Goal: Task Accomplishment & Management: Manage account settings

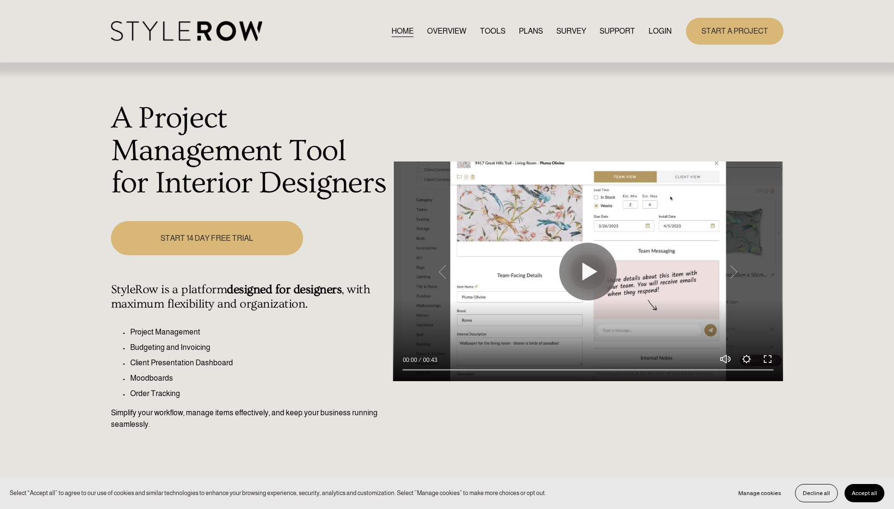
click at [657, 32] on link "LOGIN" at bounding box center [659, 30] width 23 height 13
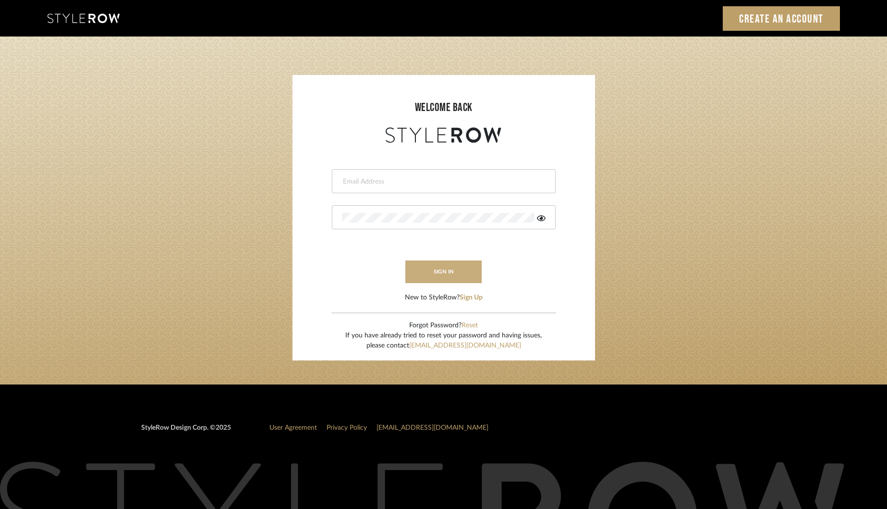
type input "khrysten@khrystentaylor.com"
click at [438, 270] on button "sign in" at bounding box center [443, 271] width 77 height 23
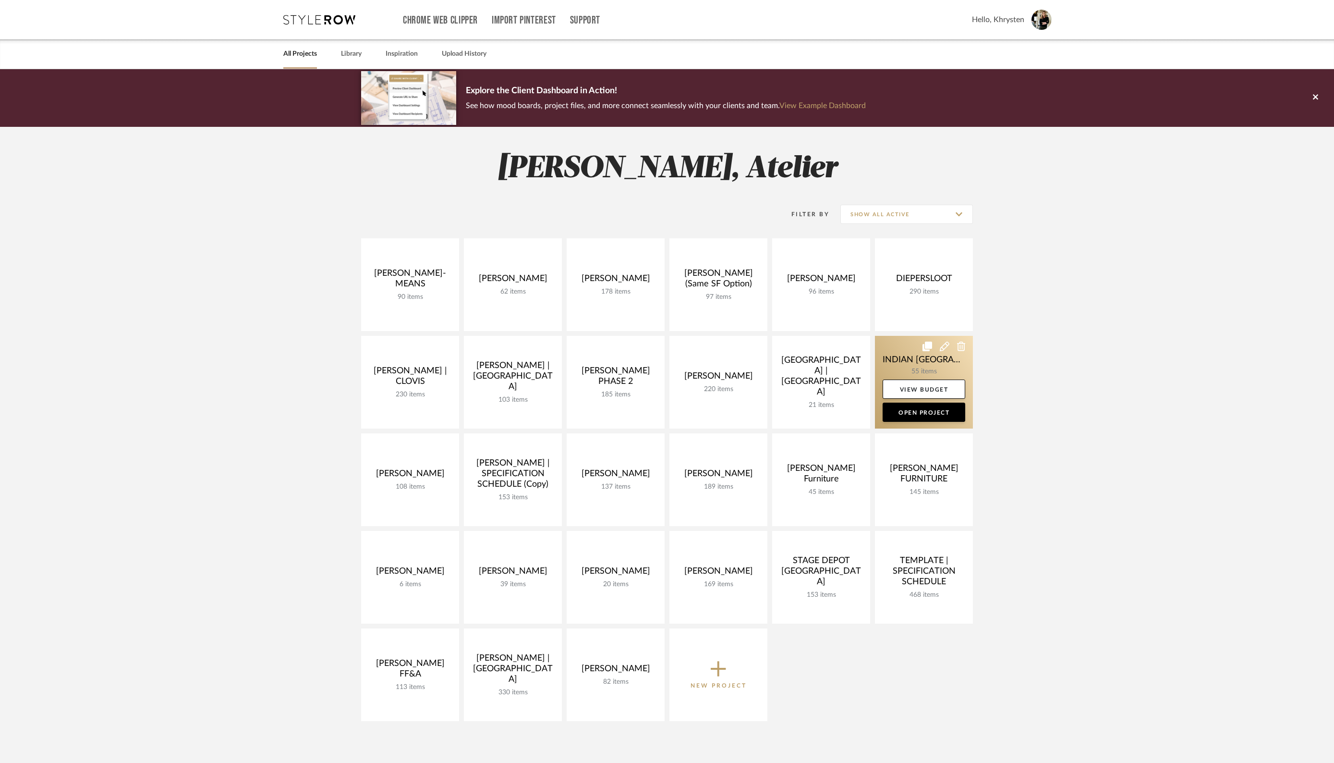
click at [925, 374] on link at bounding box center [924, 382] width 98 height 93
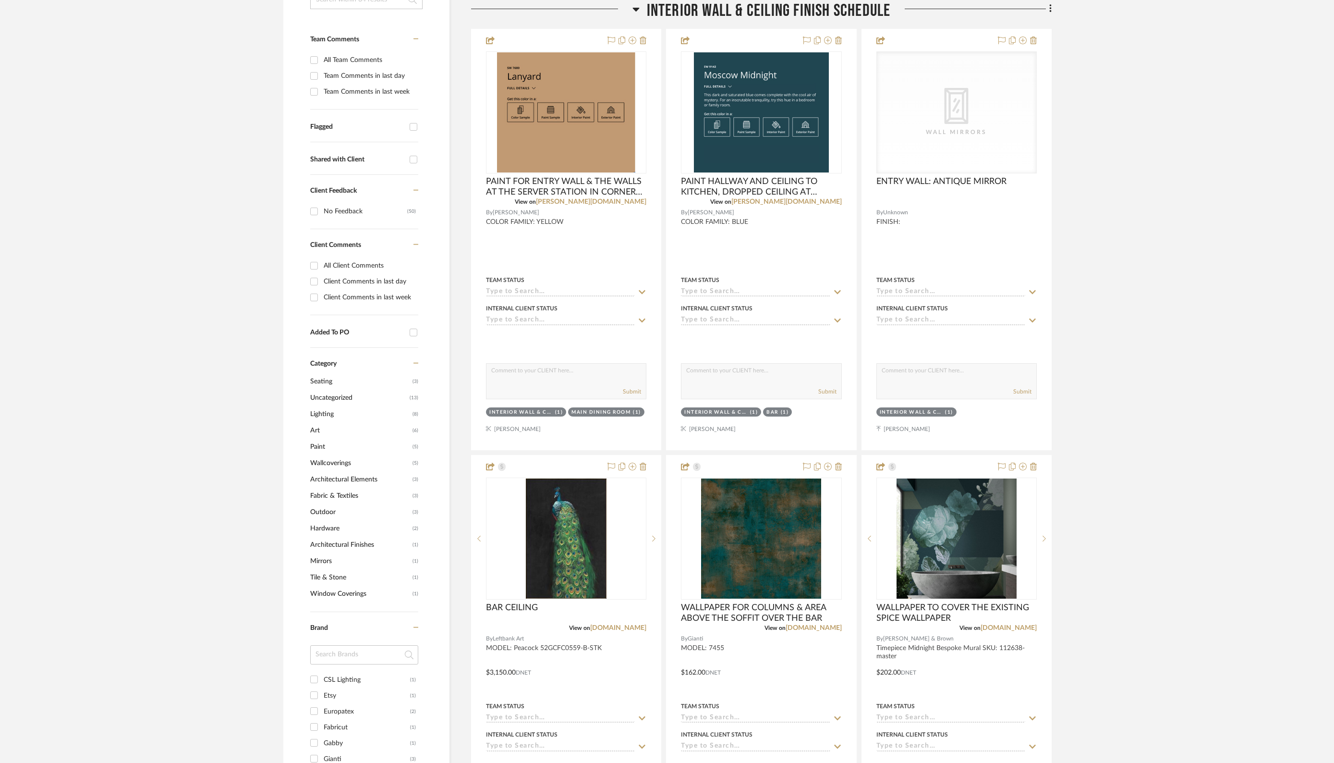
scroll to position [251, 0]
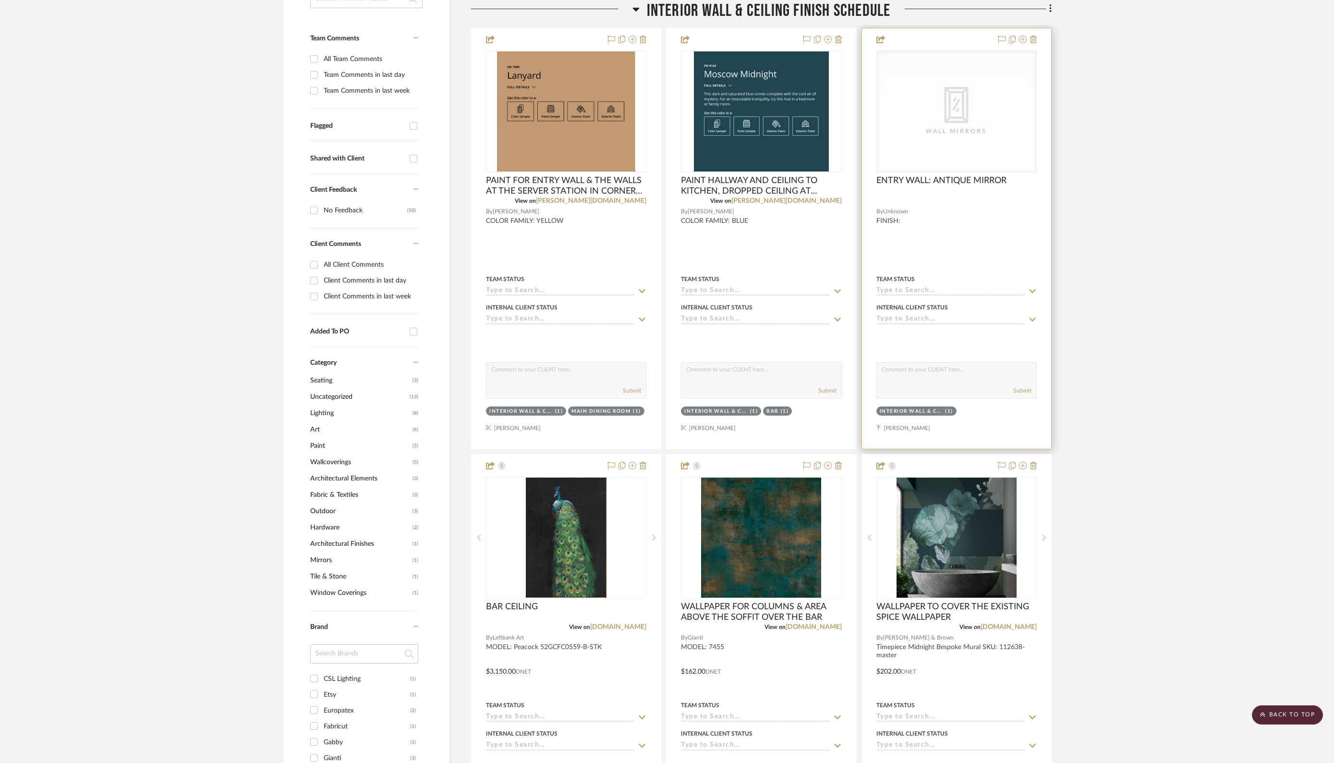
click at [1015, 282] on div "Team Status" at bounding box center [956, 279] width 160 height 9
click at [1011, 288] on input at bounding box center [950, 291] width 149 height 9
click at [1032, 319] on icon at bounding box center [1032, 319] width 7 height 4
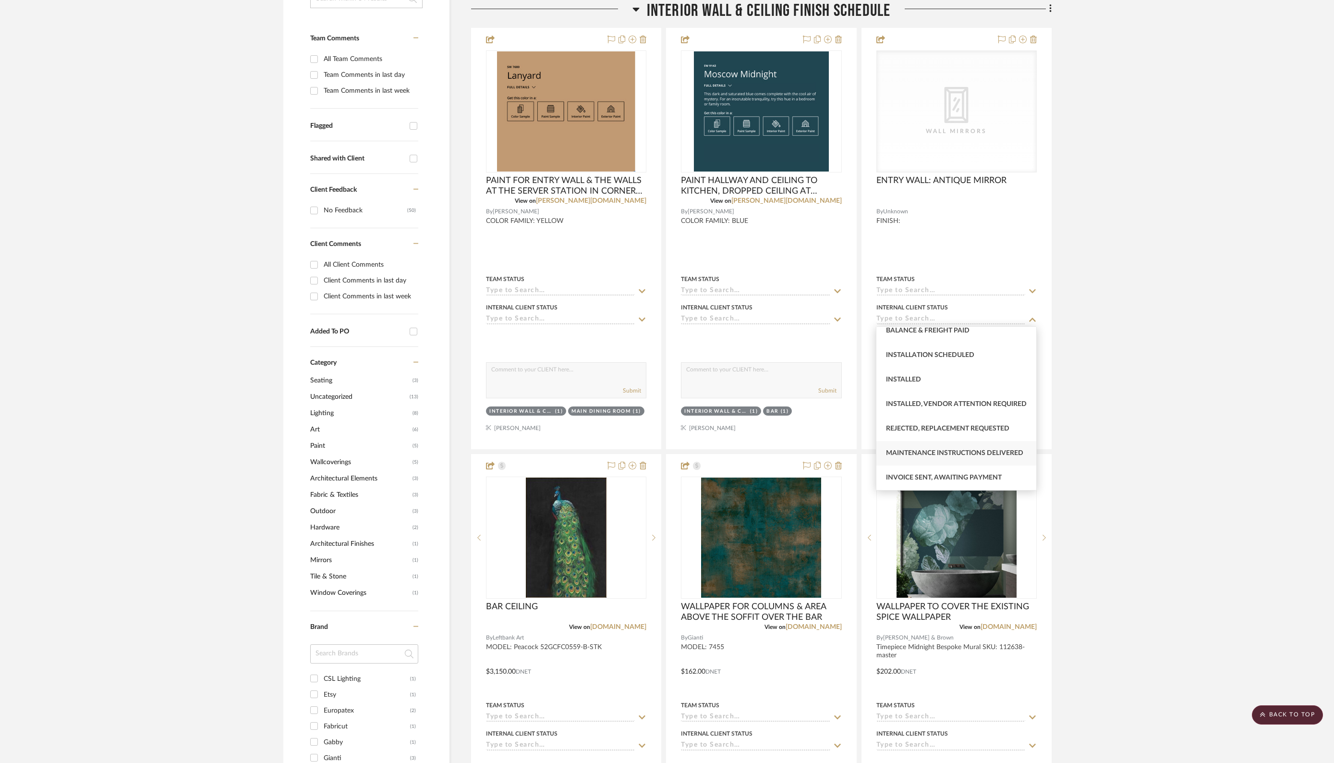
scroll to position [0, 0]
click at [909, 338] on span "By Owner" at bounding box center [904, 338] width 36 height 7
type input "[DATE]"
type input "By Owner"
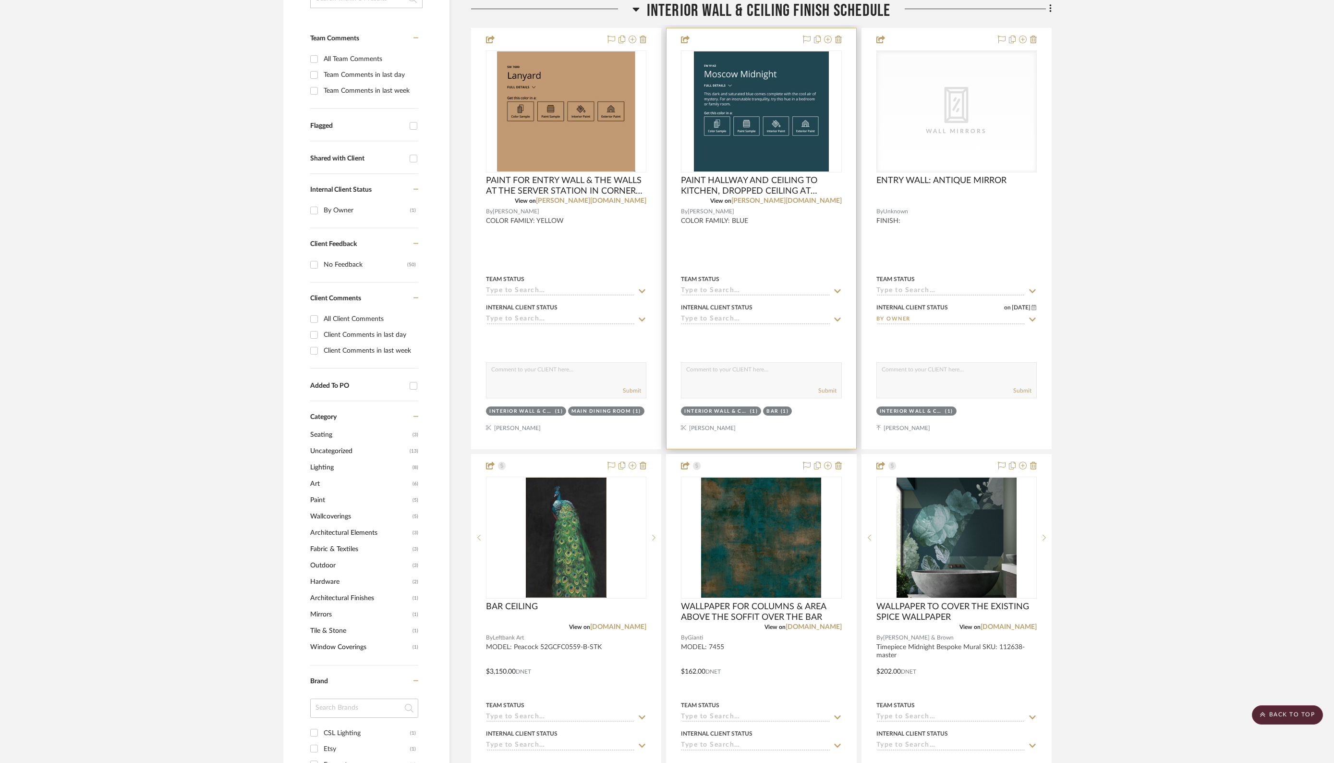
click at [780, 317] on input at bounding box center [755, 319] width 149 height 9
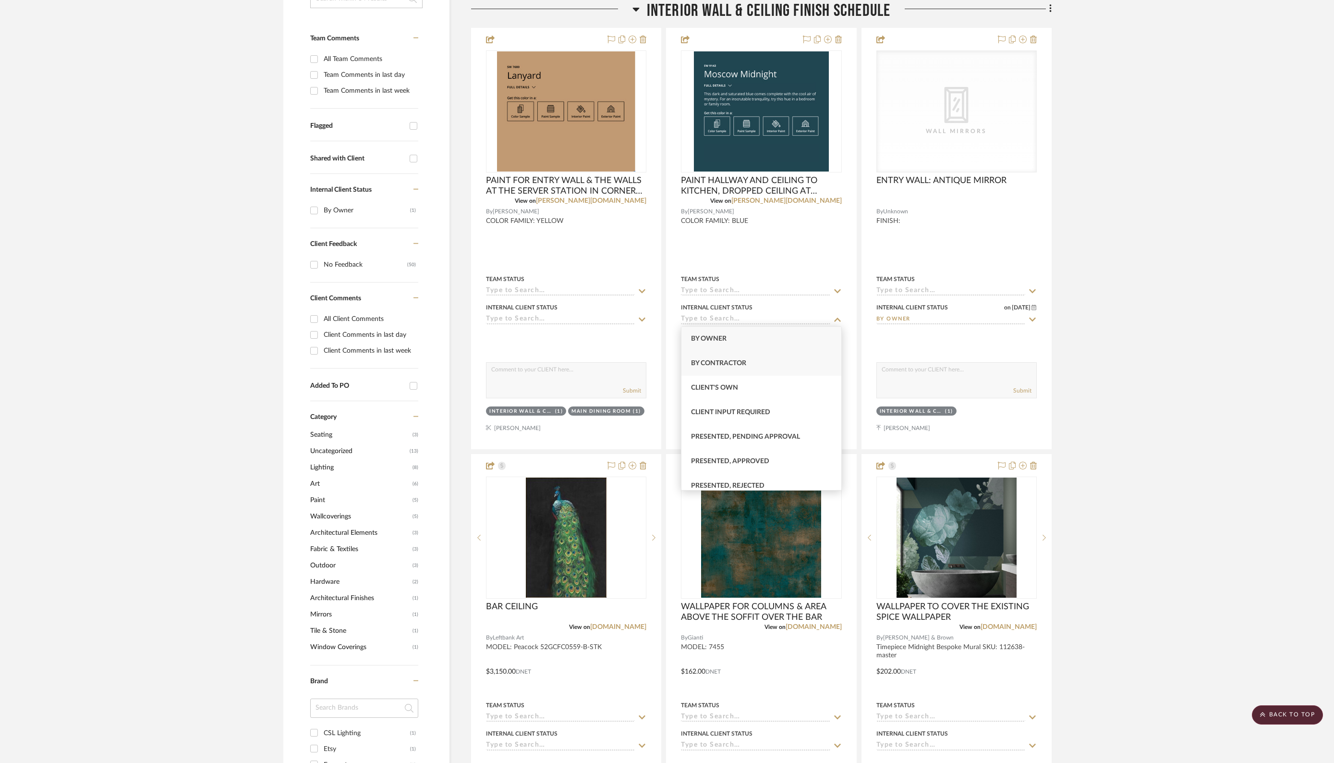
click at [759, 364] on div "By Contractor" at bounding box center [761, 363] width 160 height 24
type input "[DATE]"
type input "By Contractor"
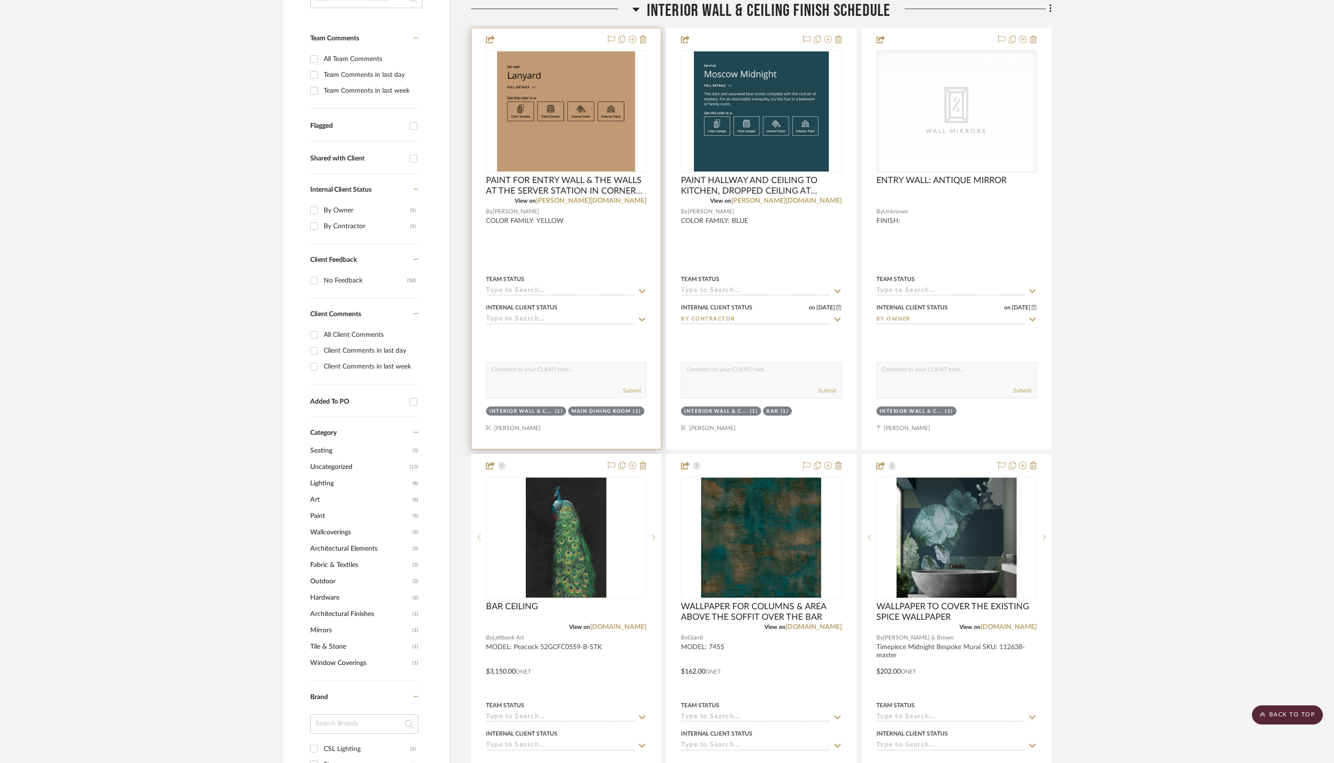
click at [629, 319] on input at bounding box center [560, 319] width 149 height 9
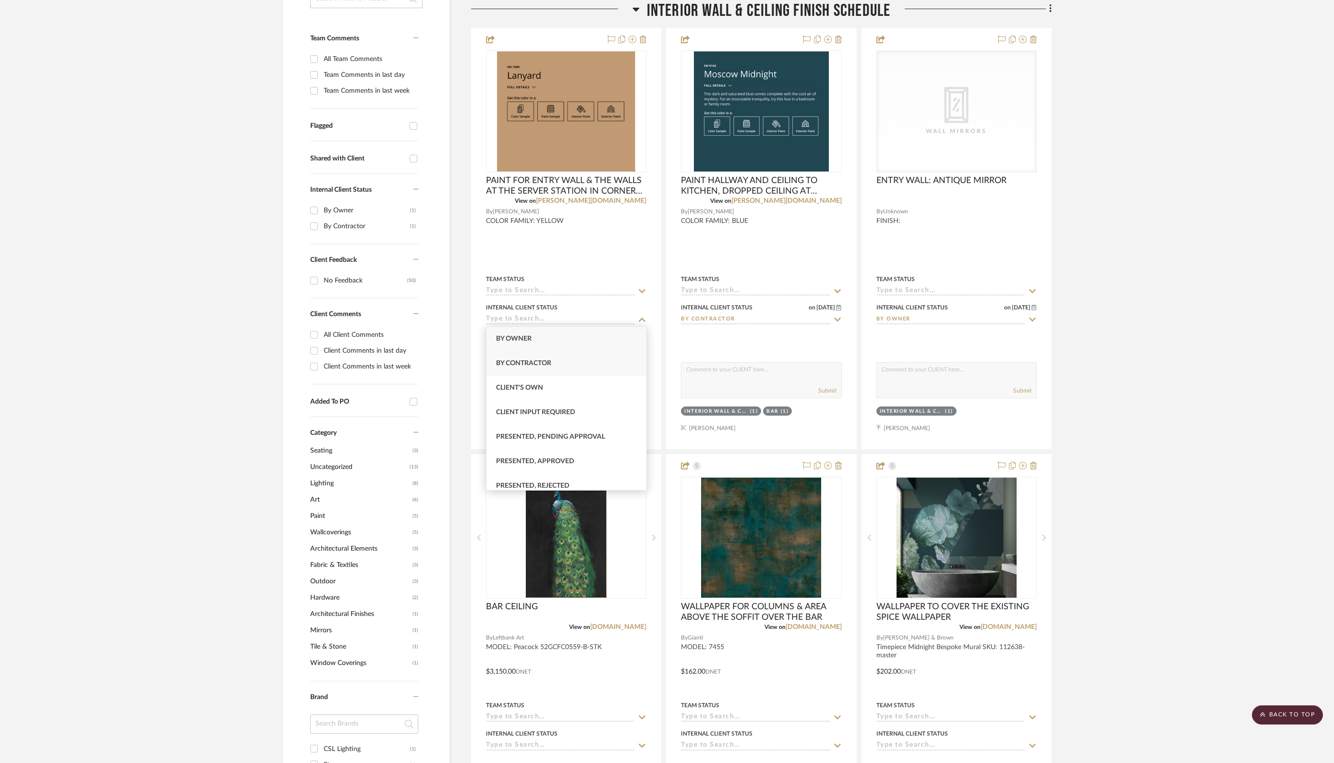
click at [618, 365] on div "By Contractor" at bounding box center [567, 363] width 160 height 24
type input "[DATE]"
type input "By Contractor"
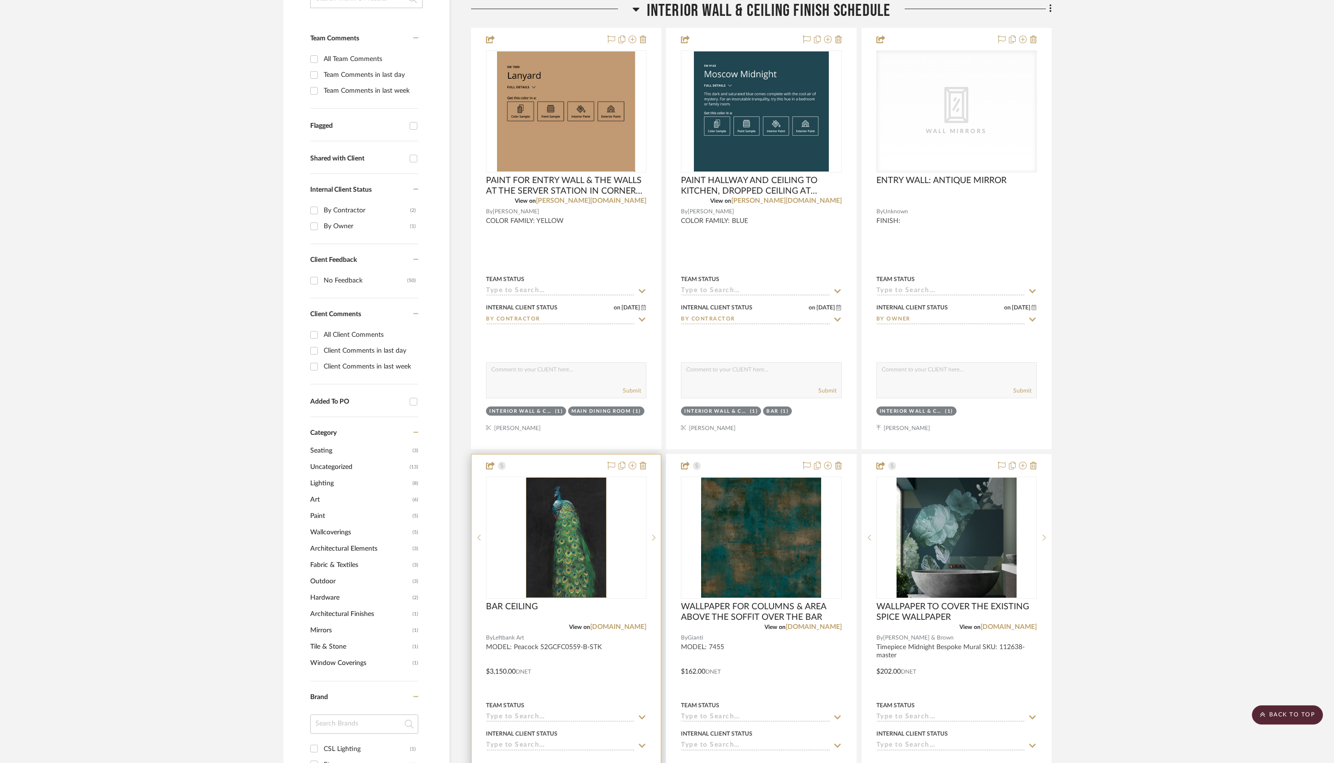
scroll to position [408, 0]
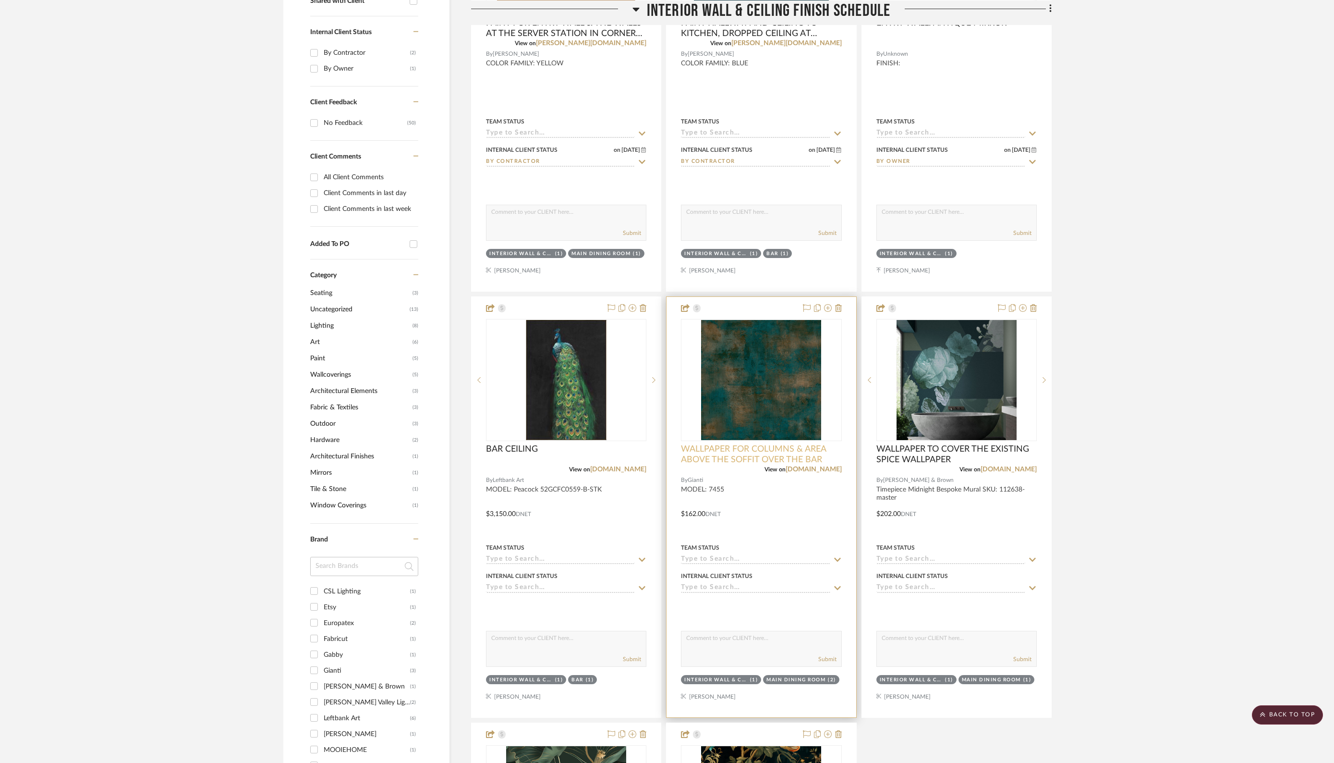
click at [764, 448] on span "WALLPAPER FOR COLUMNS & AREA ABOVE THE SOFFIT OVER THE BAR" at bounding box center [761, 454] width 160 height 21
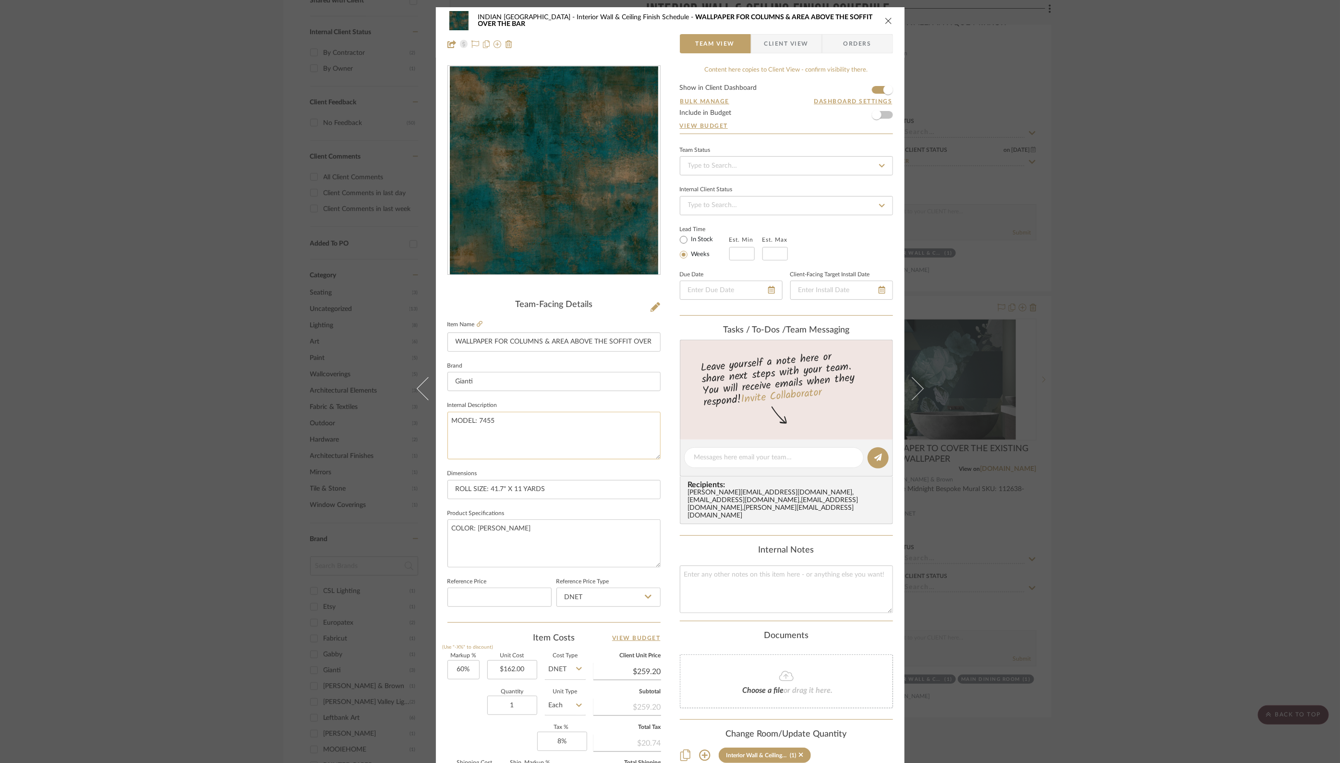
scroll to position [128, 0]
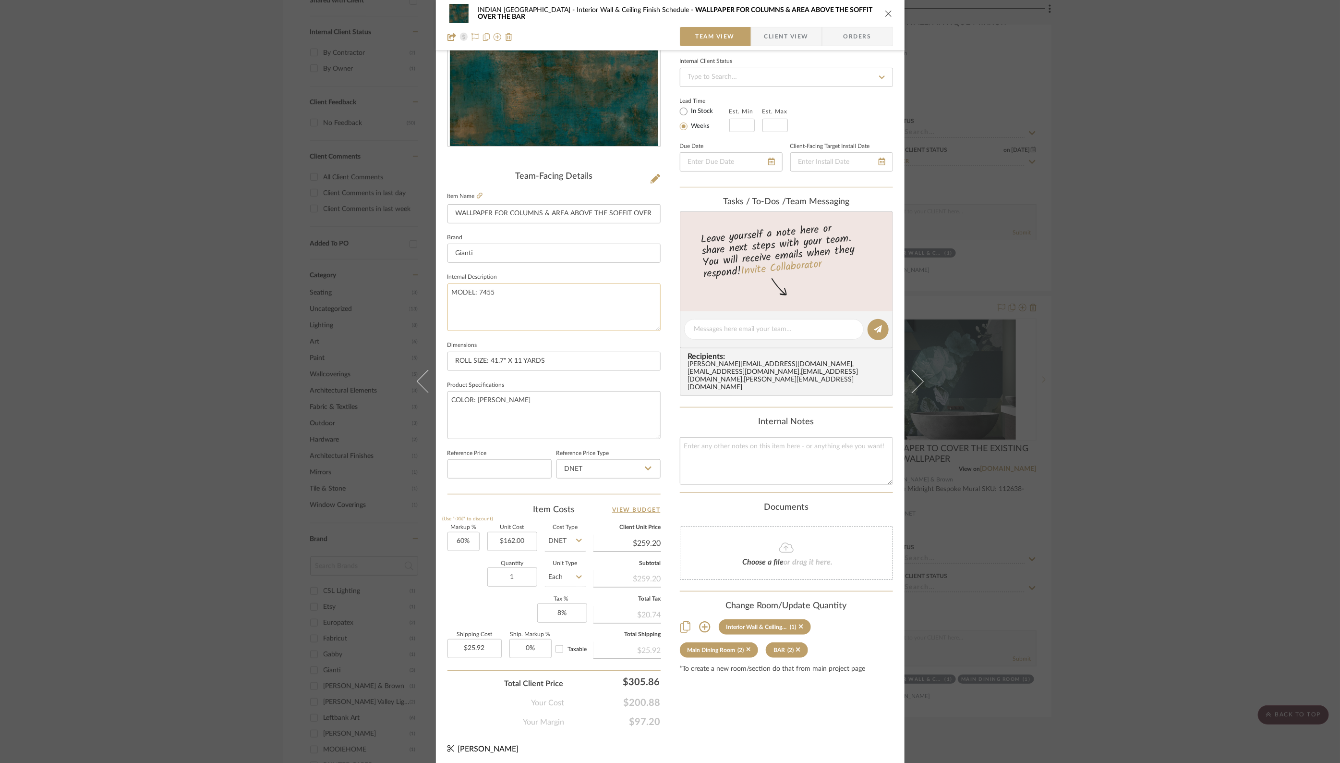
drag, startPoint x: 476, startPoint y: 291, endPoint x: 503, endPoint y: 292, distance: 27.4
click at [503, 292] on textarea "MODEL: 7455" at bounding box center [554, 307] width 213 height 48
click at [886, 14] on icon "close" at bounding box center [889, 14] width 8 height 8
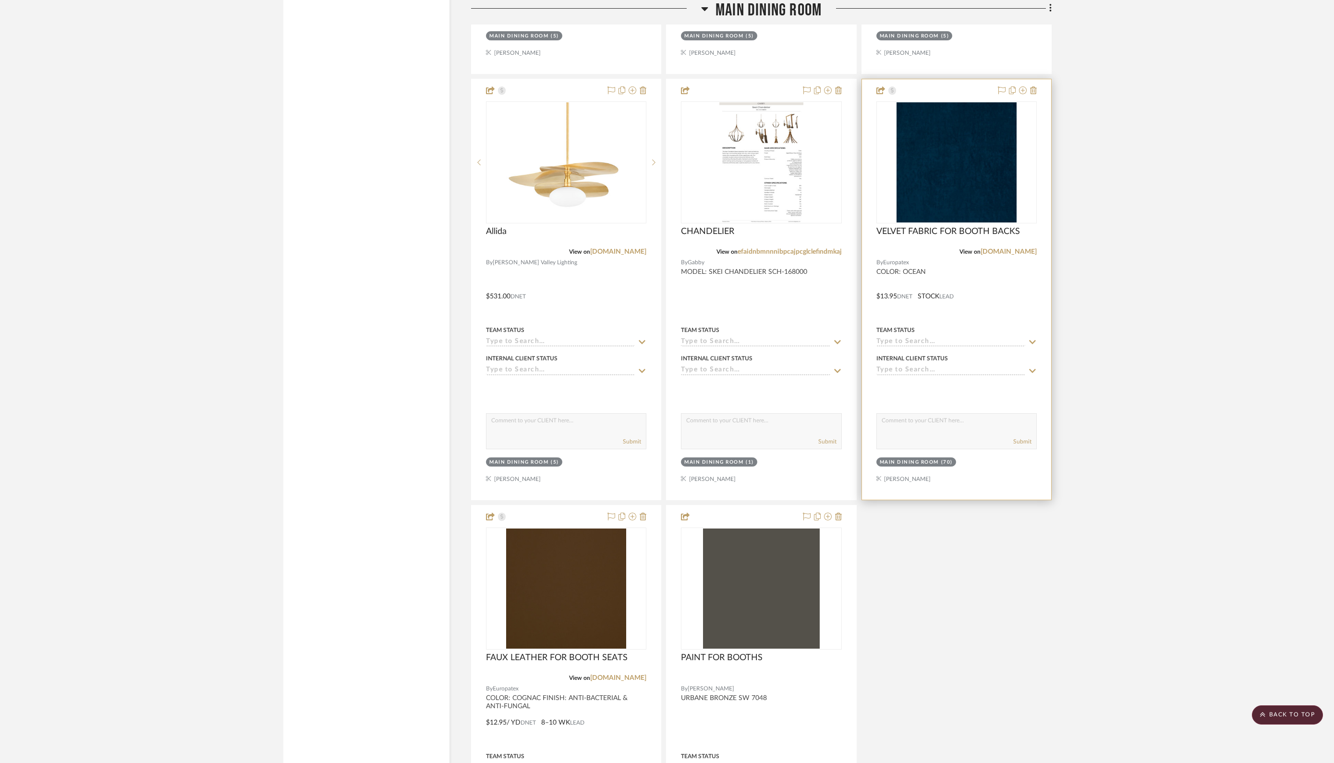
scroll to position [1989, 0]
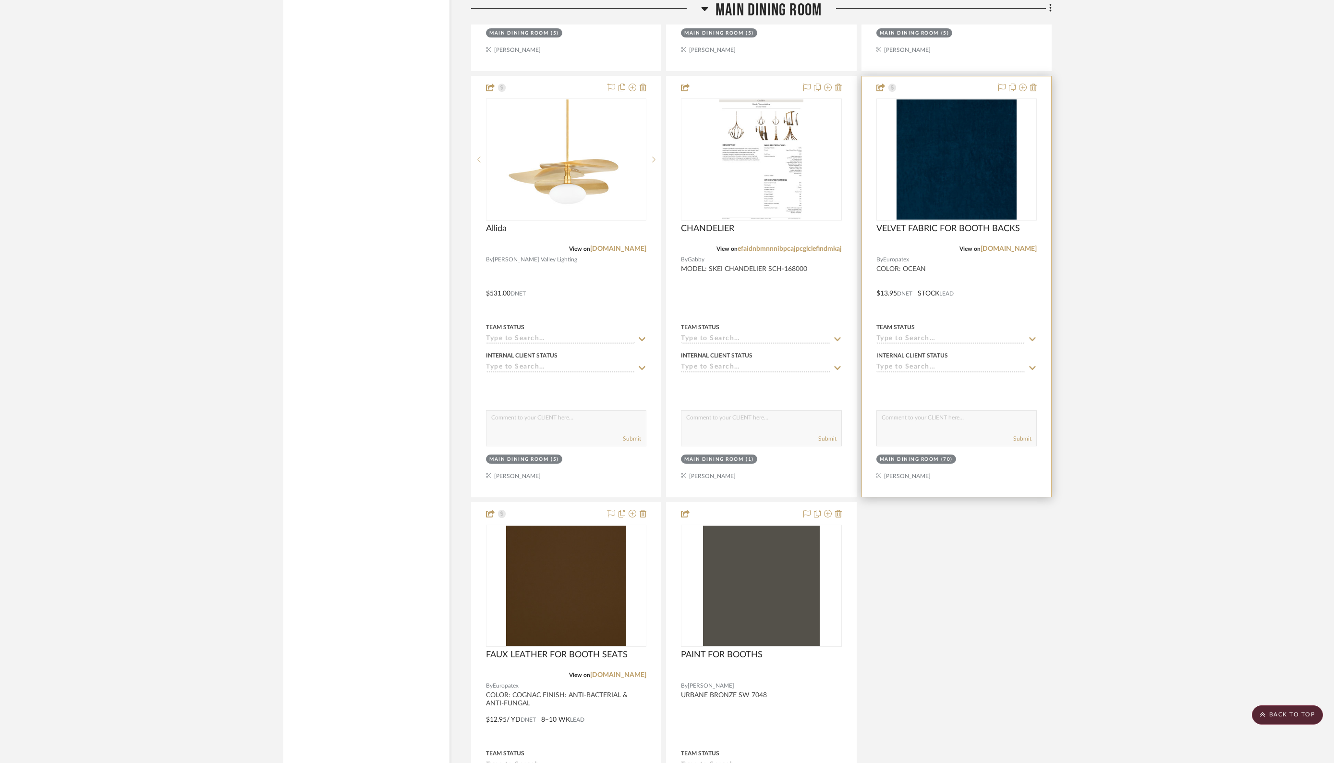
click at [954, 335] on input at bounding box center [950, 339] width 149 height 9
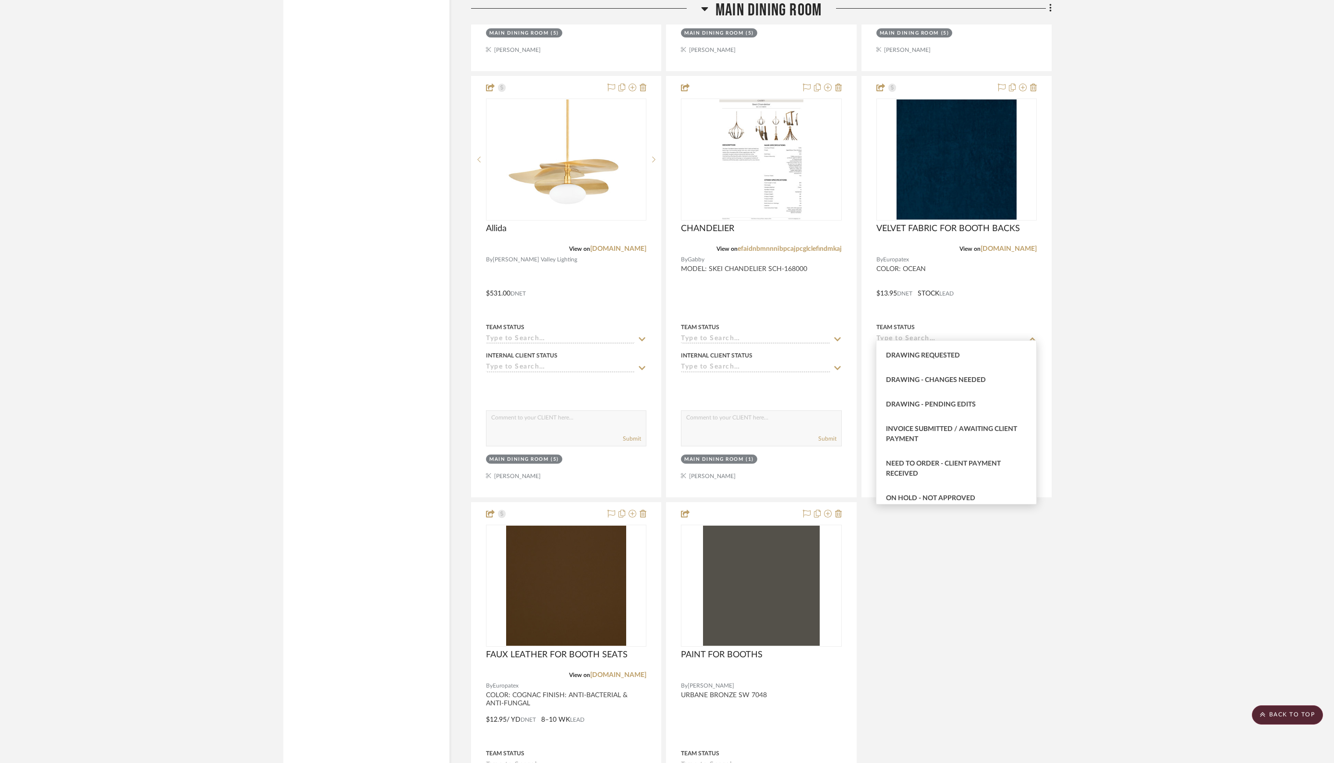
scroll to position [611, 0]
click at [951, 434] on div "Invoice Submitted / Awaiting Client Payment" at bounding box center [956, 432] width 160 height 35
type input "[DATE]"
type input "Invoice Submitted / Awaiting Client Payment"
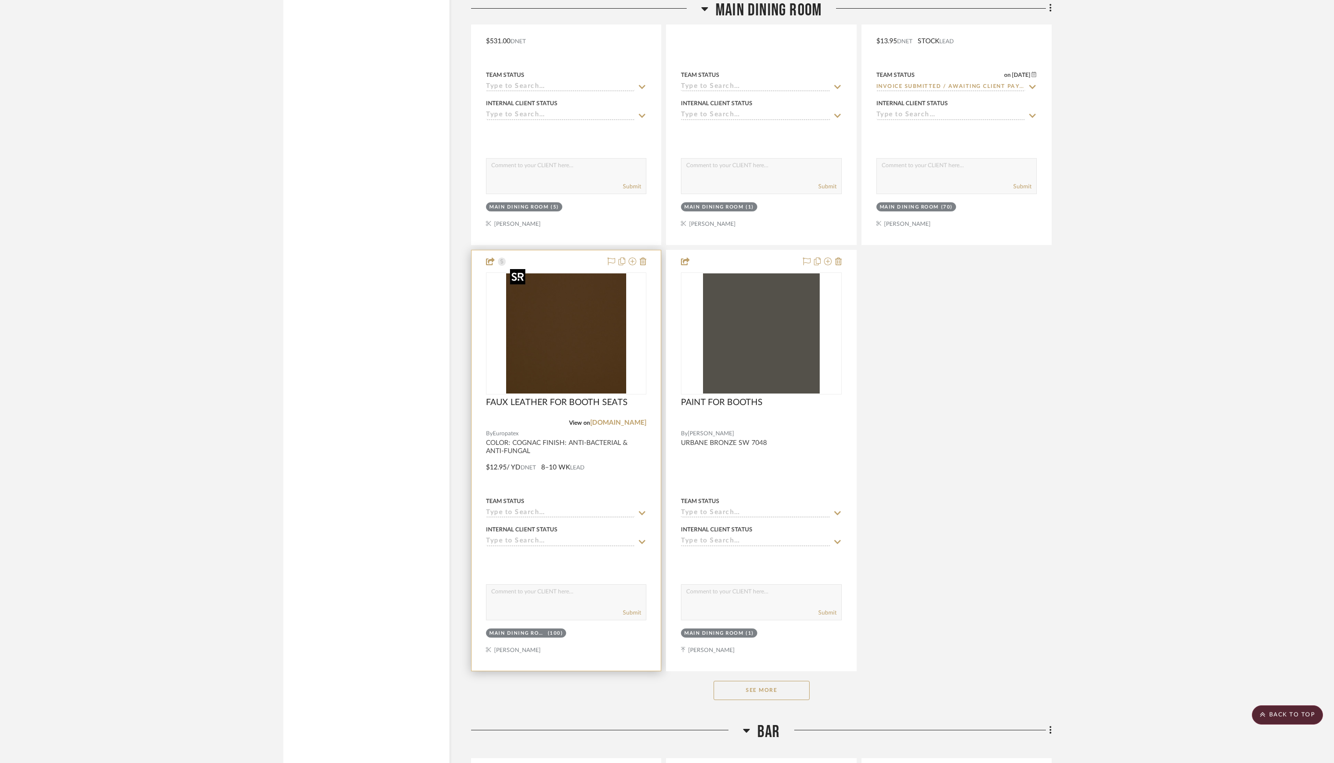
scroll to position [2242, 0]
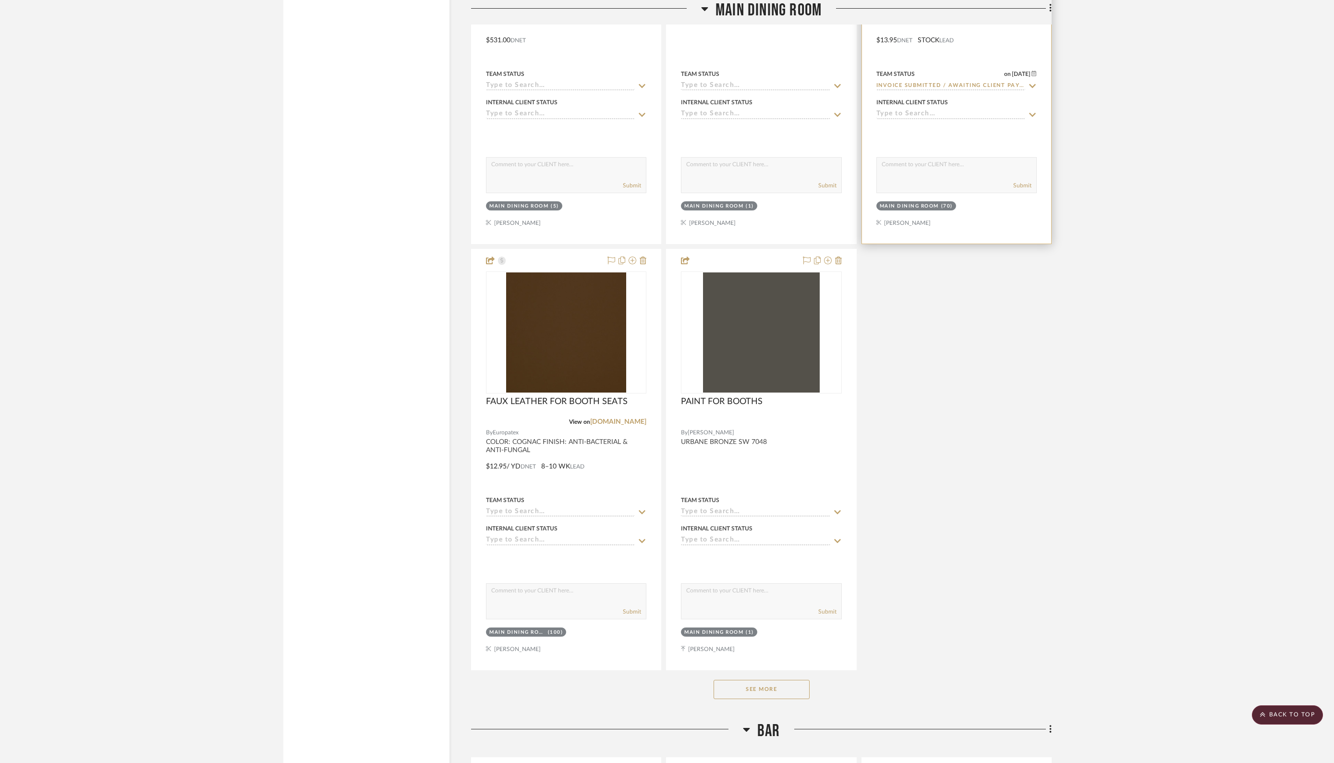
click at [885, 110] on input at bounding box center [950, 114] width 149 height 9
click at [991, 261] on div "Invoice Sent, Awaiting Payment" at bounding box center [956, 267] width 160 height 24
type input "[DATE]"
type input "Invoice Sent, Awaiting Payment"
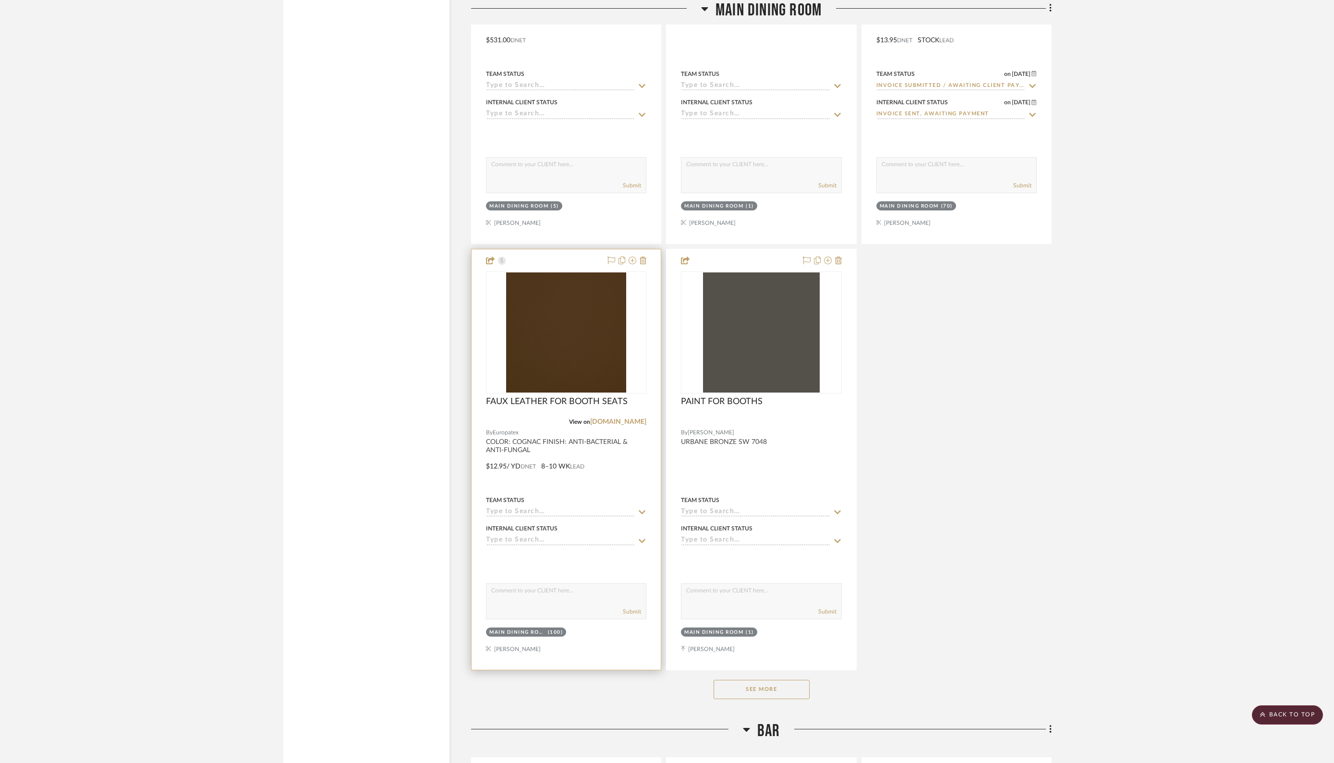
click at [551, 536] on input at bounding box center [560, 540] width 149 height 9
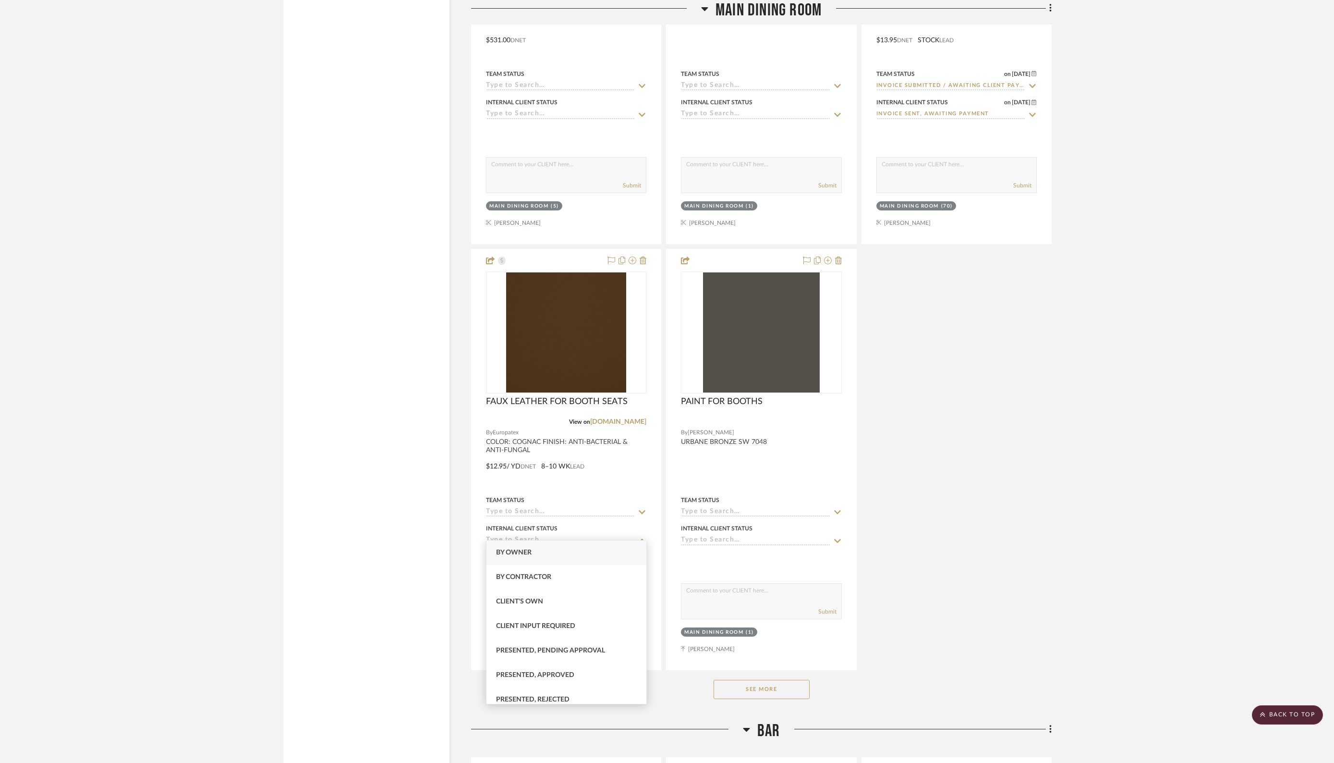
click at [1010, 501] on div "Rory View on hvlgroup.com By Troy Lighting $493.00 DNET STOCK LEAD Team Status …" at bounding box center [761, 33] width 581 height 1273
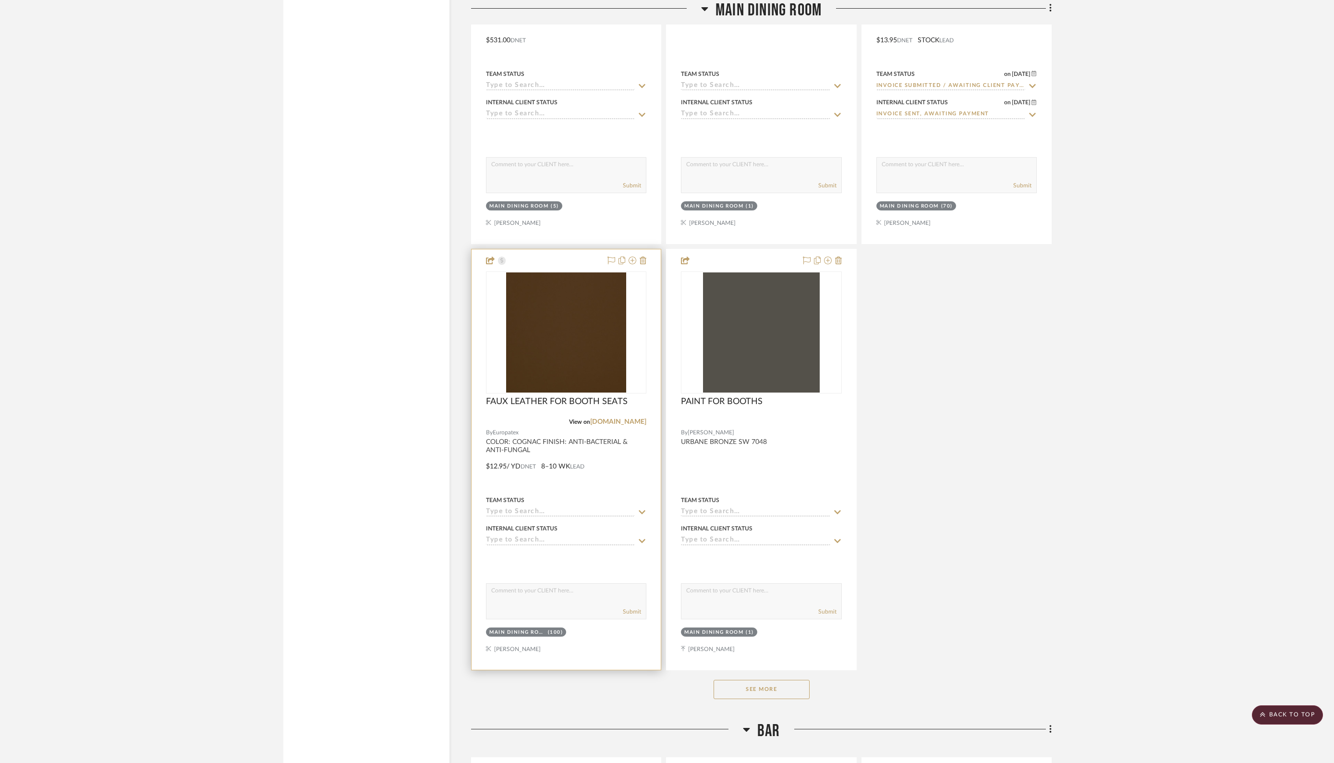
click at [552, 508] on input at bounding box center [560, 512] width 149 height 9
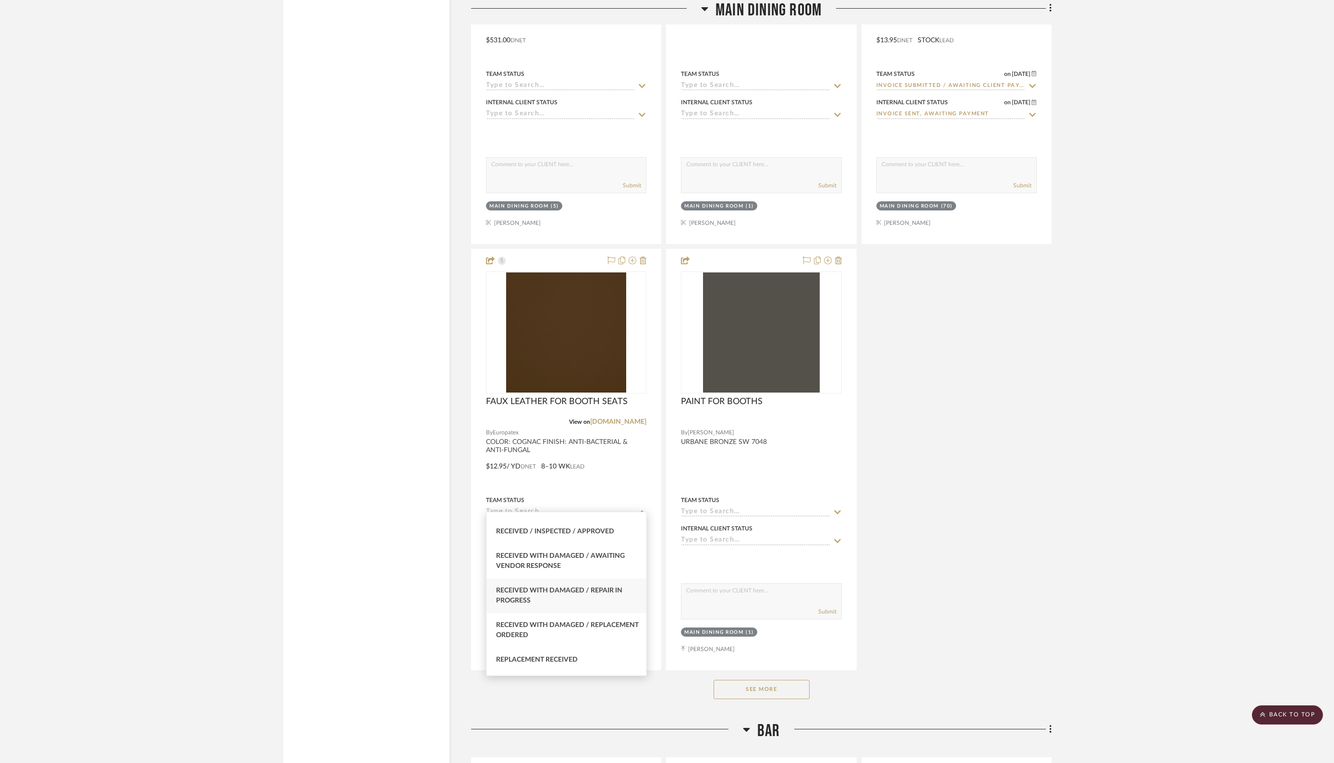
scroll to position [1557, 0]
click at [994, 534] on div "Rory View on hvlgroup.com By Troy Lighting $493.00 DNET STOCK LEAD Team Status …" at bounding box center [761, 33] width 581 height 1273
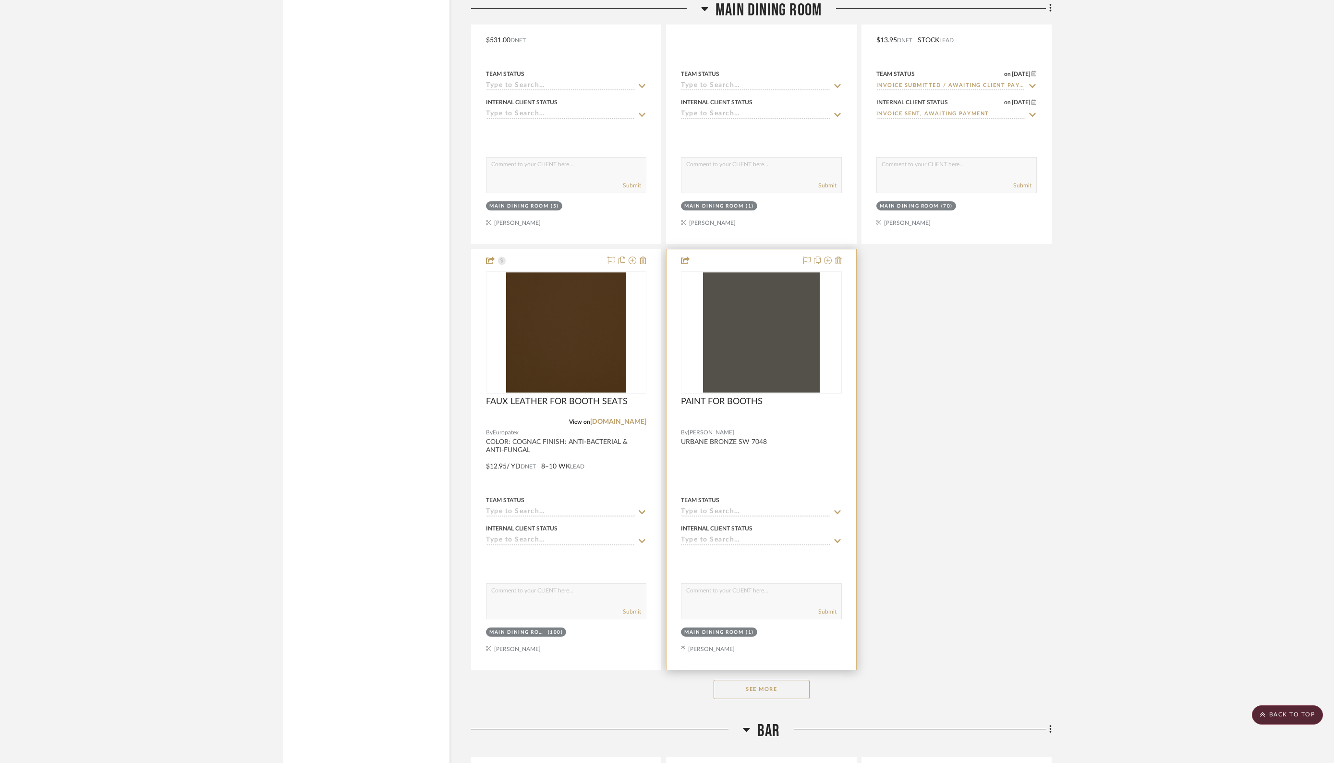
click at [767, 524] on div "Internal Client Status" at bounding box center [761, 528] width 160 height 9
click at [766, 536] on input at bounding box center [755, 540] width 149 height 9
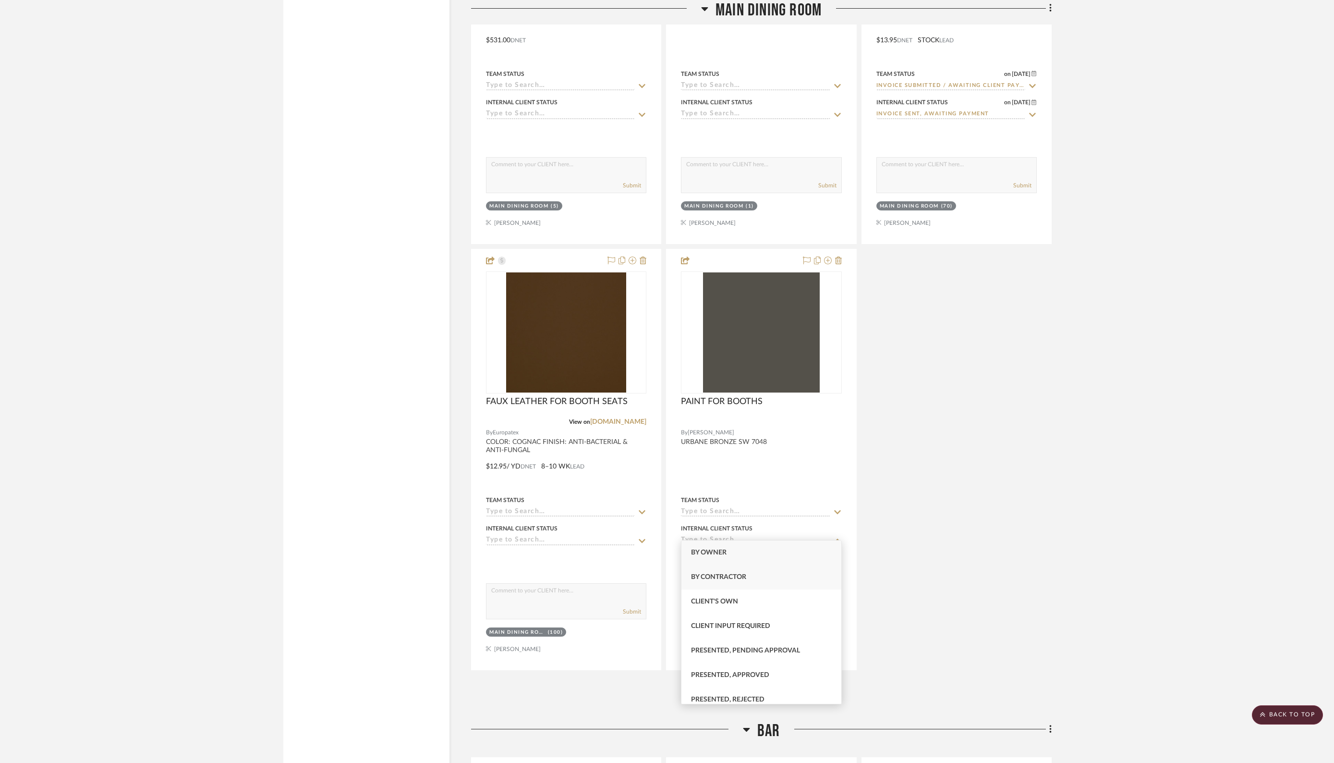
click at [731, 572] on div "By Contractor" at bounding box center [761, 577] width 160 height 24
type input "[DATE]"
type input "By Contractor"
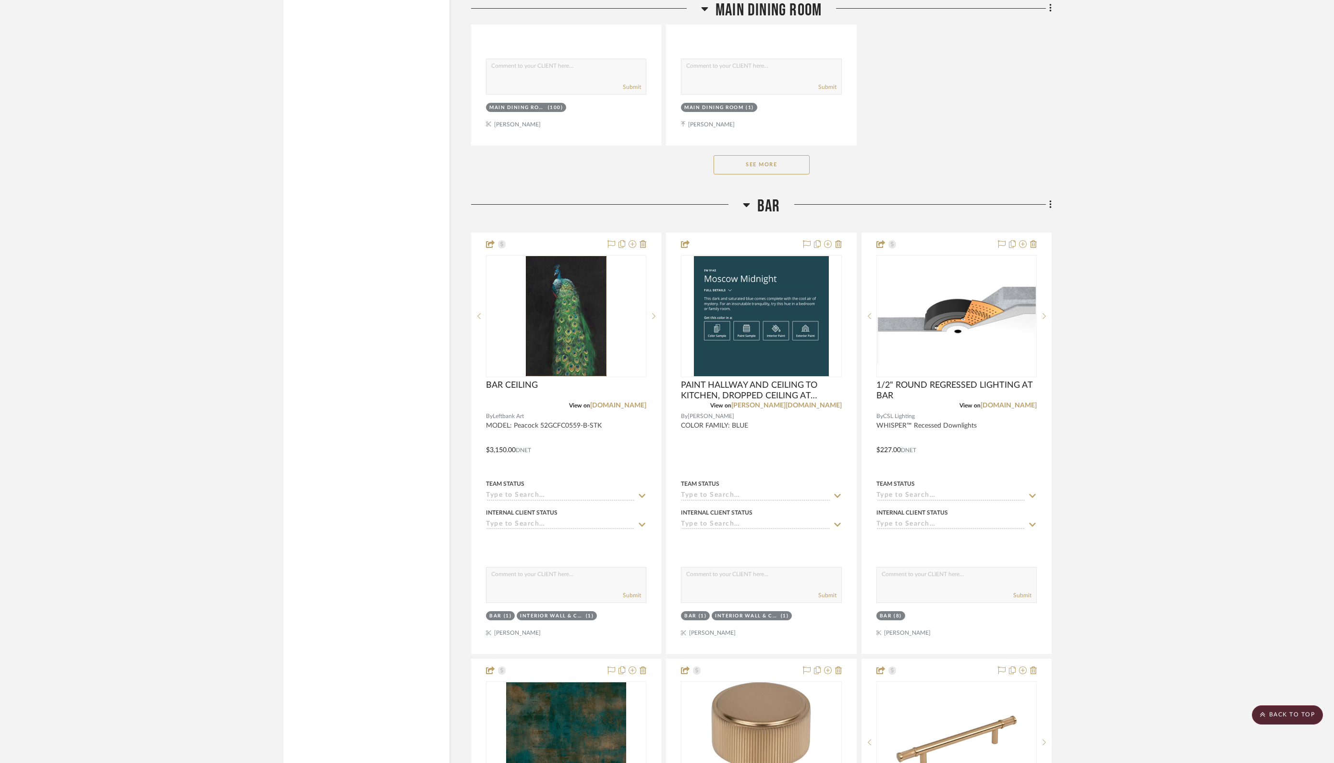
scroll to position [2767, 0]
click at [778, 520] on input at bounding box center [755, 524] width 149 height 9
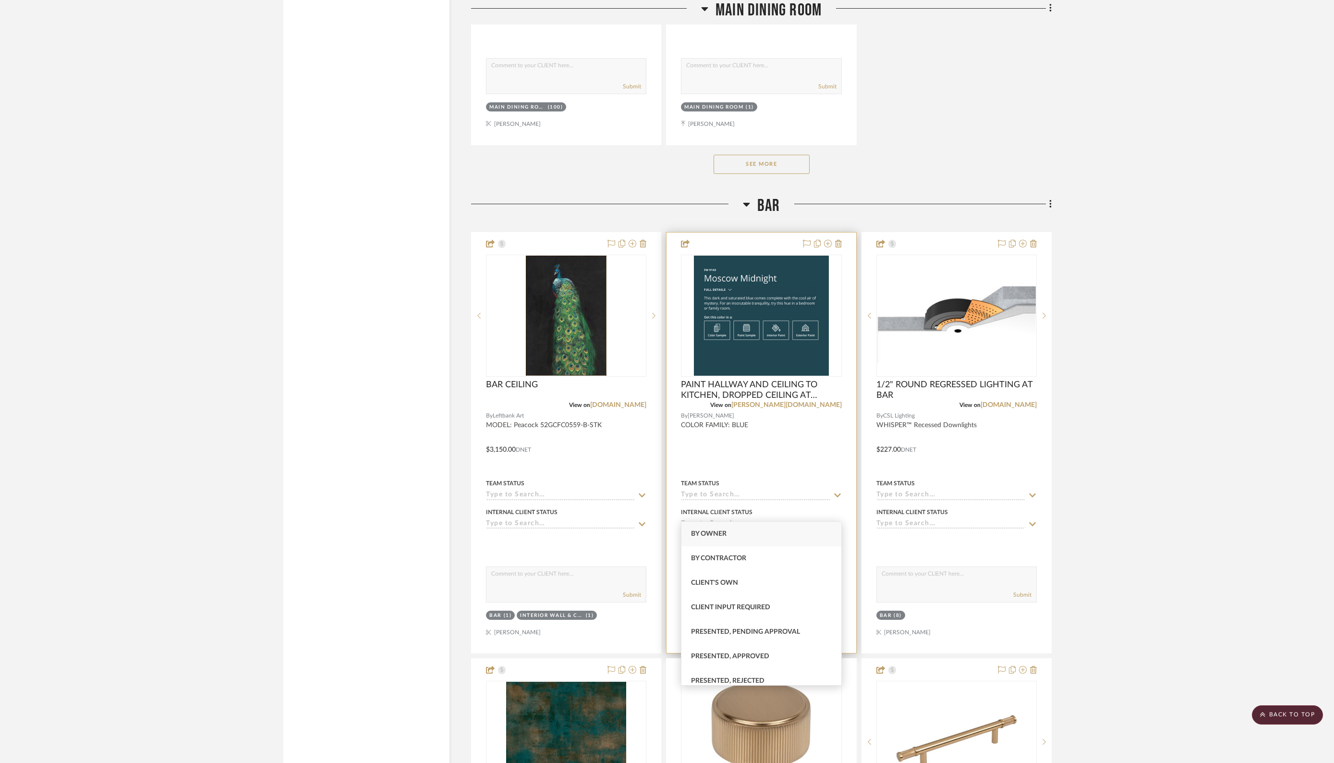
click at [780, 491] on input at bounding box center [755, 495] width 149 height 9
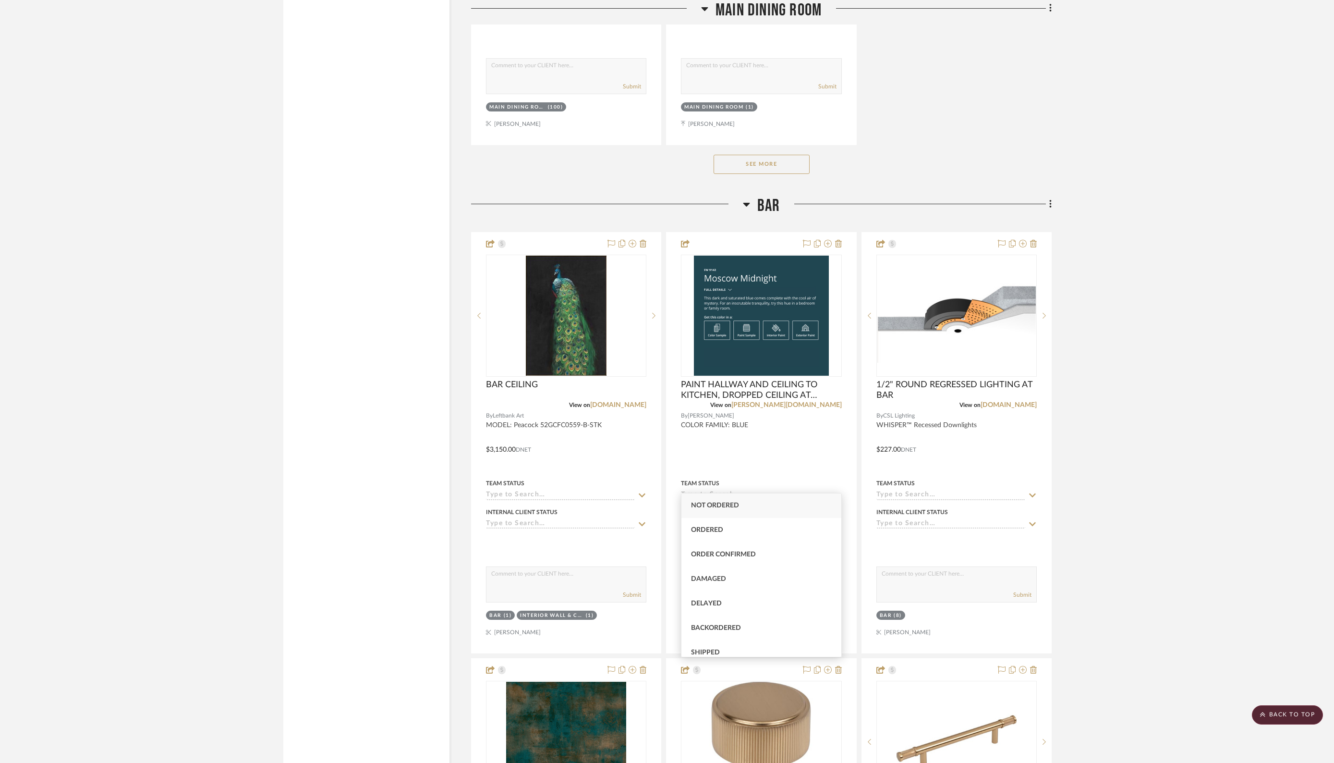
click at [1253, 514] on project-details-page "SHOW ME Project: INDIAN KEBAB PALACE COMMERCIAL Project Settings + Add Room/Sec…" at bounding box center [667, 141] width 1334 height 5679
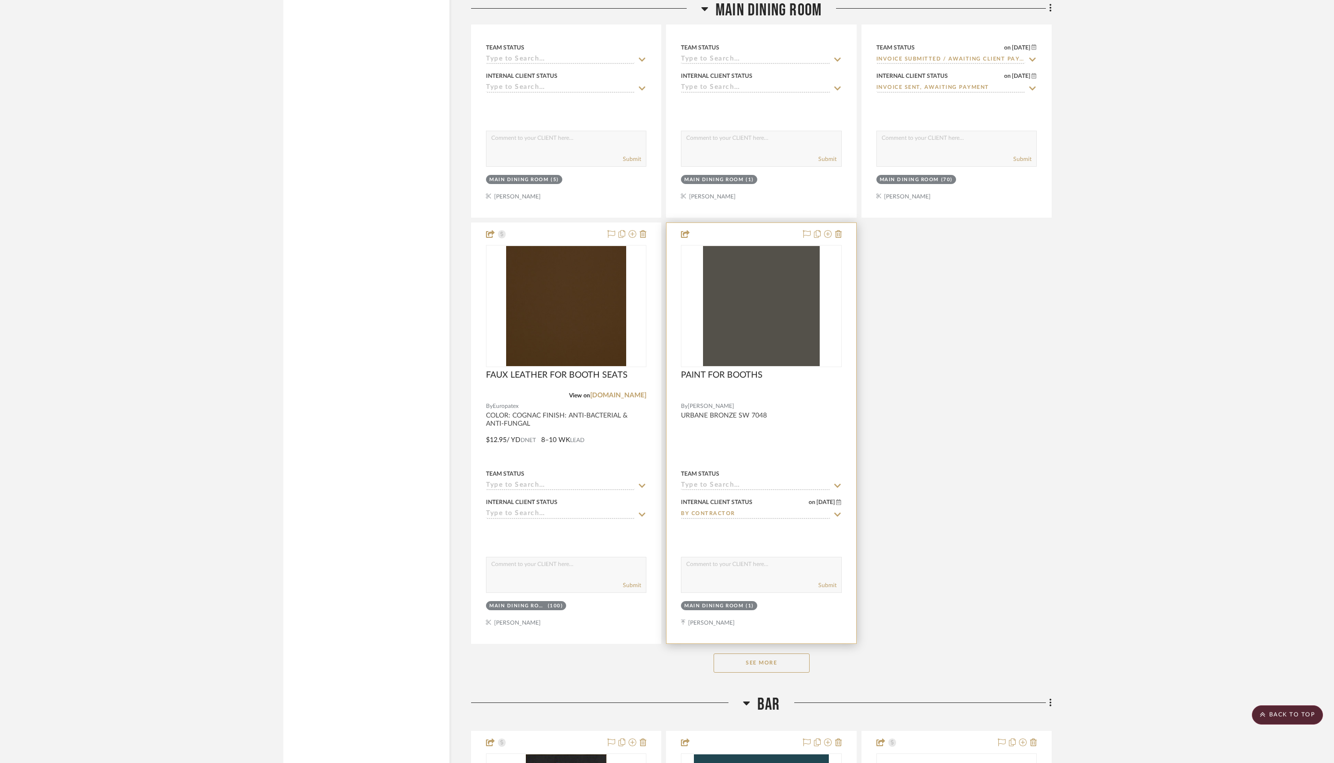
scroll to position [2265, 0]
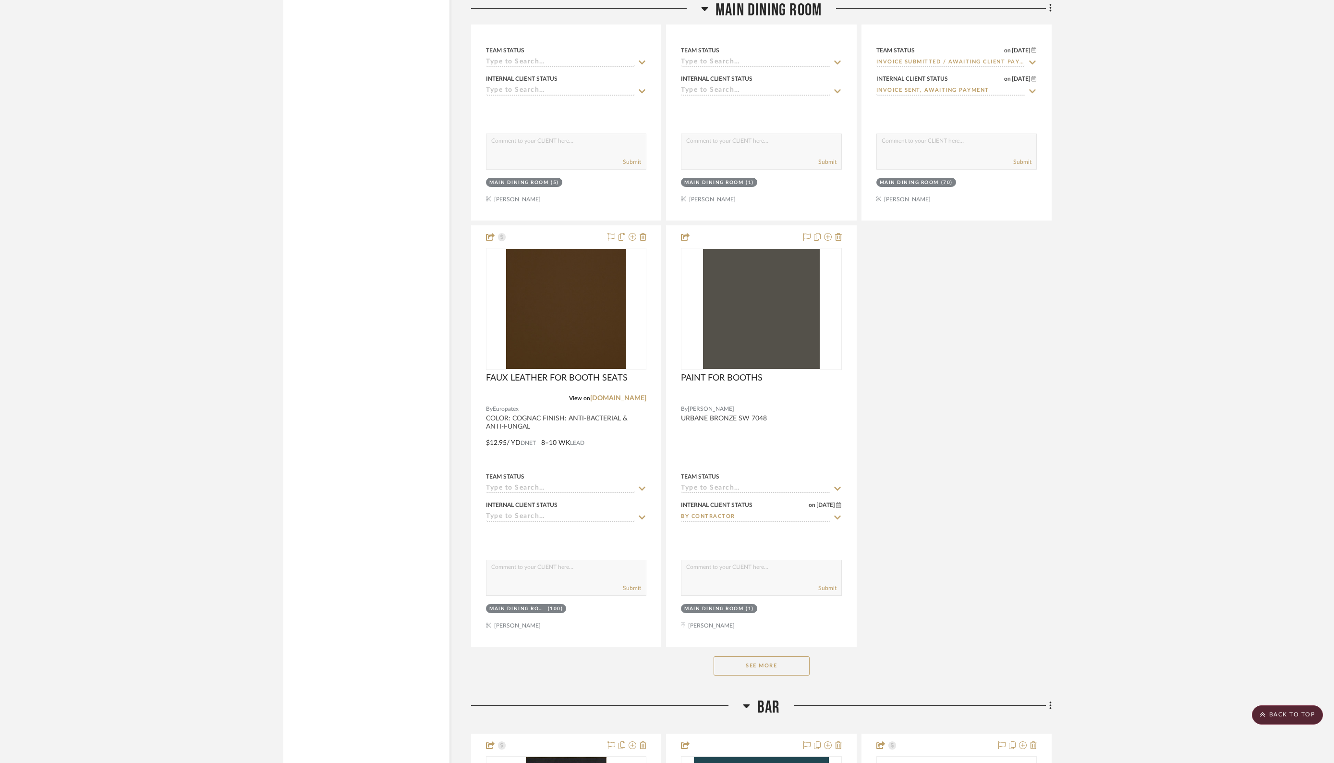
click at [781, 659] on button "See More" at bounding box center [762, 665] width 96 height 19
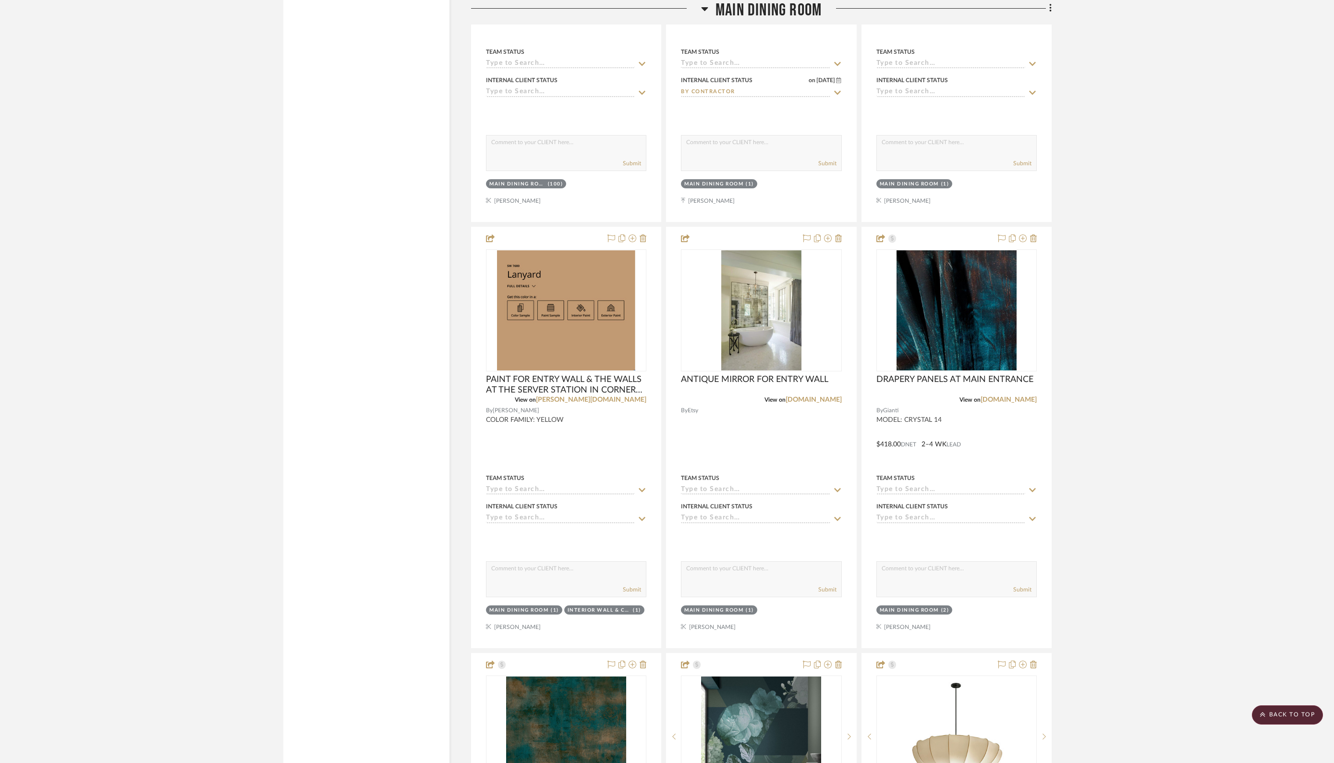
scroll to position [2698, 0]
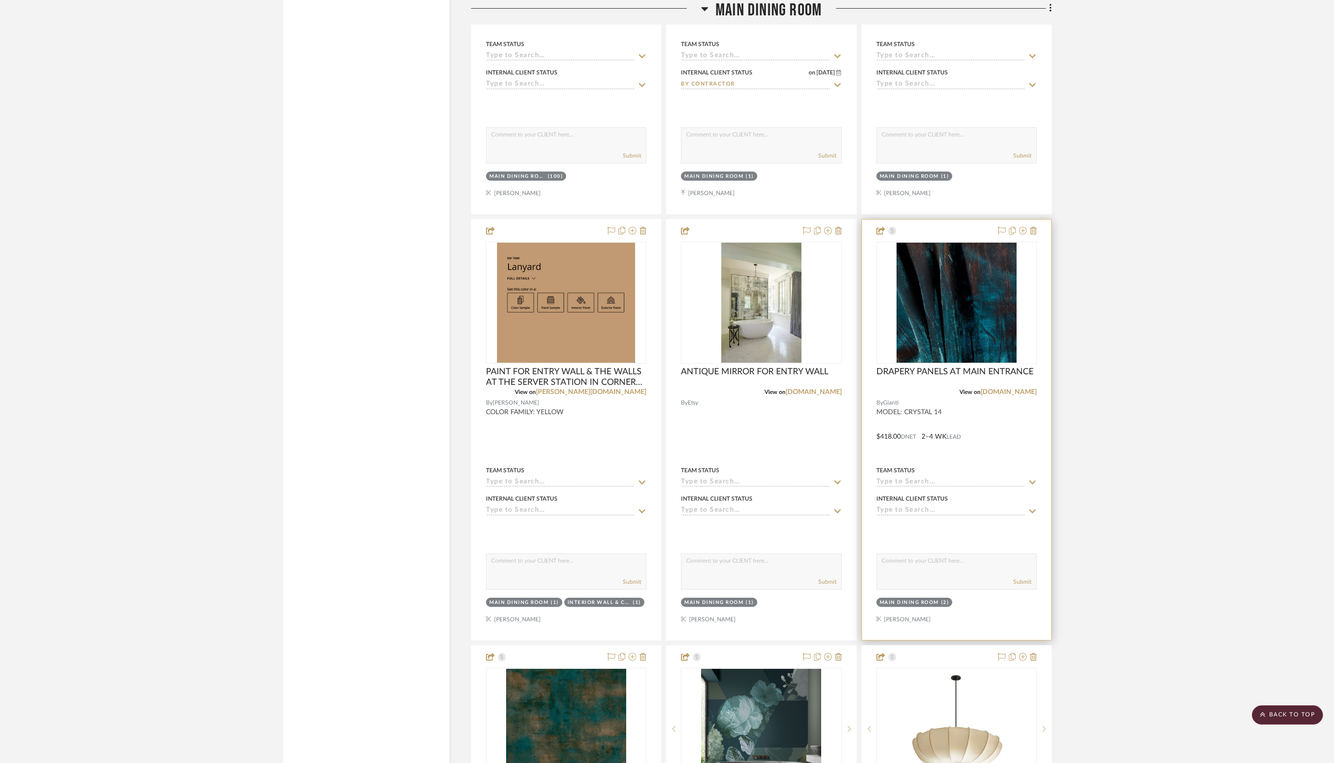
click at [982, 429] on div at bounding box center [956, 429] width 189 height 420
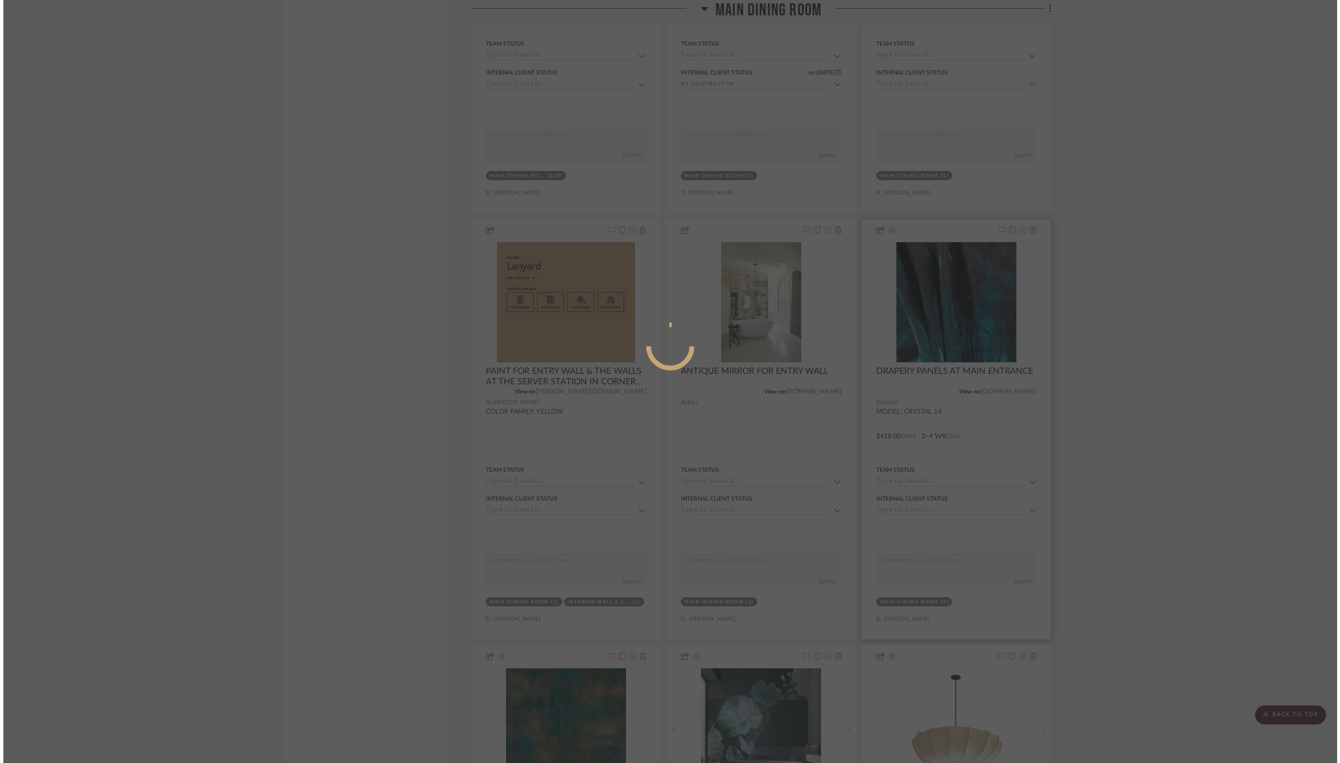
scroll to position [0, 0]
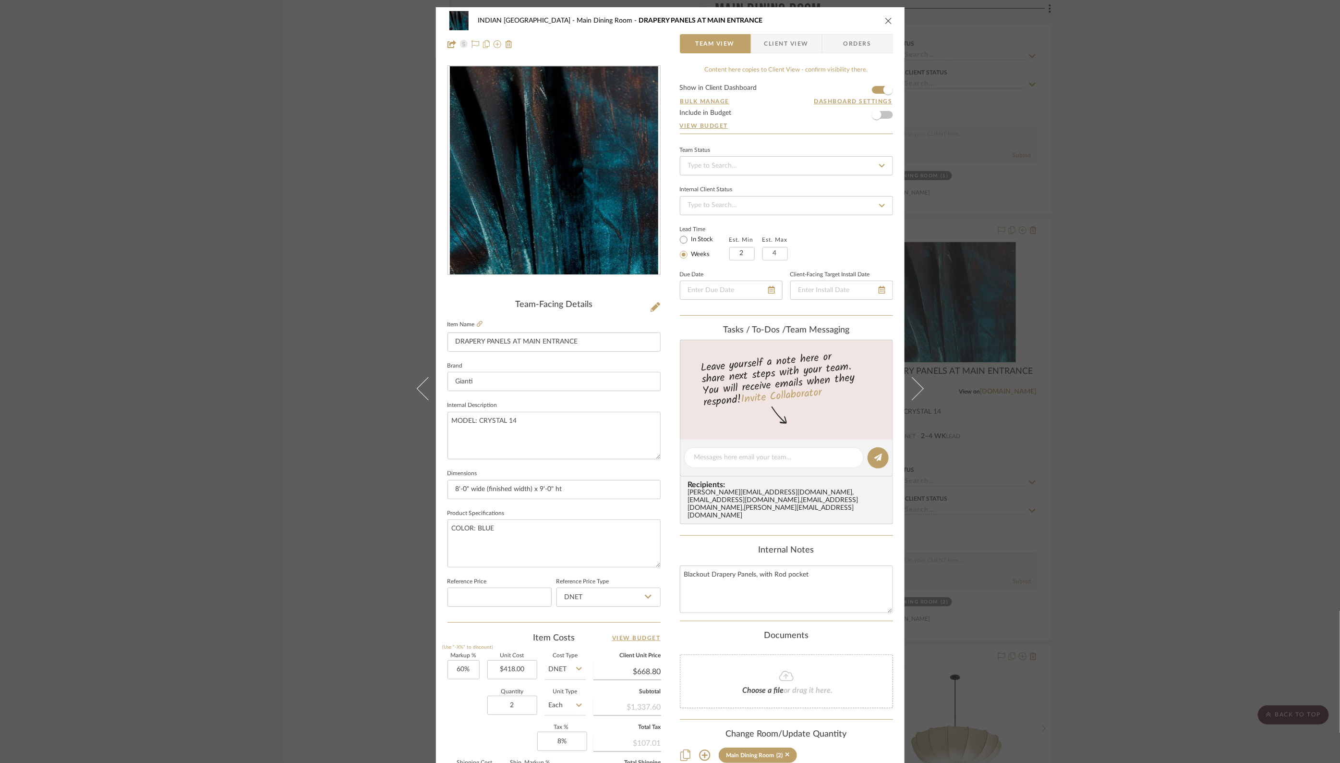
click at [885, 20] on icon "close" at bounding box center [889, 21] width 8 height 8
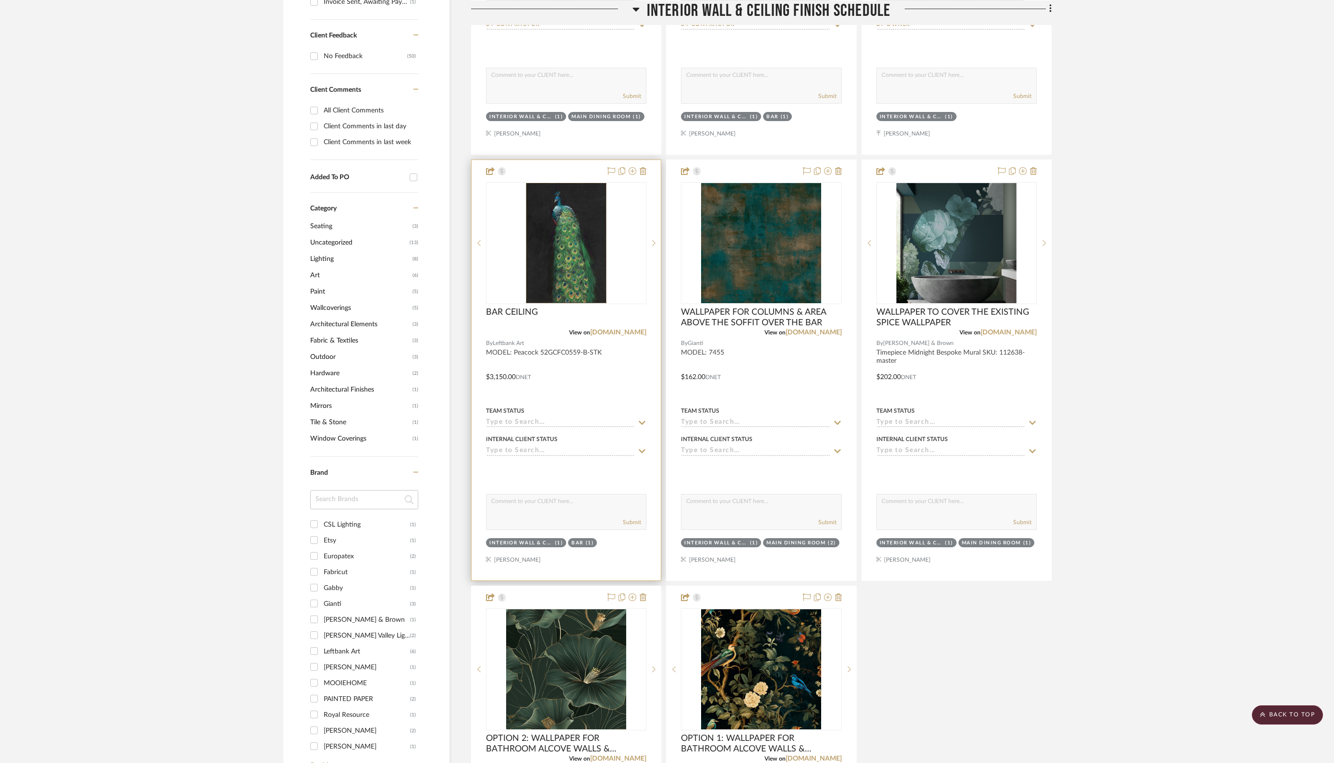
scroll to position [562, 0]
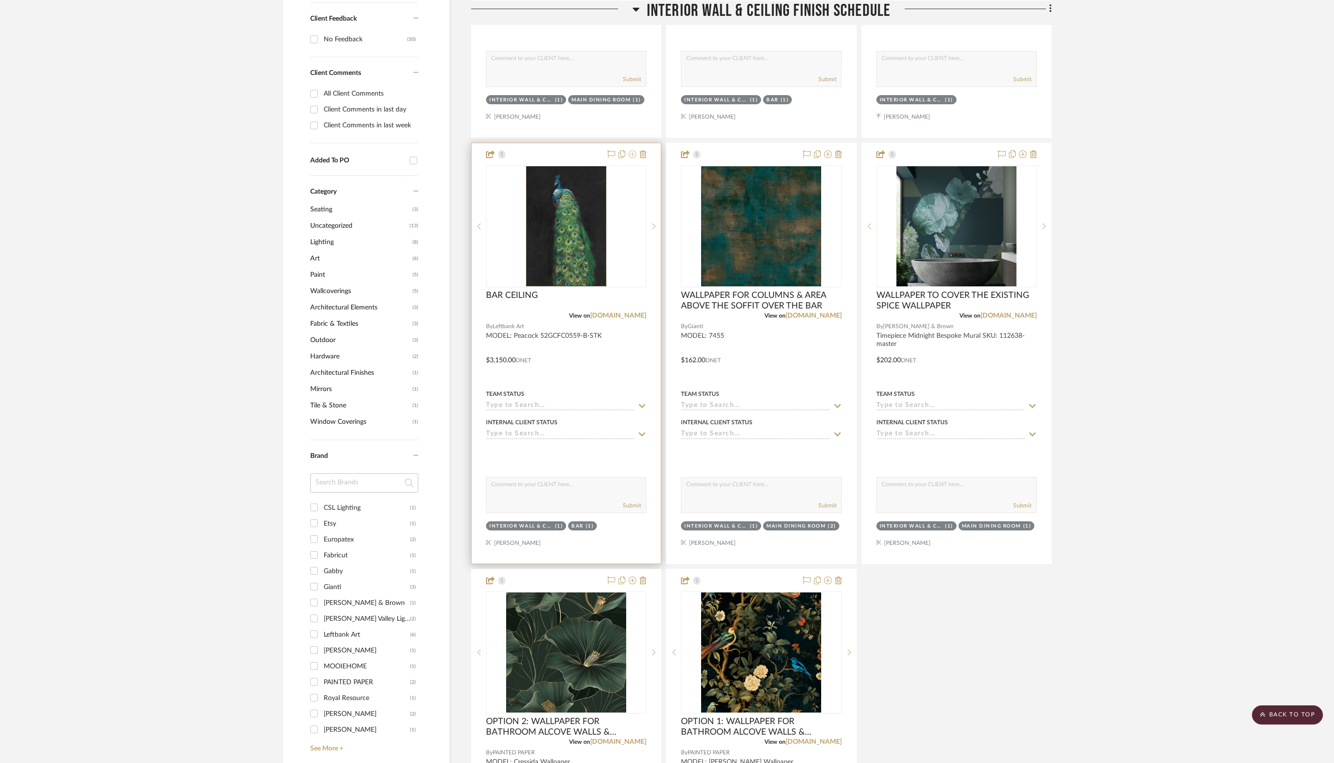
click at [634, 153] on icon at bounding box center [633, 154] width 8 height 8
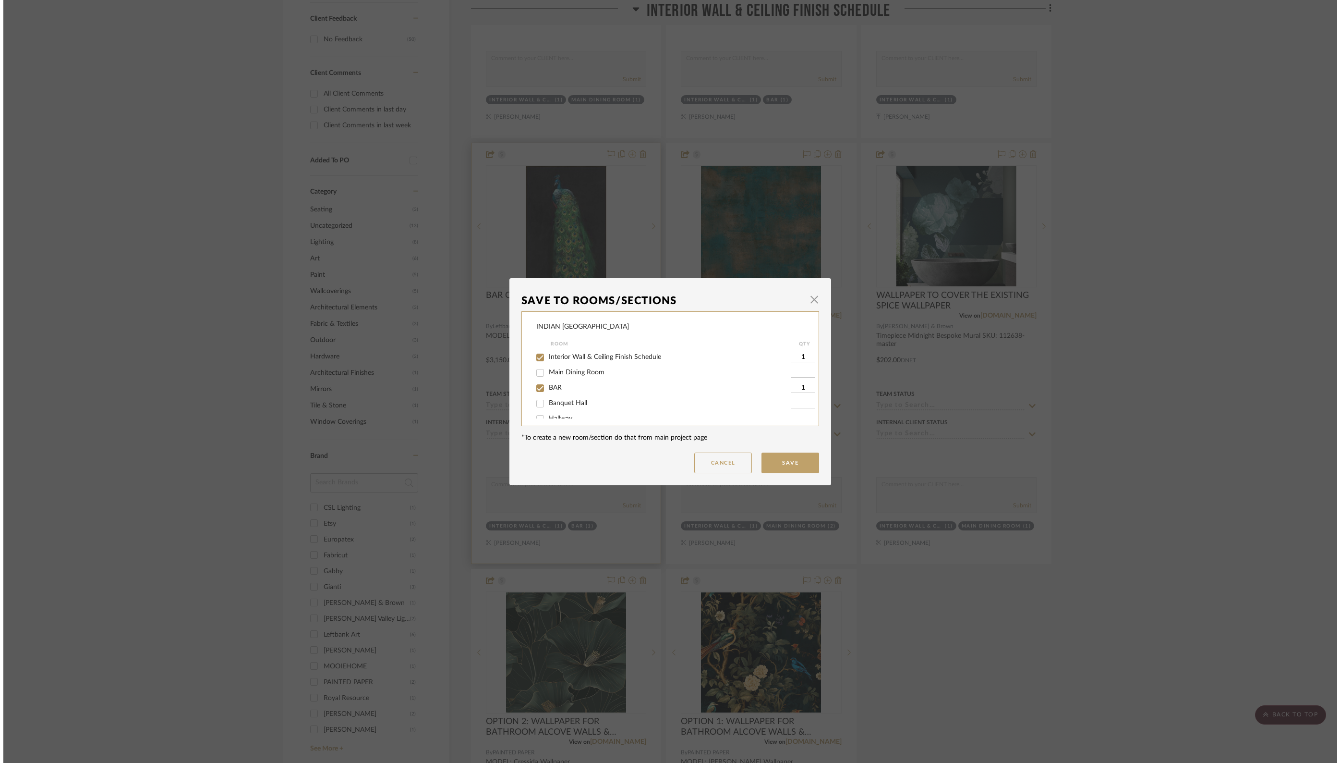
scroll to position [0, 0]
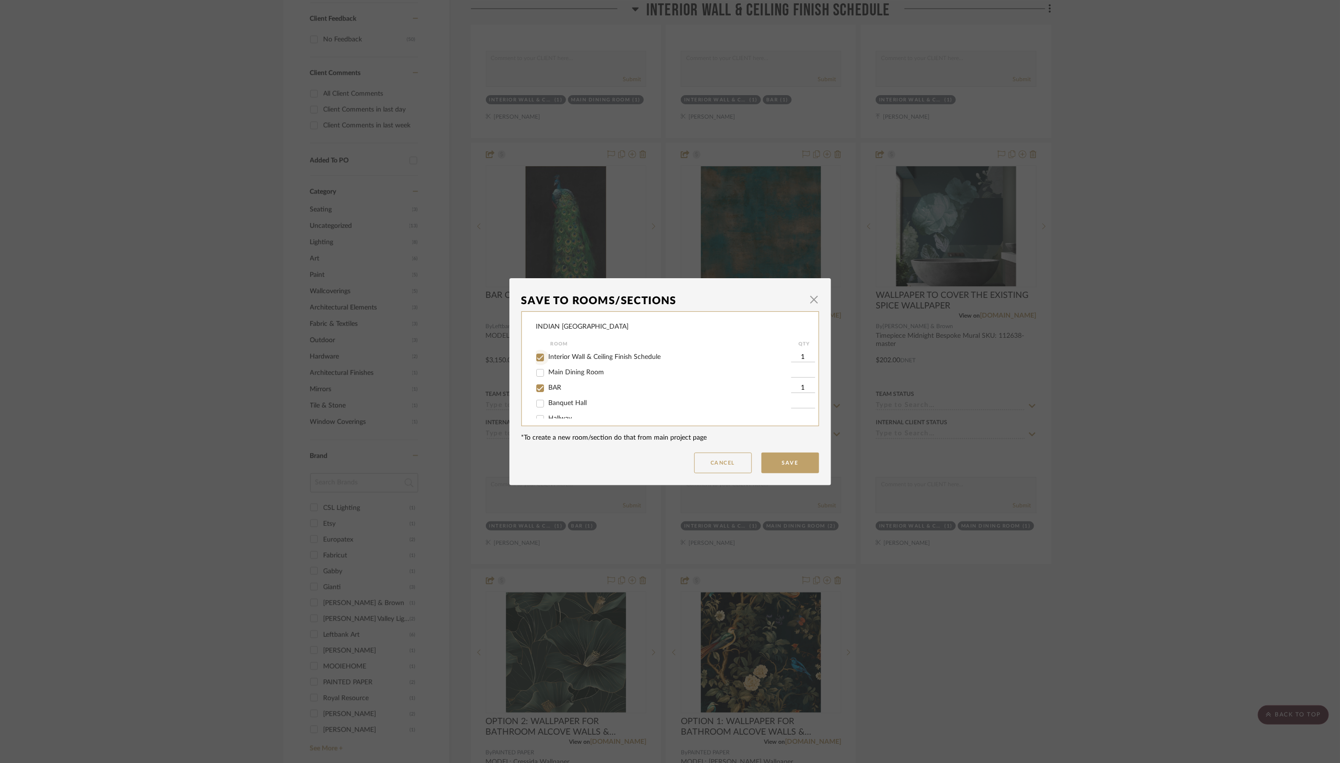
click at [536, 357] on input "Interior Wall & Ceiling Finish Schedule" at bounding box center [540, 357] width 15 height 15
checkbox input "false"
click at [793, 467] on button "Save" at bounding box center [791, 462] width 58 height 21
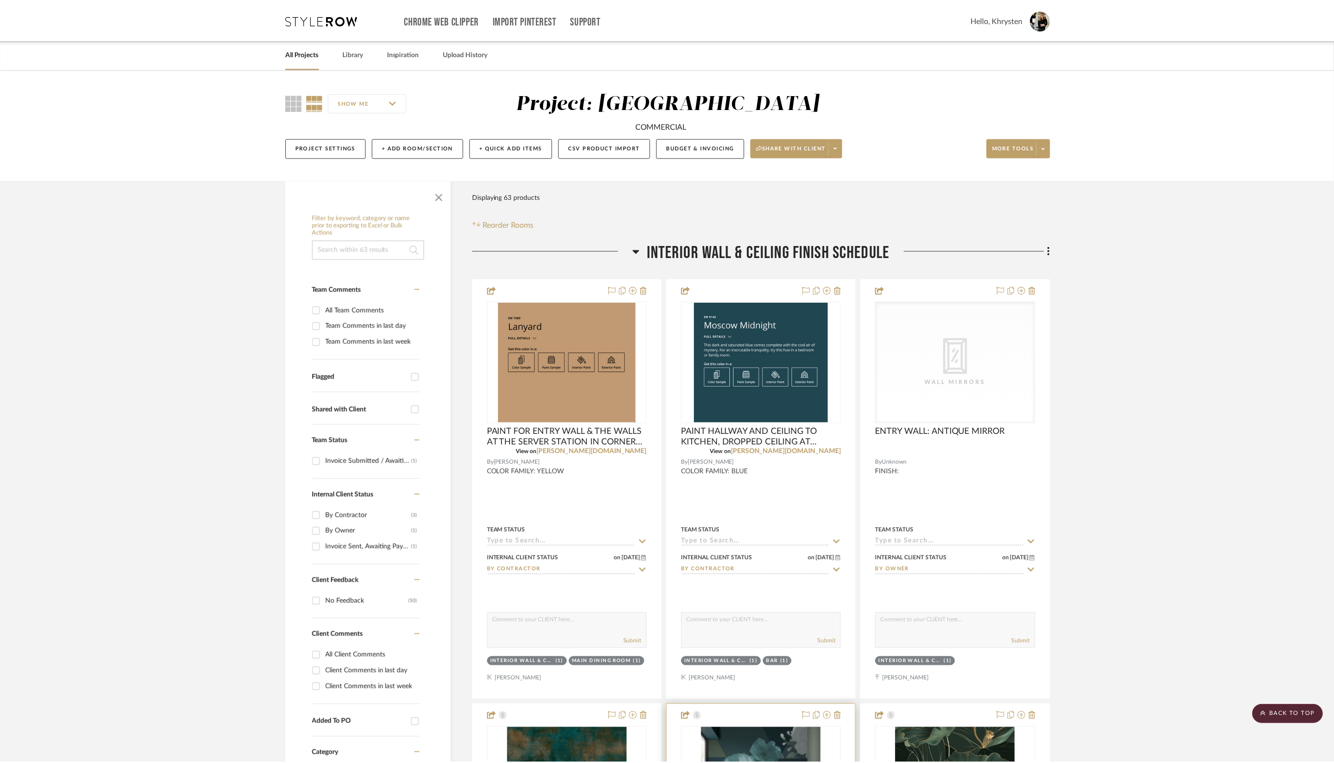
scroll to position [562, 0]
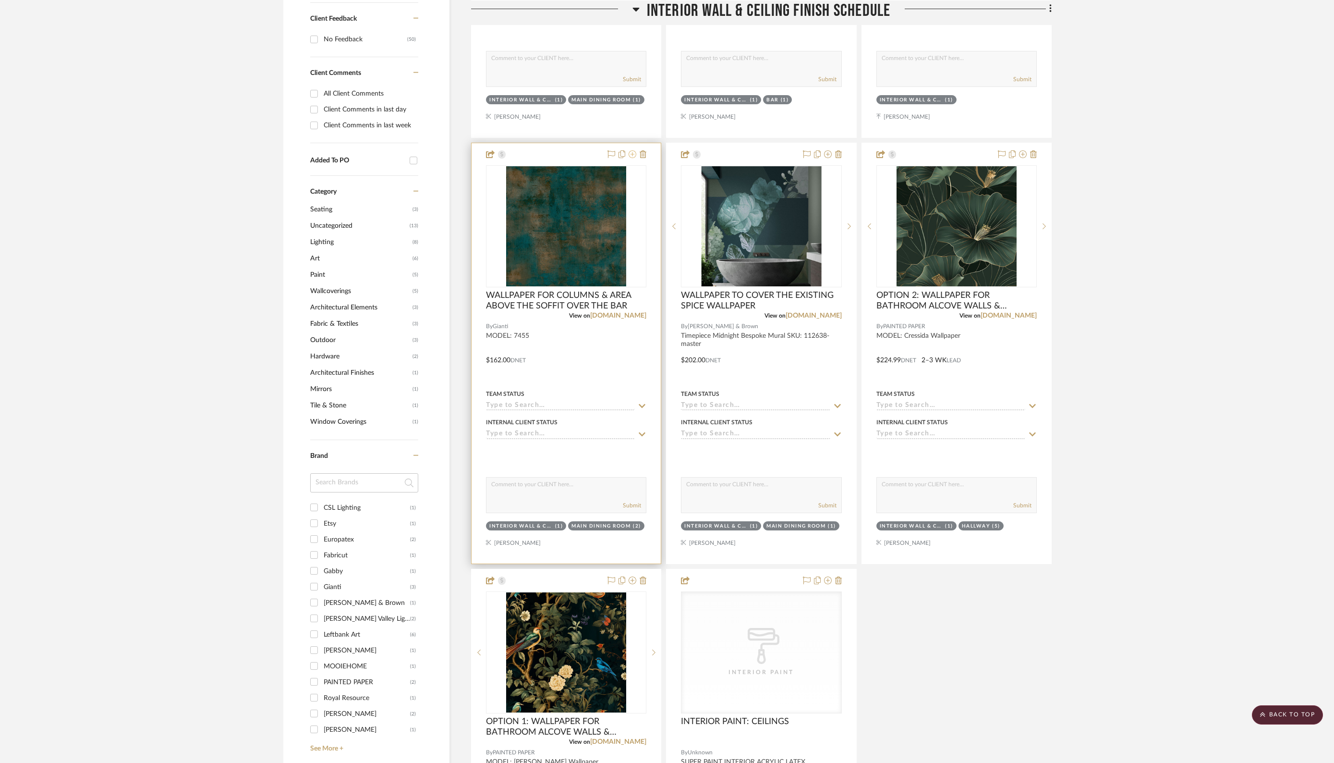
click at [636, 151] on icon at bounding box center [633, 154] width 8 height 8
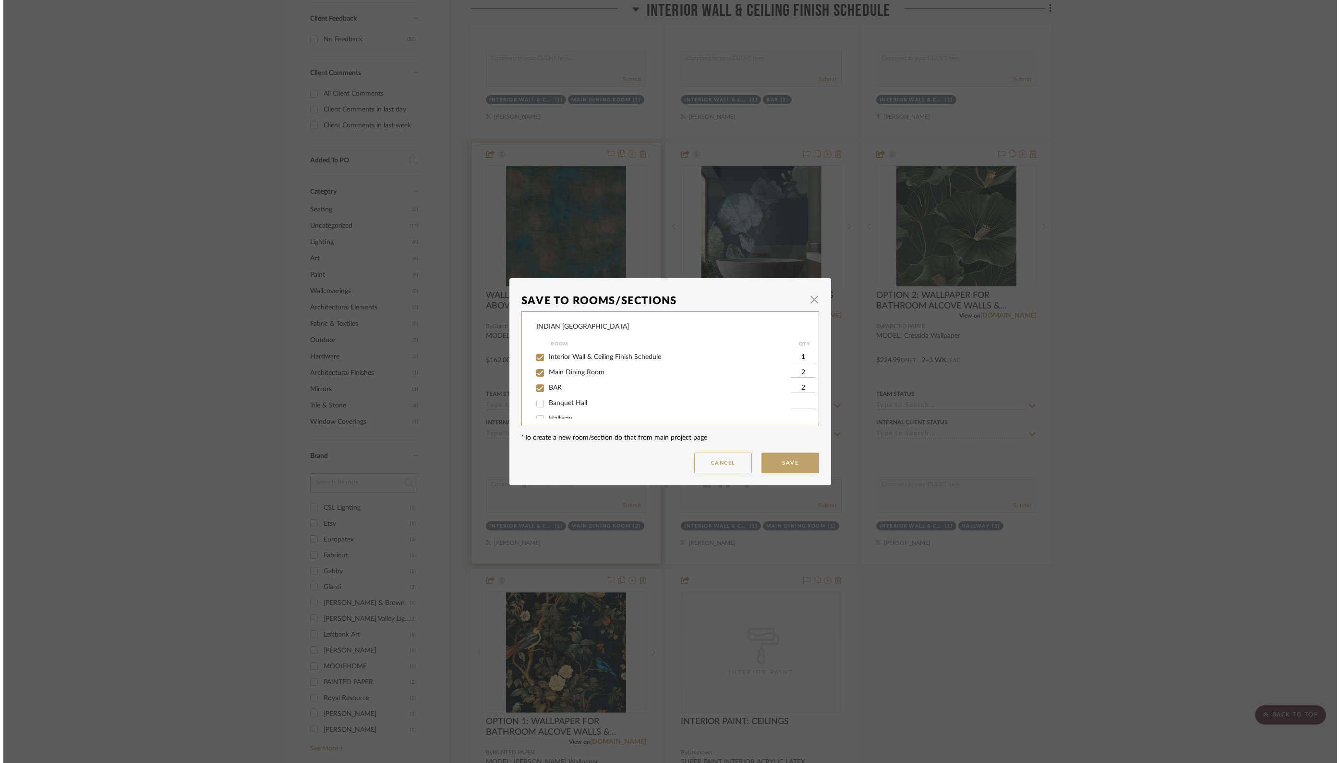
scroll to position [0, 0]
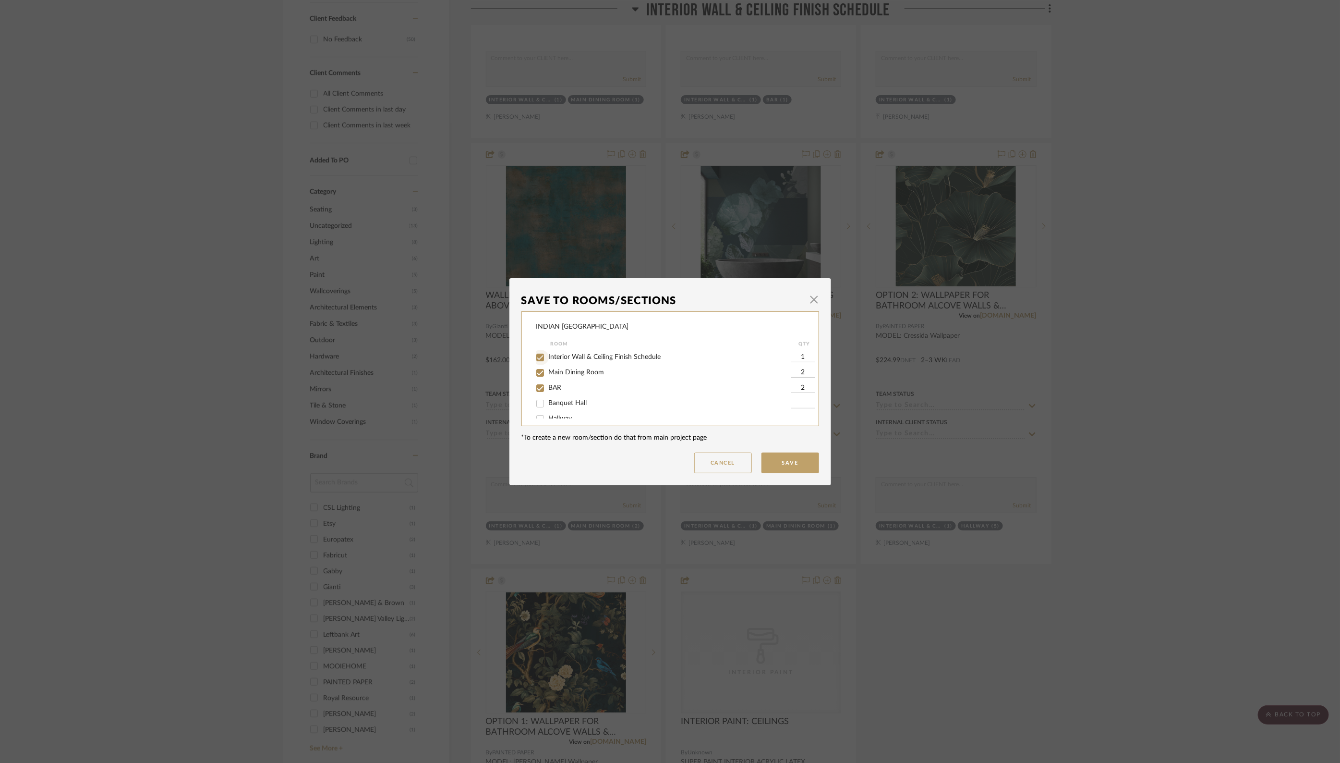
click at [536, 356] on input "Interior Wall & Ceiling Finish Schedule" at bounding box center [540, 357] width 15 height 15
checkbox input "false"
click at [537, 358] on input "Interior Wall & Ceiling Finish Schedule" at bounding box center [540, 357] width 15 height 15
checkbox input "true"
type input "1"
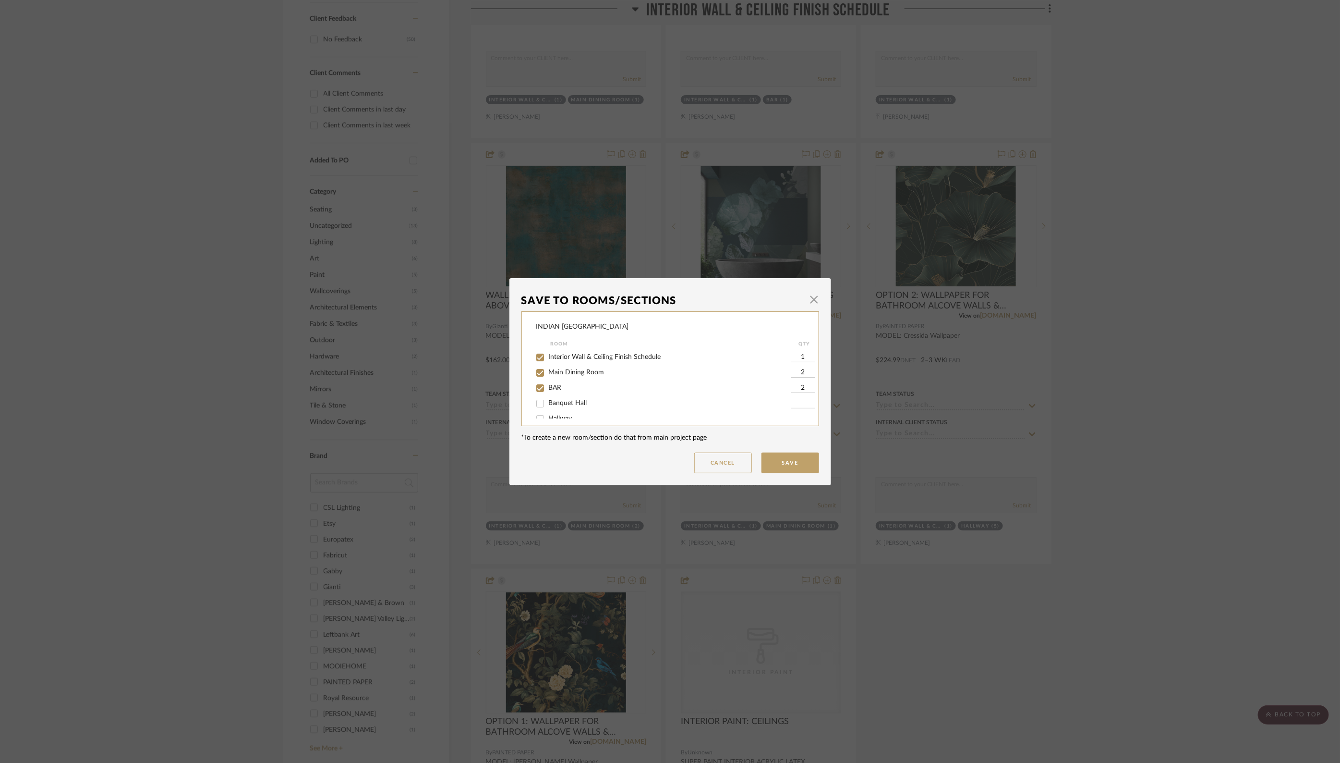
click at [537, 358] on input "Interior Wall & Ceiling Finish Schedule" at bounding box center [540, 357] width 15 height 15
checkbox input "false"
click at [798, 469] on button "Save" at bounding box center [791, 462] width 58 height 21
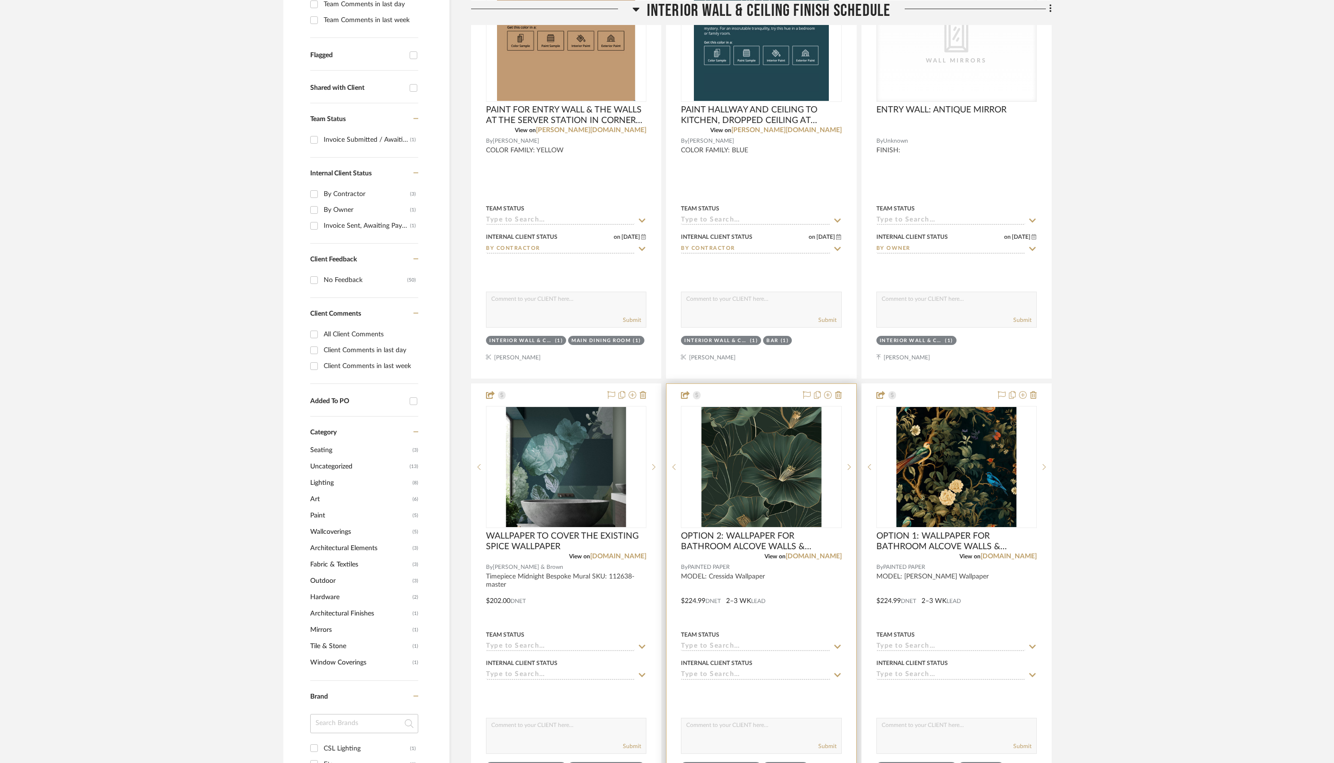
scroll to position [323, 0]
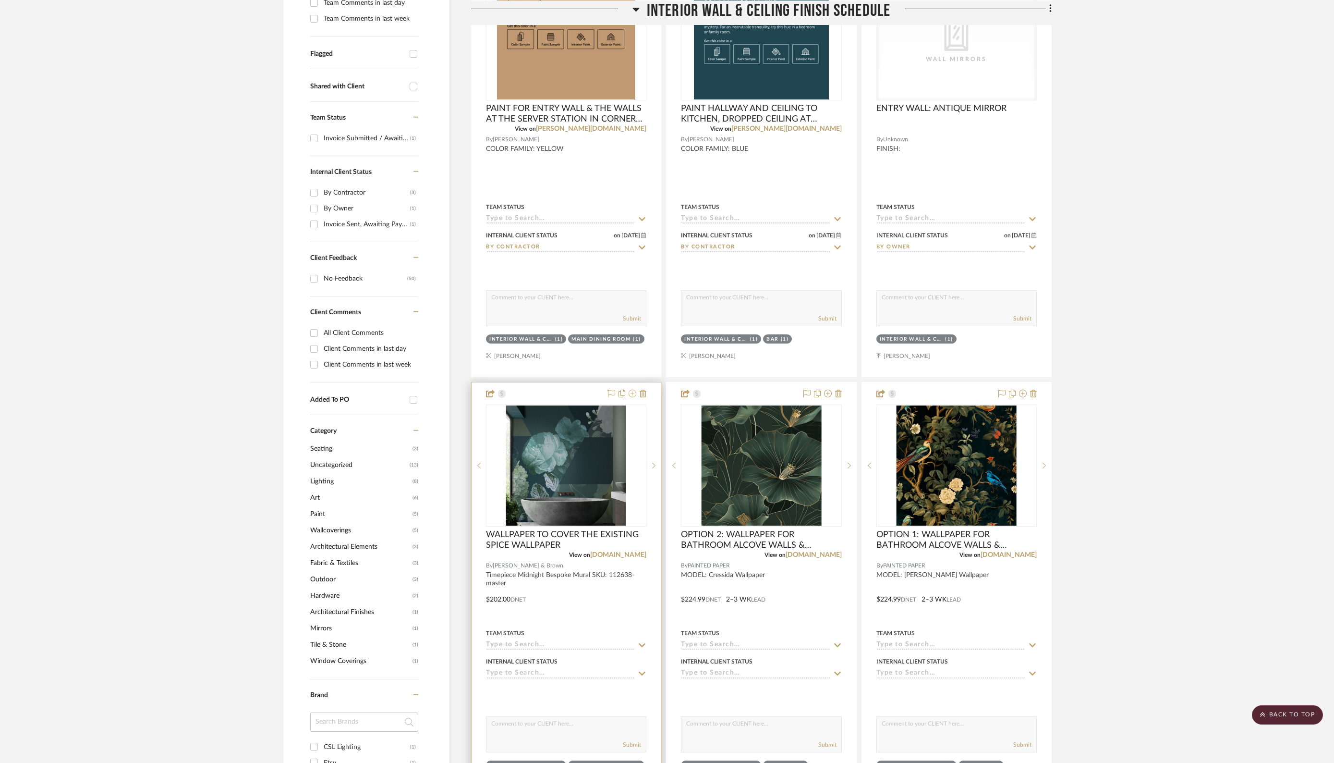
click at [635, 392] on icon at bounding box center [633, 393] width 8 height 8
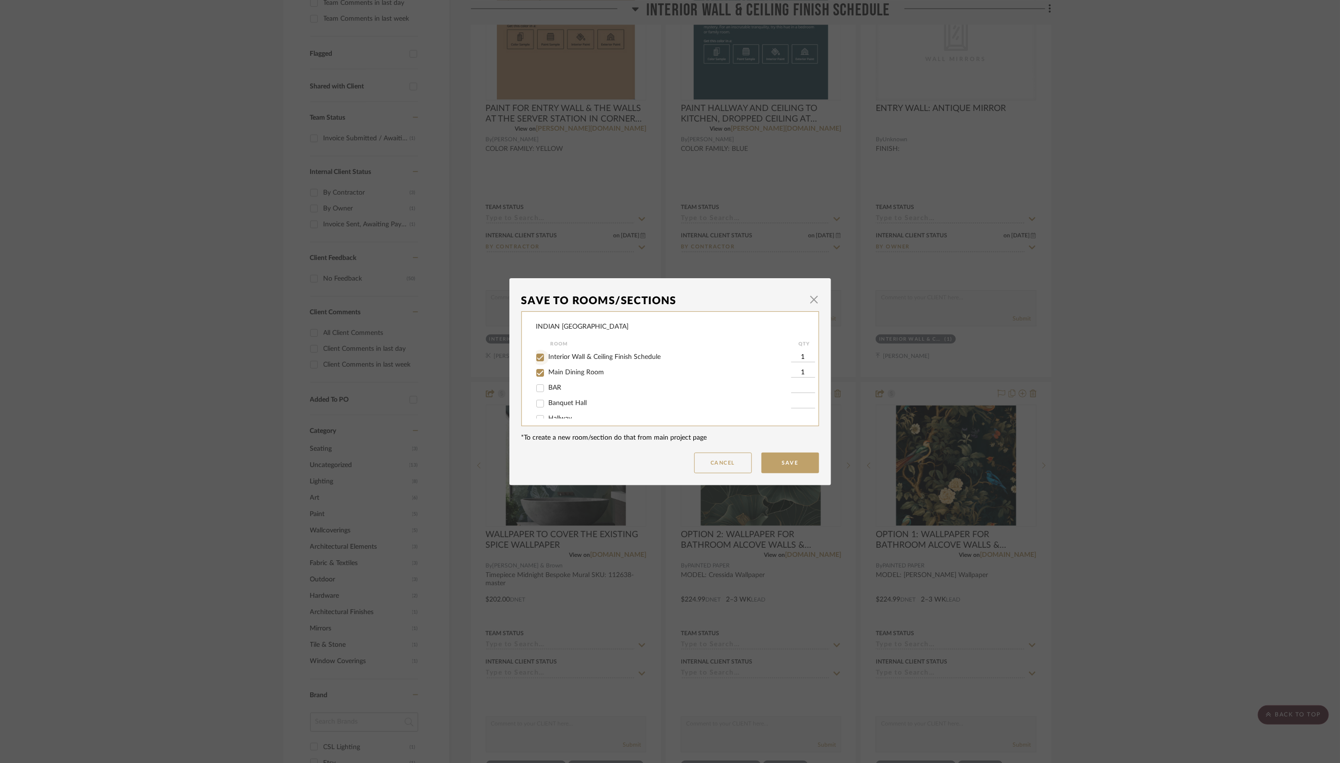
click at [535, 356] on input "Interior Wall & Ceiling Finish Schedule" at bounding box center [540, 357] width 15 height 15
checkbox input "false"
click at [773, 465] on button "Save" at bounding box center [791, 462] width 58 height 21
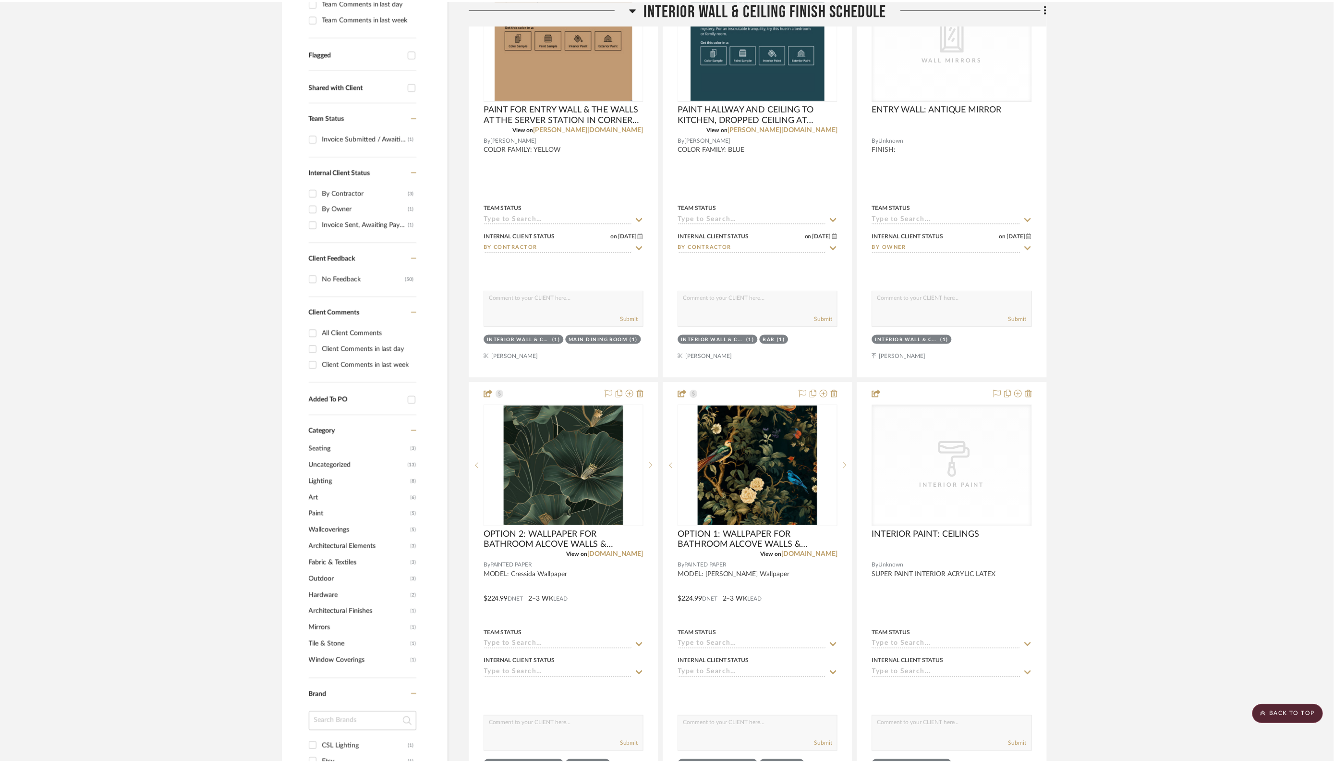
scroll to position [323, 0]
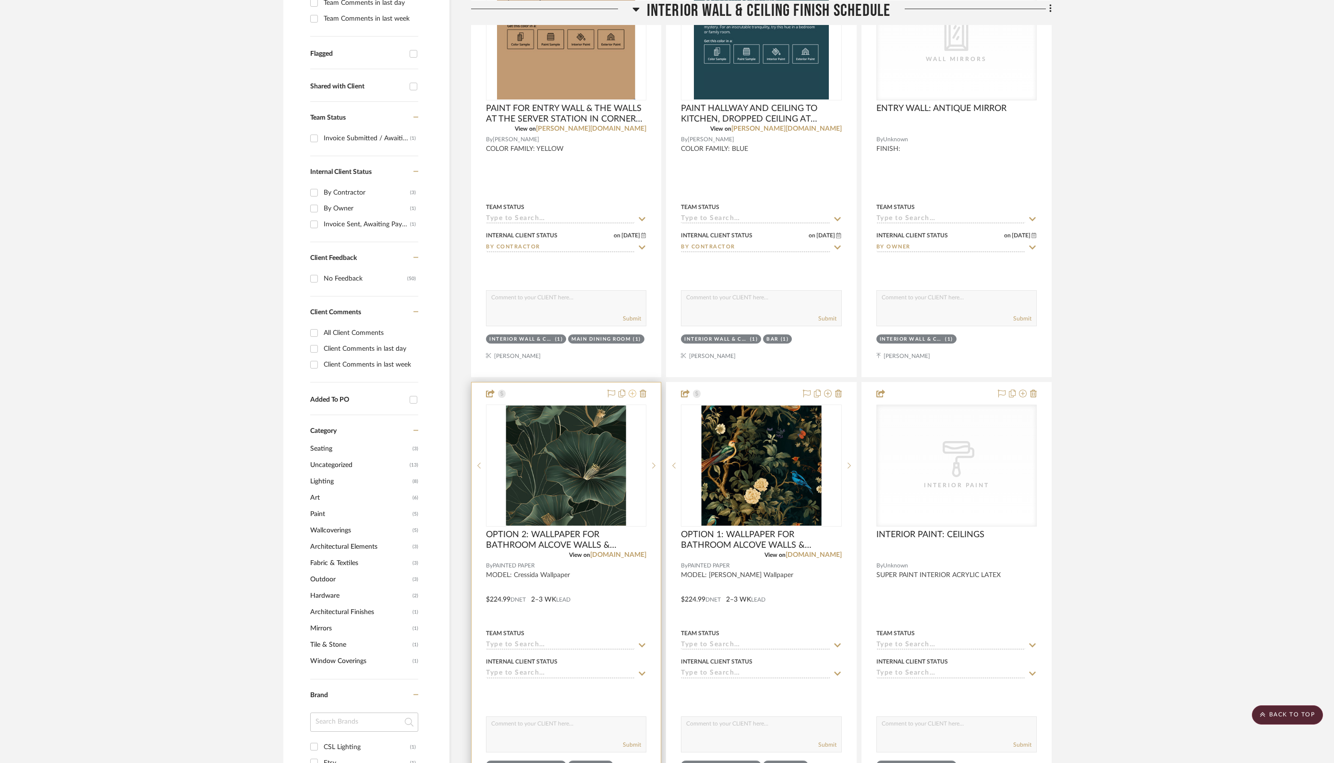
click at [634, 392] on icon at bounding box center [633, 393] width 8 height 8
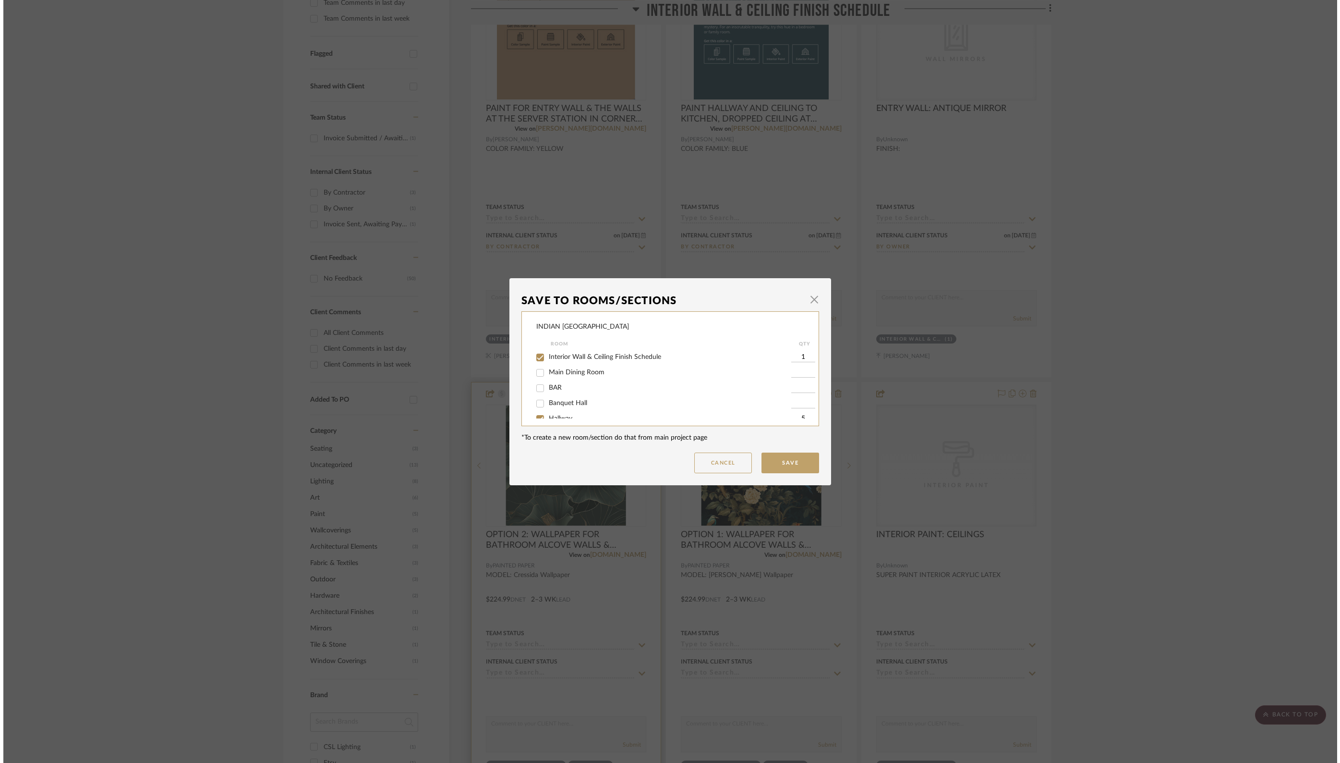
scroll to position [0, 0]
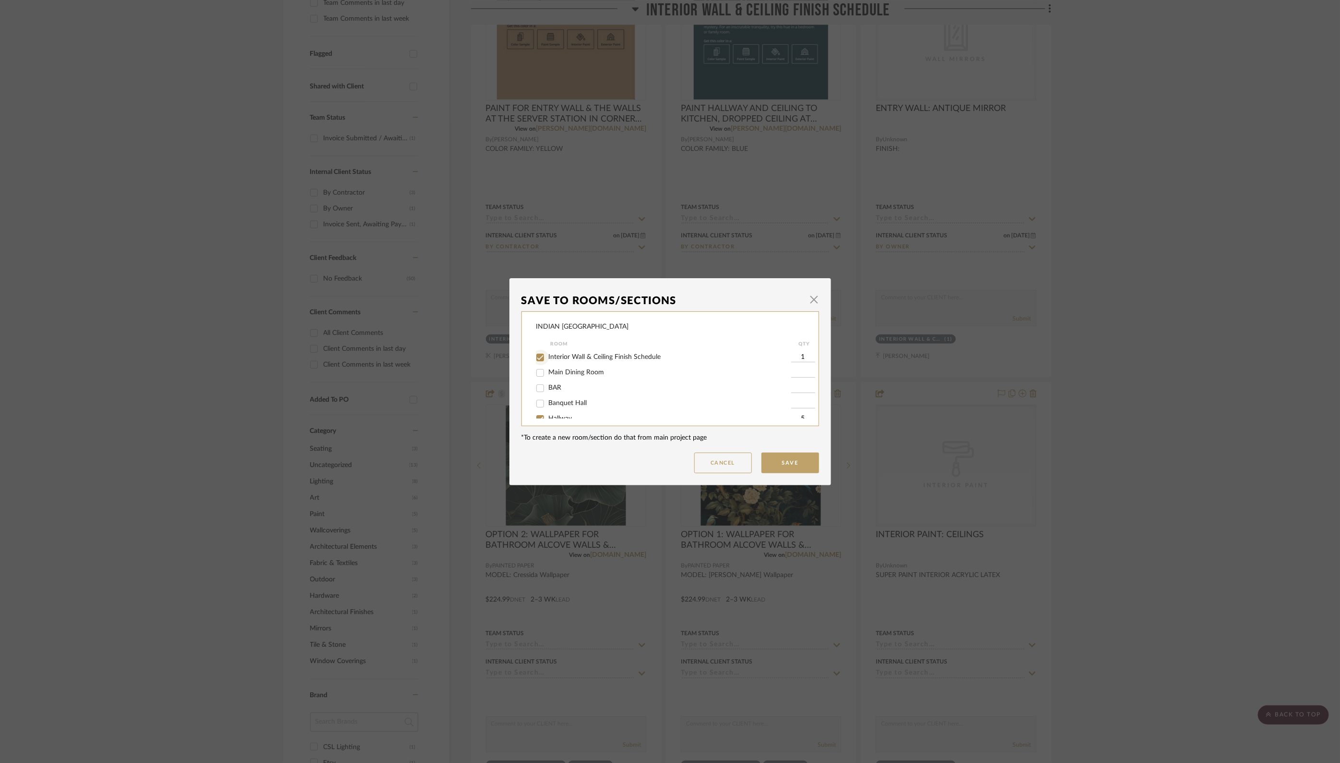
click at [538, 357] on input "Interior Wall & Ceiling Finish Schedule" at bounding box center [540, 357] width 15 height 15
checkbox input "false"
click at [791, 459] on button "Save" at bounding box center [791, 462] width 58 height 21
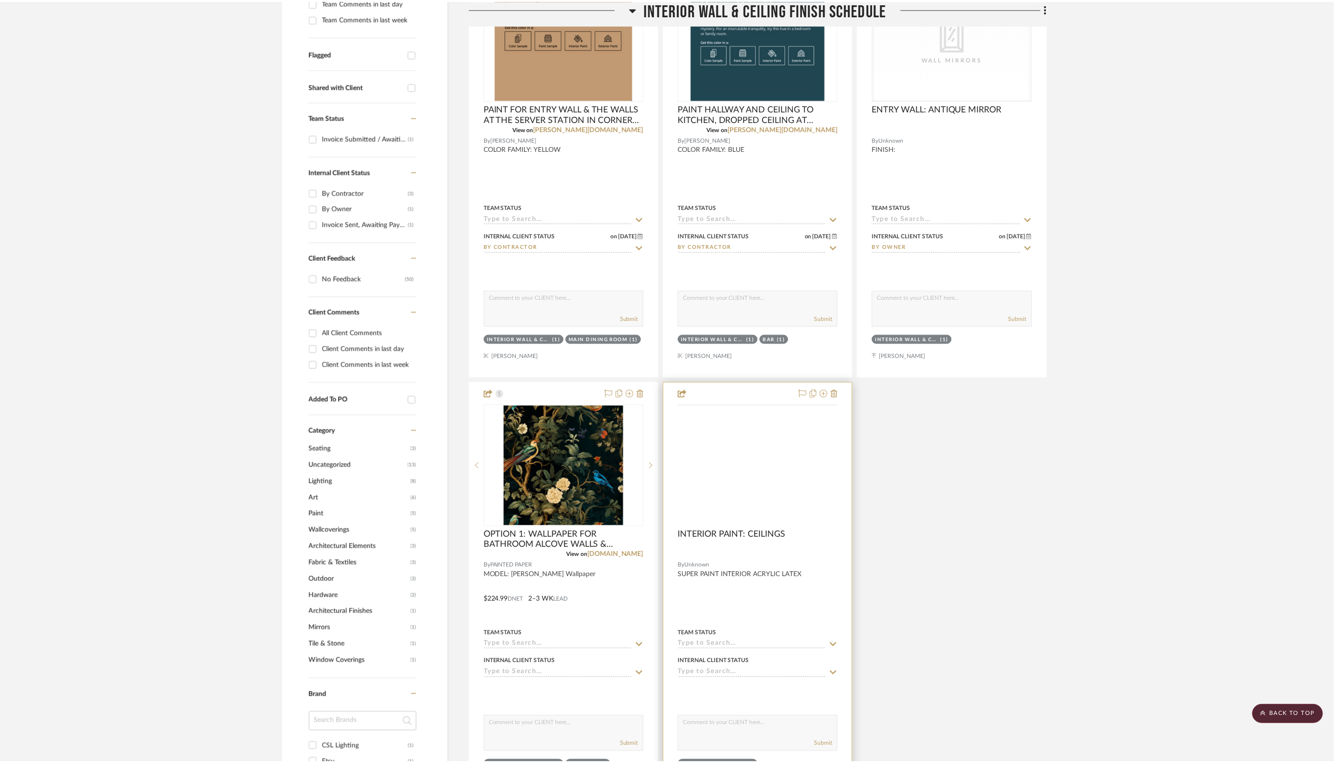
scroll to position [323, 0]
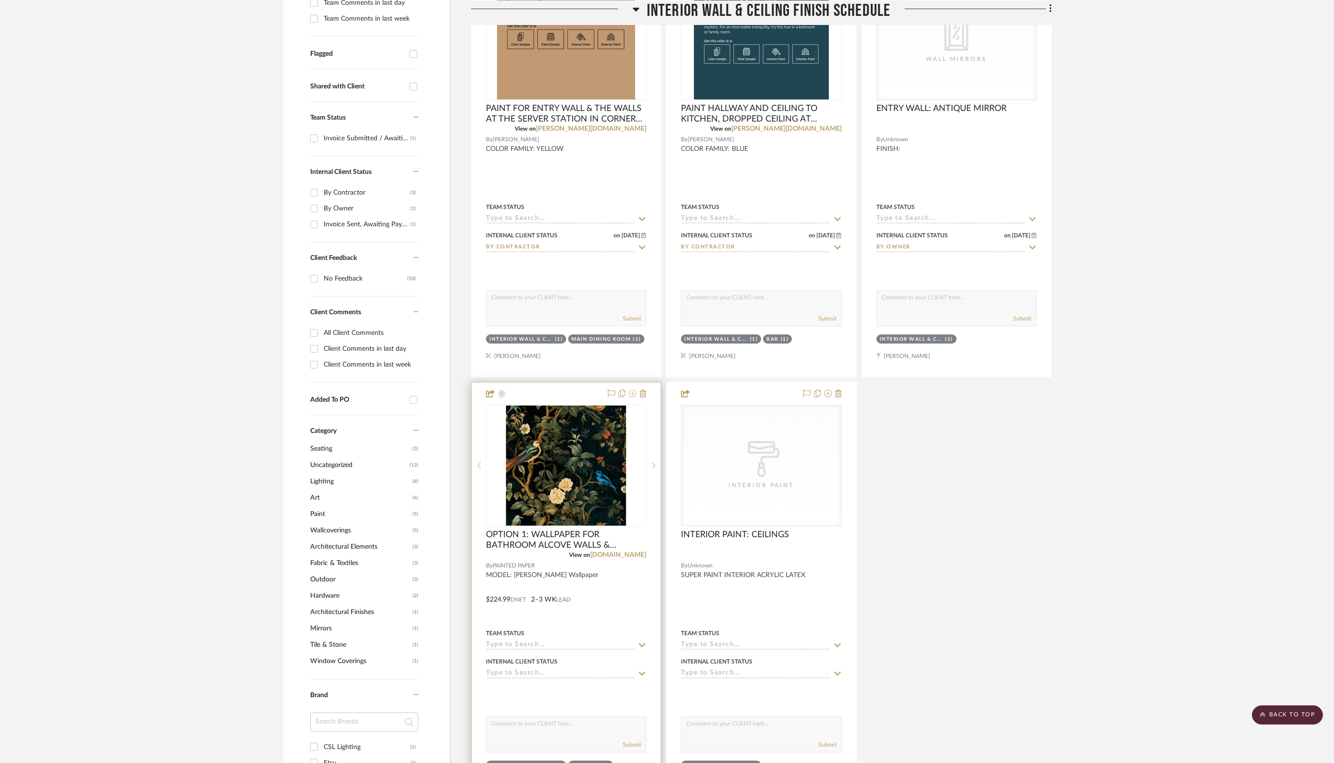
click at [633, 391] on icon at bounding box center [633, 393] width 8 height 8
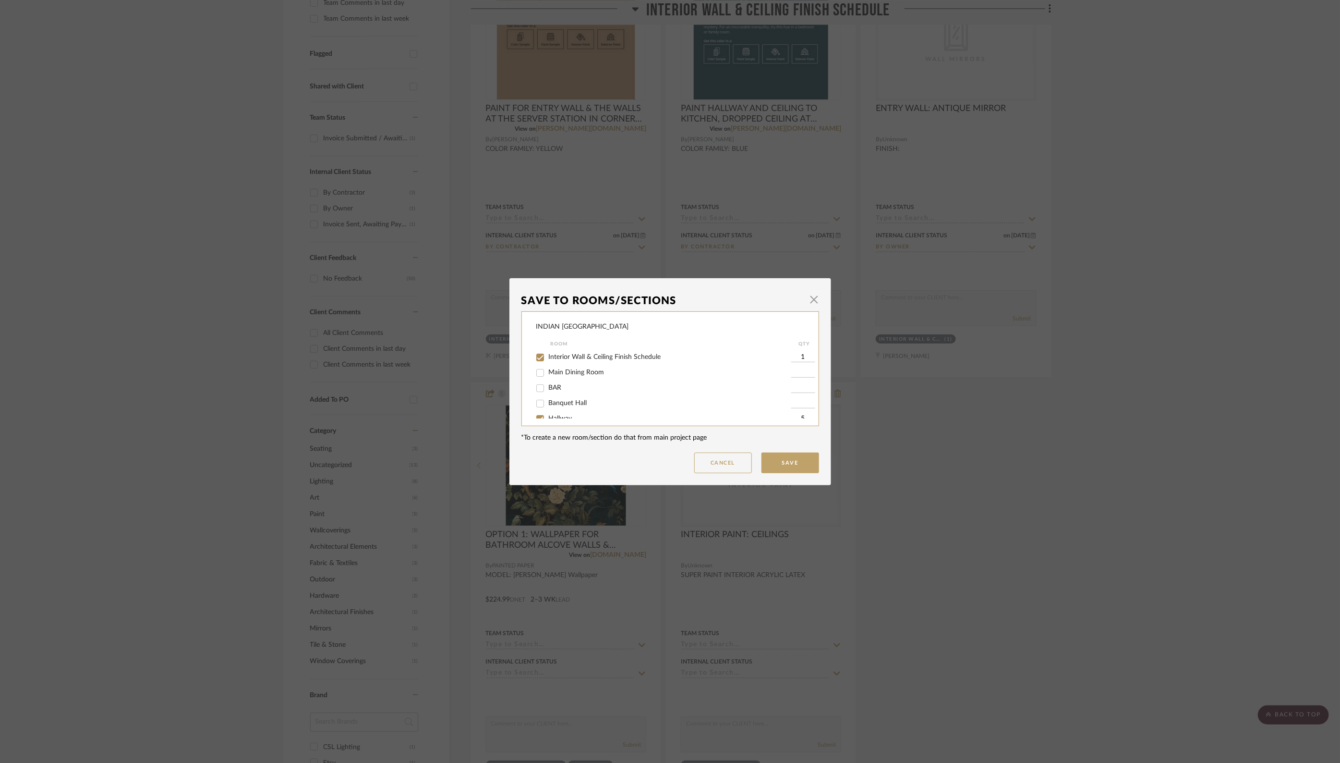
click at [536, 356] on input "Interior Wall & Ceiling Finish Schedule" at bounding box center [540, 357] width 15 height 15
checkbox input "false"
click at [779, 463] on button "Save" at bounding box center [791, 462] width 58 height 21
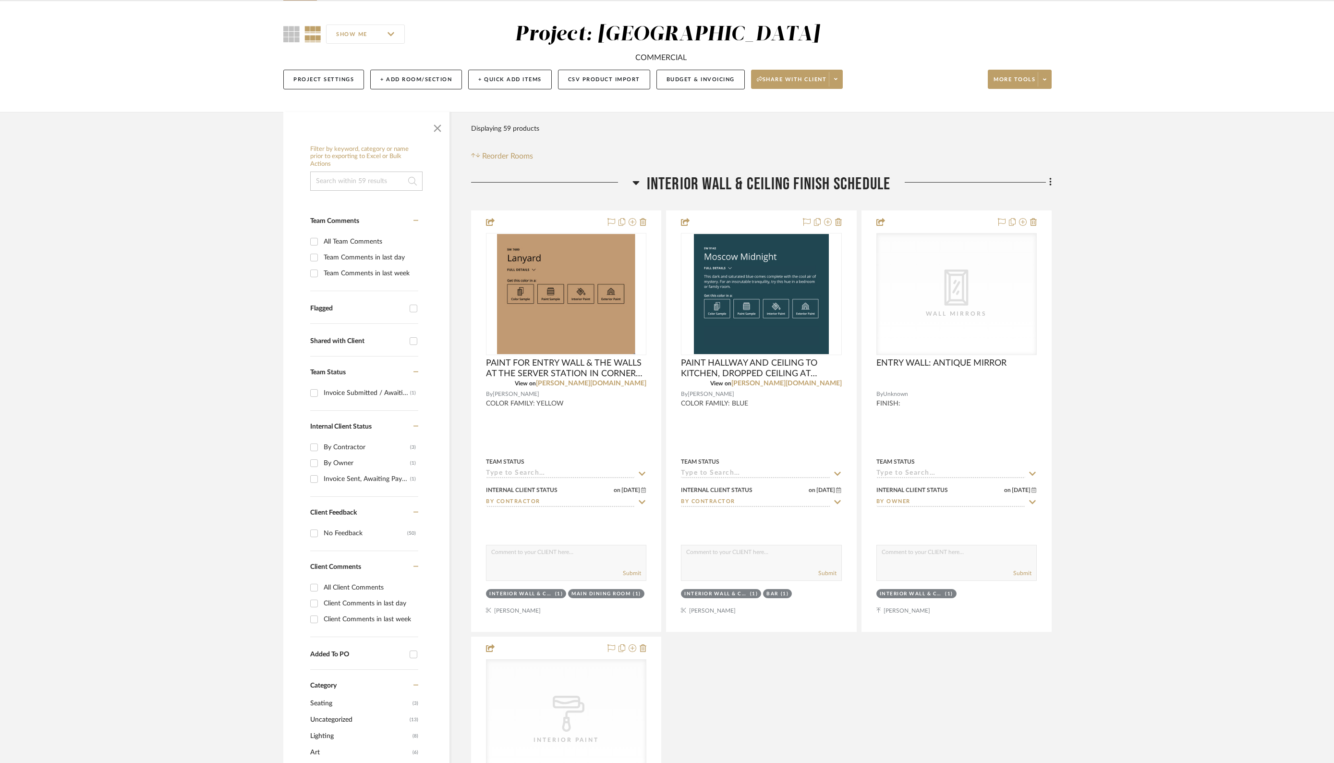
scroll to position [75, 0]
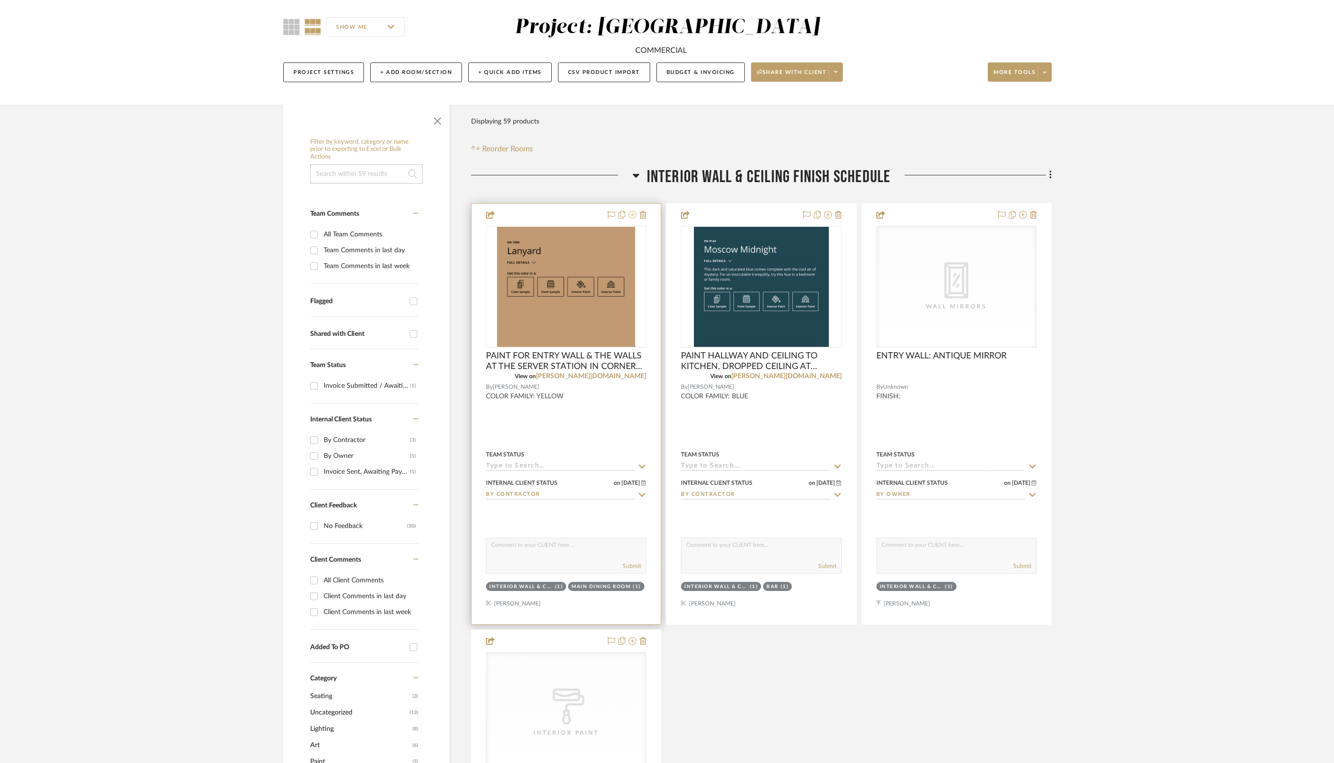
click at [633, 213] on icon at bounding box center [633, 215] width 8 height 8
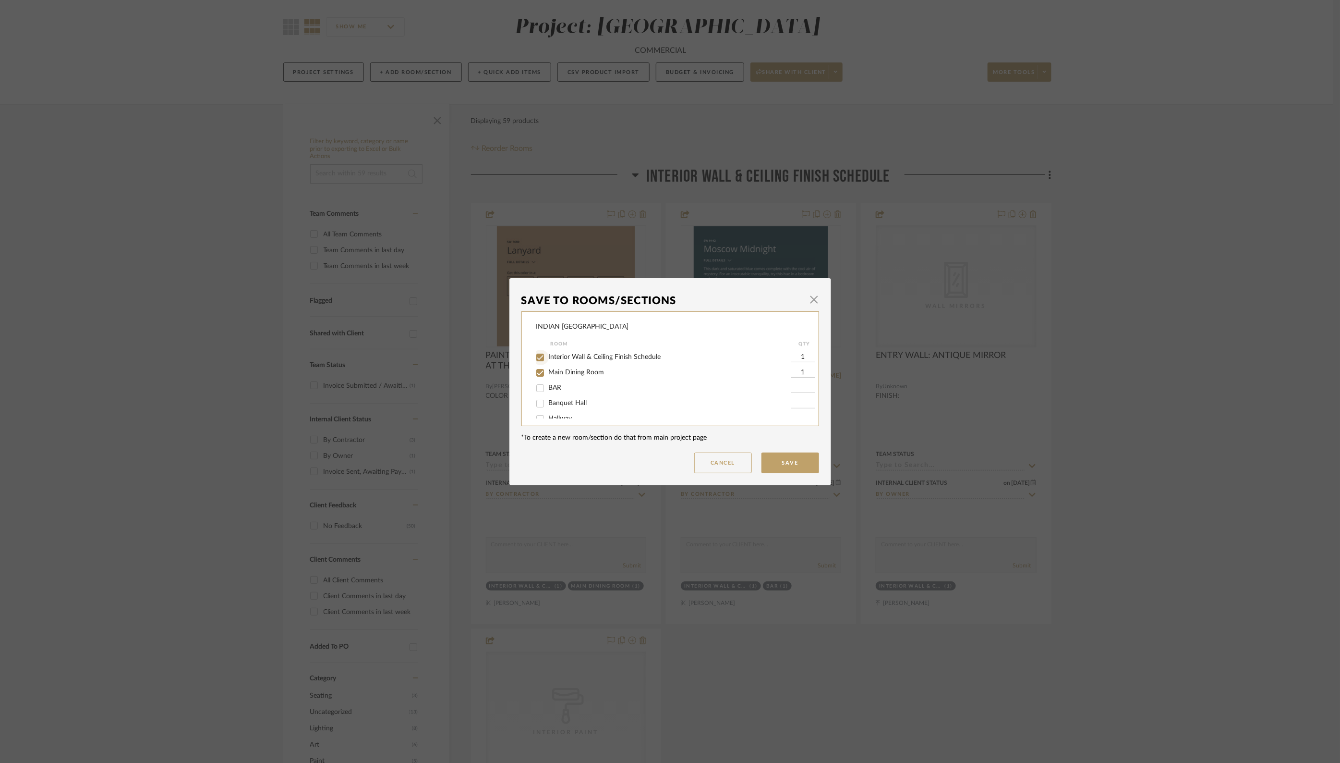
click at [535, 356] on input "Interior Wall & Ceiling Finish Schedule" at bounding box center [540, 357] width 15 height 15
checkbox input "false"
click at [782, 462] on button "Save" at bounding box center [791, 462] width 58 height 21
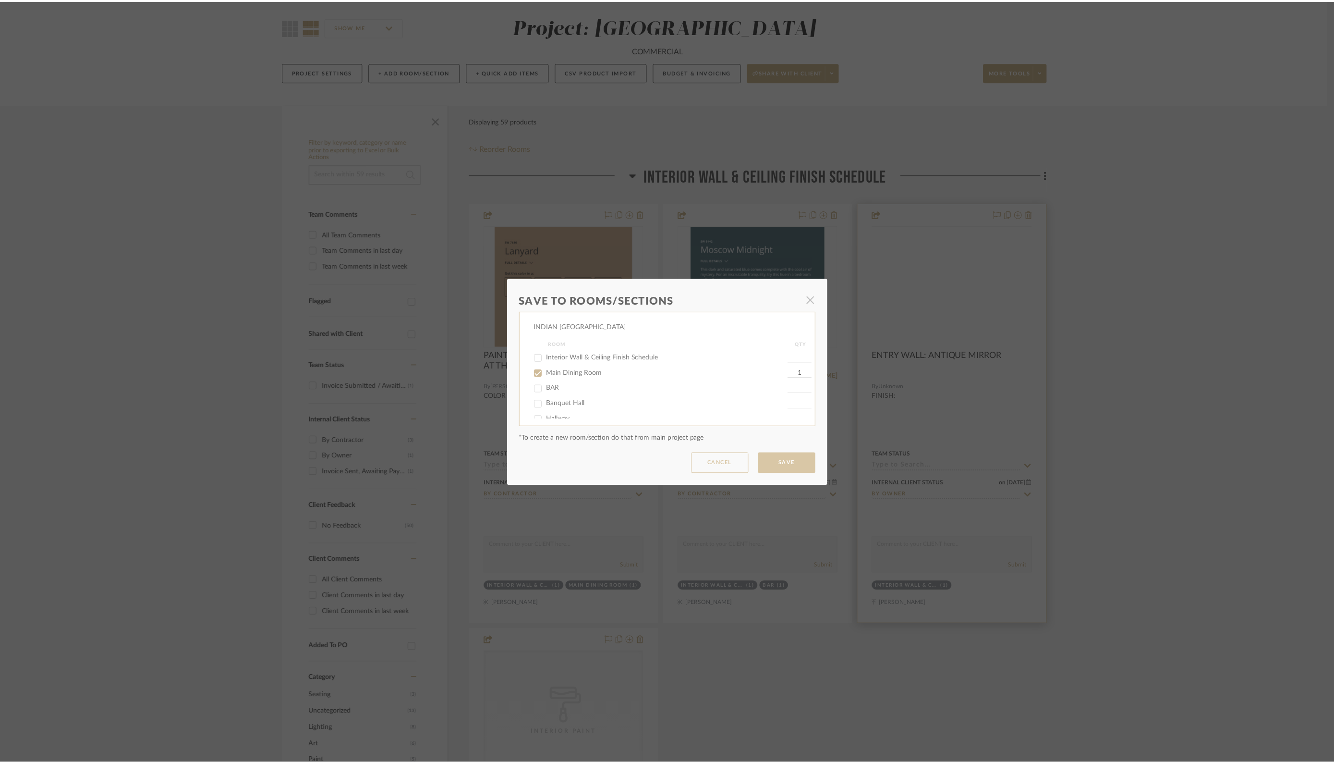
scroll to position [75, 0]
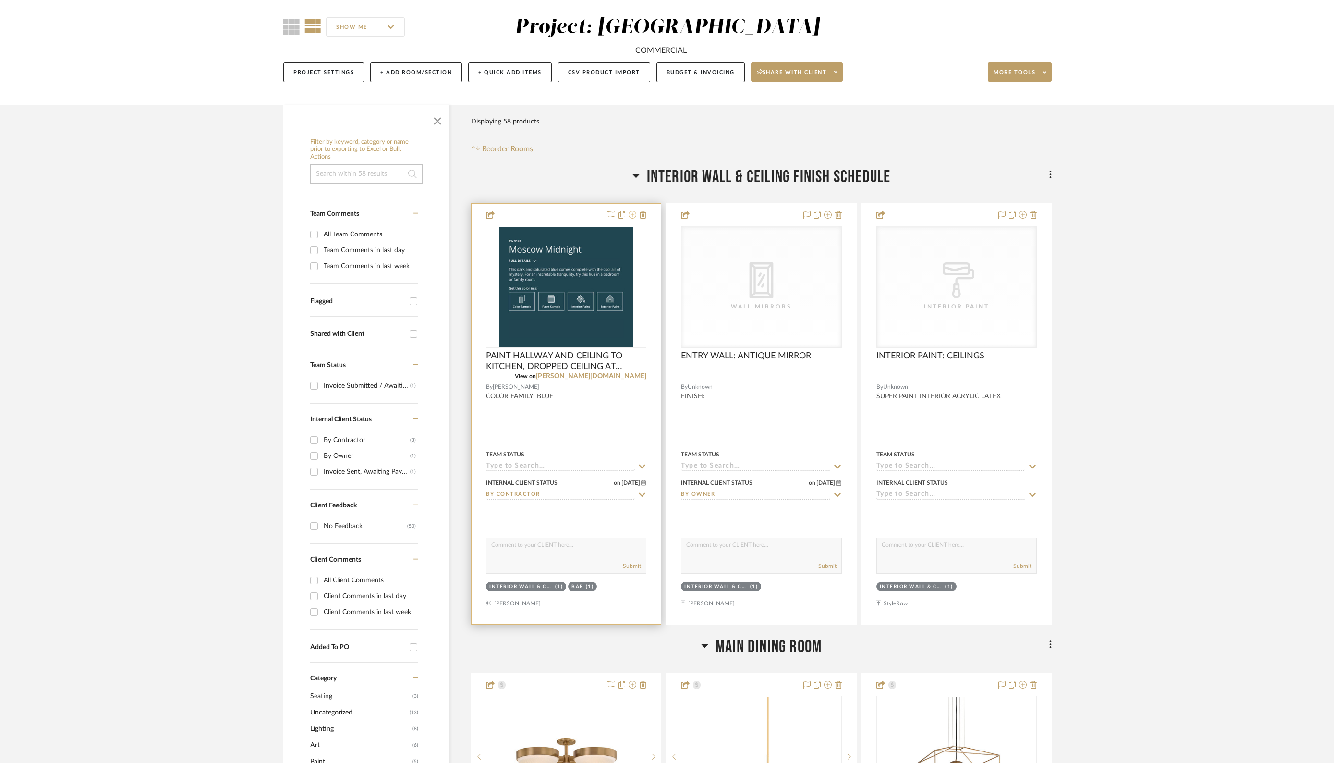
click at [632, 214] on icon at bounding box center [633, 215] width 8 height 8
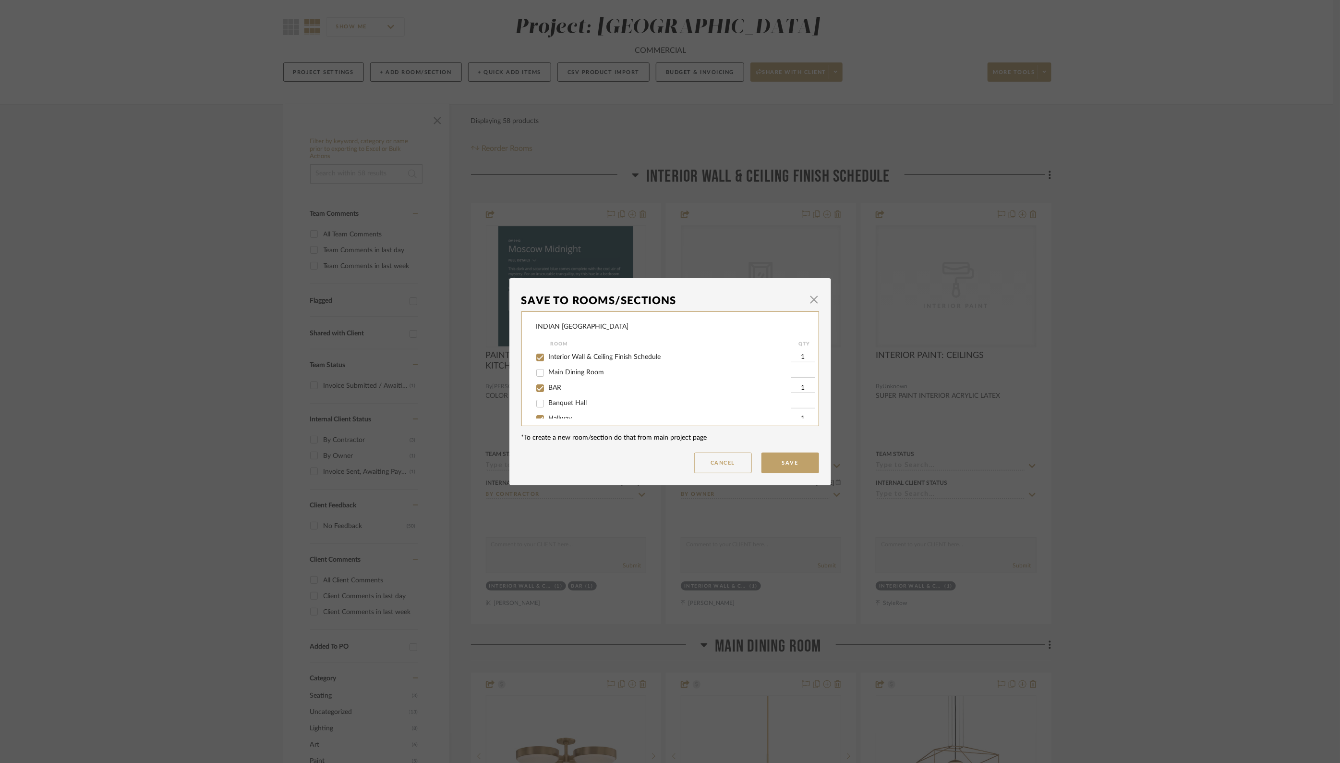
click at [536, 358] on input "Interior Wall & Ceiling Finish Schedule" at bounding box center [540, 357] width 15 height 15
checkbox input "false"
click at [790, 460] on button "Save" at bounding box center [791, 462] width 58 height 21
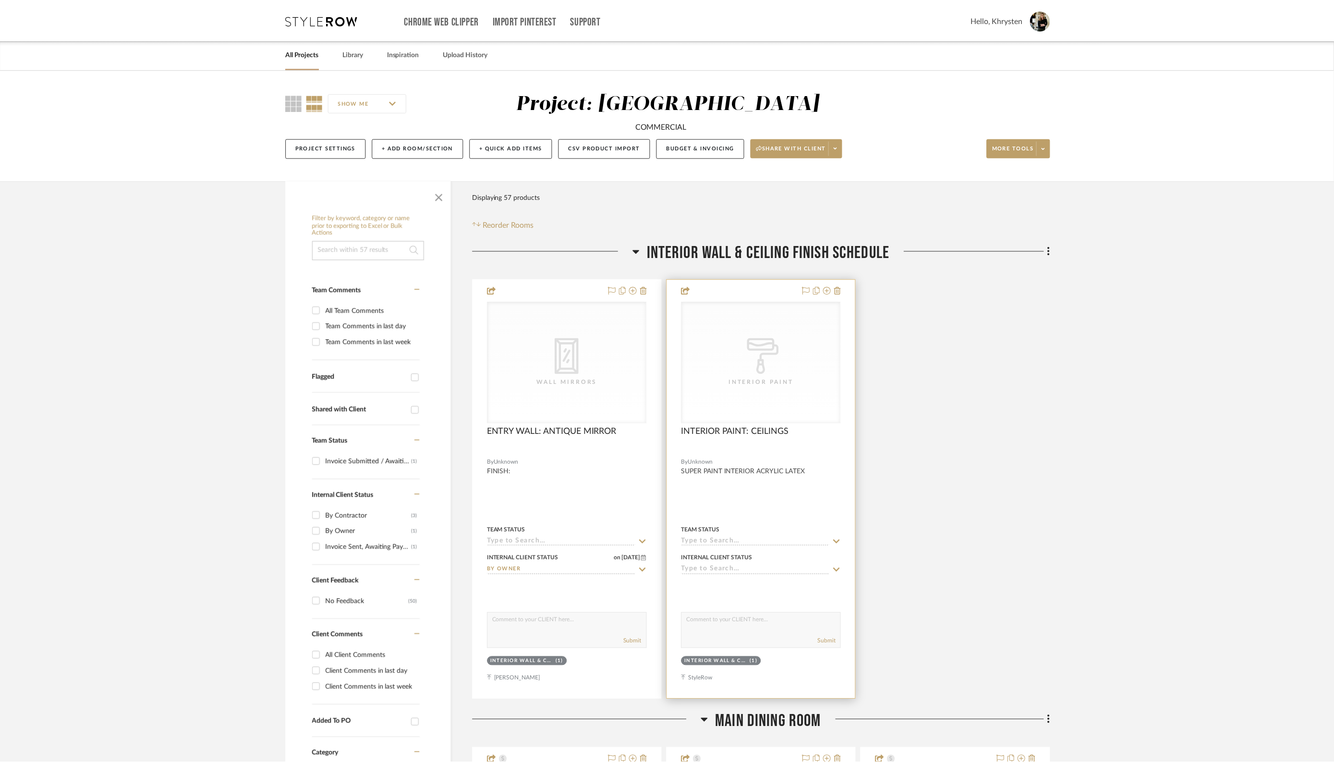
scroll to position [75, 0]
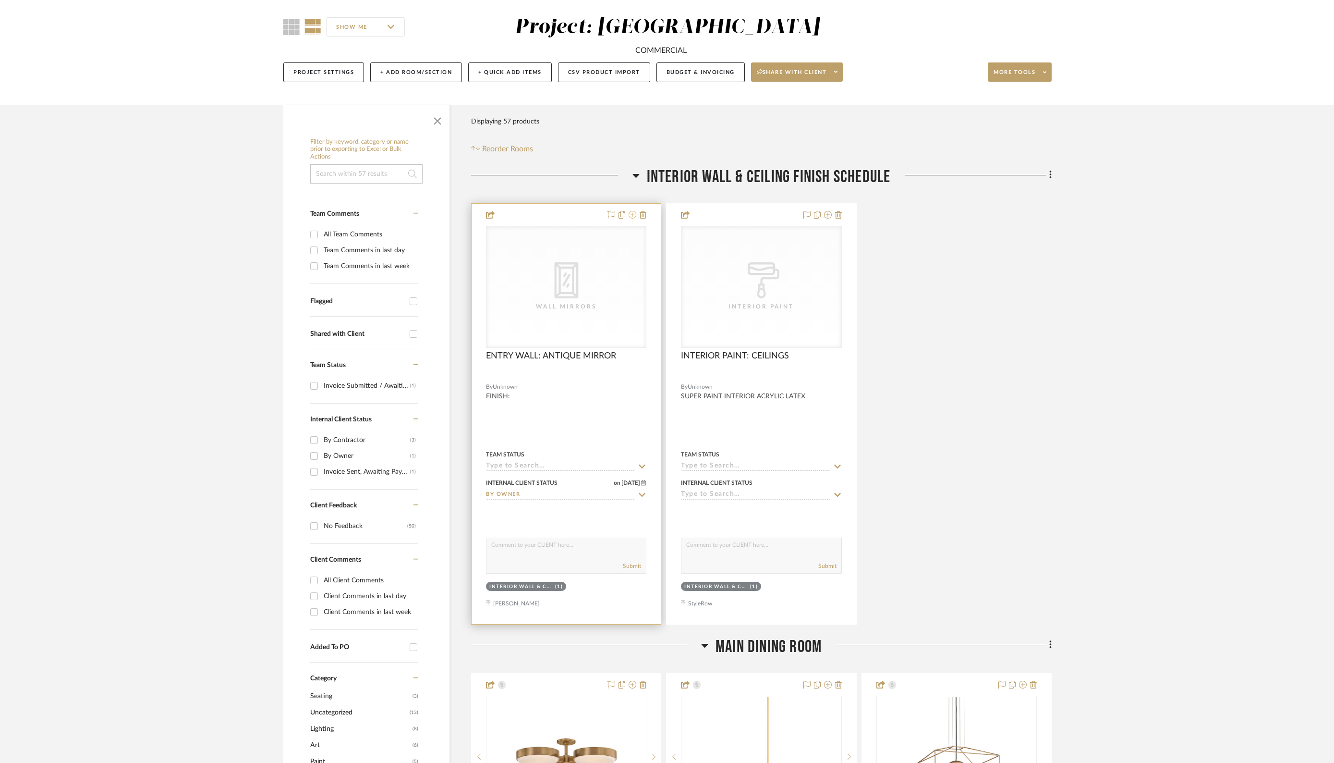
click at [635, 216] on icon at bounding box center [633, 215] width 8 height 8
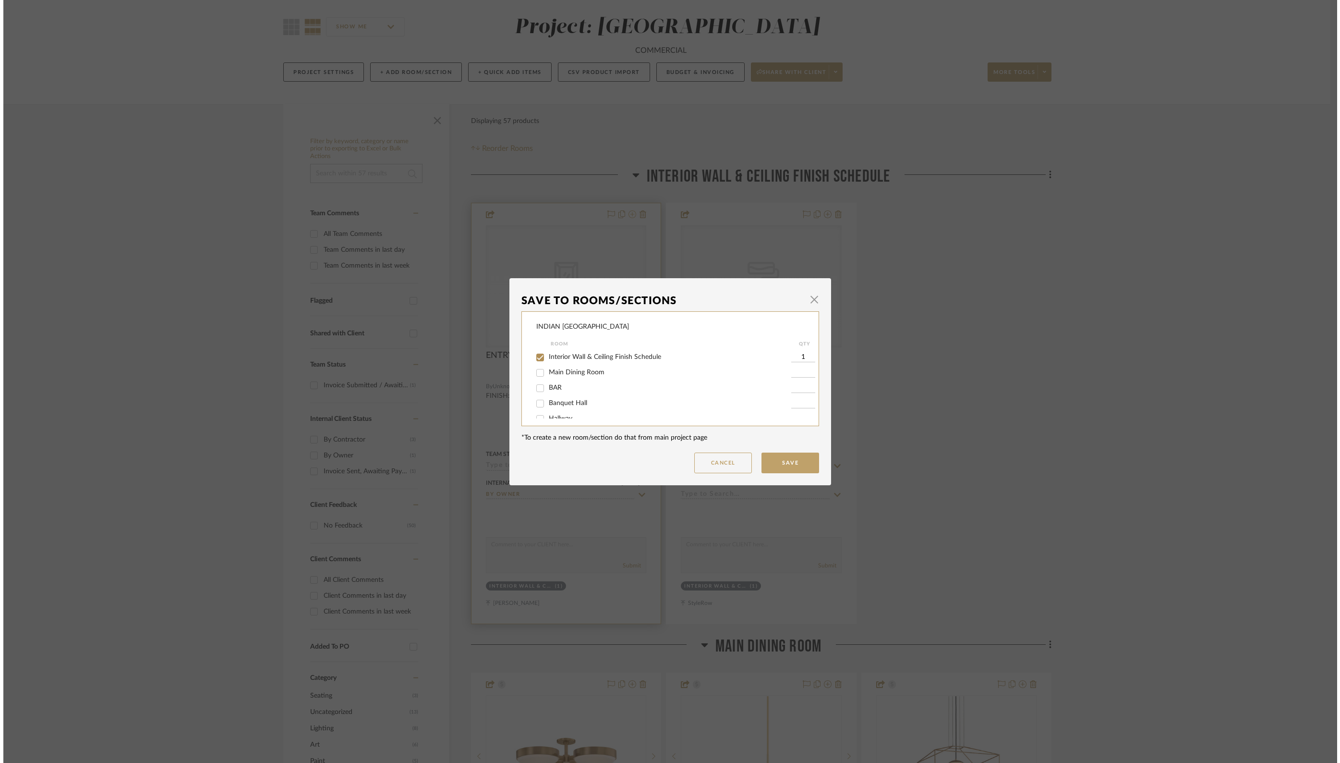
scroll to position [0, 0]
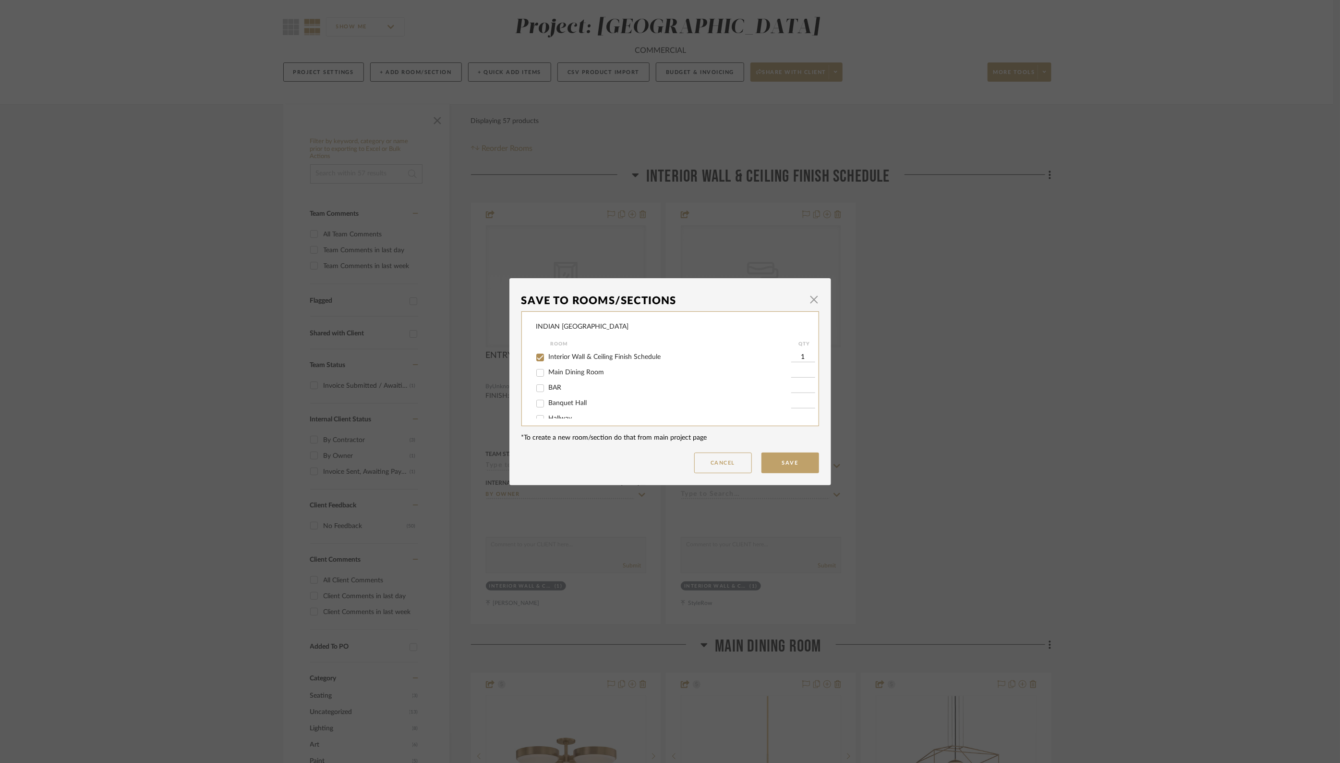
click at [538, 373] on input "Main Dining Room" at bounding box center [540, 372] width 15 height 15
checkbox input "true"
type input "1"
click at [539, 358] on input "Interior Wall & Ceiling Finish Schedule" at bounding box center [540, 357] width 15 height 15
checkbox input "false"
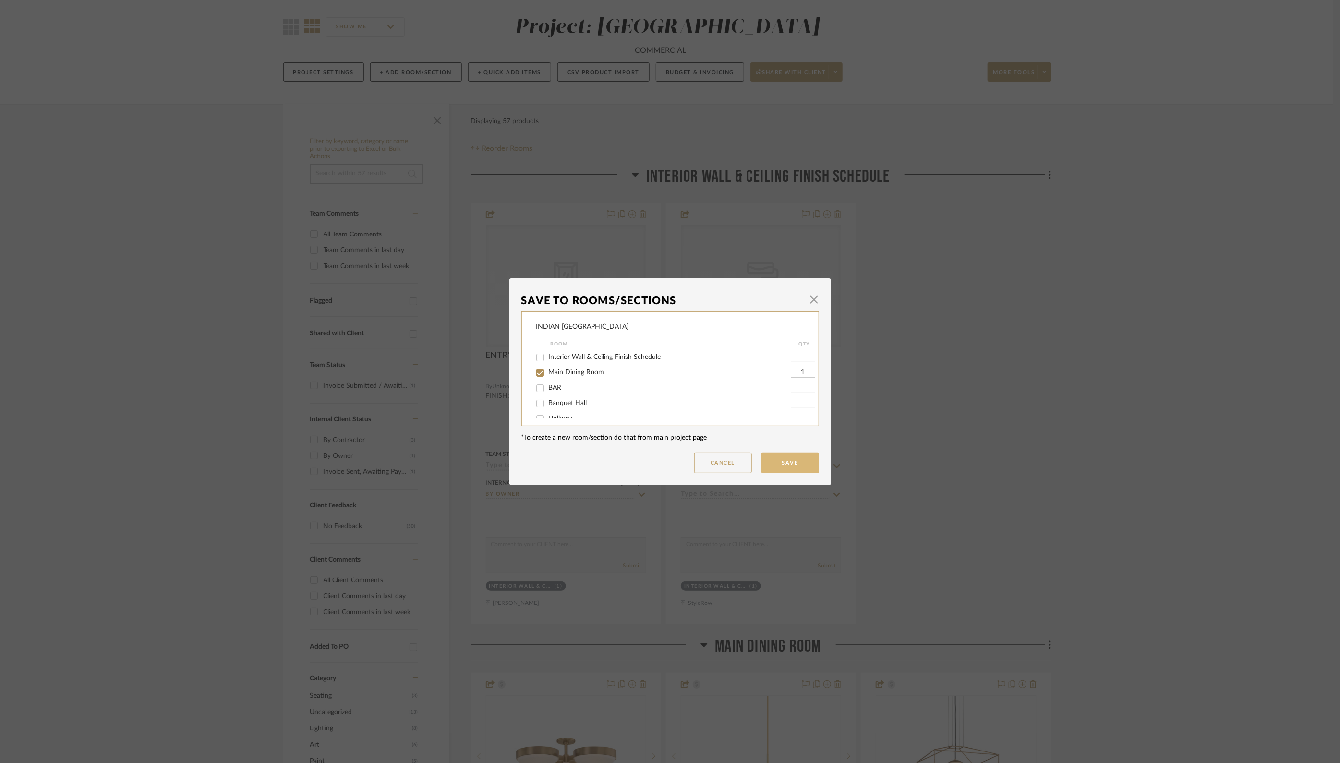
click at [784, 464] on button "Save" at bounding box center [791, 462] width 58 height 21
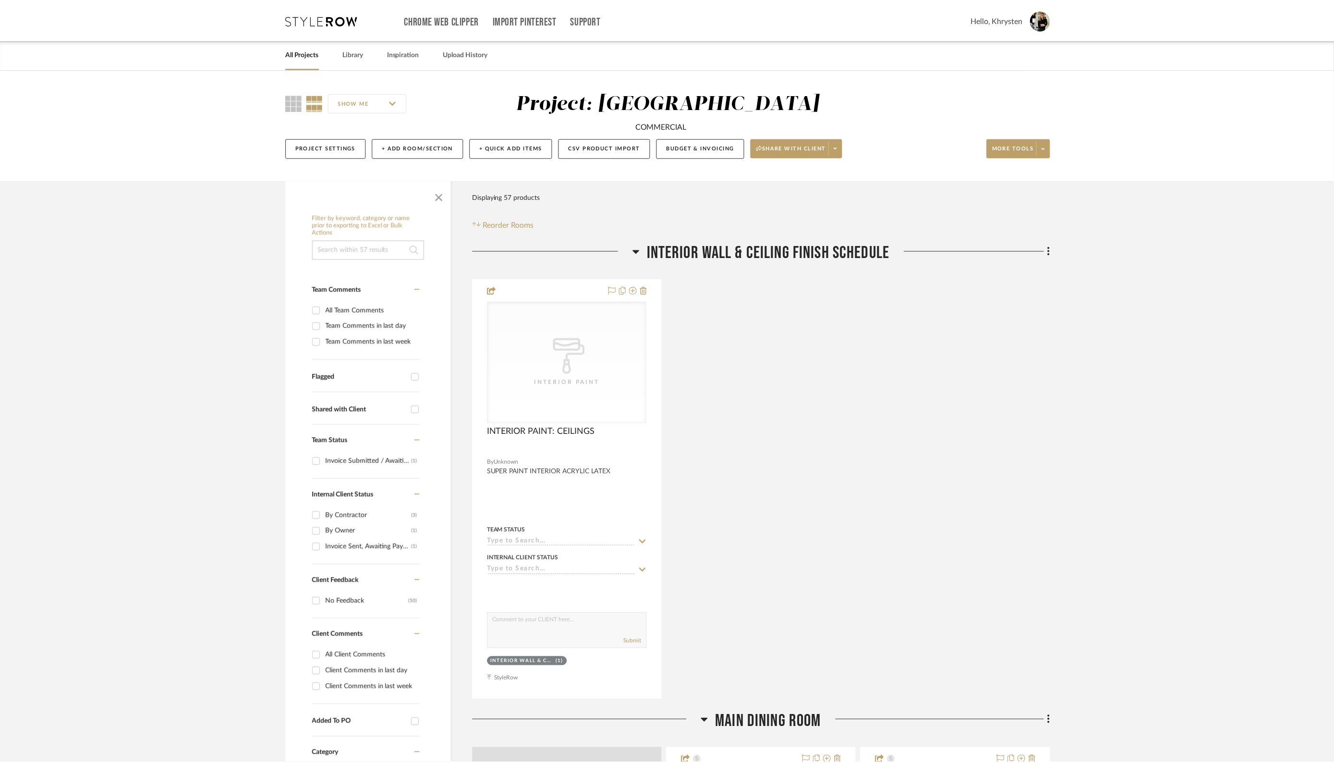
scroll to position [75, 0]
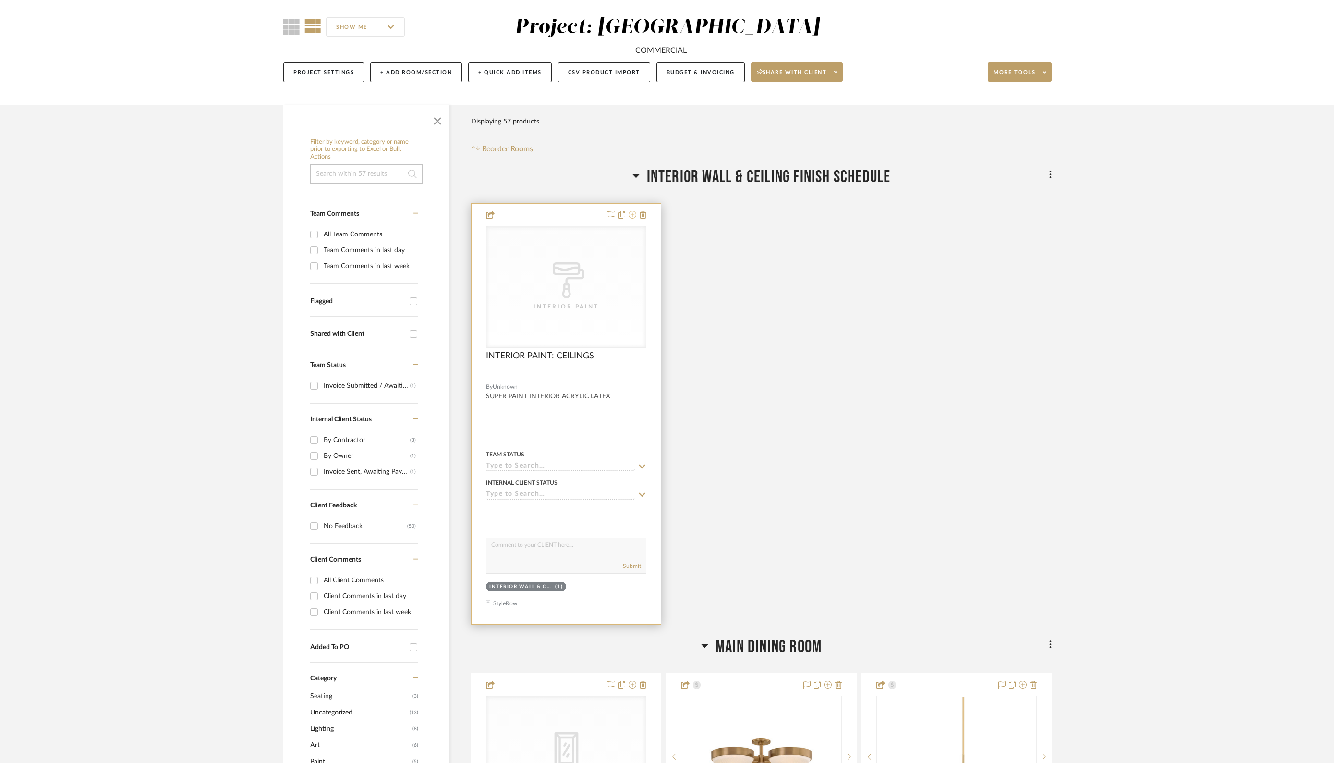
click at [632, 215] on icon at bounding box center [633, 215] width 8 height 8
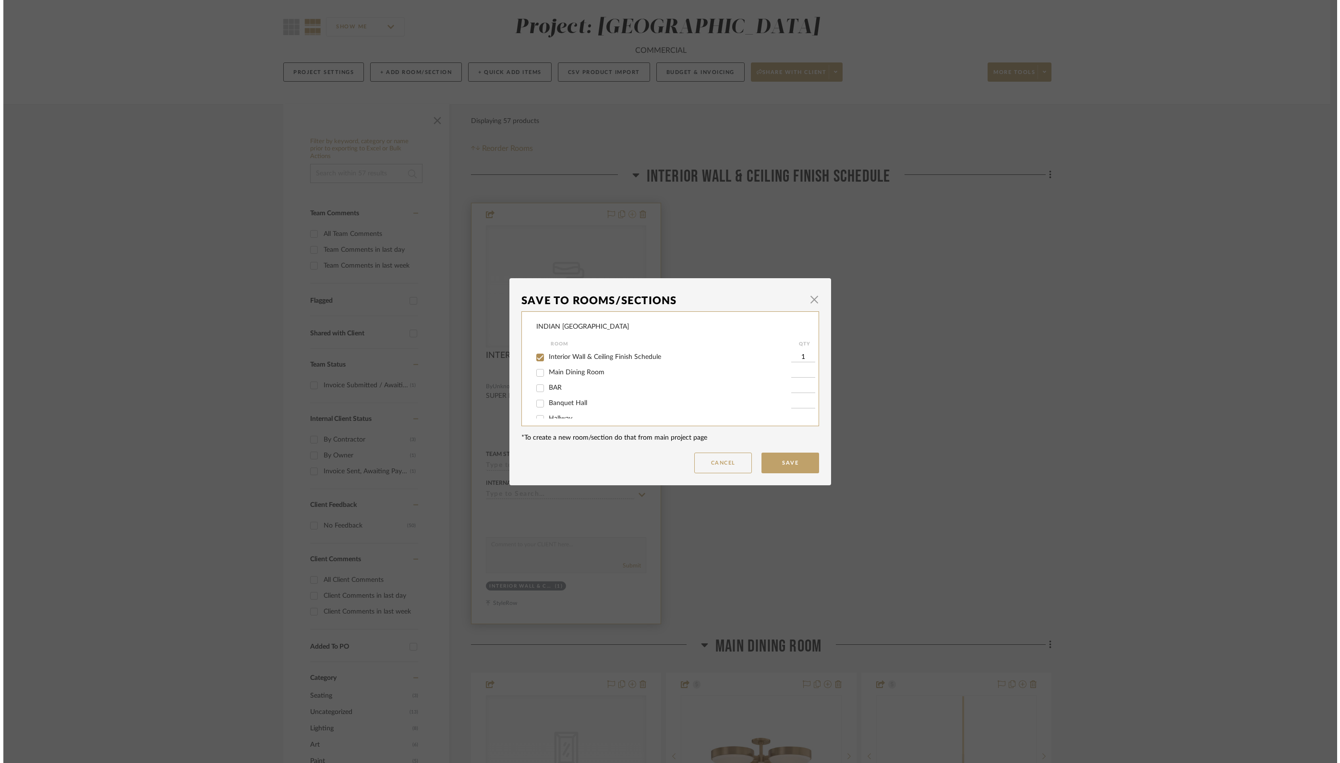
scroll to position [0, 0]
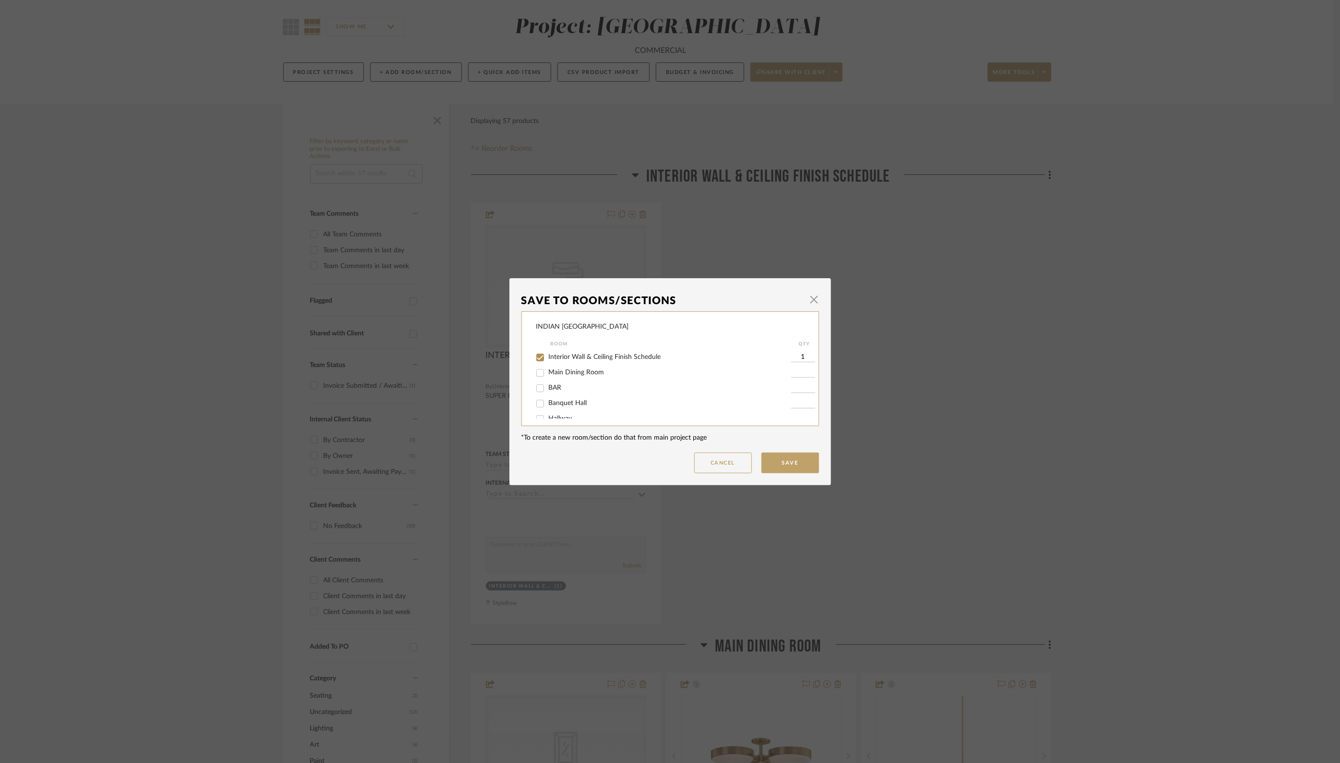
click at [537, 355] on input "Interior Wall & Ceiling Finish Schedule" at bounding box center [540, 357] width 15 height 15
checkbox input "false"
click at [781, 464] on button "Save" at bounding box center [791, 462] width 58 height 21
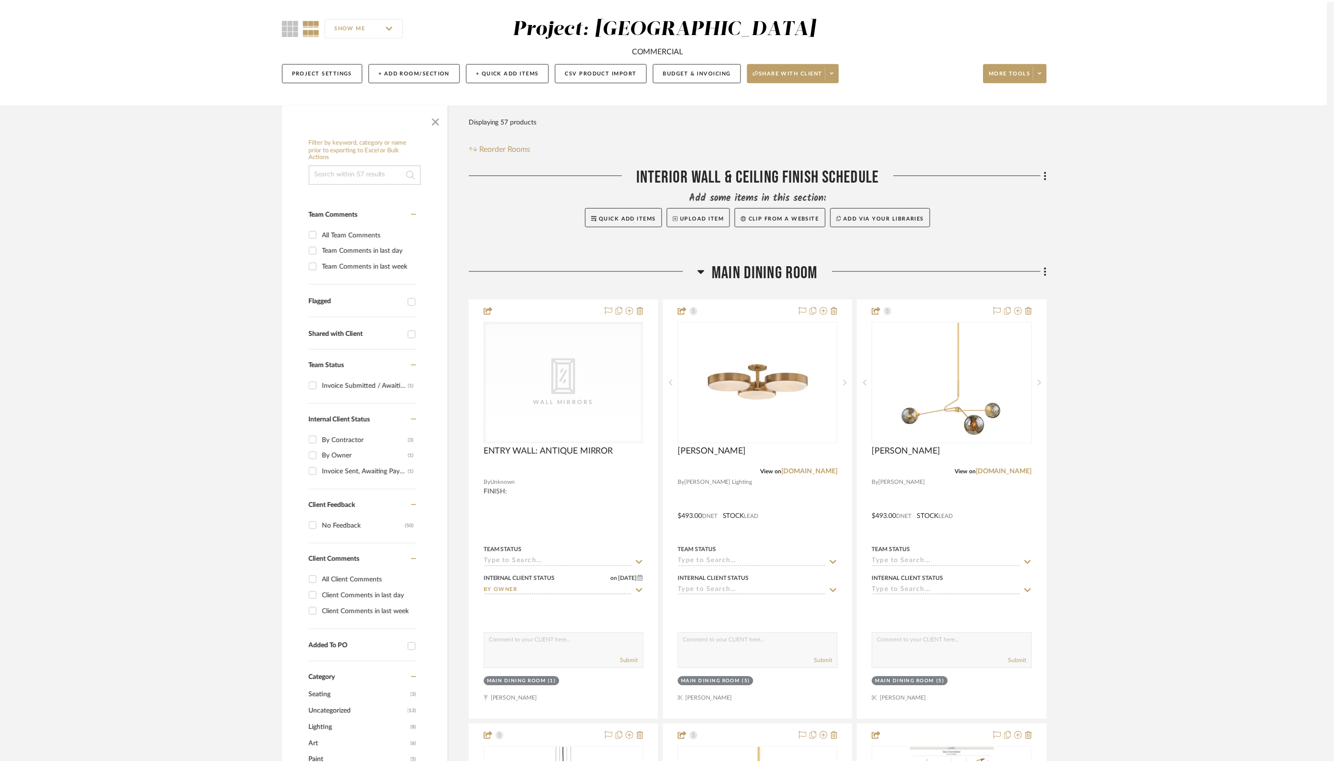
scroll to position [75, 0]
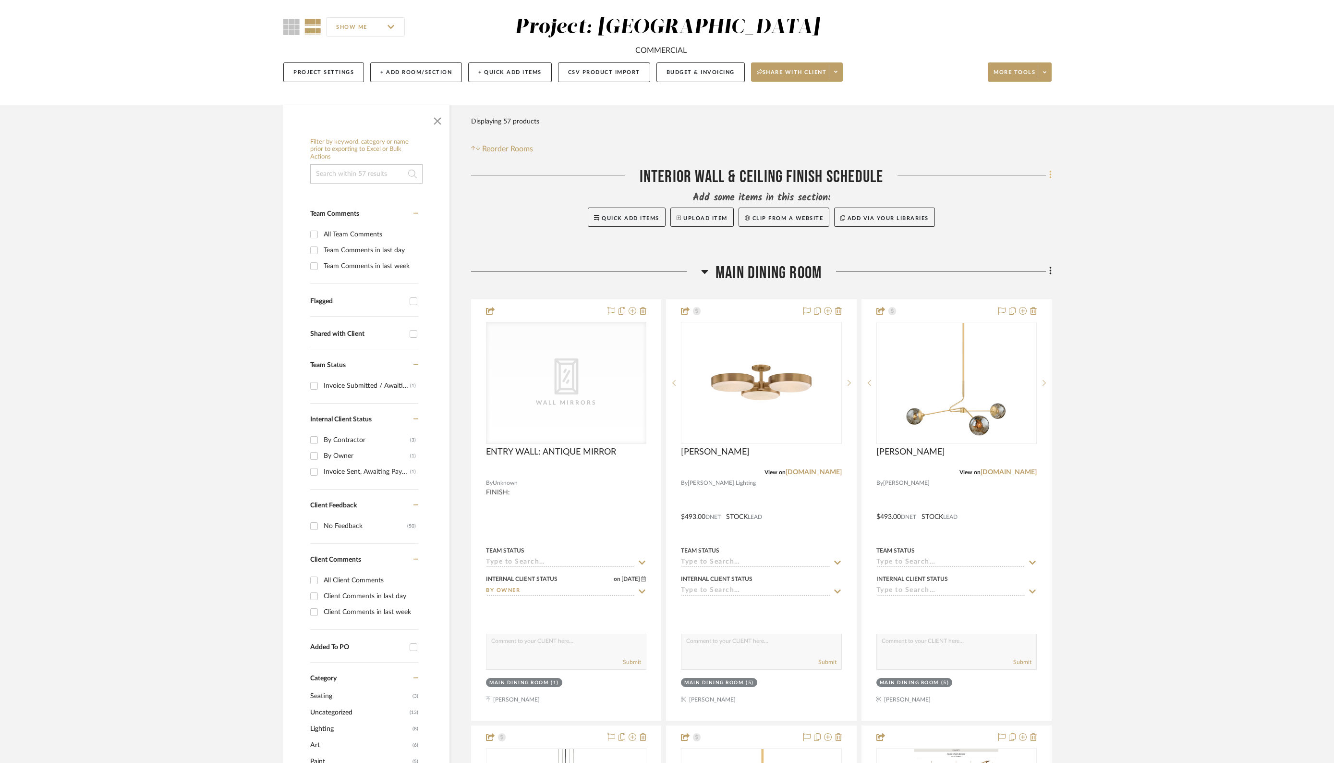
click at [1050, 178] on icon at bounding box center [1050, 175] width 2 height 8
click at [1012, 363] on span "Delete Room" at bounding box center [999, 363] width 38 height 8
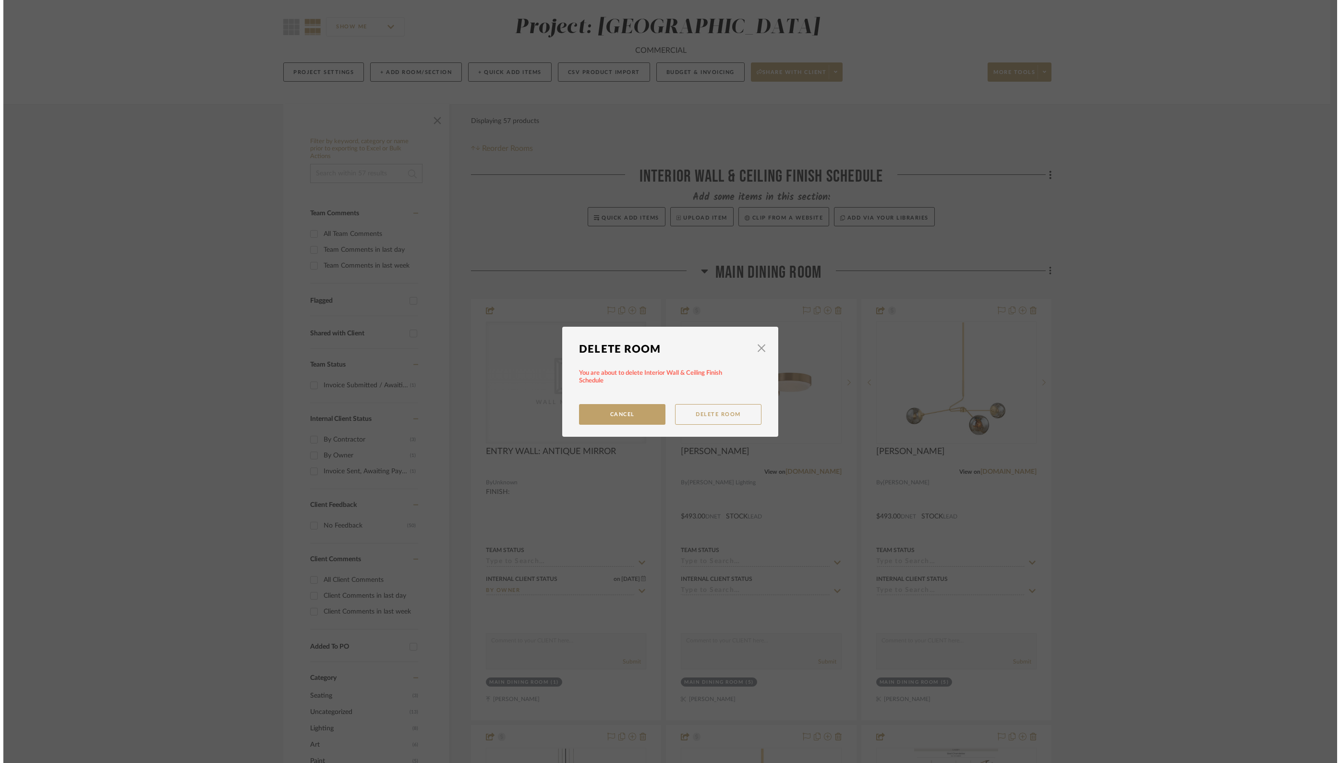
scroll to position [0, 0]
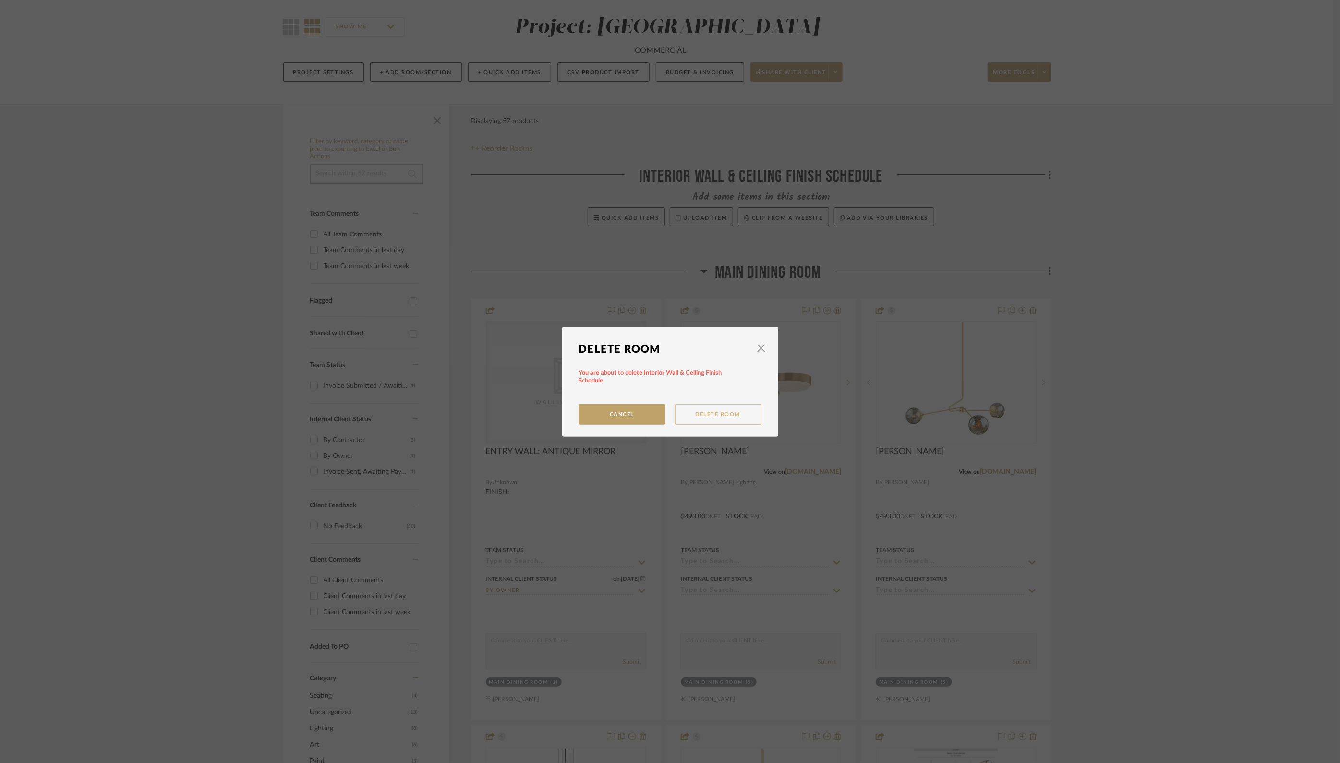
click at [697, 415] on button "Delete Room" at bounding box center [718, 414] width 86 height 21
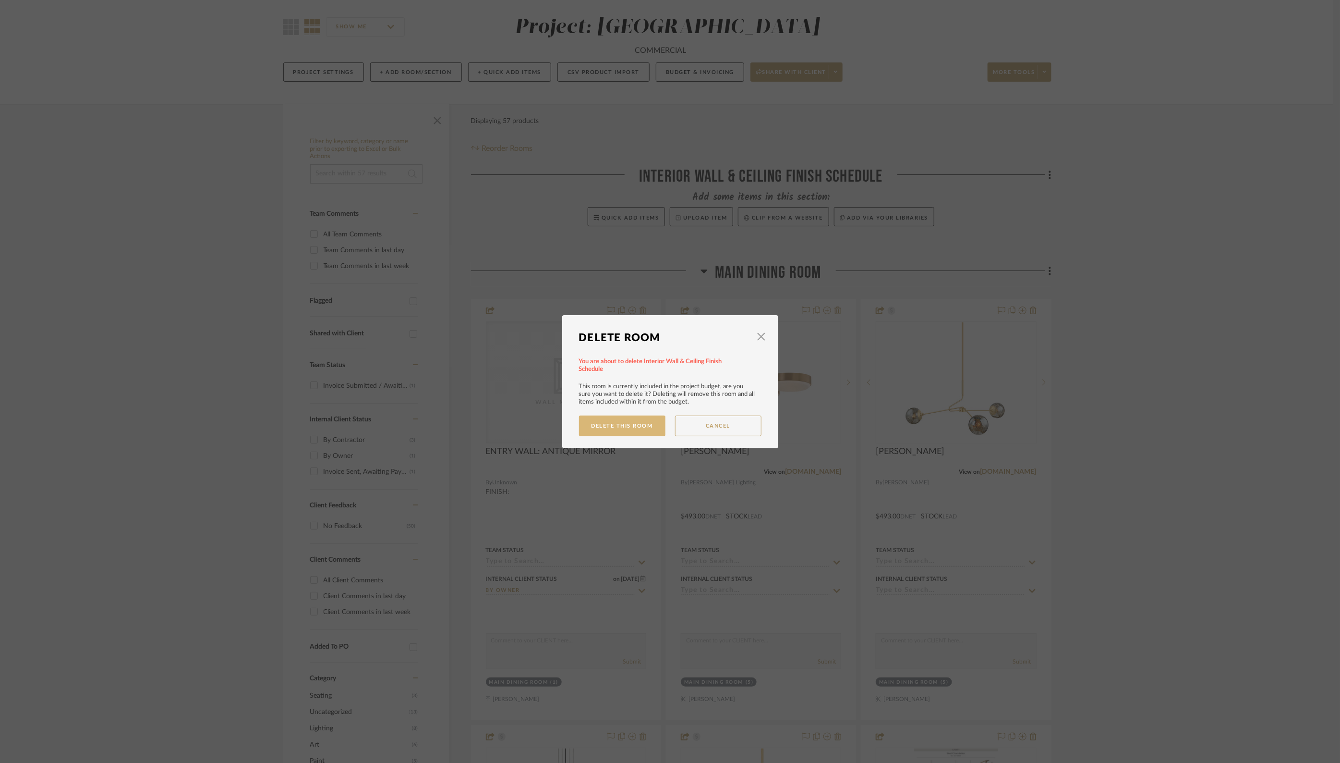
click at [626, 424] on button "Delete This Room" at bounding box center [622, 425] width 86 height 21
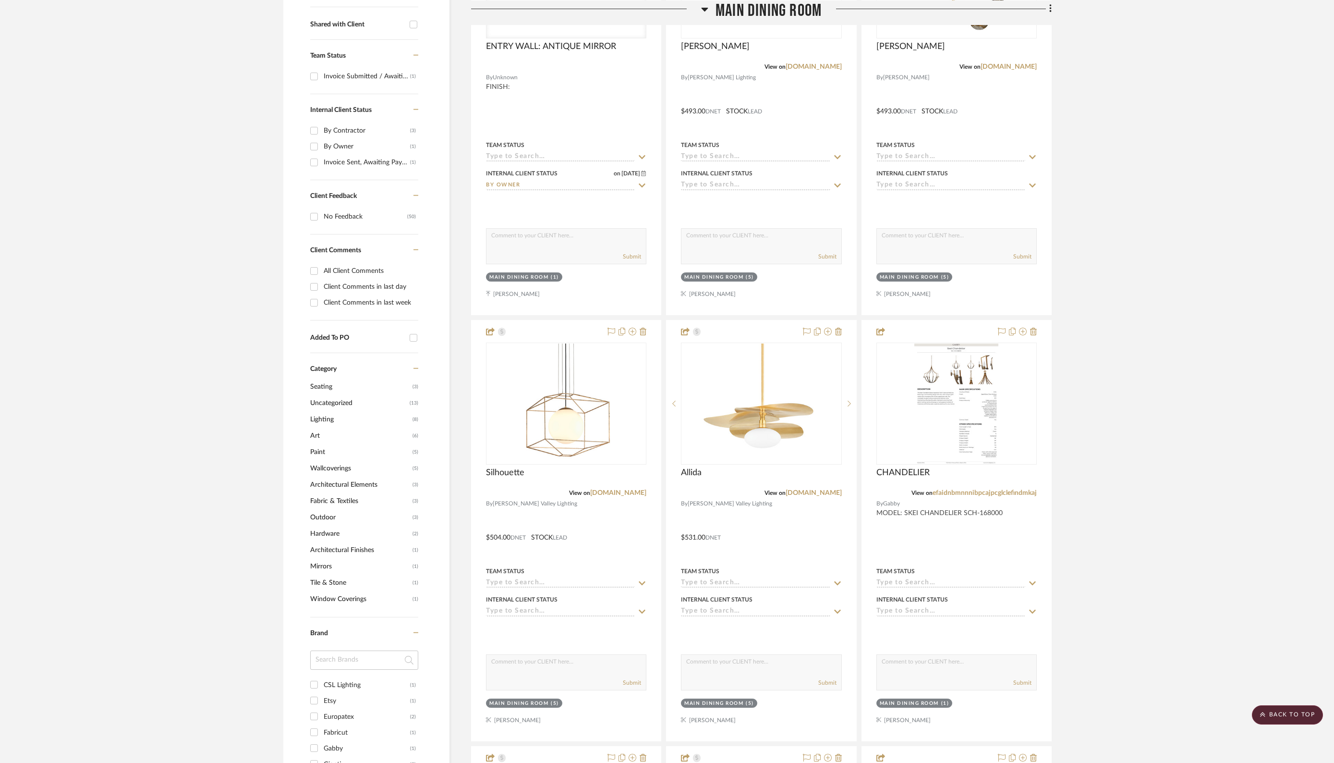
scroll to position [362, 0]
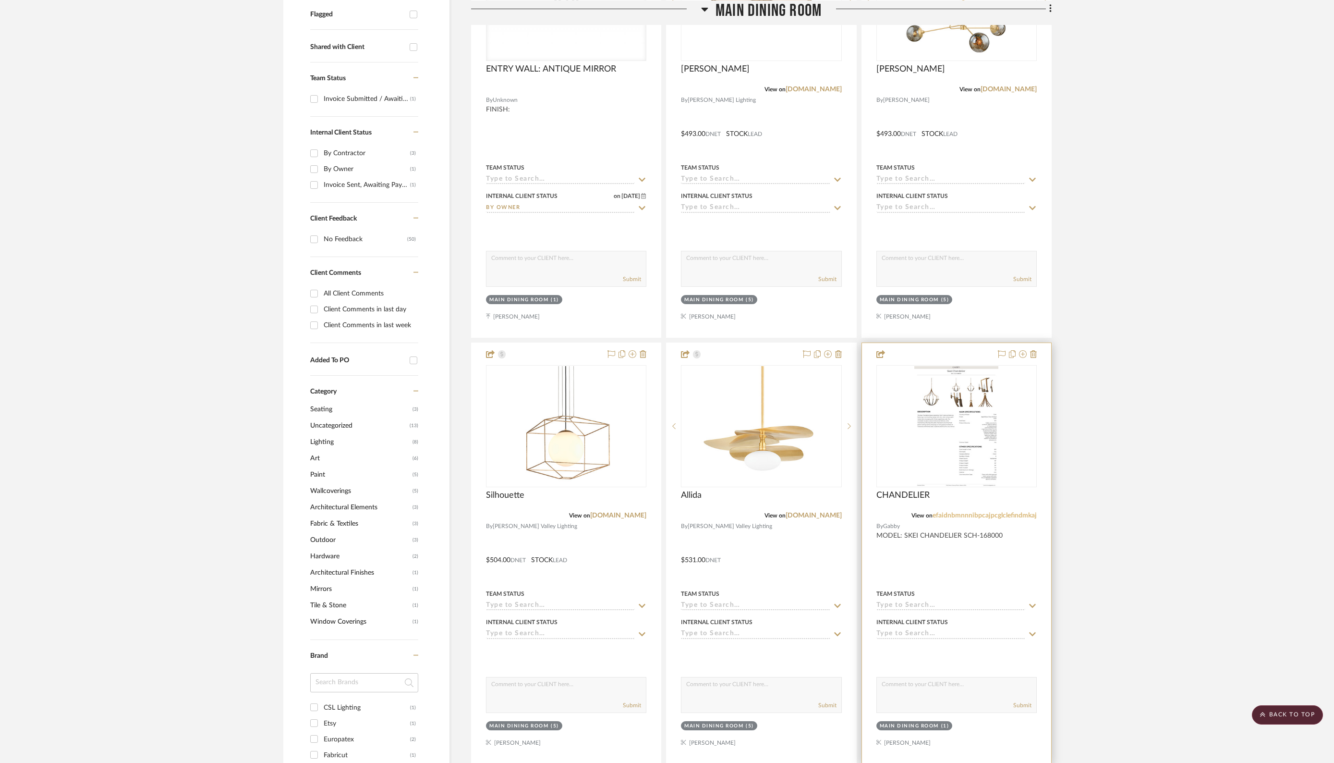
click at [970, 512] on link "efaidnbmnnnibpcajpcglclefindmkaj" at bounding box center [985, 515] width 104 height 7
click at [930, 399] on img "0" at bounding box center [956, 426] width 84 height 120
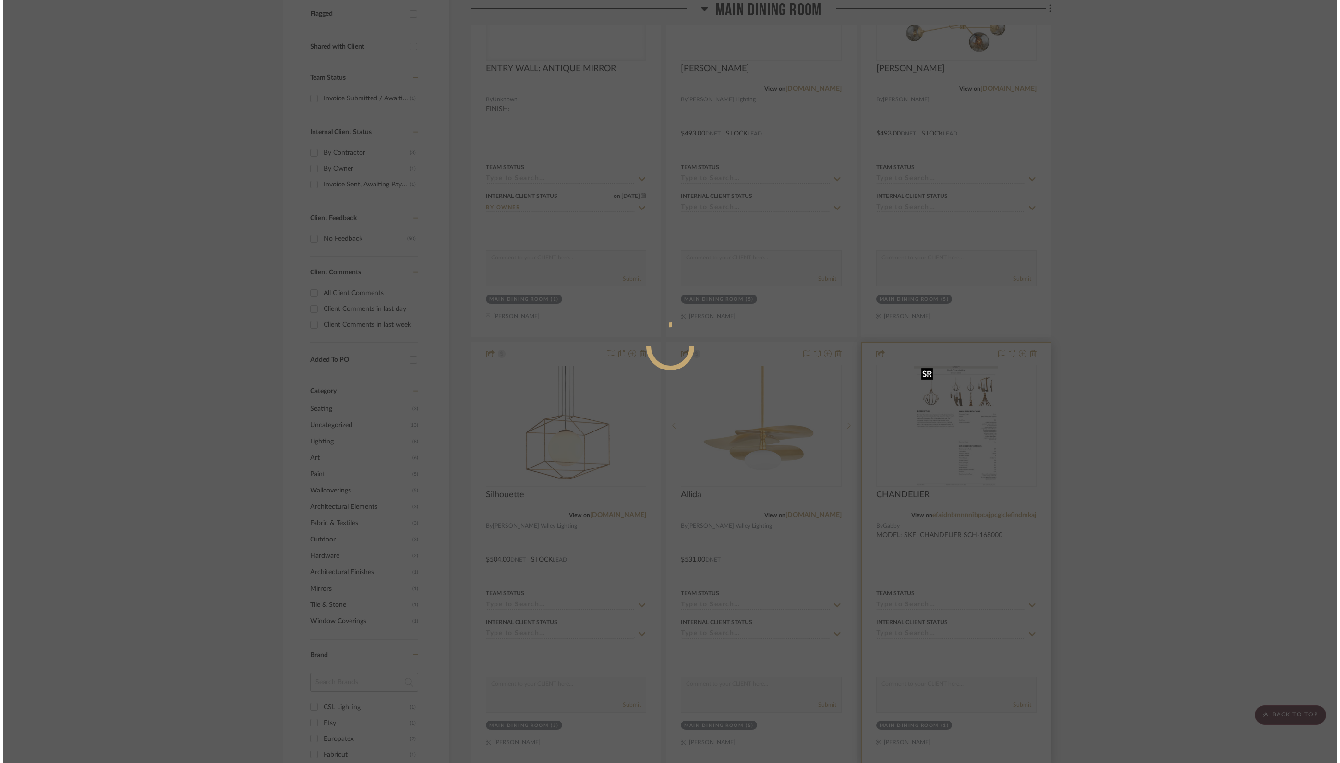
scroll to position [0, 0]
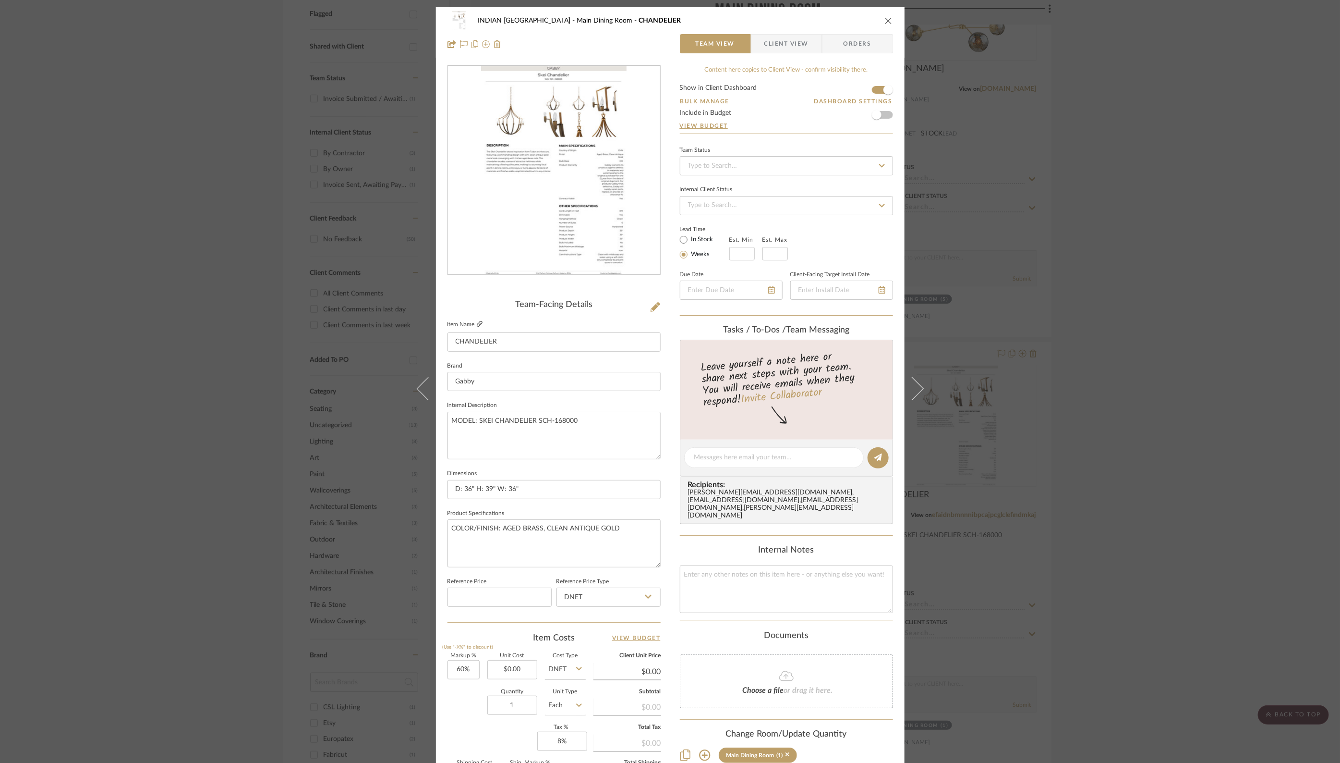
click at [477, 324] on icon at bounding box center [480, 324] width 6 height 6
click at [496, 47] on img at bounding box center [498, 44] width 8 height 8
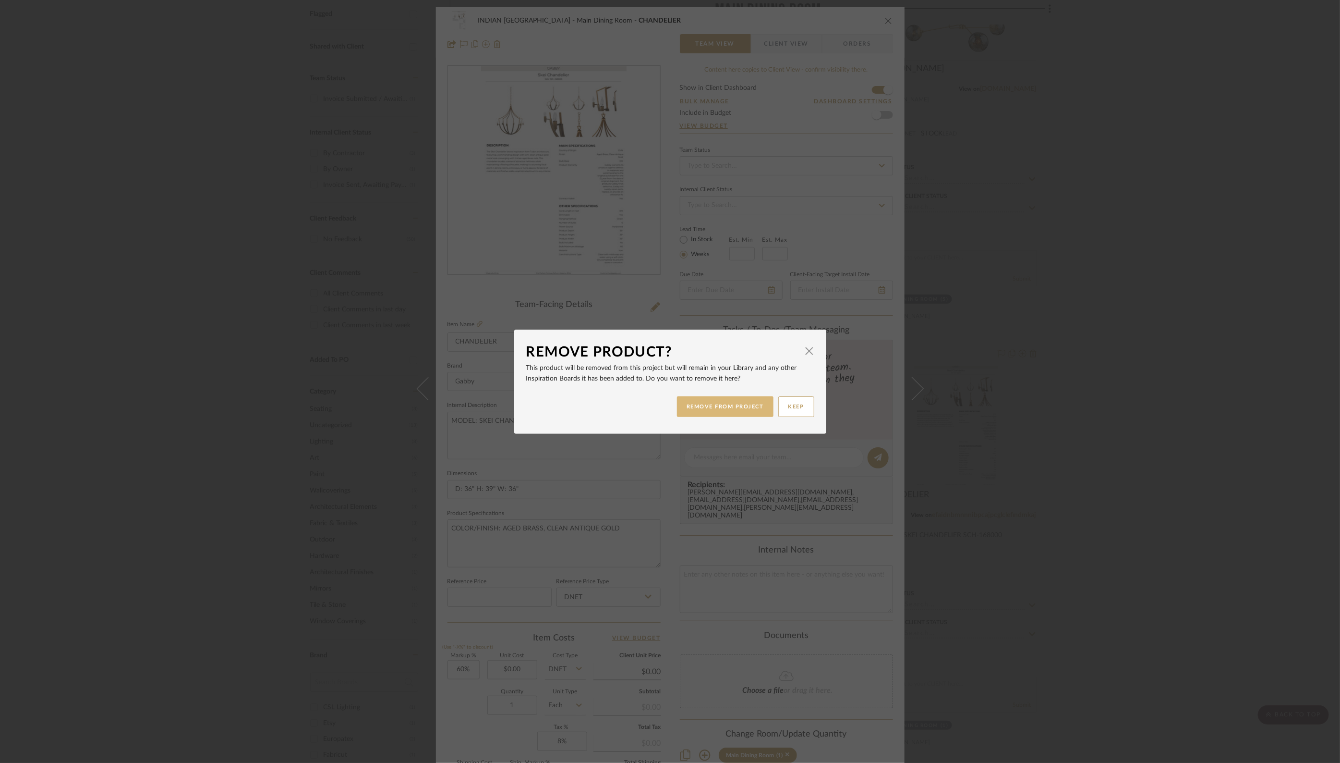
click at [718, 402] on button "REMOVE FROM PROJECT" at bounding box center [725, 406] width 97 height 21
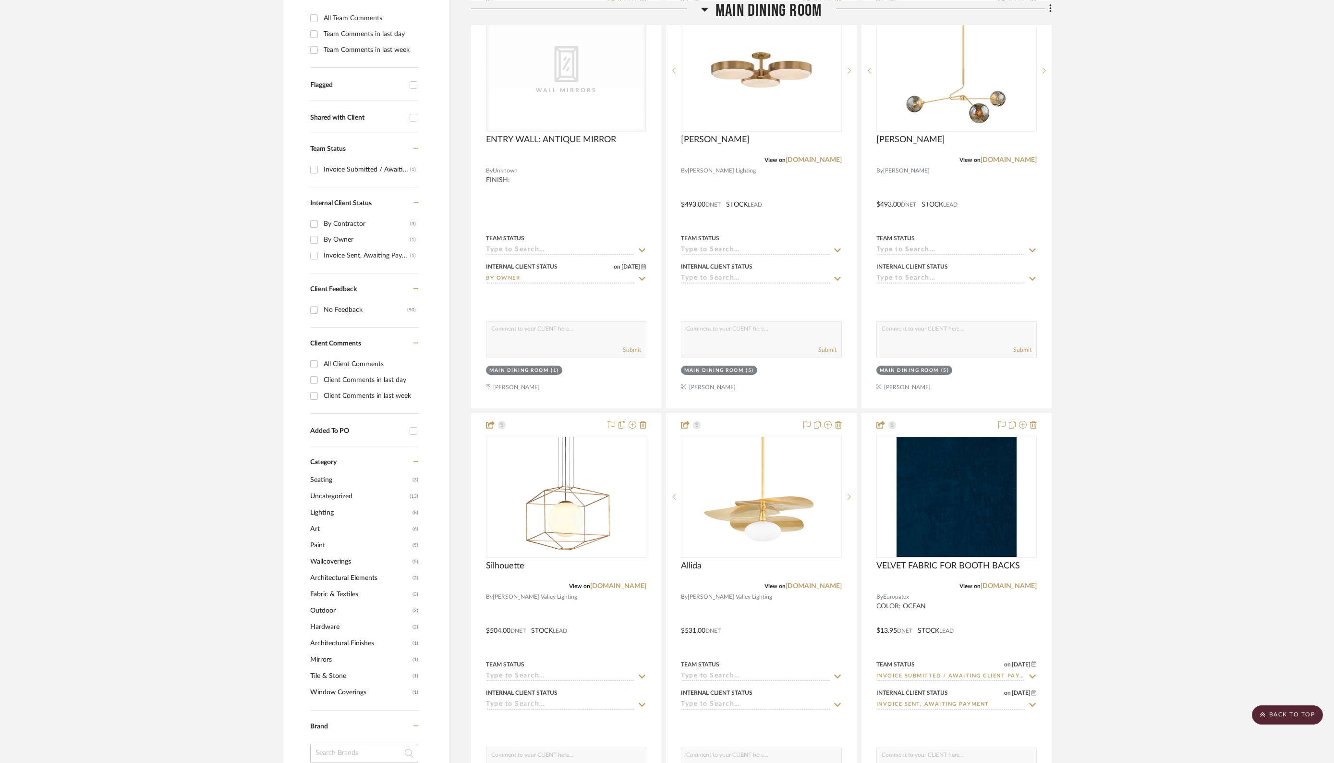
scroll to position [290, 0]
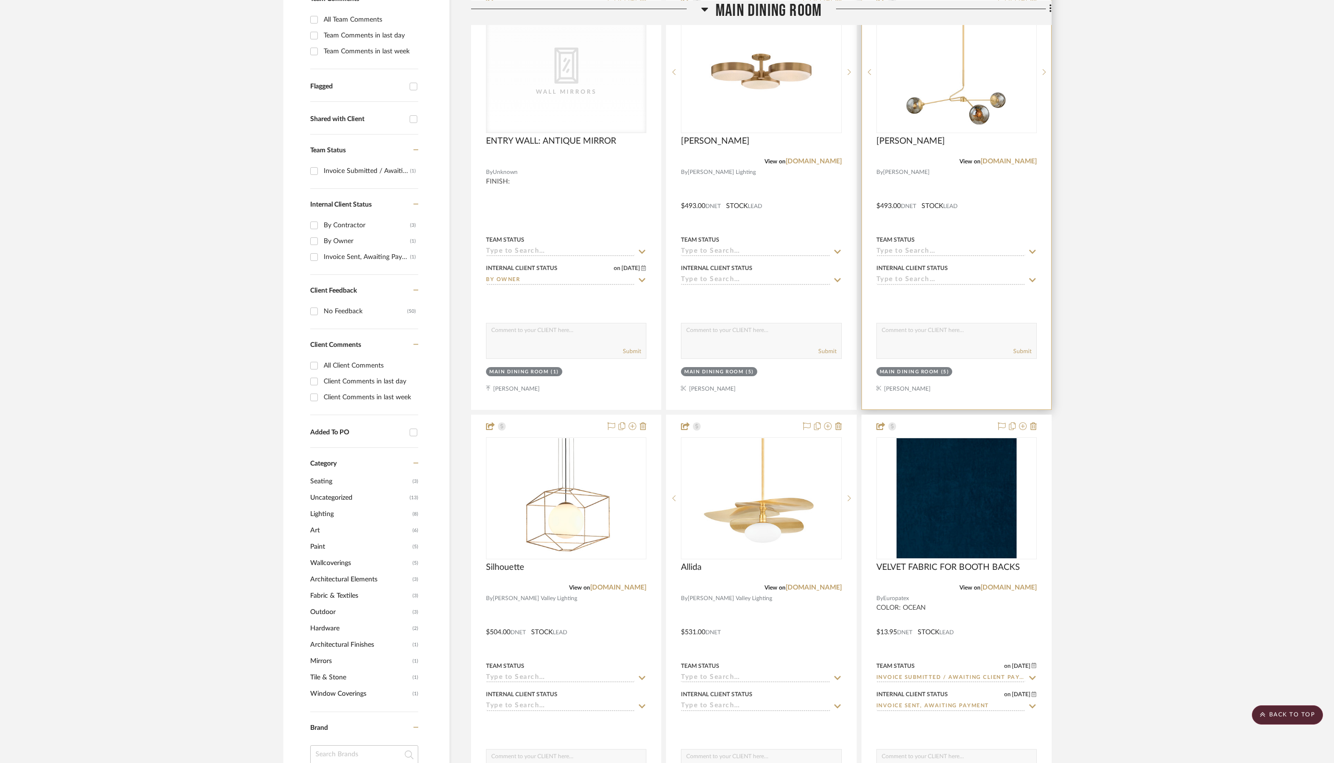
click at [986, 186] on div at bounding box center [956, 199] width 189 height 420
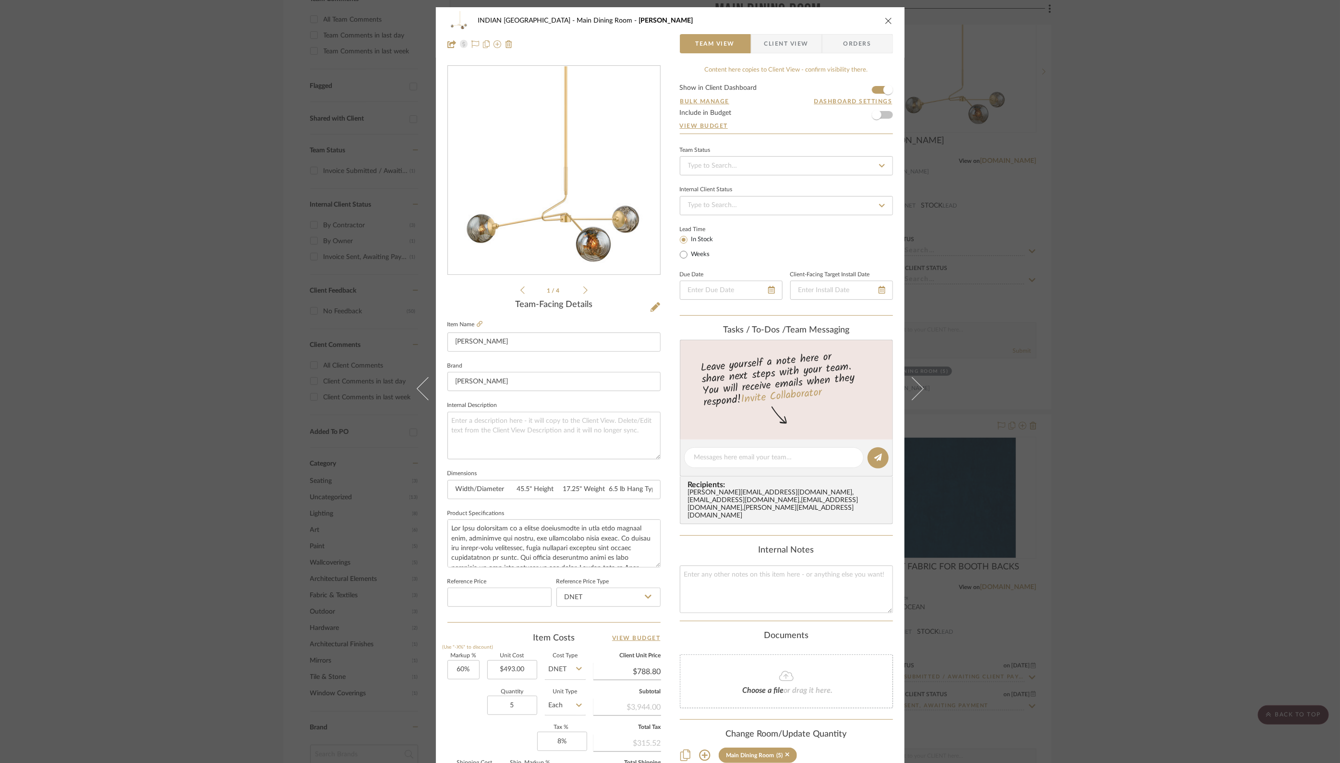
click at [888, 20] on icon "close" at bounding box center [889, 21] width 8 height 8
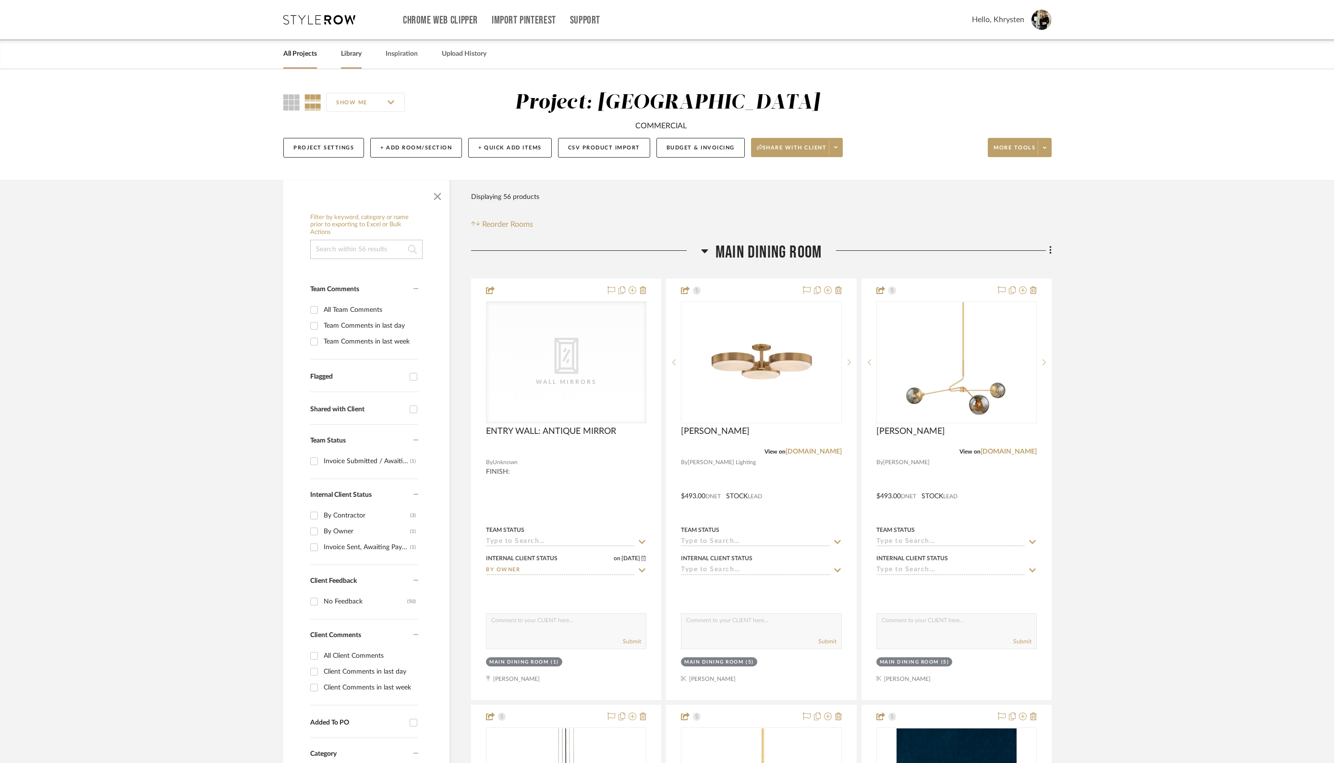
click at [353, 52] on link "Library" at bounding box center [351, 54] width 21 height 13
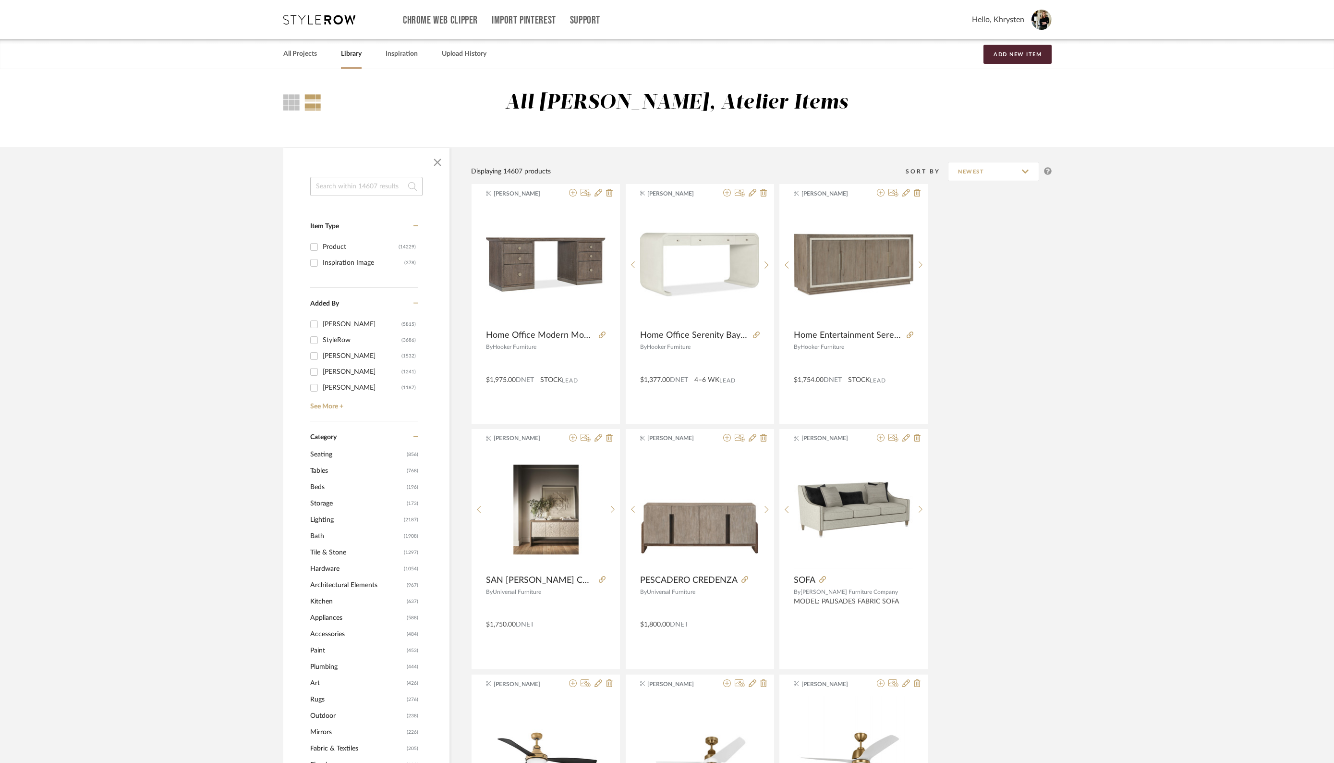
click at [368, 183] on input at bounding box center [366, 186] width 112 height 19
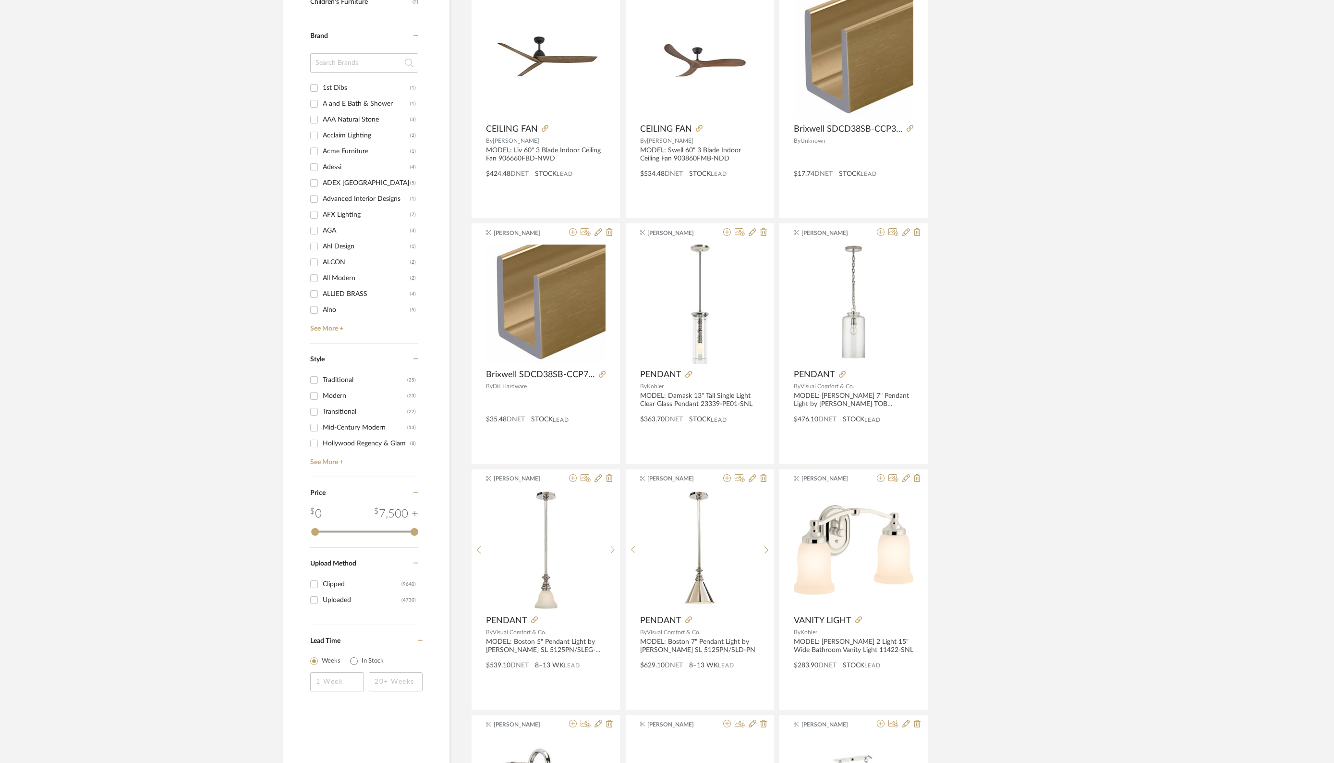
scroll to position [951, 0]
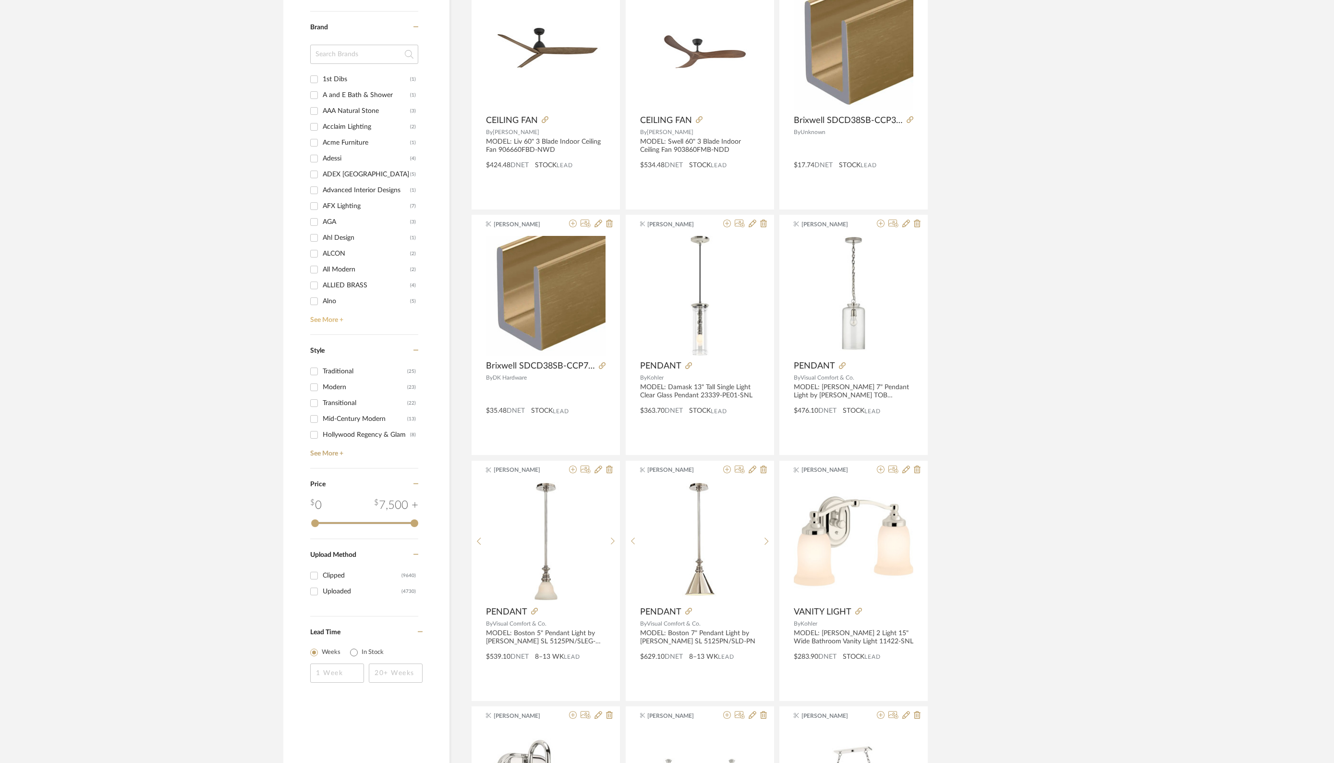
click at [325, 317] on link "See More +" at bounding box center [363, 316] width 110 height 15
click at [330, 51] on input at bounding box center [364, 54] width 108 height 19
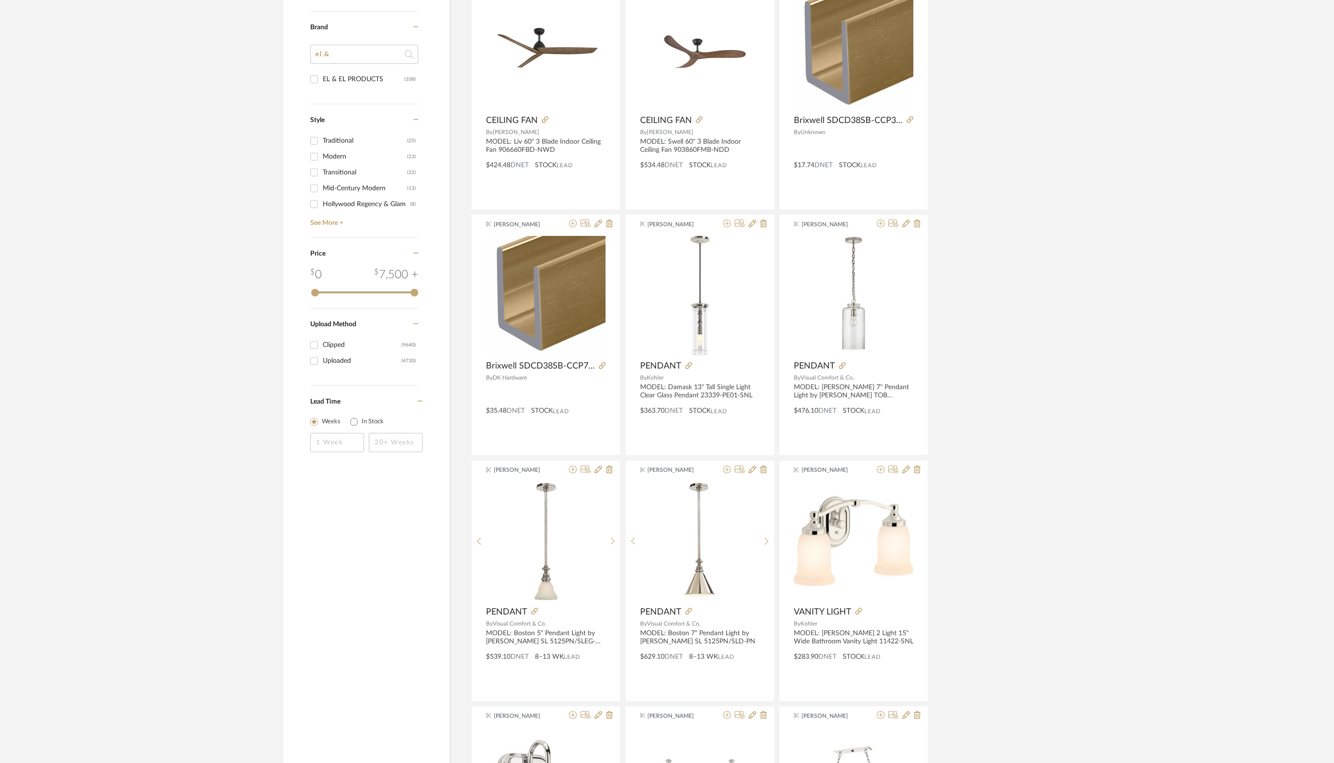
type input "el &"
click at [343, 80] on div "EL & EL PRODUCTS" at bounding box center [364, 79] width 82 height 15
click at [322, 80] on input "EL & EL PRODUCTS (108)" at bounding box center [313, 79] width 15 height 15
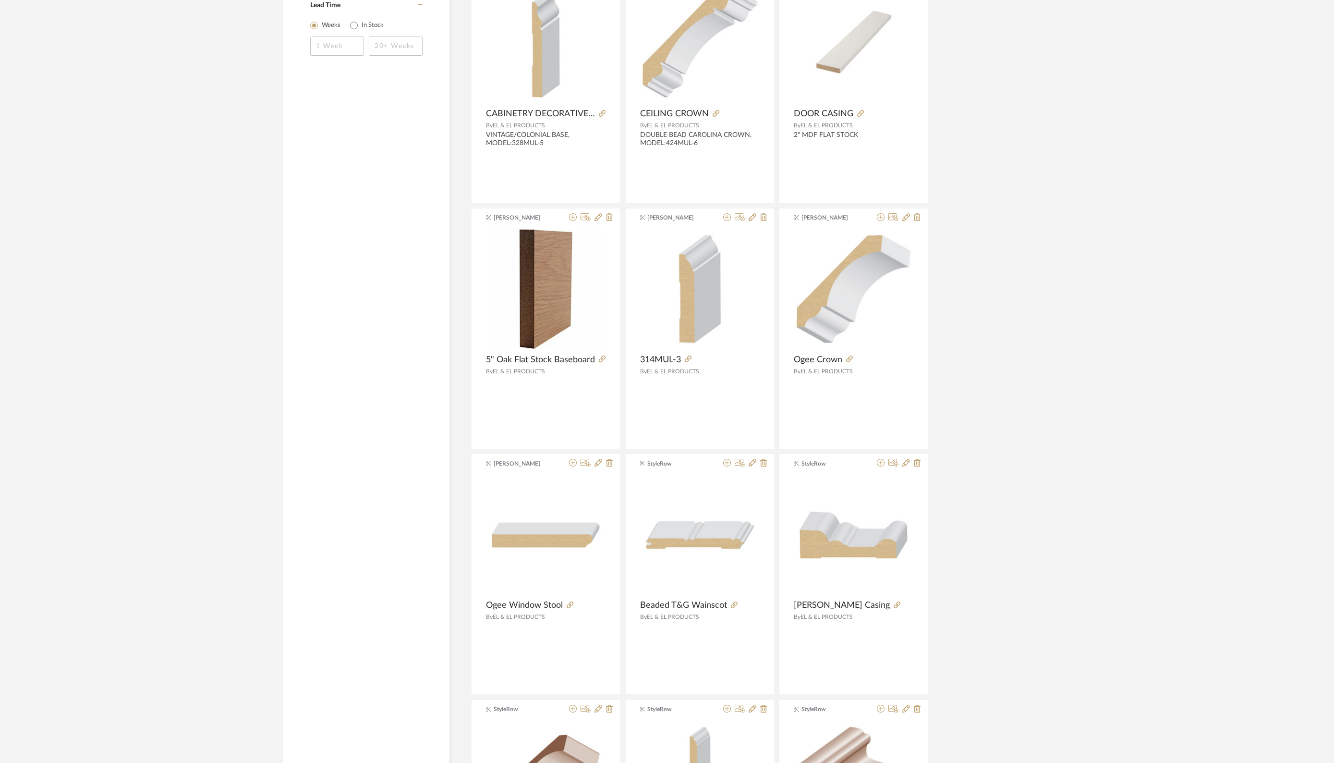
scroll to position [739, 0]
click at [862, 280] on img "0" at bounding box center [854, 291] width 120 height 120
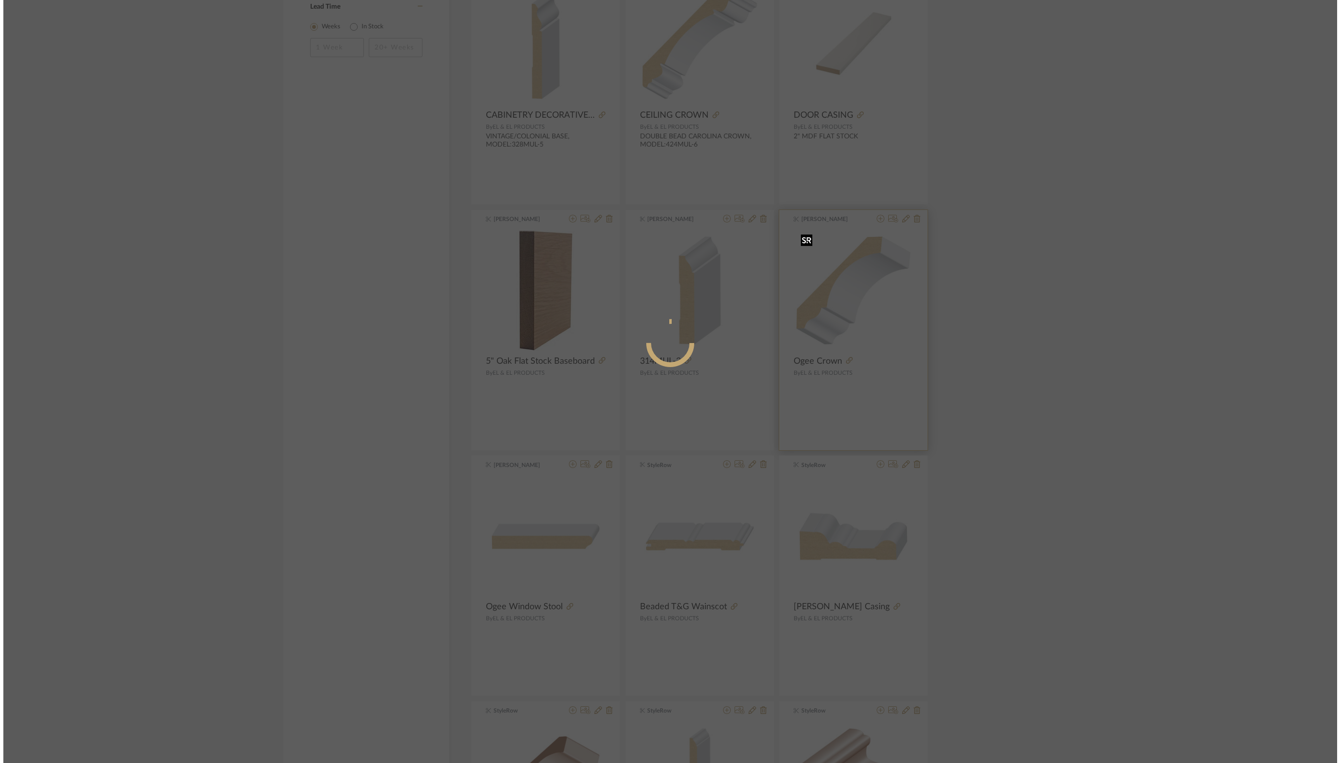
scroll to position [0, 0]
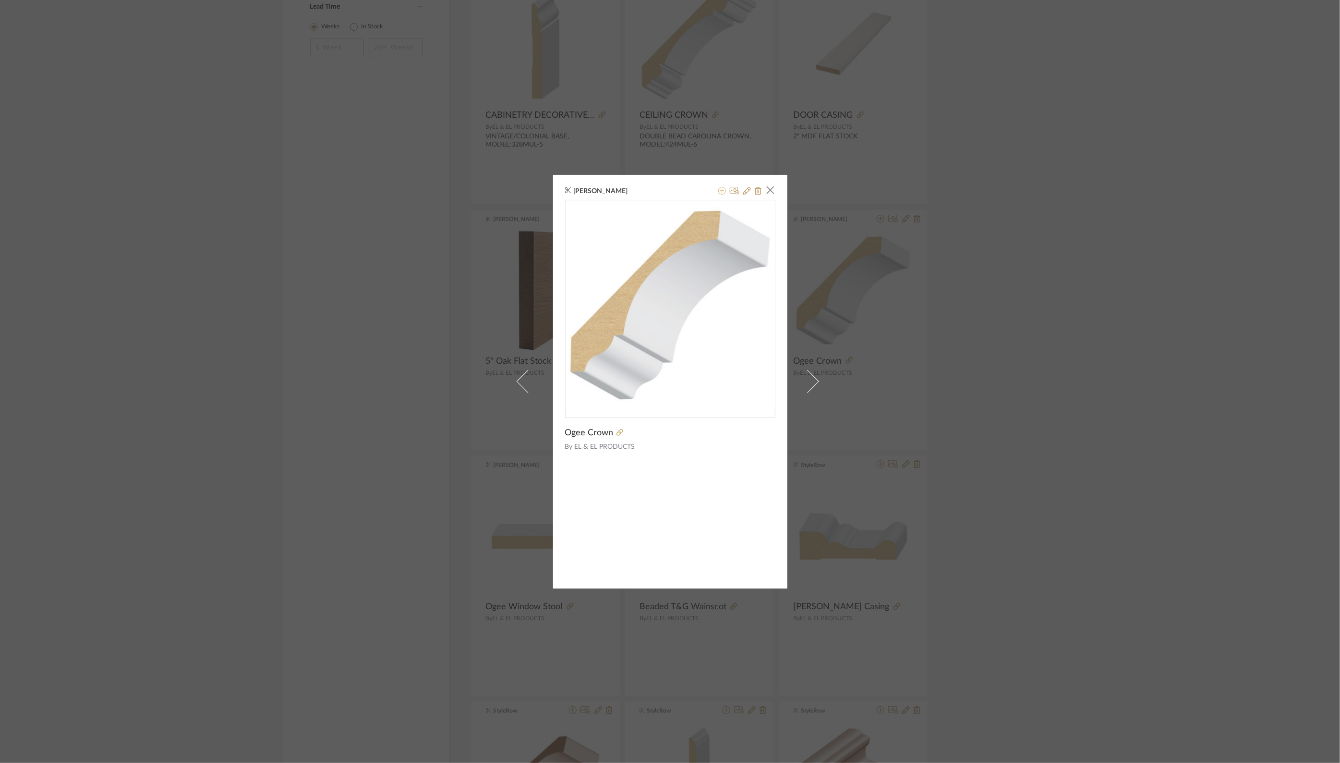
click at [718, 192] on icon at bounding box center [722, 191] width 8 height 8
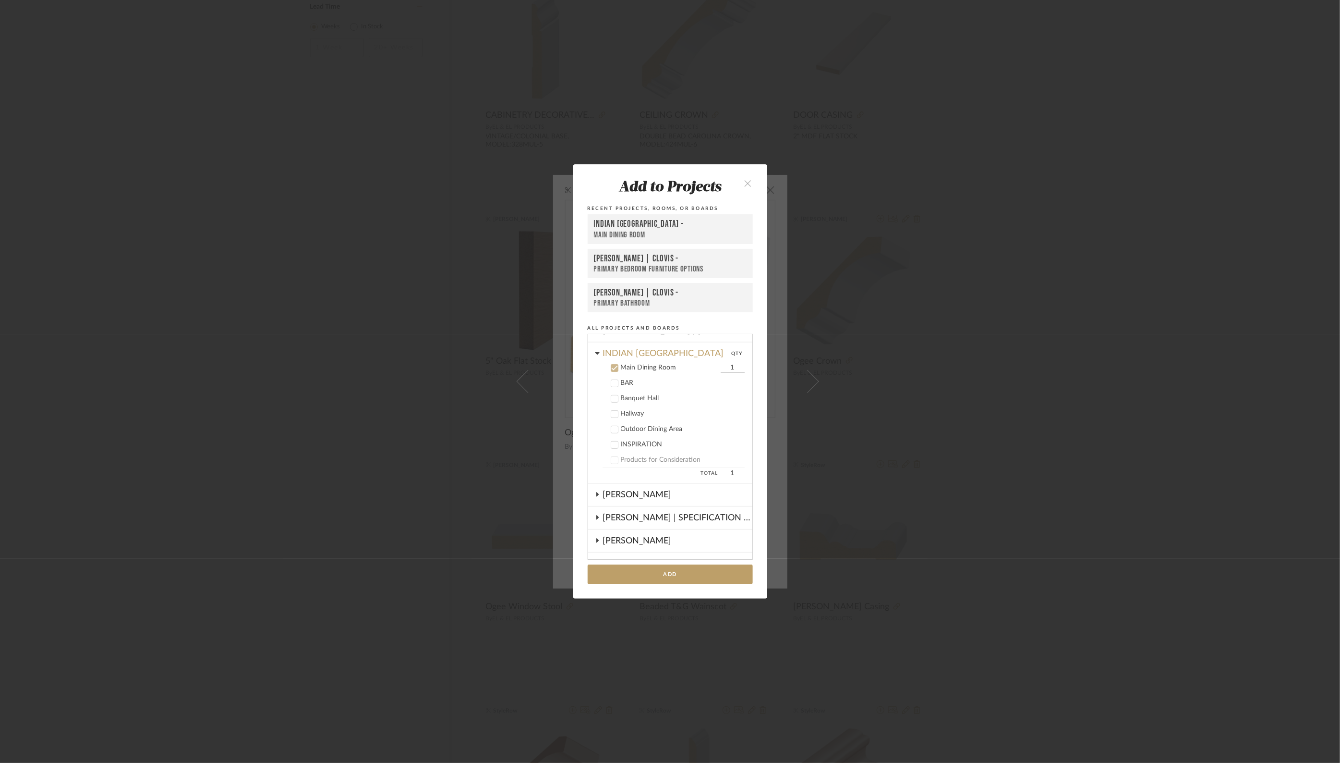
scroll to position [290, 0]
click at [612, 358] on icon at bounding box center [614, 361] width 7 height 7
click at [611, 343] on icon at bounding box center [614, 345] width 7 height 7
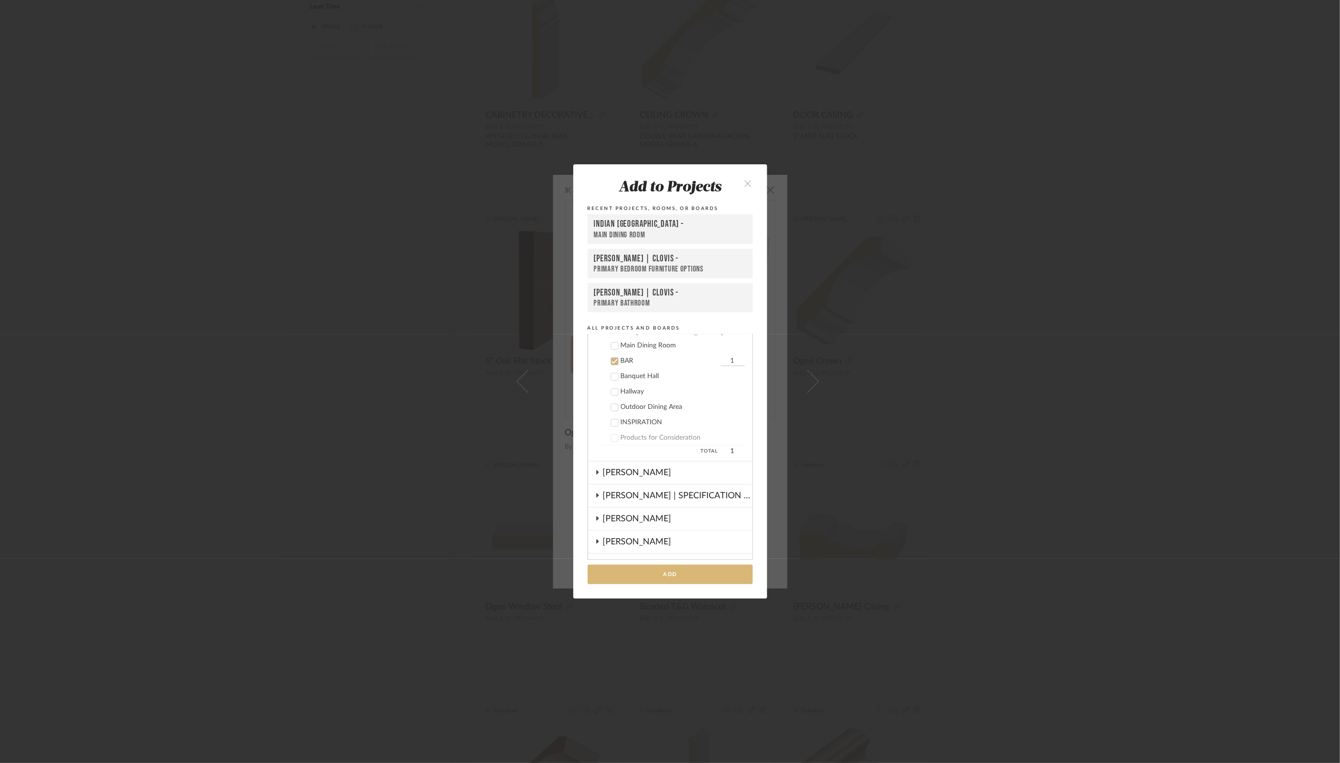
click at [661, 576] on button "Add" at bounding box center [670, 574] width 165 height 20
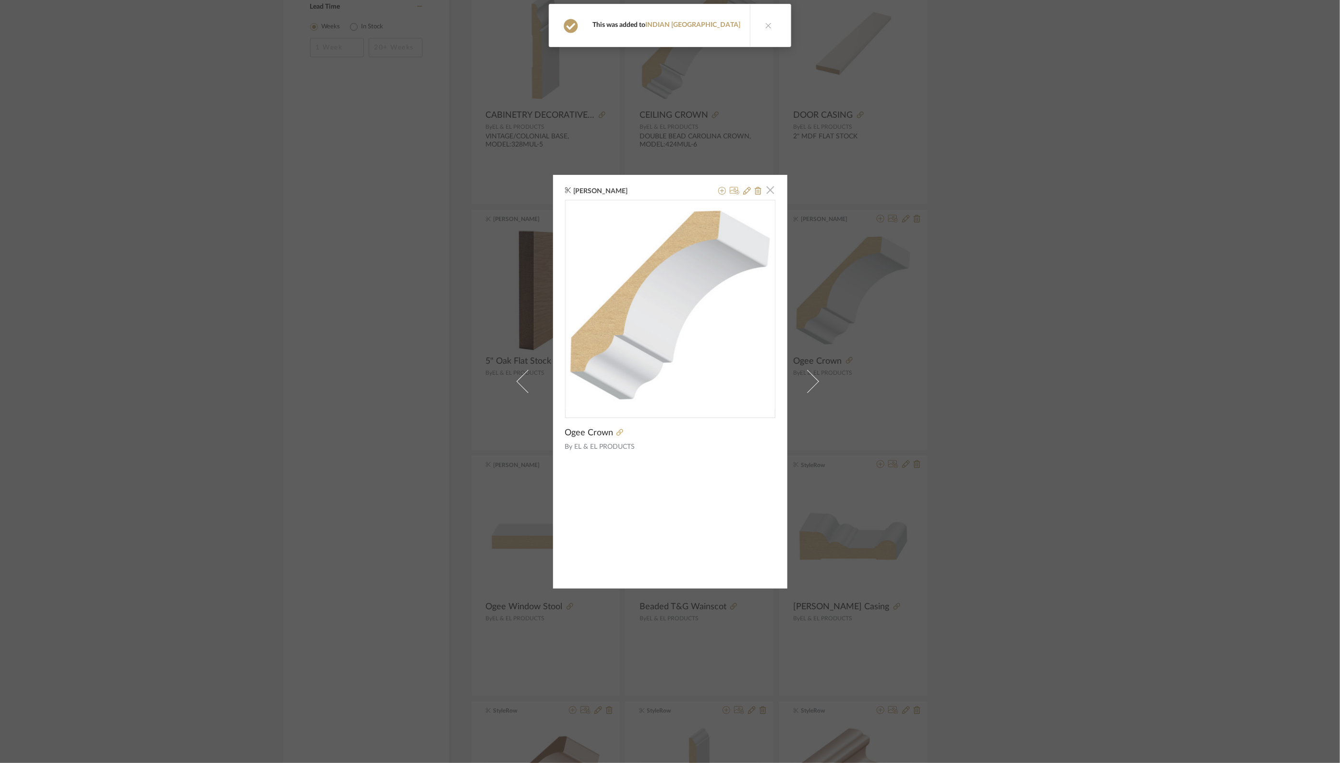
click at [768, 192] on span "button" at bounding box center [770, 190] width 19 height 19
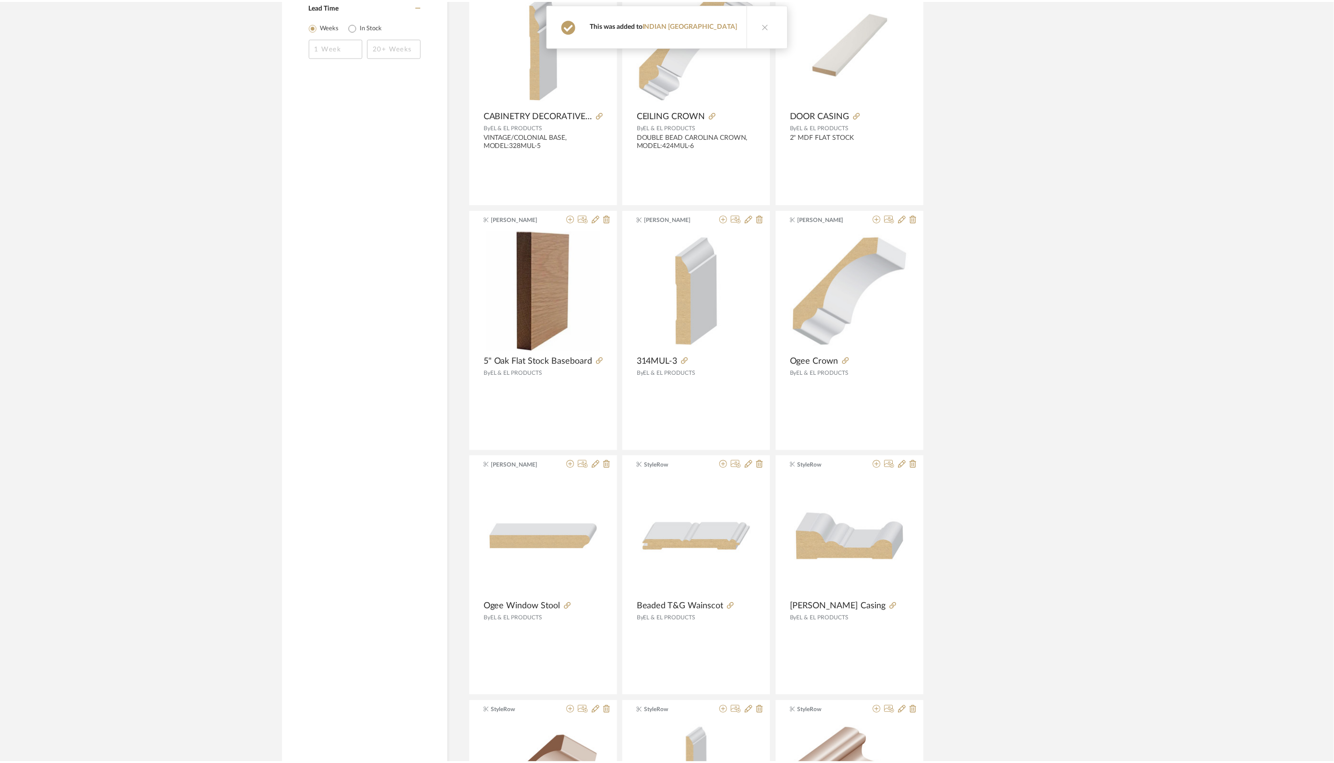
scroll to position [739, 0]
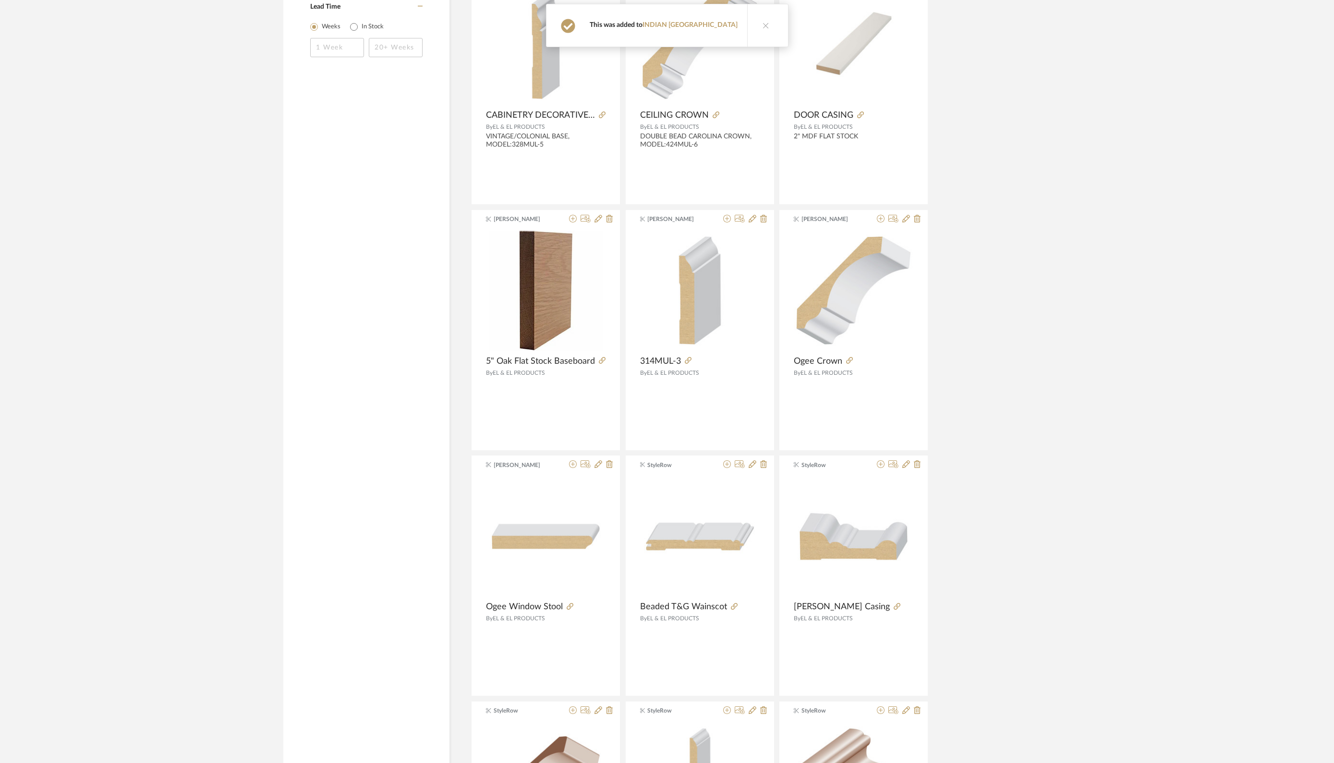
click at [753, 29] on button at bounding box center [765, 25] width 37 height 42
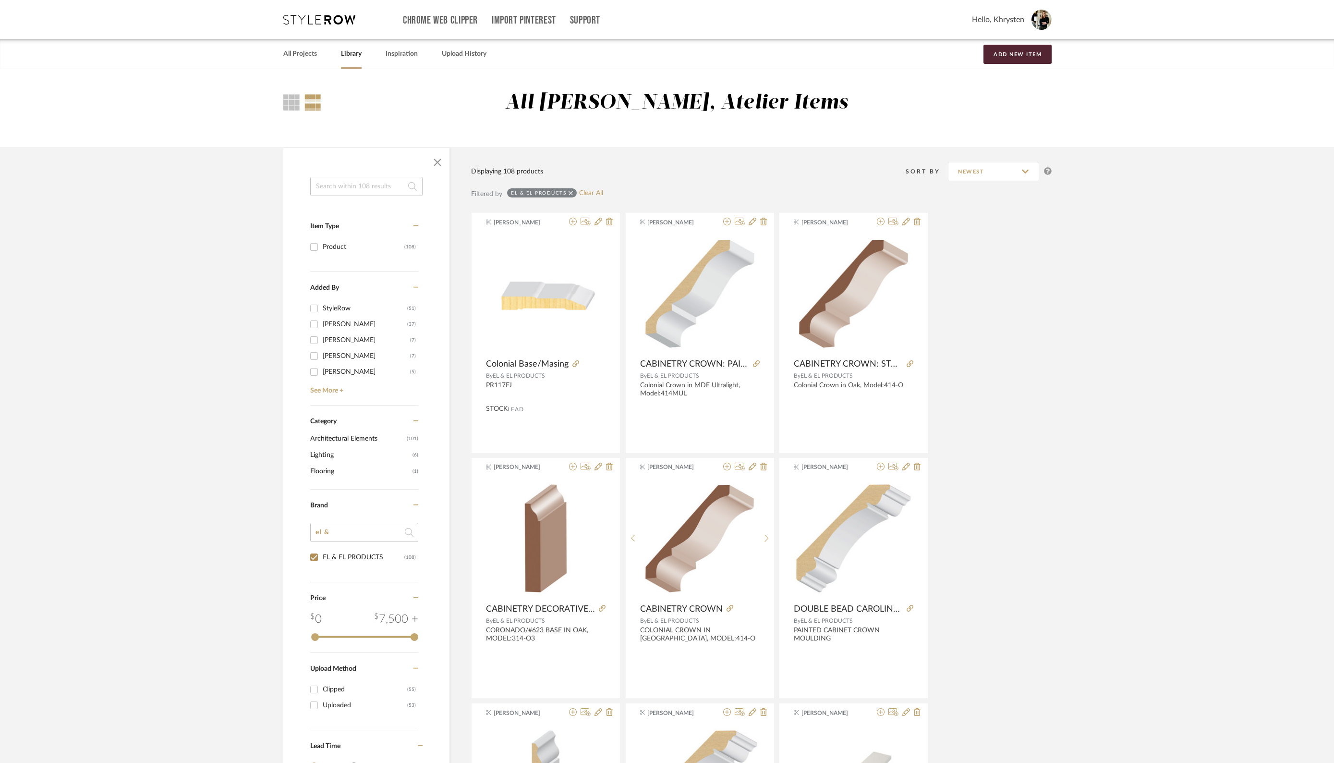
click at [315, 558] on input "EL & EL PRODUCTS (108)" at bounding box center [313, 556] width 15 height 15
checkbox input "false"
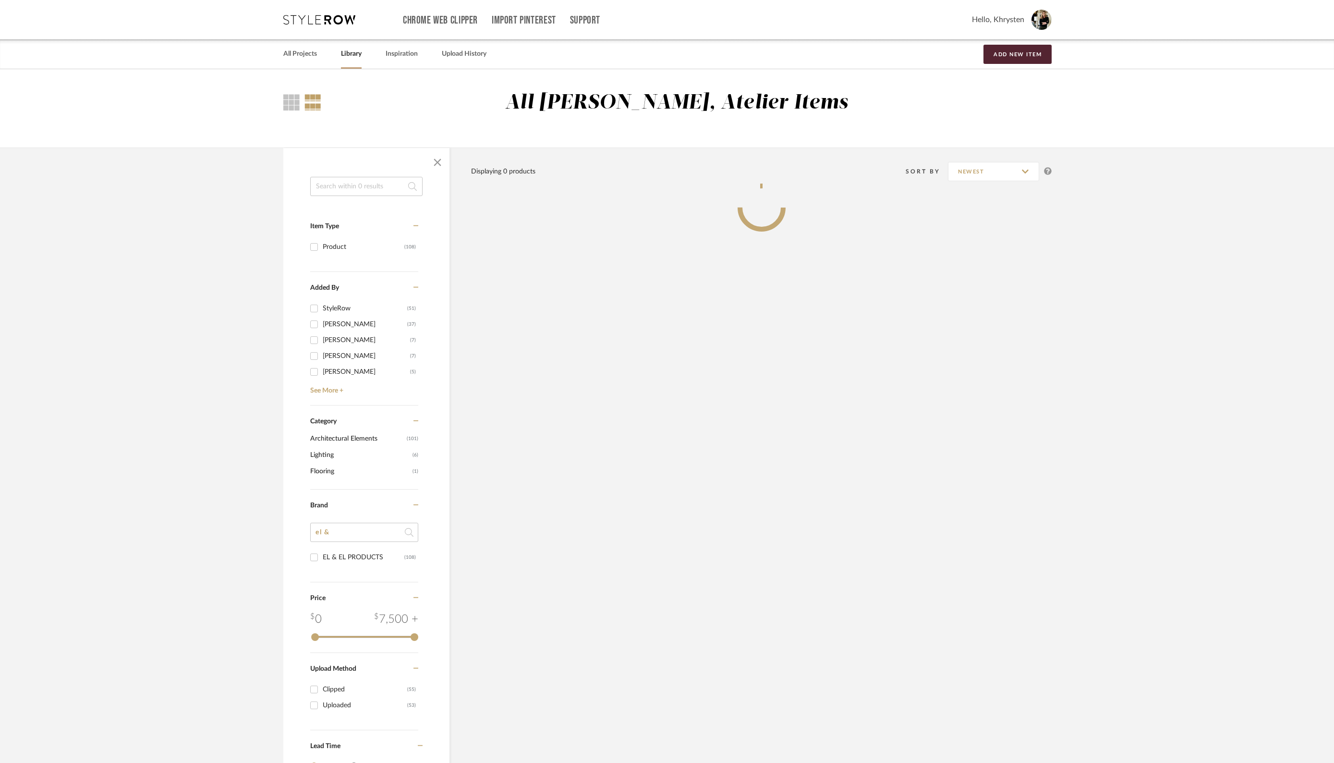
click at [365, 183] on input at bounding box center [366, 186] width 112 height 19
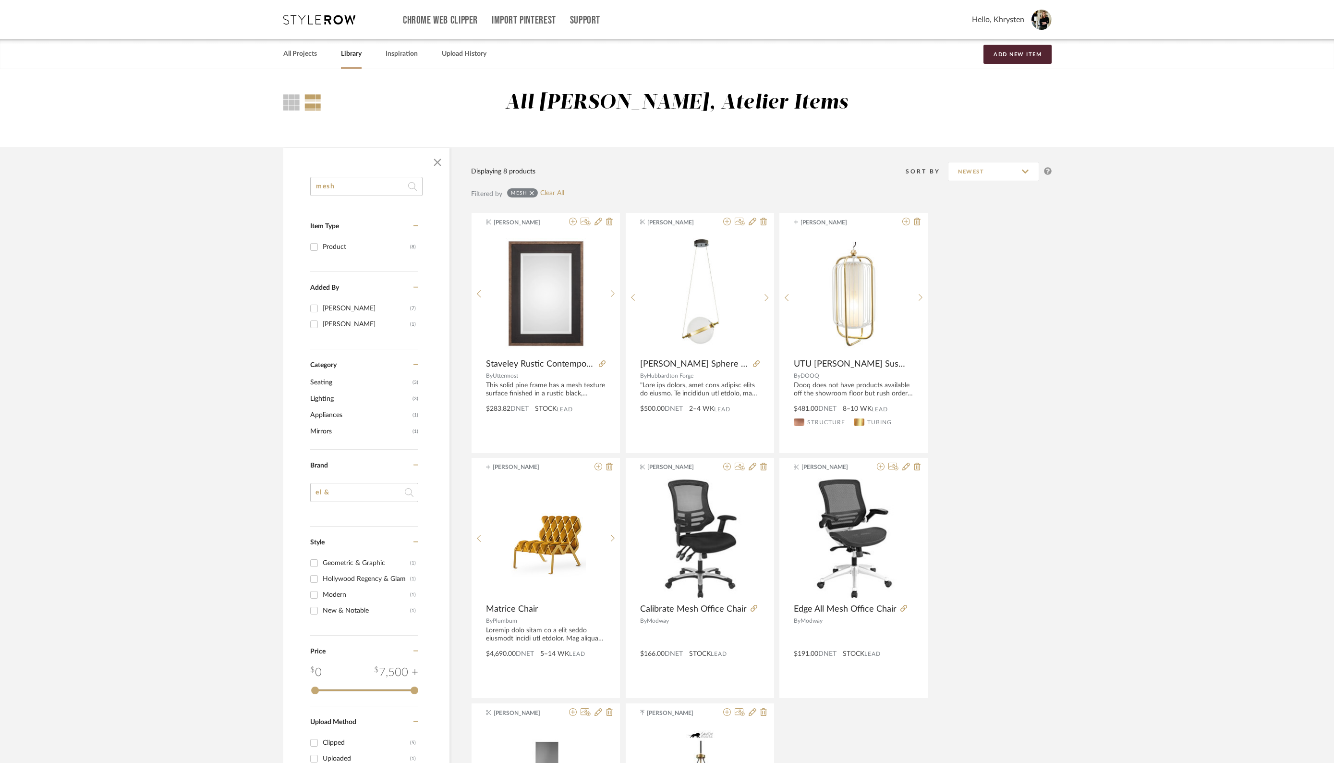
click at [348, 185] on input "mesh" at bounding box center [366, 186] width 112 height 19
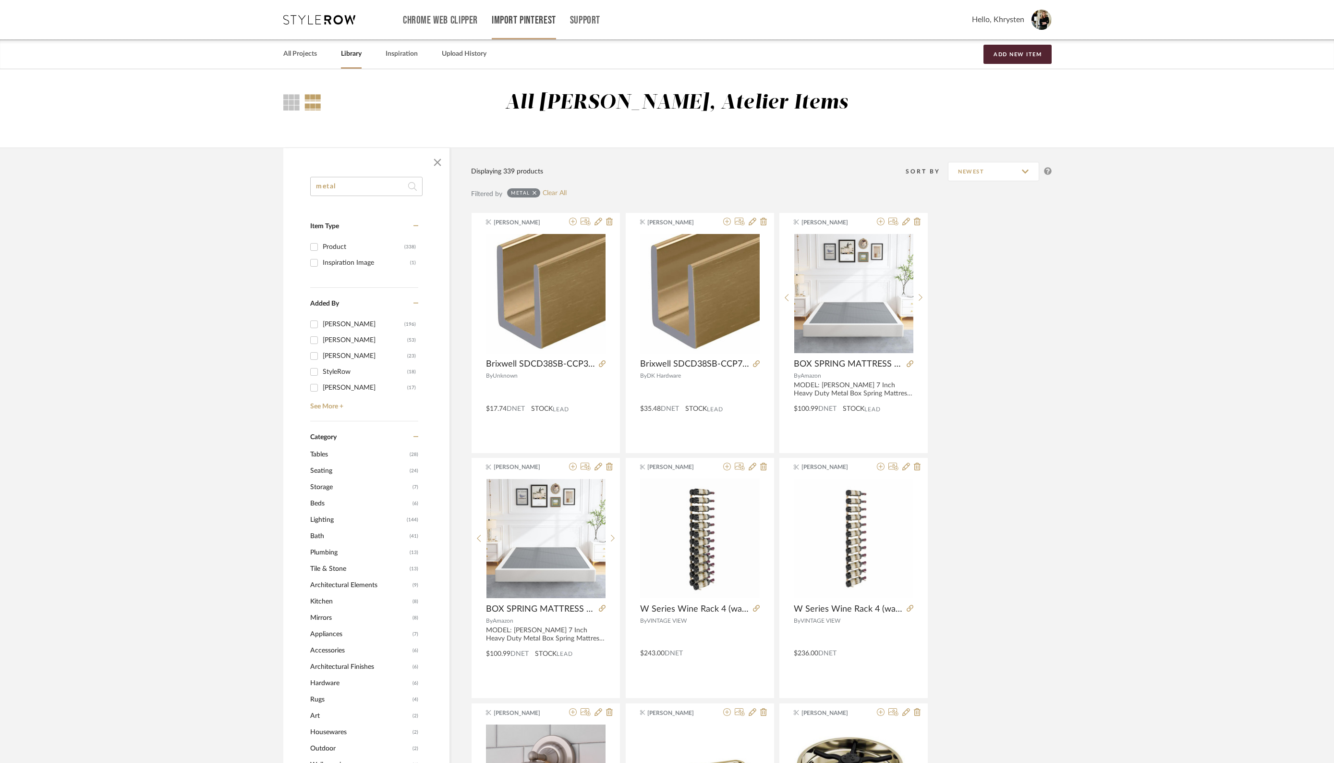
type input "metal"
click at [305, 53] on link "All Projects" at bounding box center [300, 54] width 34 height 13
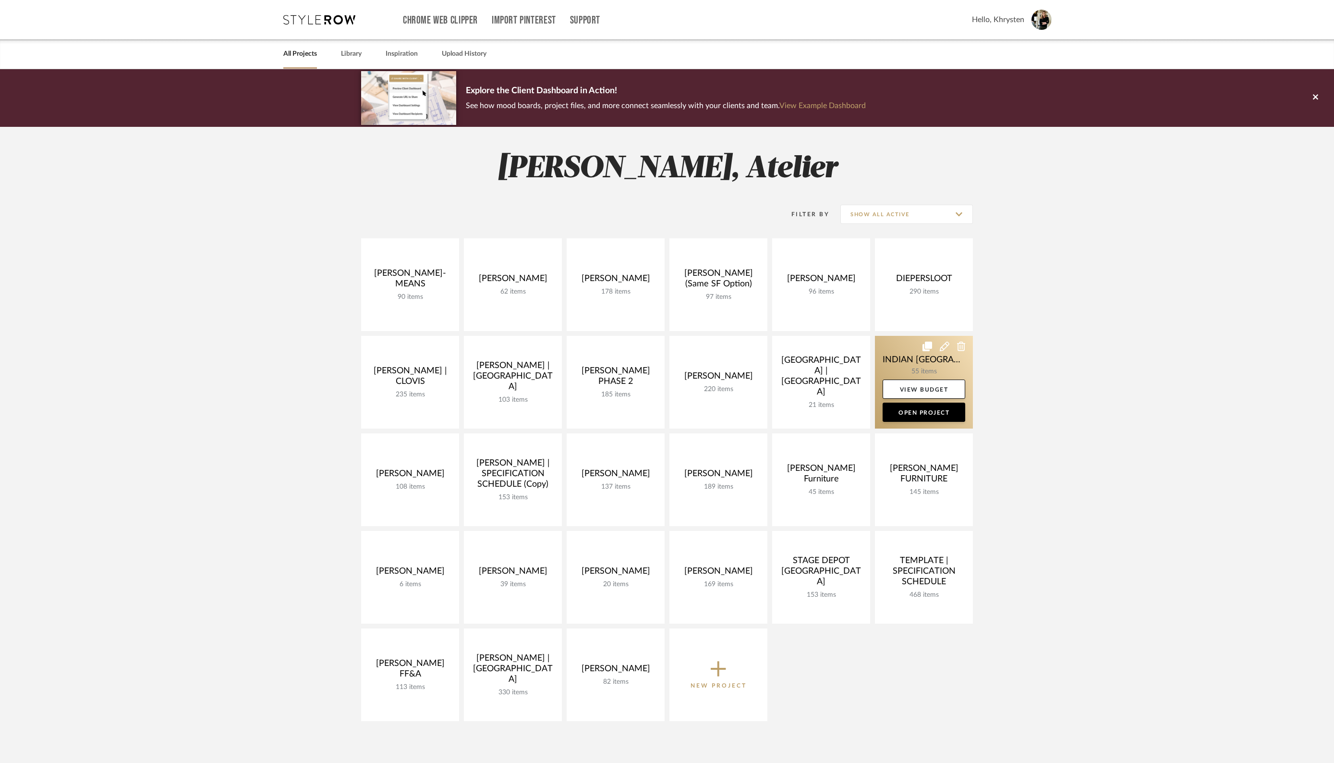
click at [913, 359] on link at bounding box center [924, 382] width 98 height 93
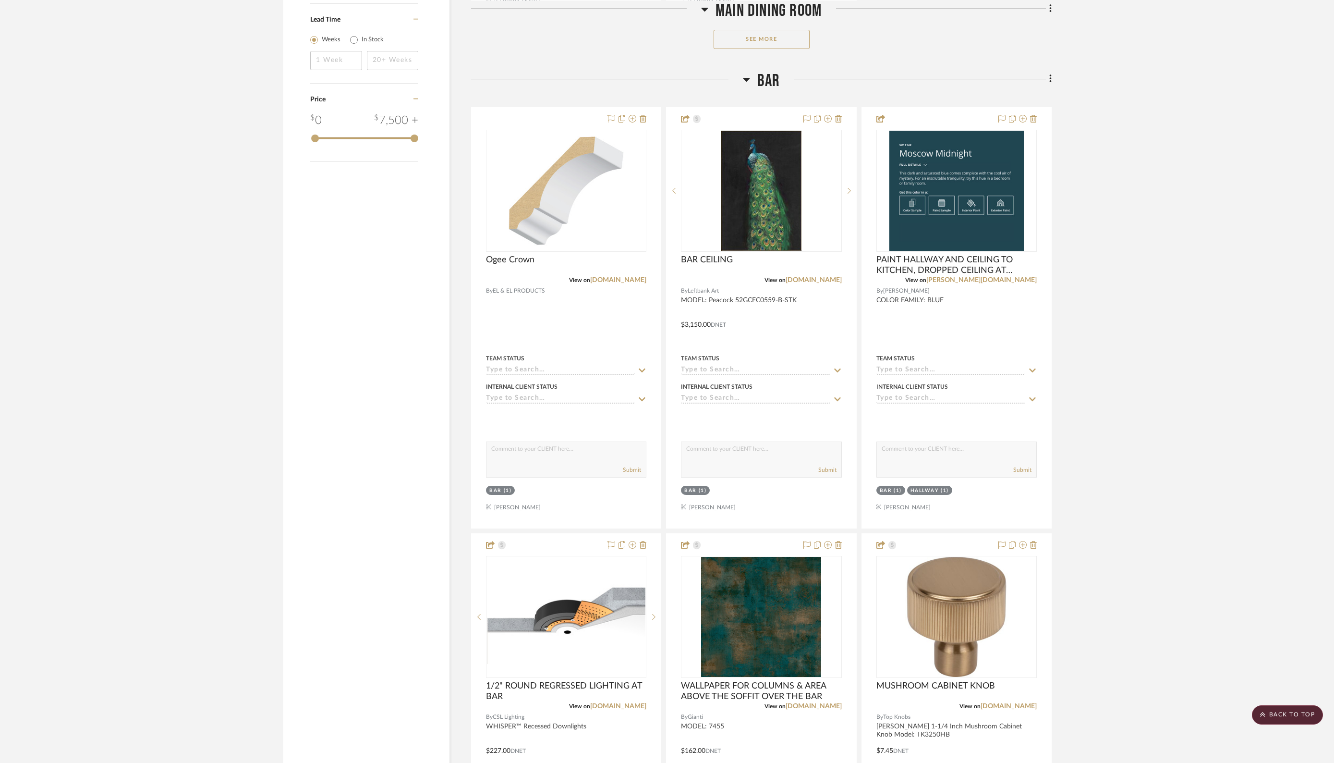
scroll to position [1477, 0]
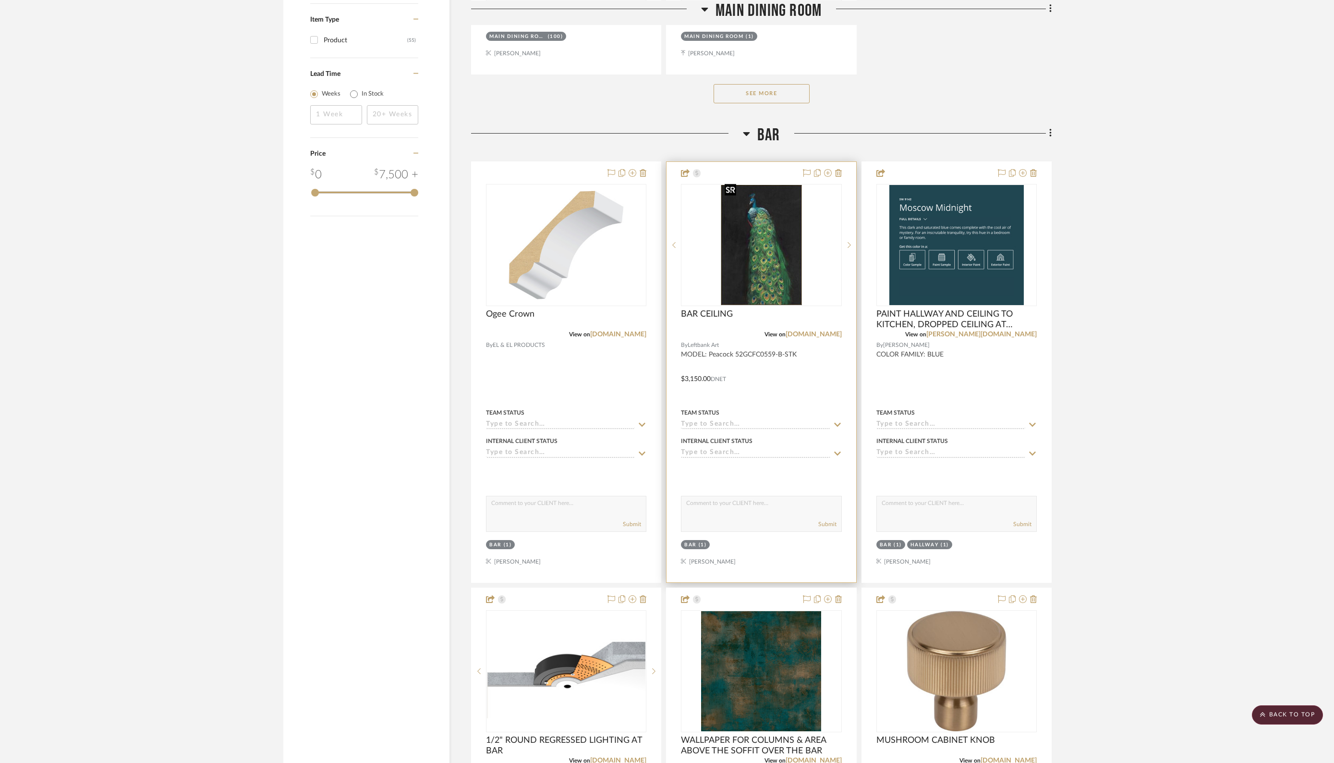
click at [0, 0] on img at bounding box center [0, 0] width 0 height 0
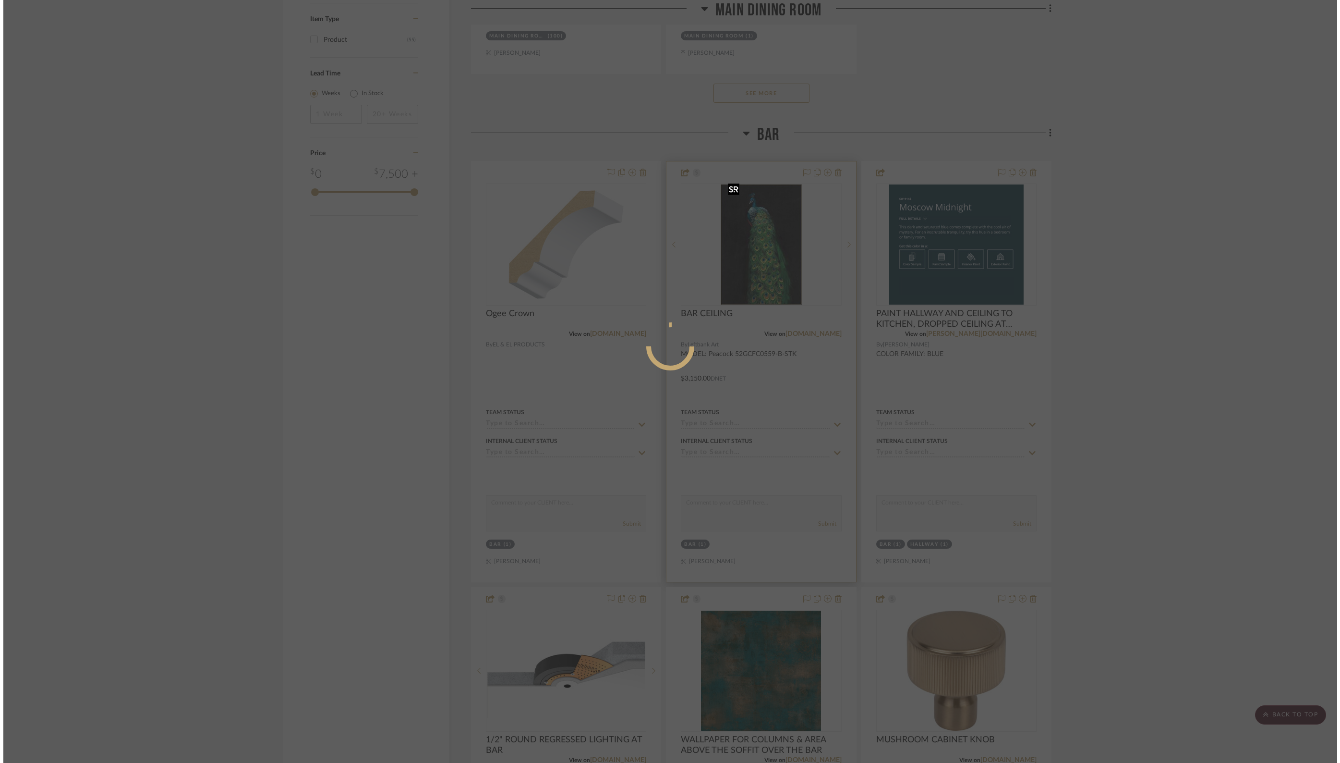
scroll to position [0, 0]
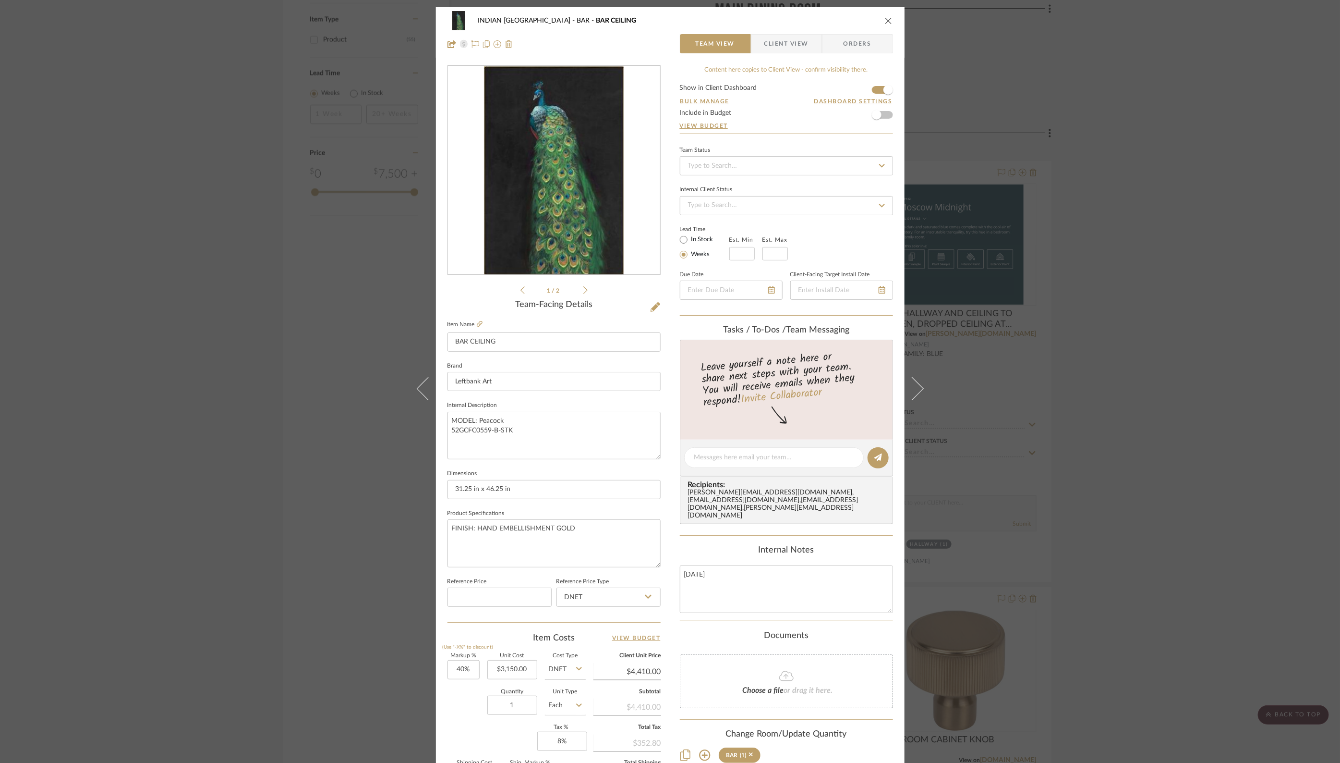
click at [584, 288] on icon at bounding box center [586, 290] width 4 height 9
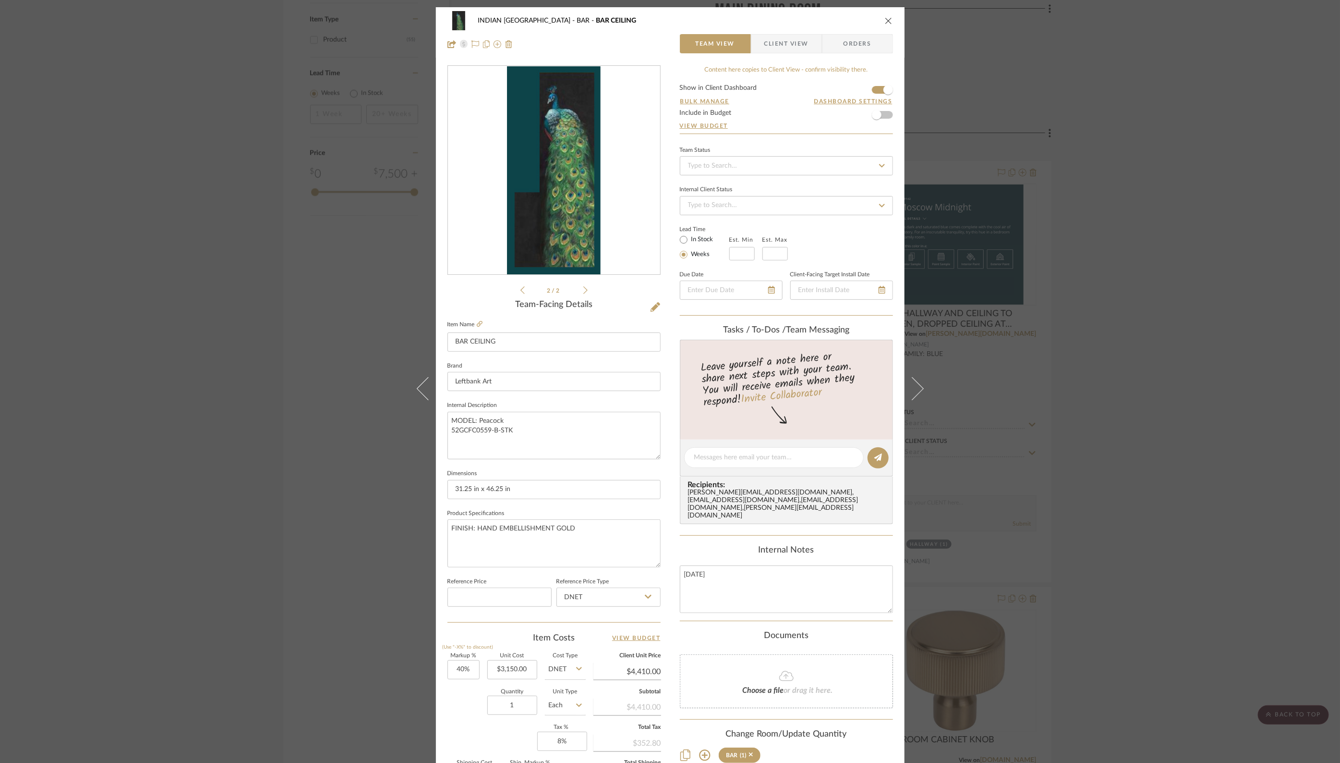
click at [885, 19] on icon "close" at bounding box center [889, 21] width 8 height 8
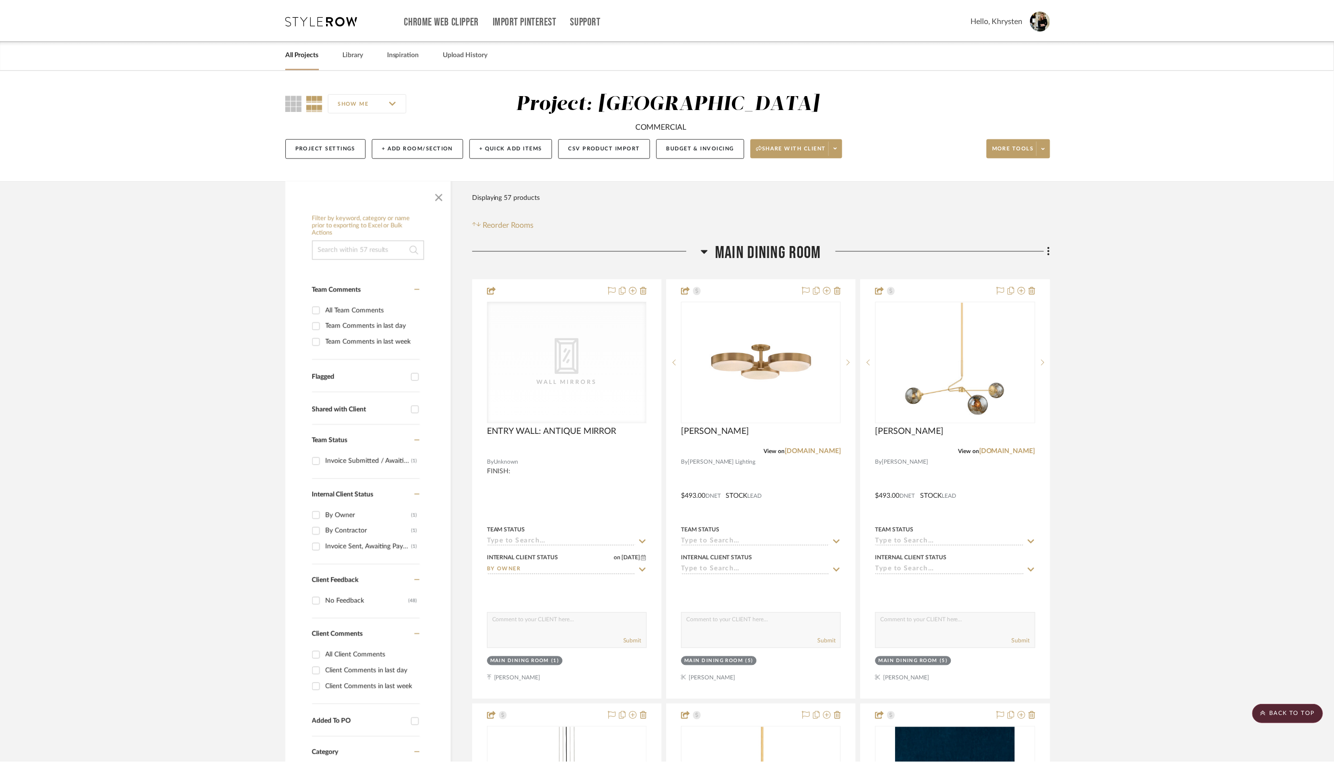
scroll to position [1477, 0]
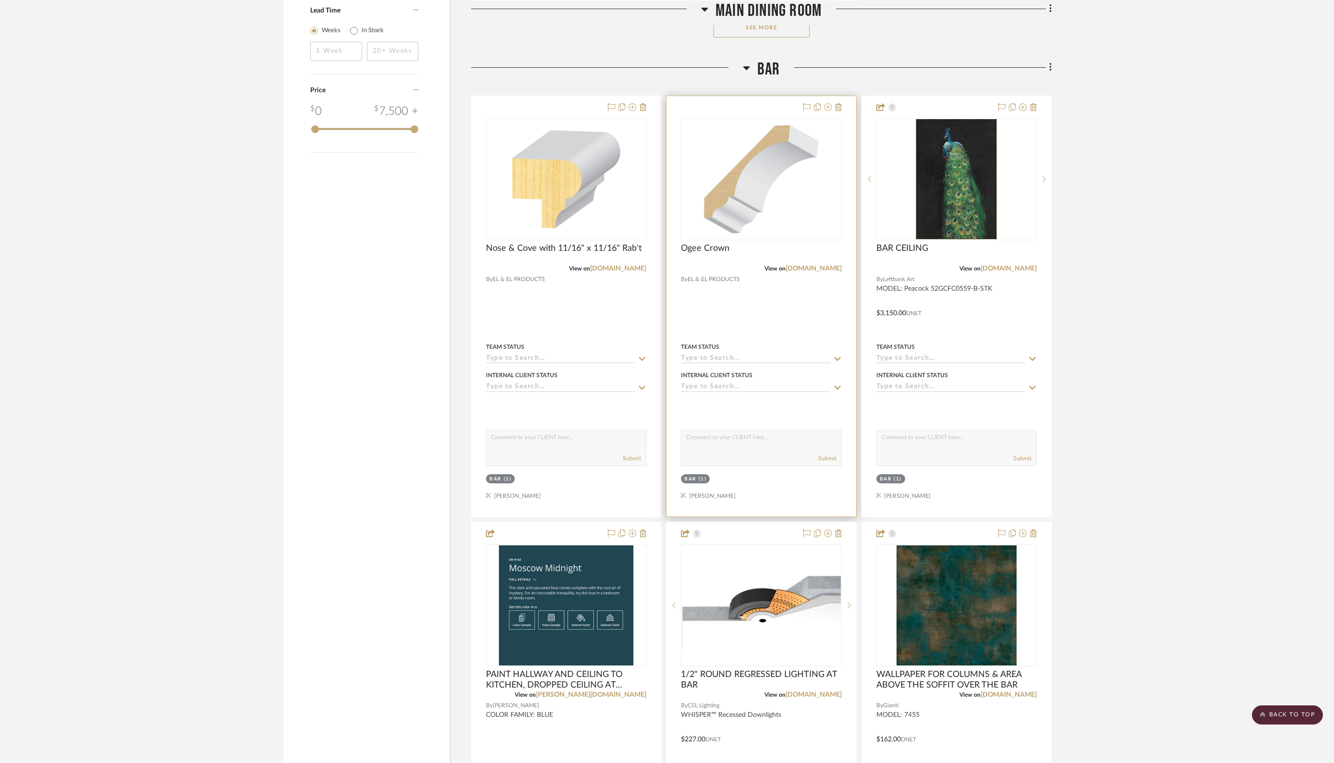
click at [754, 250] on div "Ogee Crown" at bounding box center [761, 253] width 160 height 21
click at [710, 244] on span "Ogee Crown" at bounding box center [705, 248] width 49 height 11
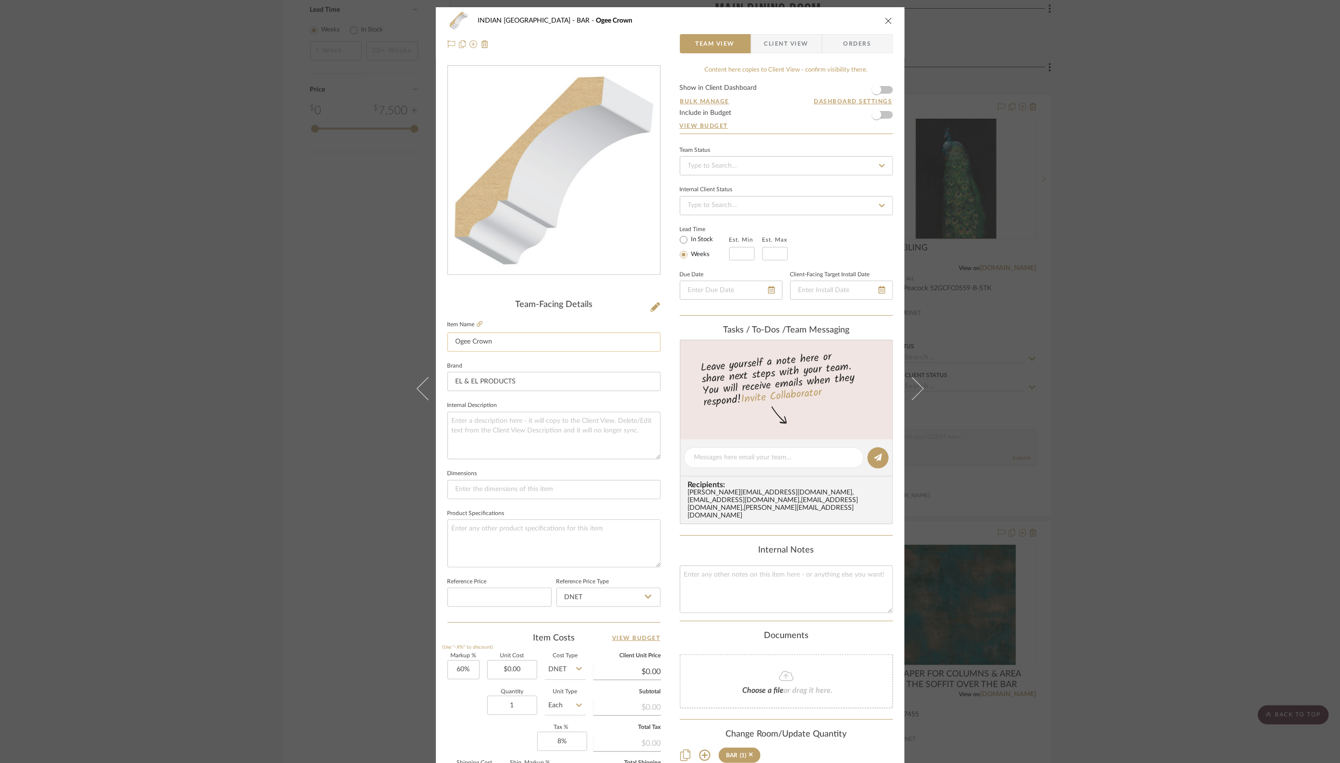
click at [507, 344] on input "Ogee Crown" at bounding box center [554, 341] width 213 height 19
type input "Ogee Crown"
click at [876, 90] on span "button" at bounding box center [877, 90] width 10 height 10
click at [889, 17] on icon "close" at bounding box center [889, 21] width 8 height 8
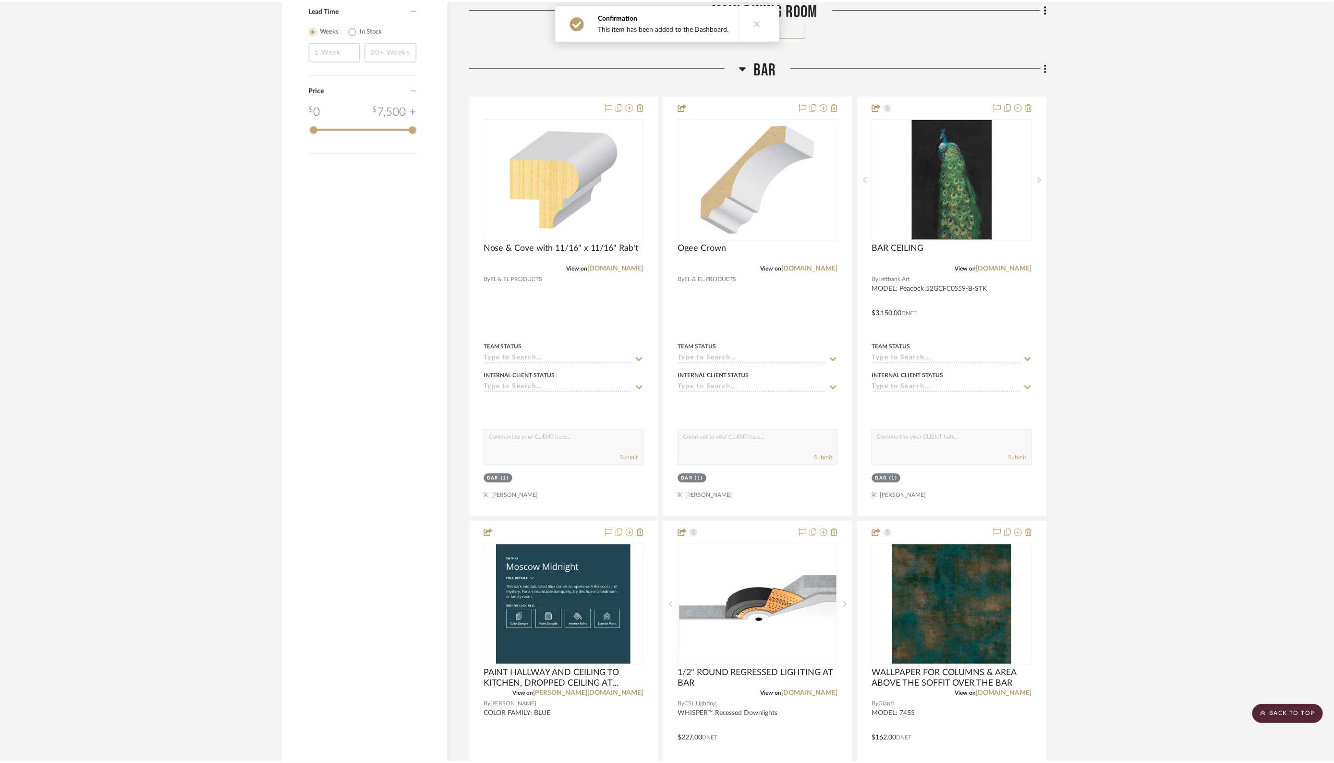
scroll to position [1541, 0]
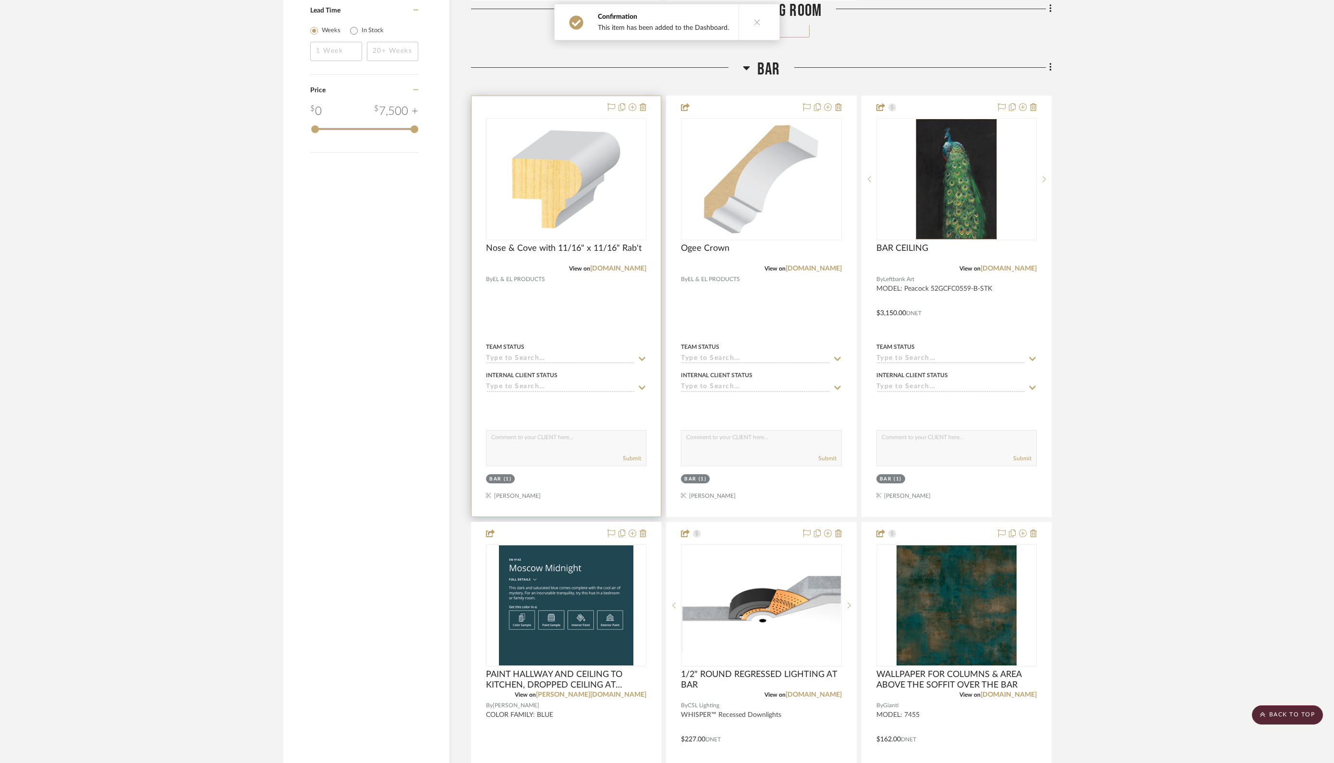
click at [563, 104] on div at bounding box center [566, 306] width 189 height 420
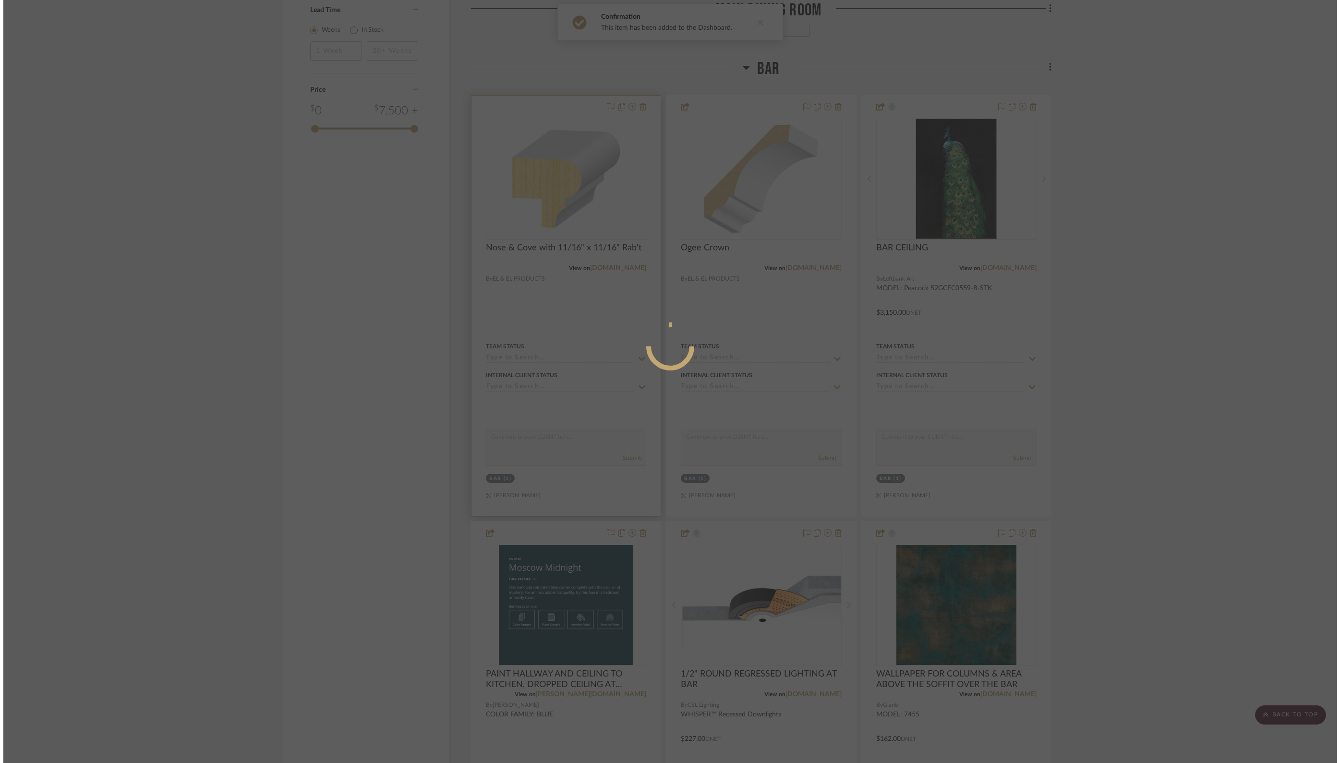
scroll to position [0, 0]
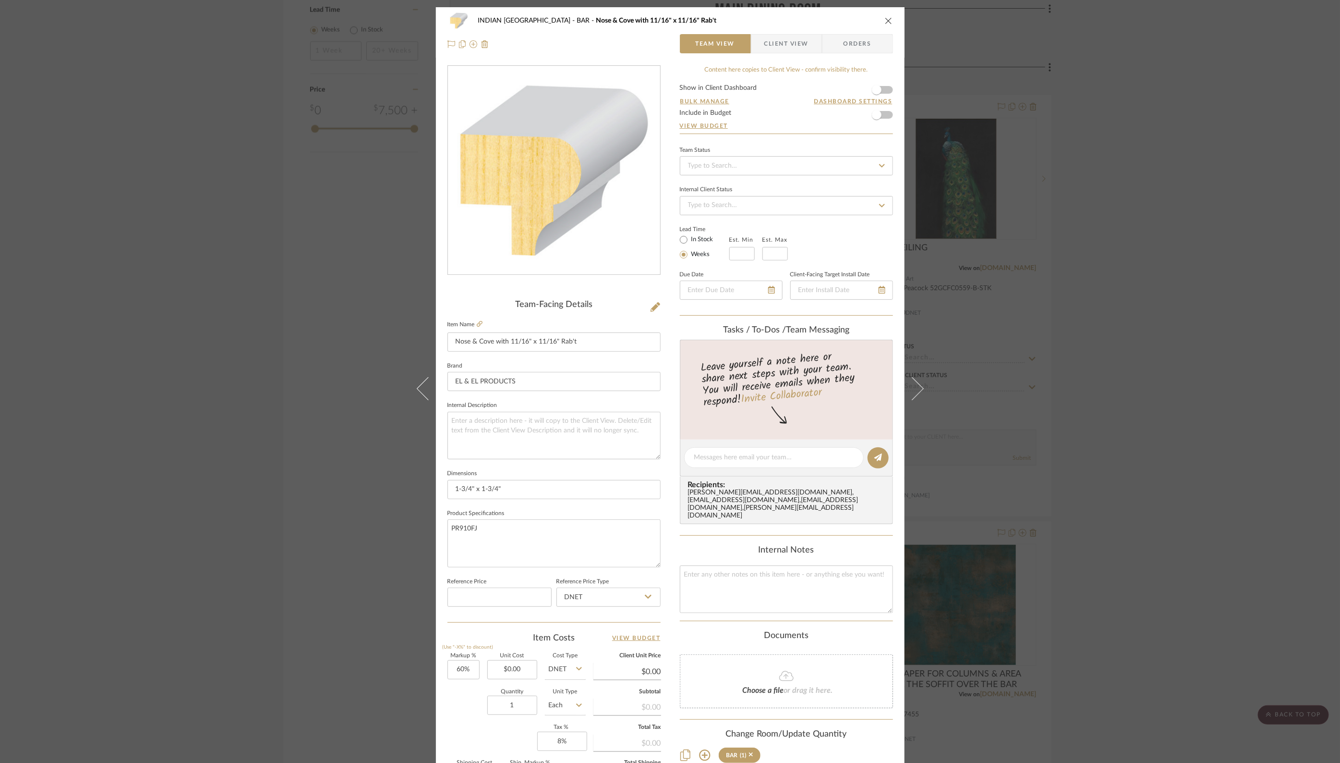
click at [887, 93] on form "Show in Client Dashboard Bulk Manage Dashboard Settings Include in Budget View …" at bounding box center [786, 109] width 213 height 49
click at [875, 91] on span "button" at bounding box center [877, 90] width 10 height 10
click at [885, 16] on div "INDIAN KEBAB PALACE BAR Nose & Cove with 11/16" x 11/16" Rab't" at bounding box center [671, 20] width 446 height 19
click at [888, 24] on button "close" at bounding box center [889, 20] width 9 height 9
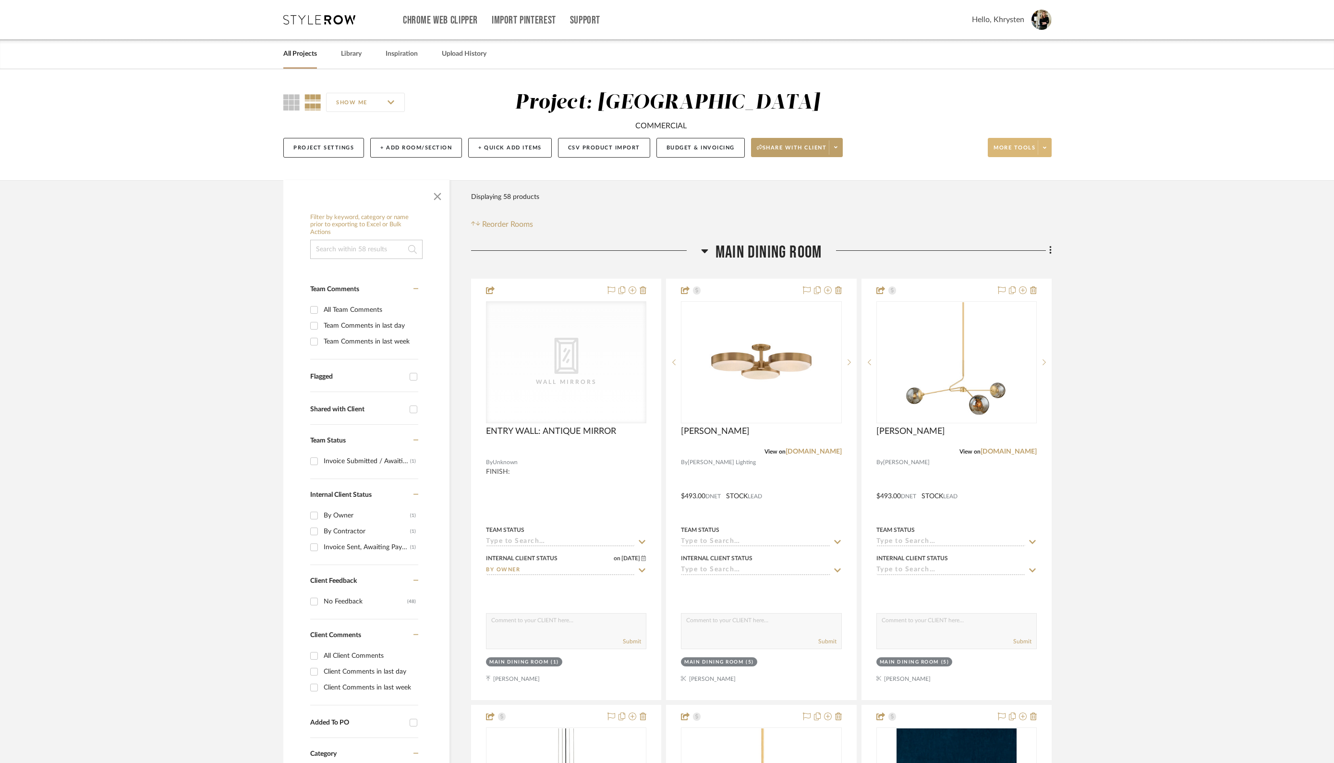
click at [1012, 149] on span "More tools" at bounding box center [1015, 151] width 42 height 14
click at [704, 147] on div at bounding box center [667, 381] width 1334 height 763
click at [678, 142] on button "Budget & Invoicing" at bounding box center [701, 148] width 88 height 20
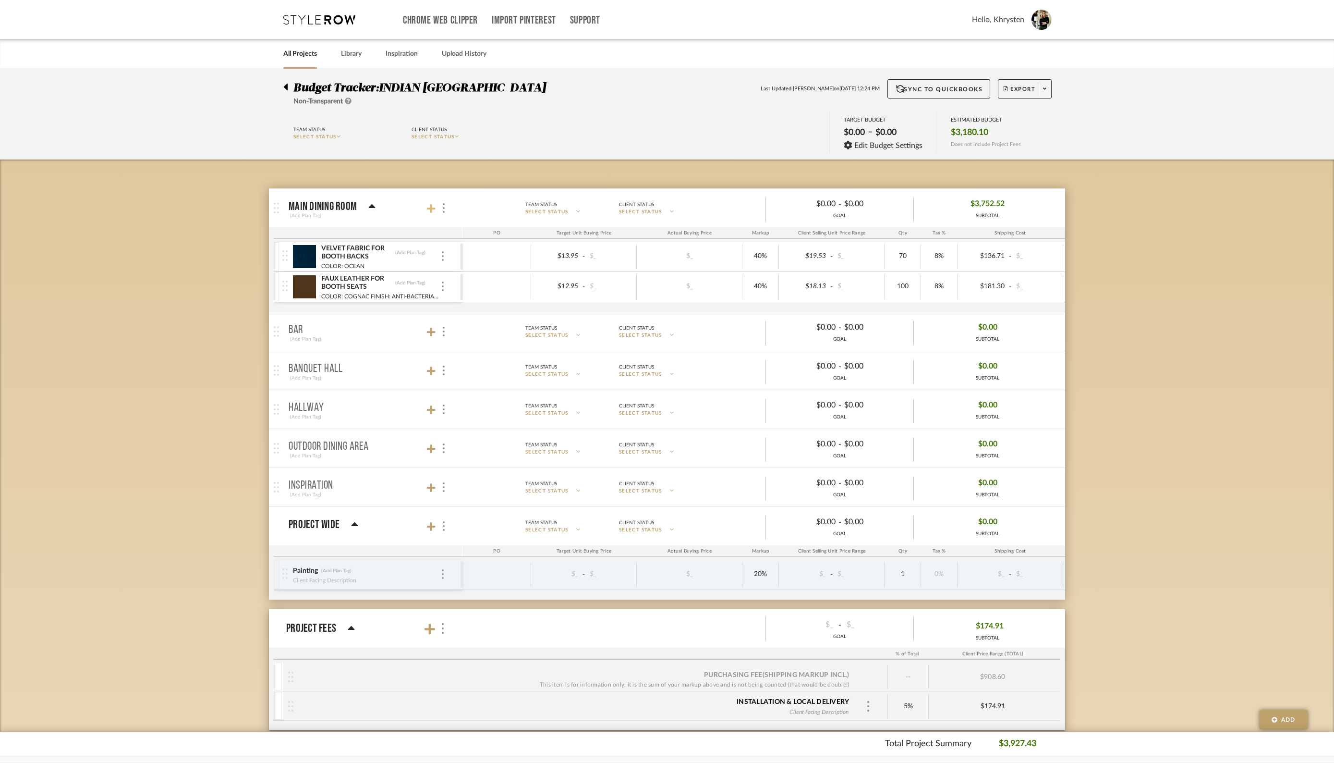
click at [430, 207] on icon at bounding box center [431, 208] width 9 height 9
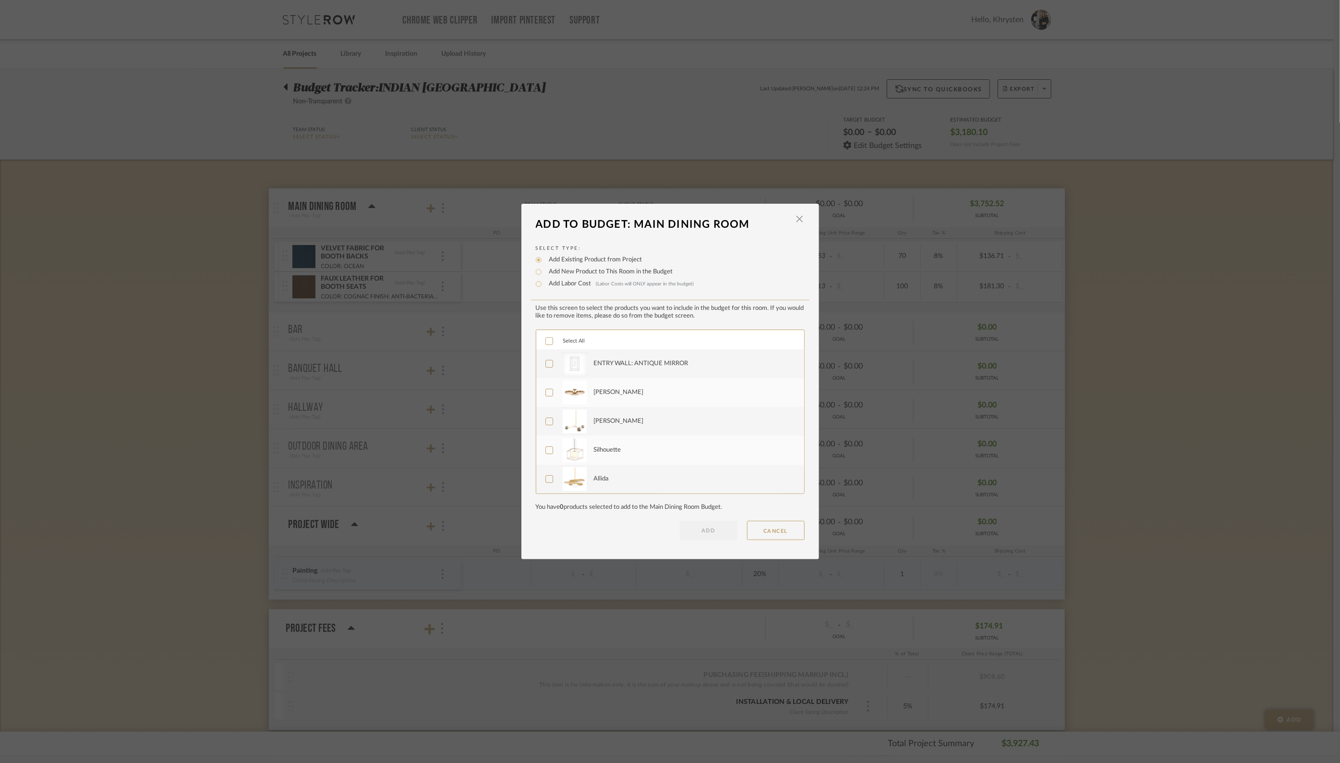
click at [546, 343] on icon at bounding box center [549, 341] width 6 height 5
click at [703, 525] on button "ADD" at bounding box center [709, 530] width 58 height 19
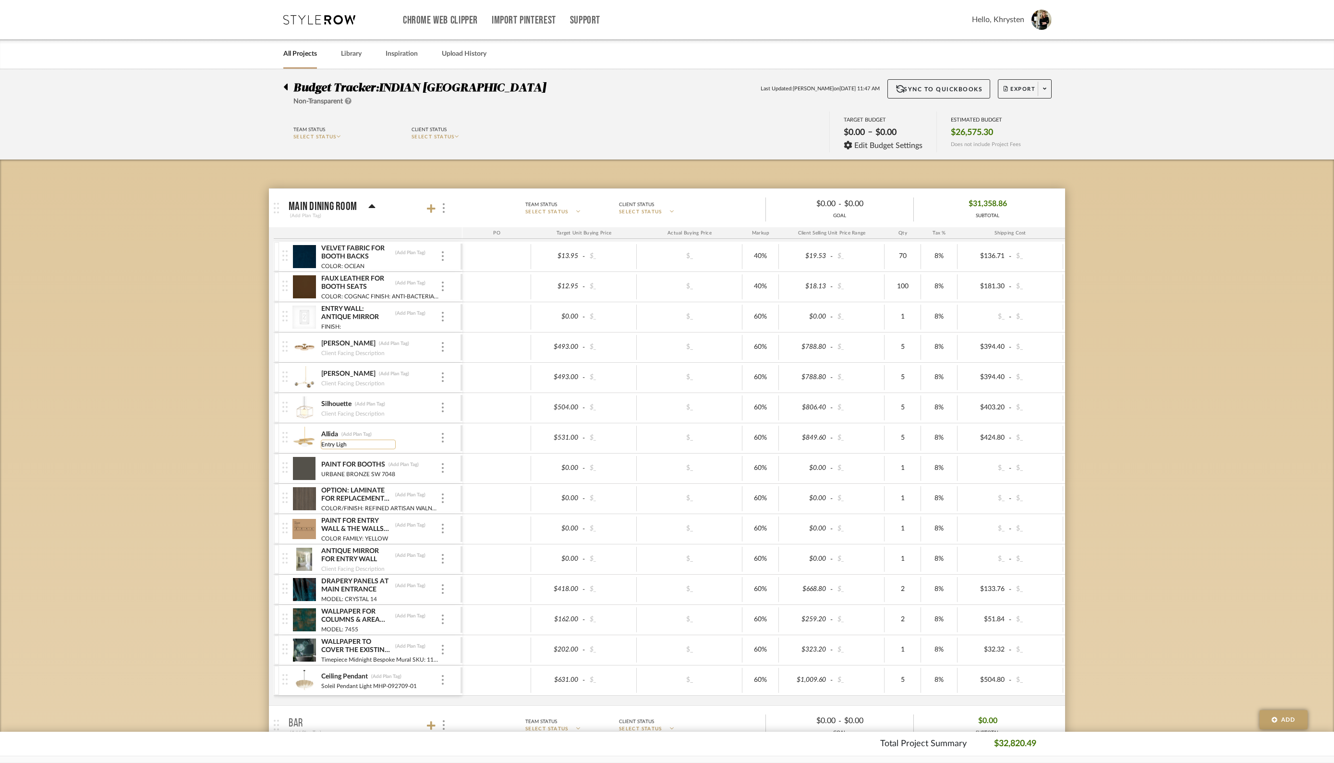
type input "Entry Light"
type input "Main Dining oom [PERSON_NAME]"
click at [404, 406] on div "Silhouette (Add Plan Tag)" at bounding box center [381, 404] width 120 height 9
click at [443, 409] on img at bounding box center [443, 407] width 2 height 10
click at [483, 480] on span "Remove Item" at bounding box center [490, 478] width 60 height 8
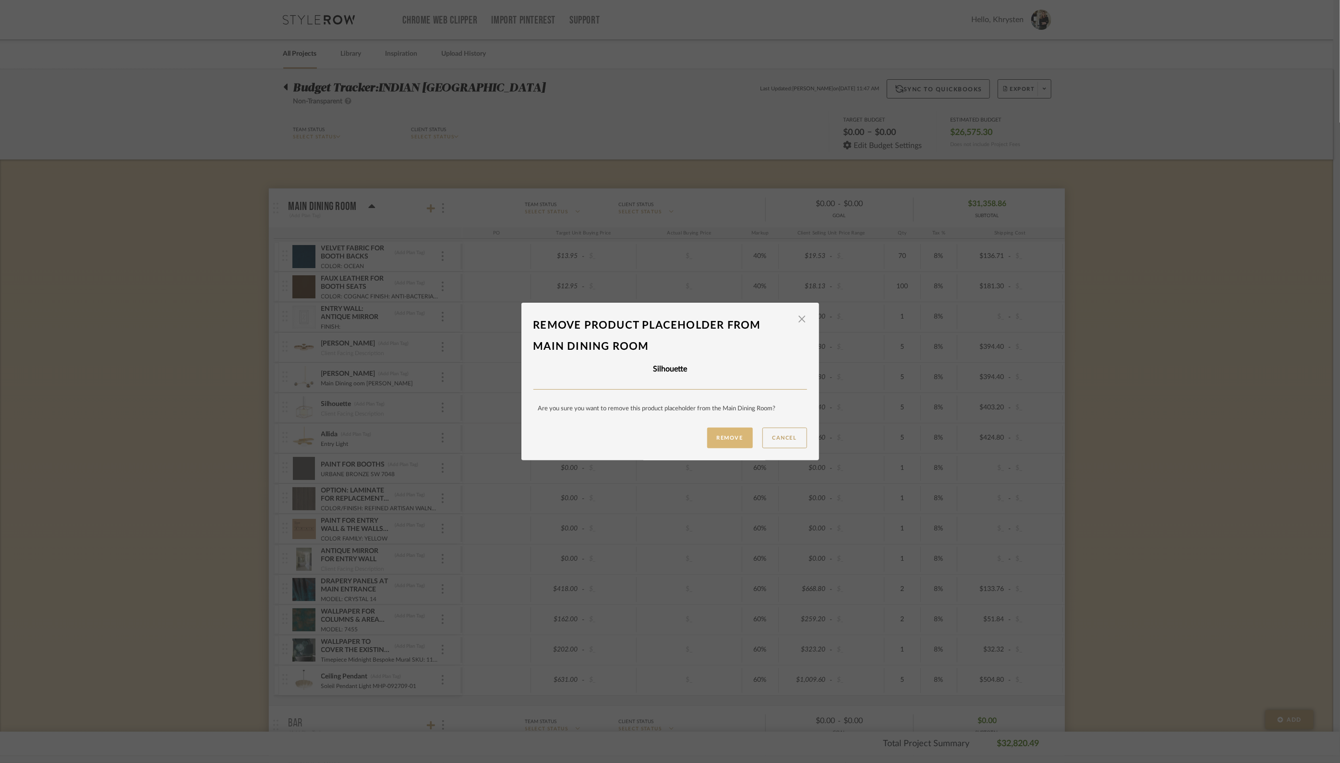
click at [724, 439] on button "Remove" at bounding box center [730, 437] width 46 height 21
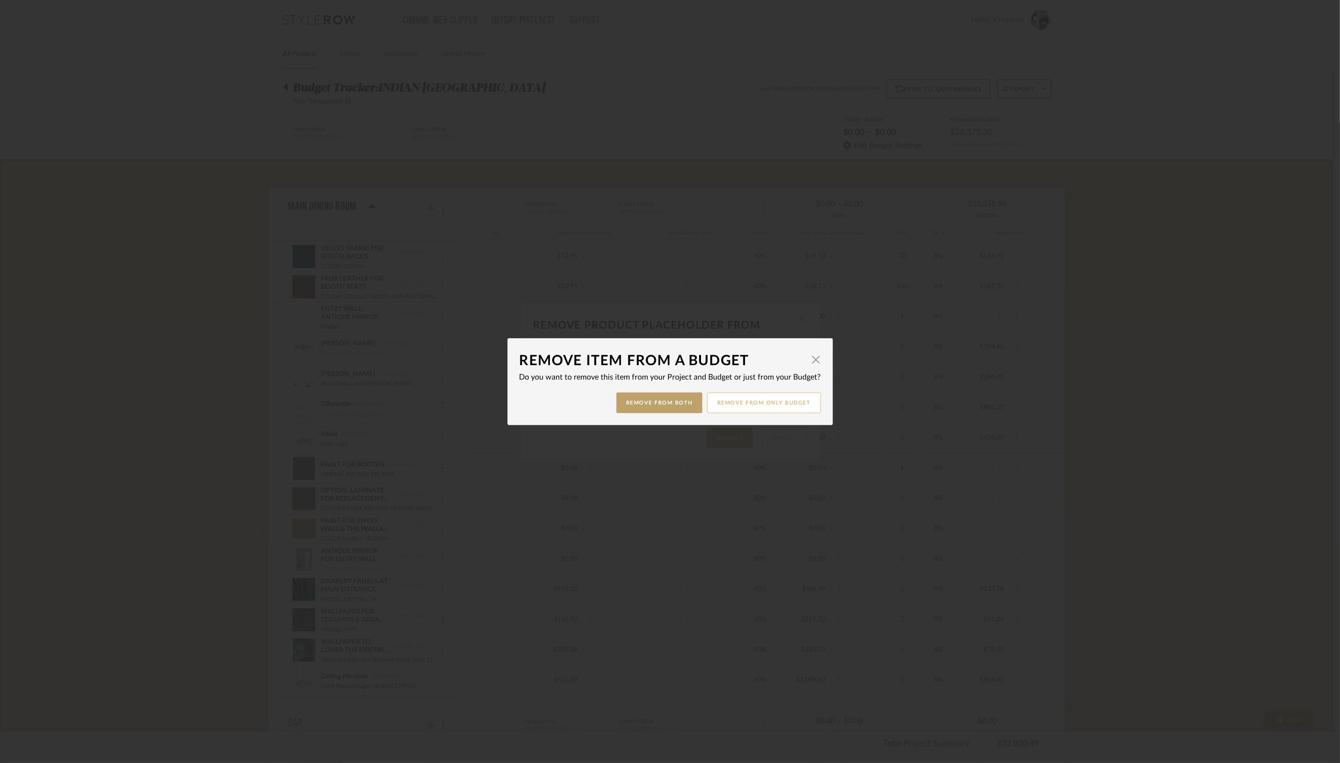
click at [752, 399] on button "Remove from only Budget" at bounding box center [764, 402] width 114 height 21
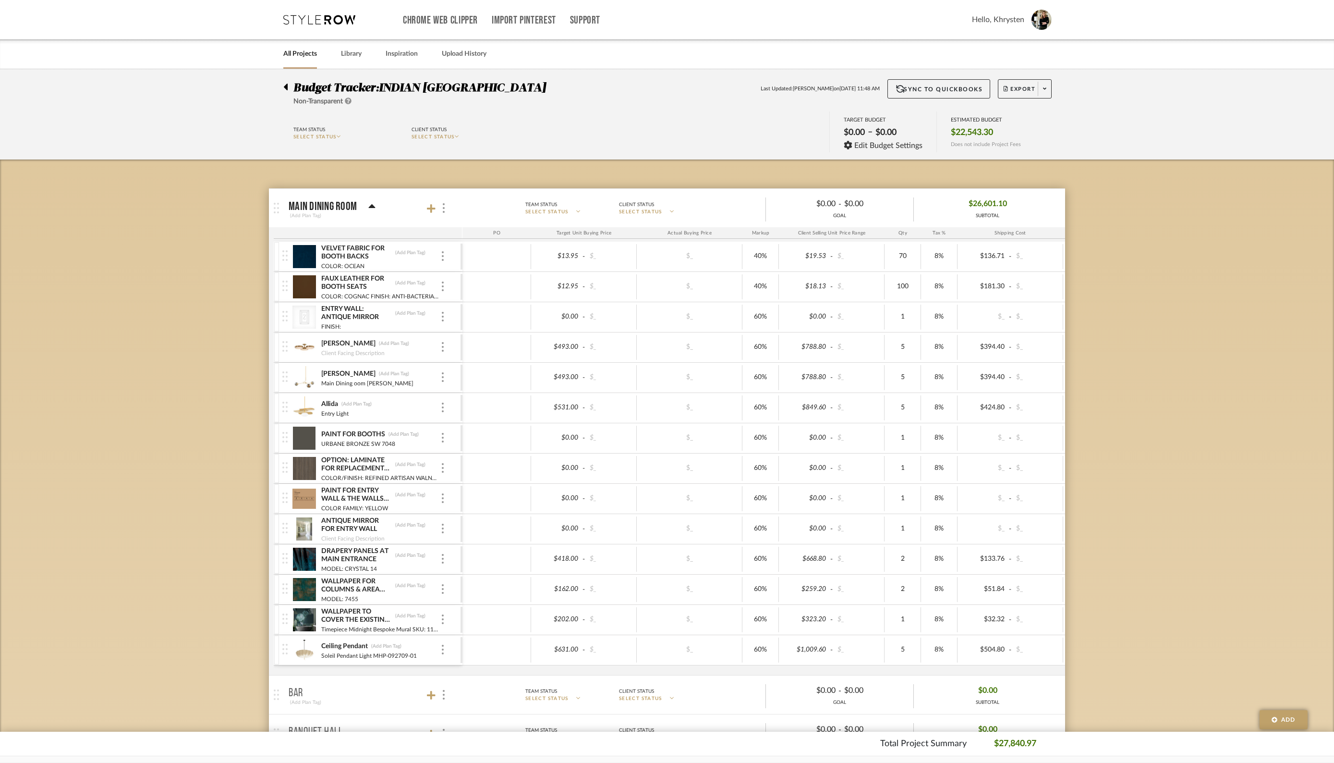
click at [450, 344] on div "[PERSON_NAME] (Add Plan Tag) Client Facing Description" at bounding box center [371, 347] width 178 height 30
click at [444, 349] on div at bounding box center [442, 347] width 5 height 11
click at [469, 414] on span "Remove Item" at bounding box center [483, 418] width 71 height 9
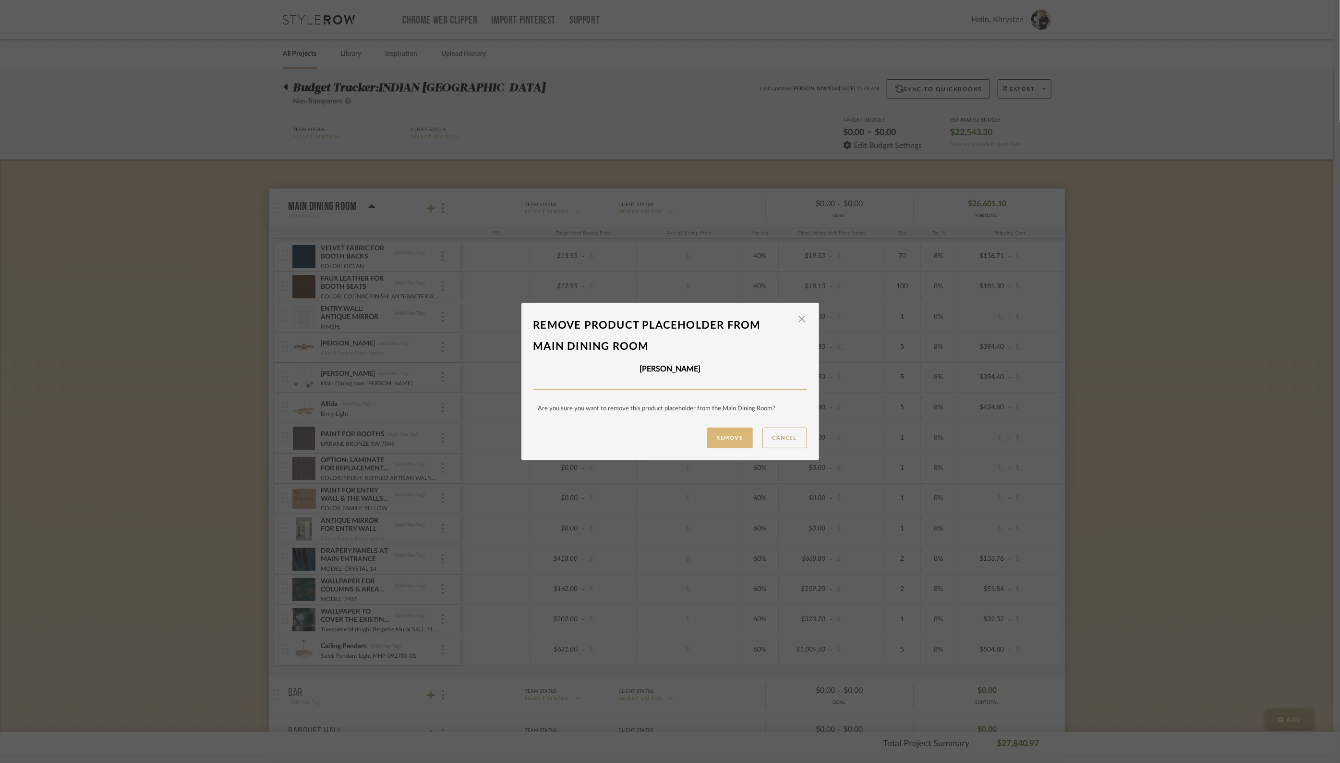
click at [724, 438] on button "Remove" at bounding box center [730, 437] width 46 height 21
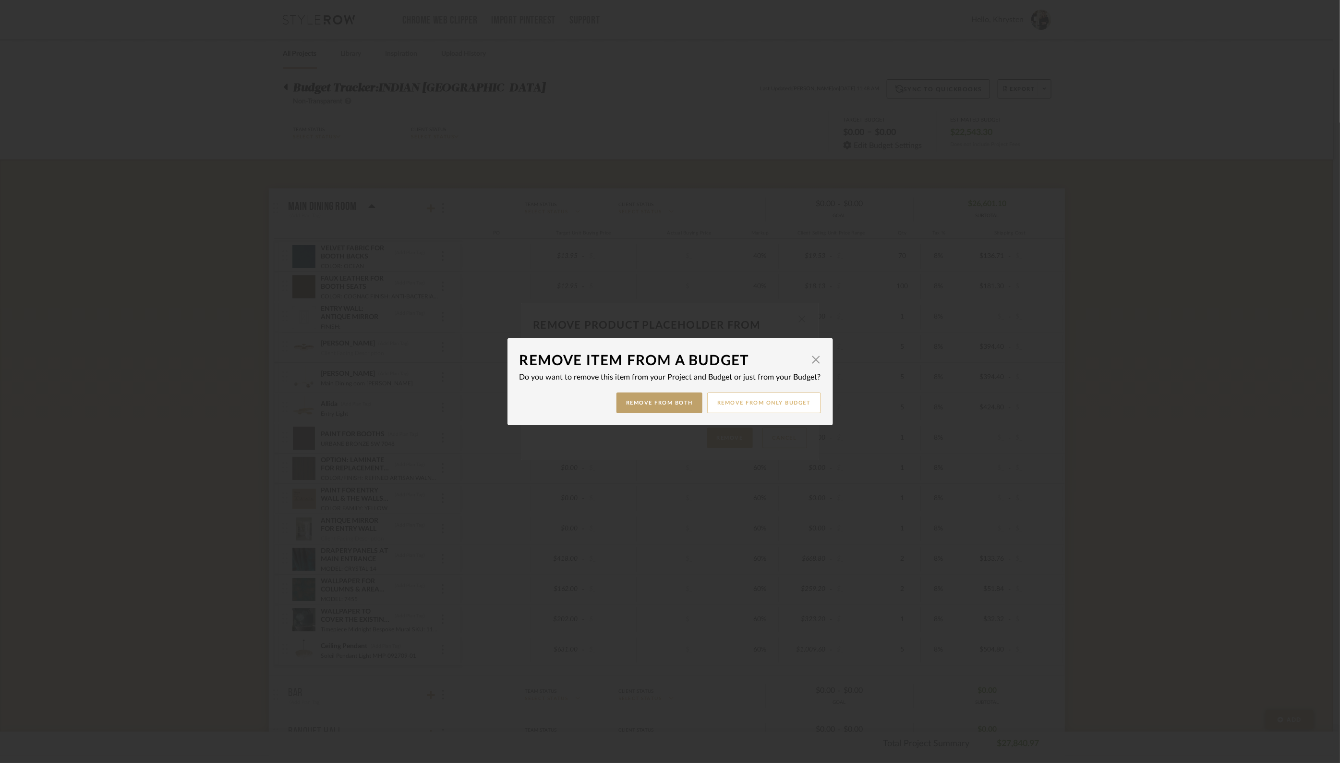
click at [770, 401] on button "Remove from only Budget" at bounding box center [764, 402] width 114 height 21
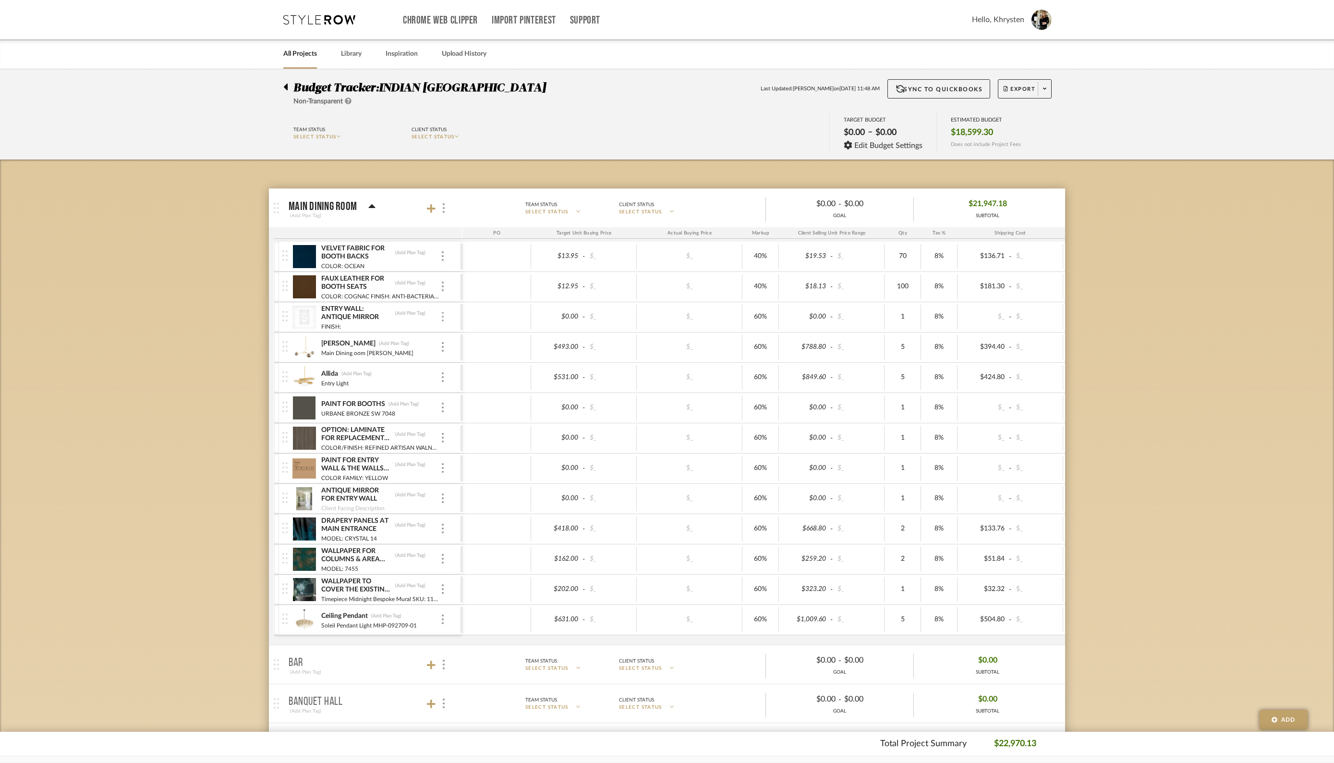
click at [443, 318] on img at bounding box center [443, 317] width 2 height 10
click at [476, 388] on span "Remove Item" at bounding box center [490, 388] width 60 height 8
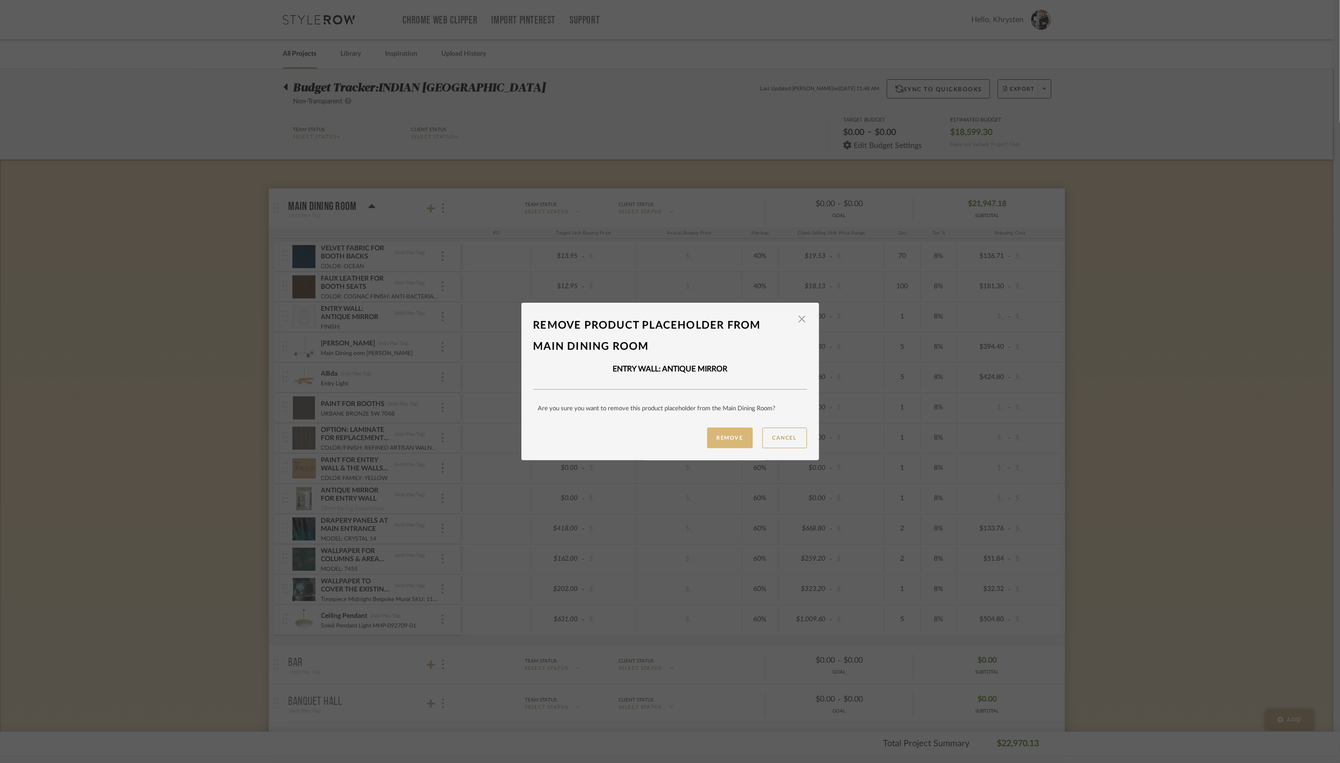
click at [724, 437] on button "Remove" at bounding box center [730, 437] width 46 height 21
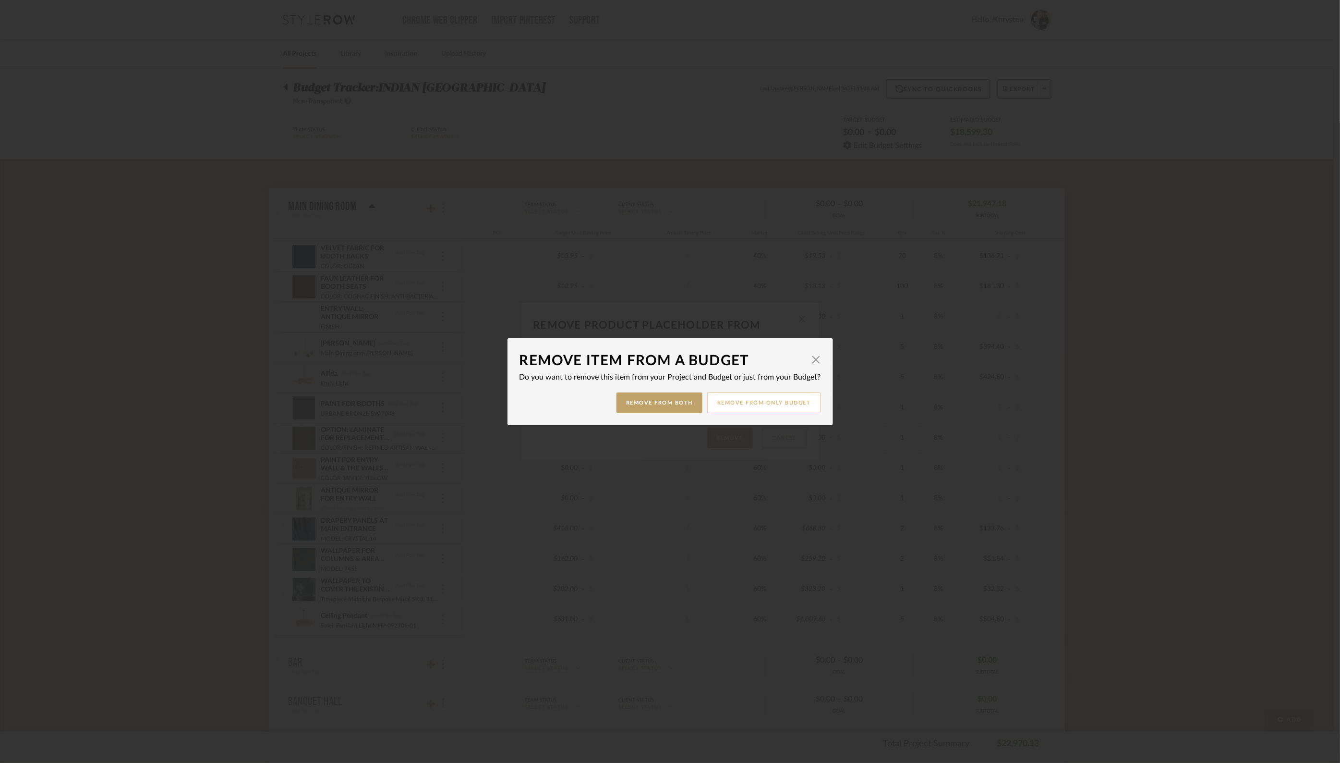
click at [773, 399] on button "Remove from only Budget" at bounding box center [764, 402] width 114 height 21
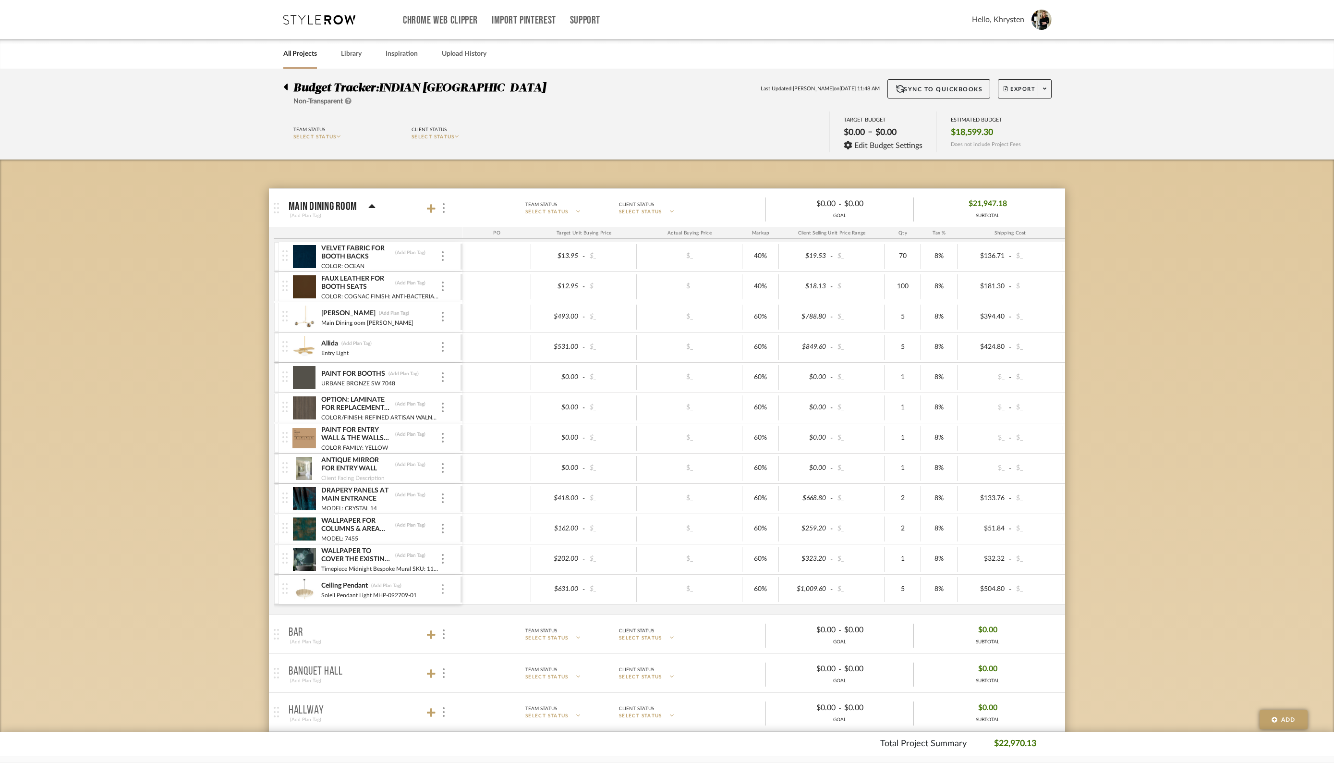
click at [443, 588] on img at bounding box center [443, 589] width 2 height 10
click at [485, 657] on span "Remove Item" at bounding box center [490, 659] width 60 height 8
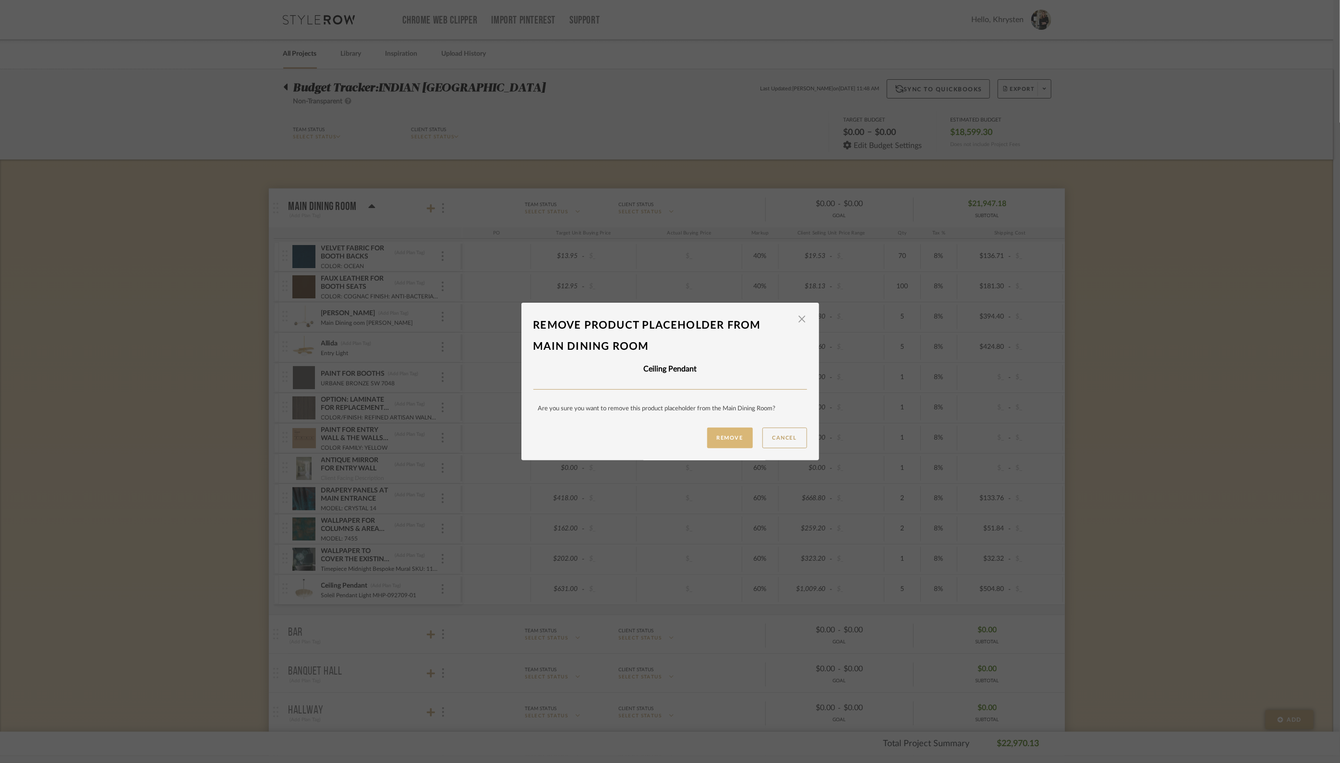
click at [734, 439] on button "Remove" at bounding box center [730, 437] width 46 height 21
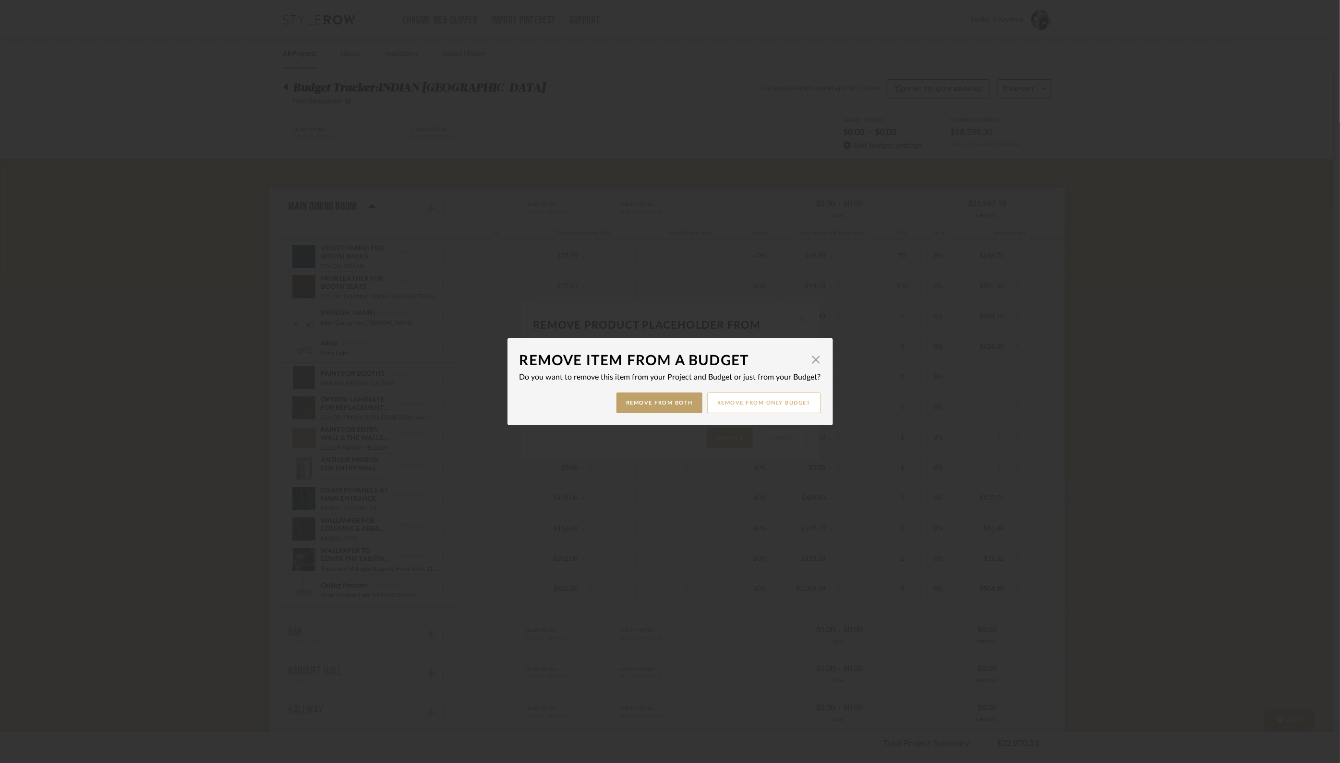
click at [771, 402] on button "Remove from only Budget" at bounding box center [764, 402] width 114 height 21
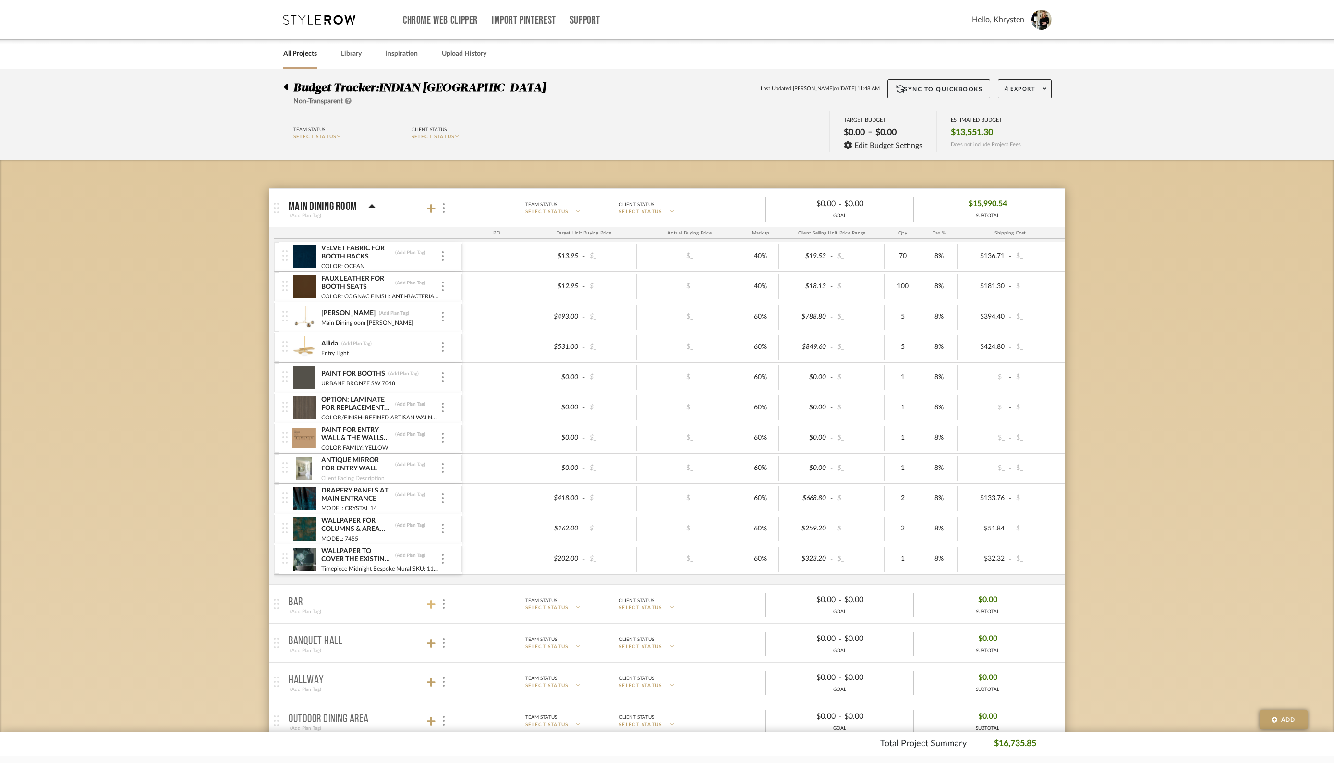
click at [431, 602] on icon at bounding box center [431, 604] width 9 height 9
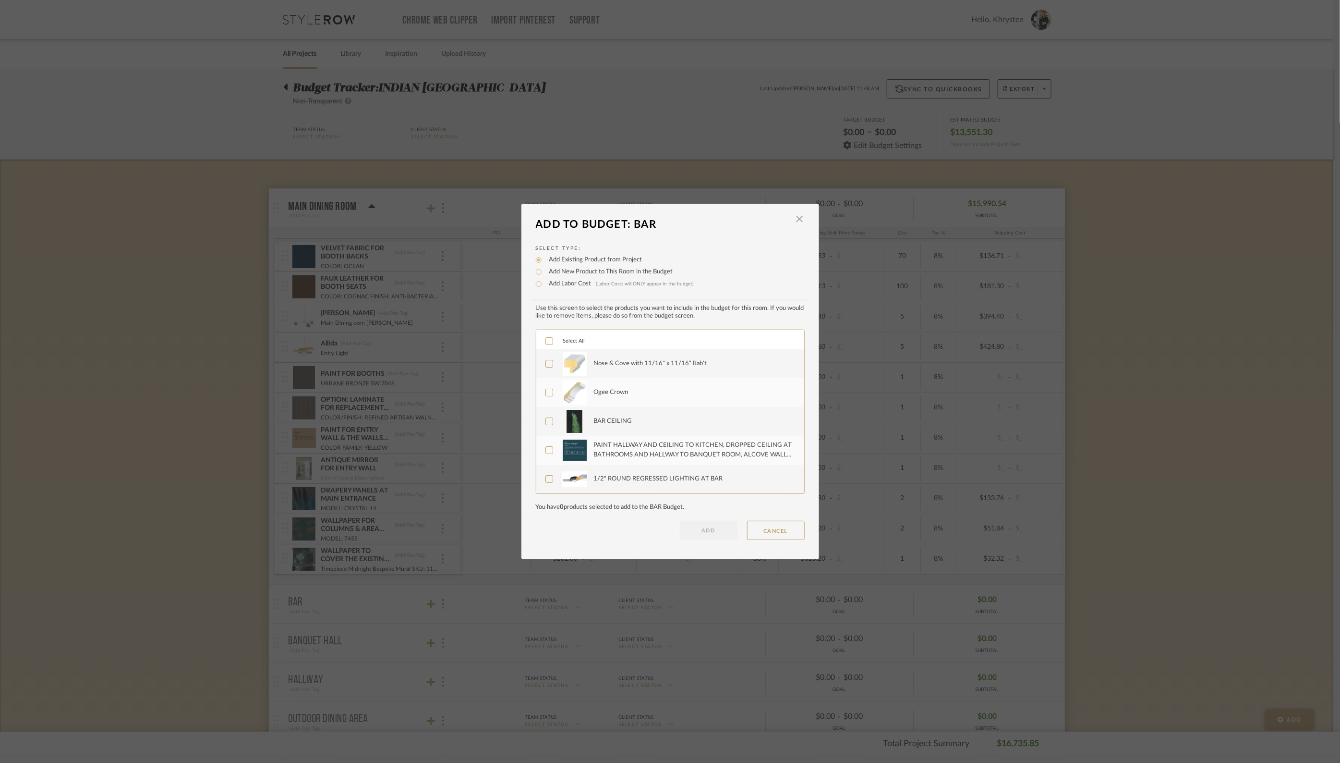
click at [546, 341] on icon at bounding box center [549, 341] width 7 height 7
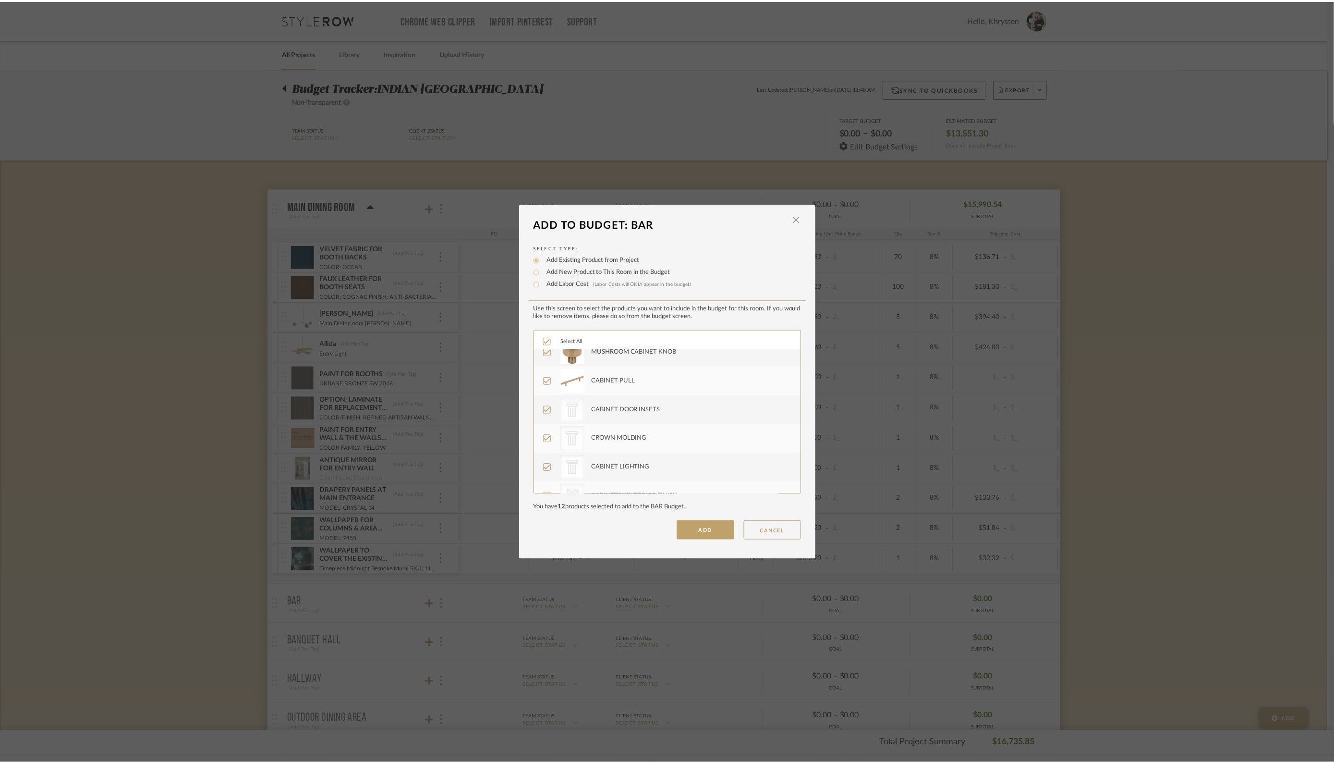
scroll to position [202, 0]
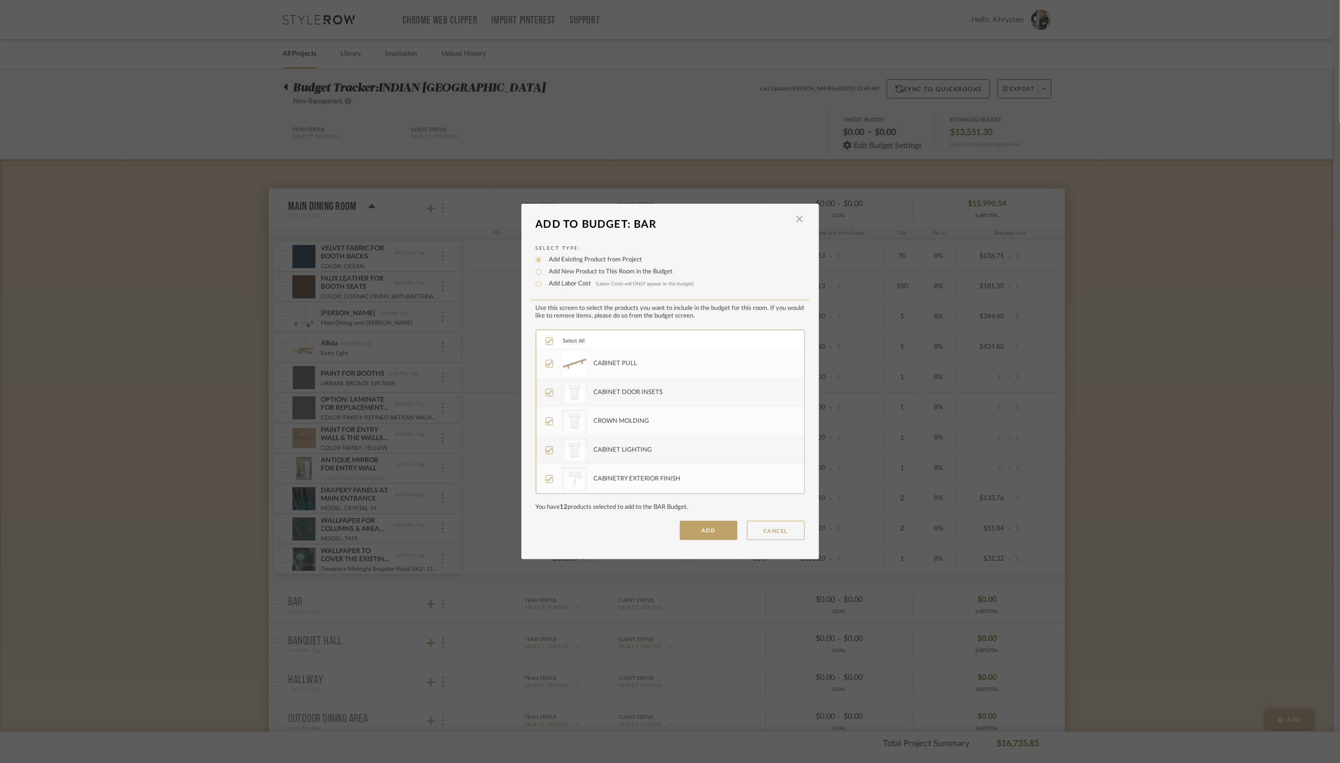
click at [546, 390] on icon at bounding box center [549, 392] width 7 height 7
click at [547, 418] on icon at bounding box center [549, 421] width 7 height 7
click at [547, 448] on icon at bounding box center [549, 450] width 7 height 7
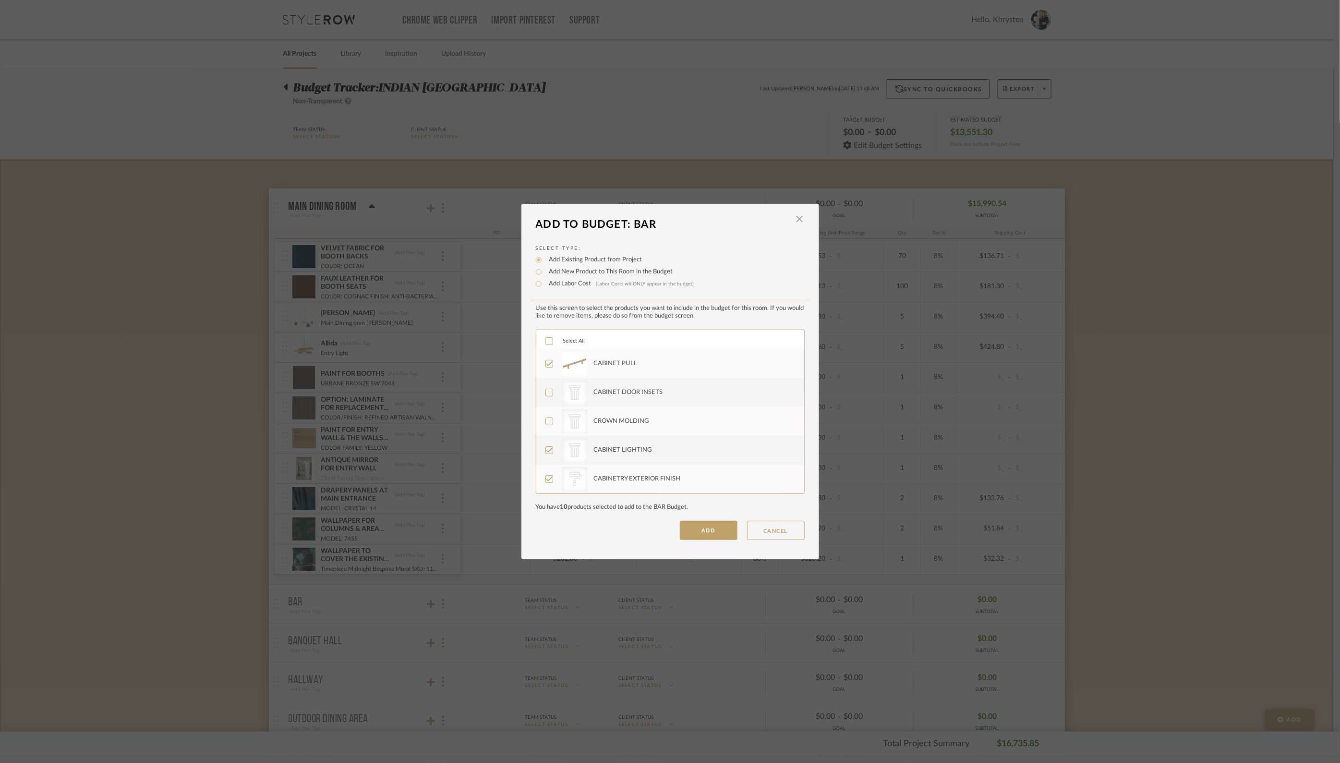
click at [546, 479] on icon at bounding box center [549, 478] width 7 height 7
click at [693, 527] on button "ADD" at bounding box center [709, 530] width 58 height 19
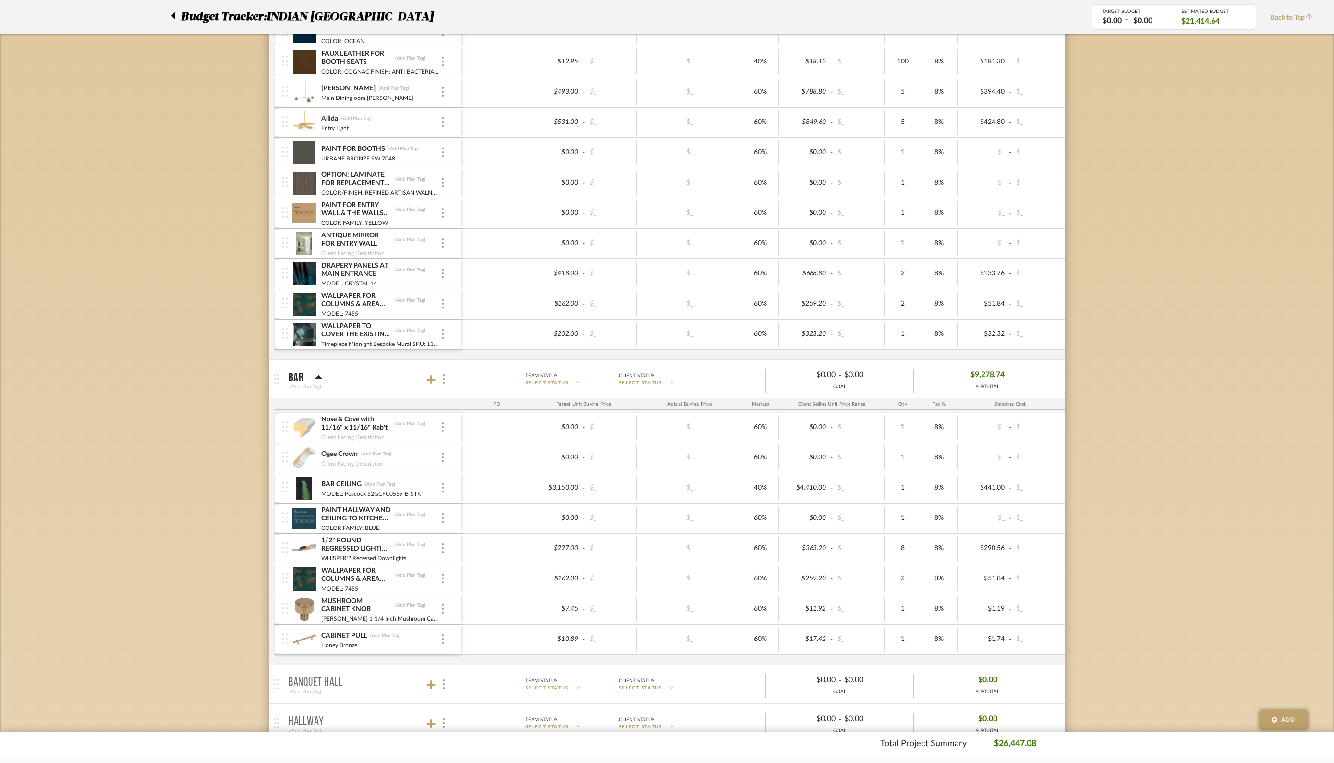
scroll to position [228, 0]
click at [303, 208] on img at bounding box center [304, 209] width 24 height 23
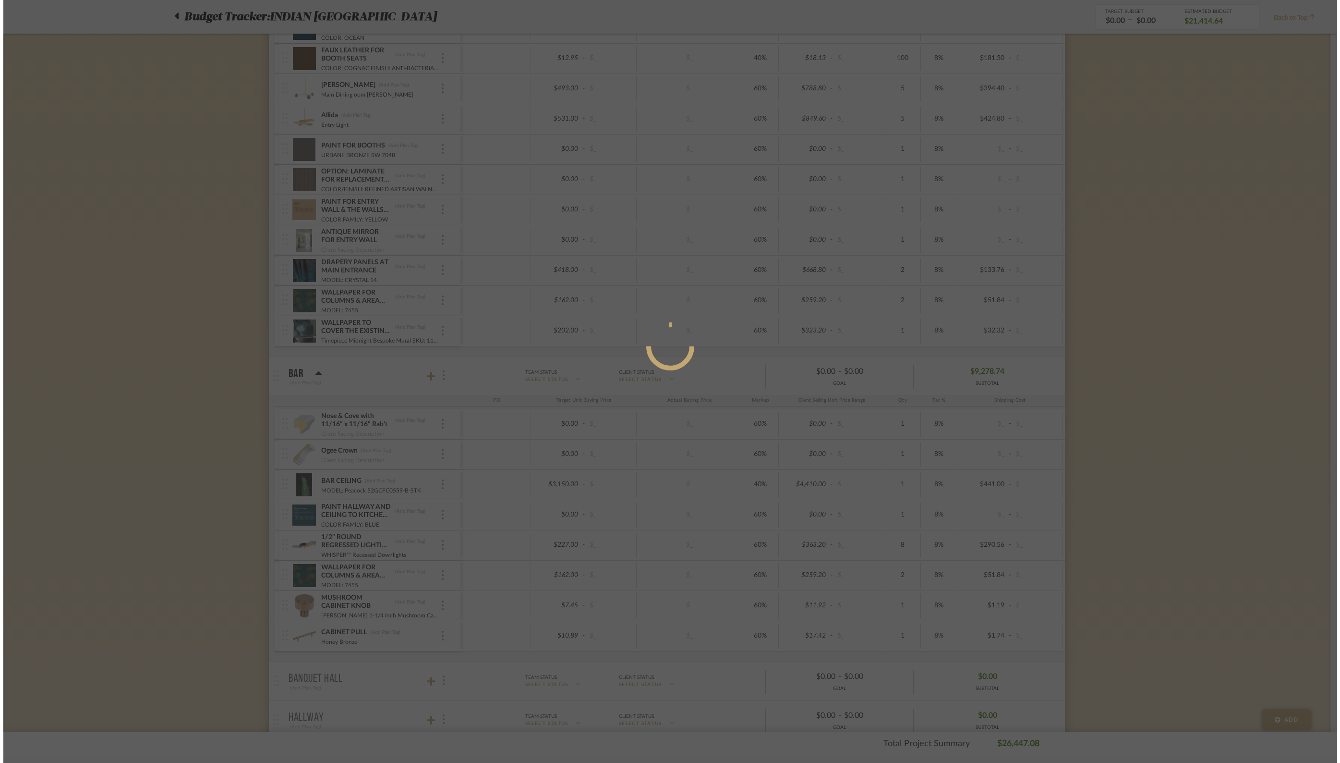
scroll to position [0, 0]
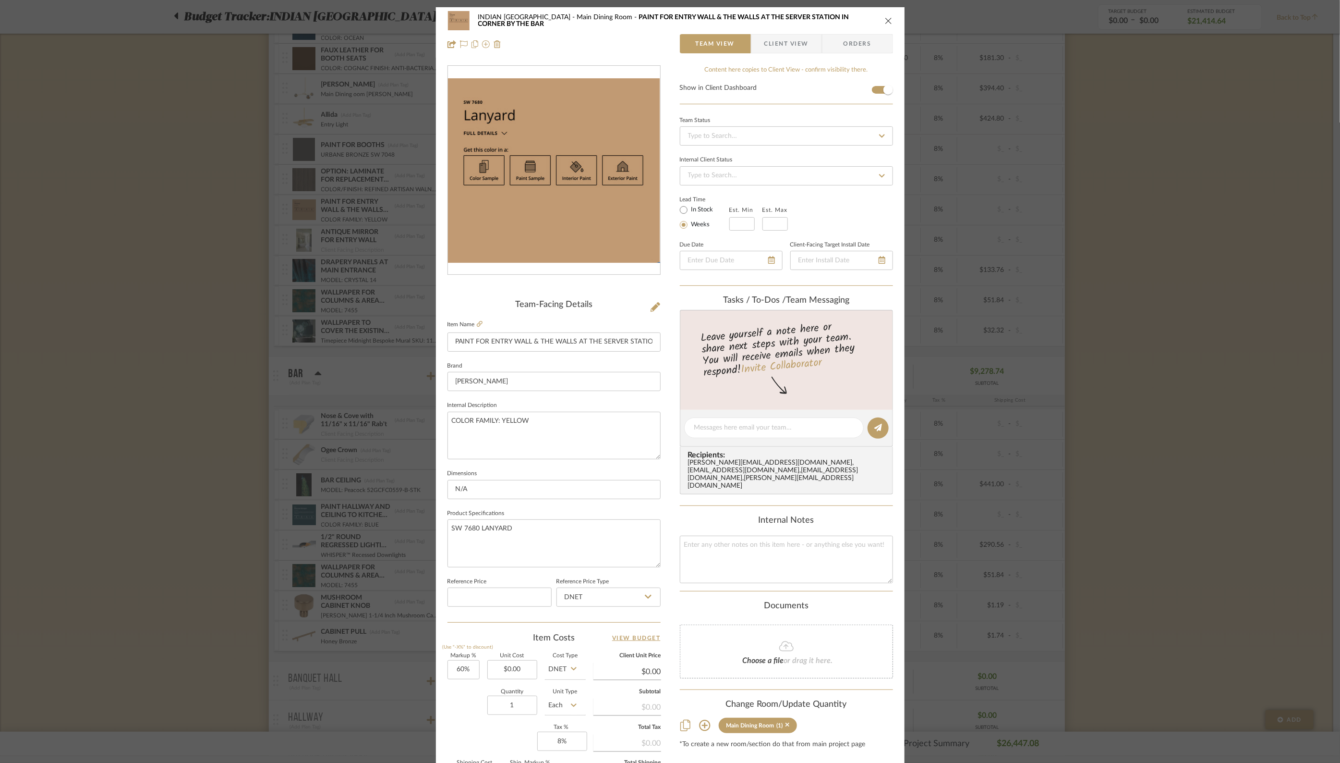
click at [885, 18] on icon "close" at bounding box center [889, 21] width 8 height 8
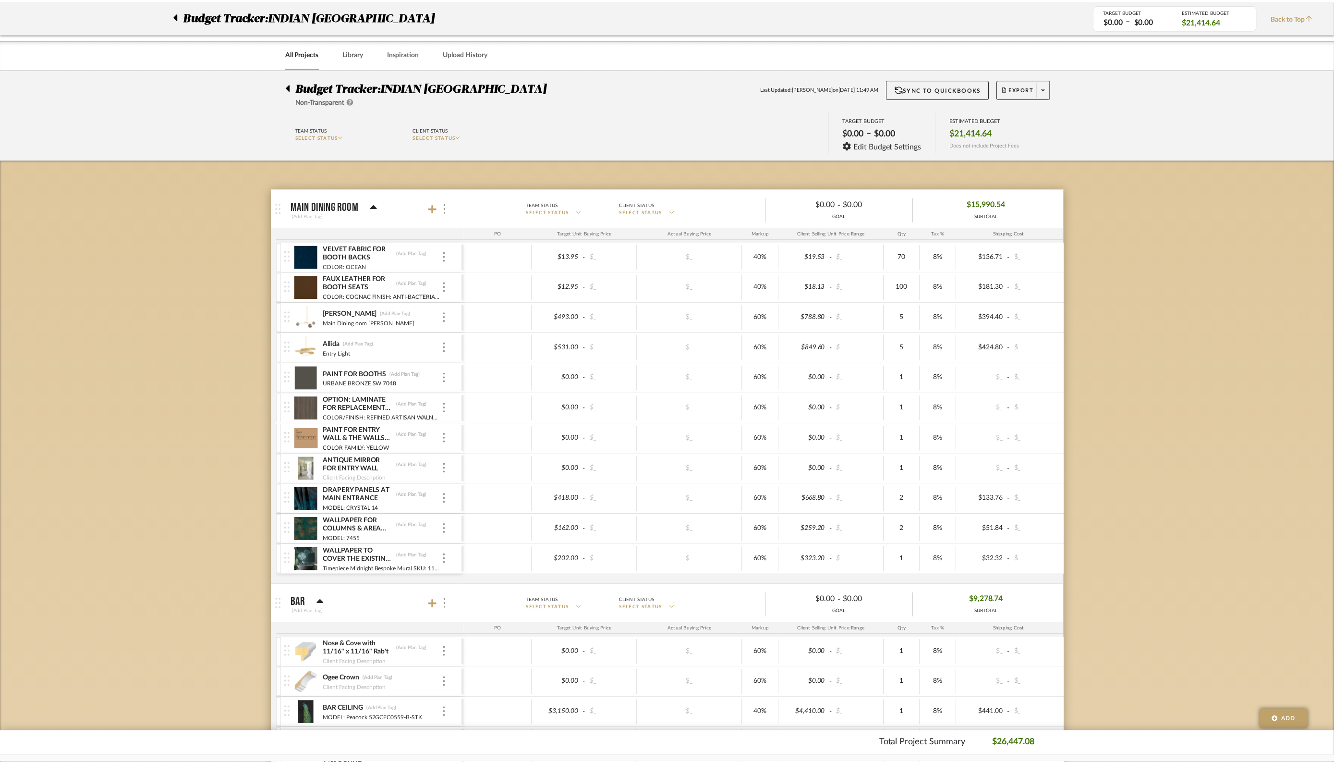
scroll to position [228, 0]
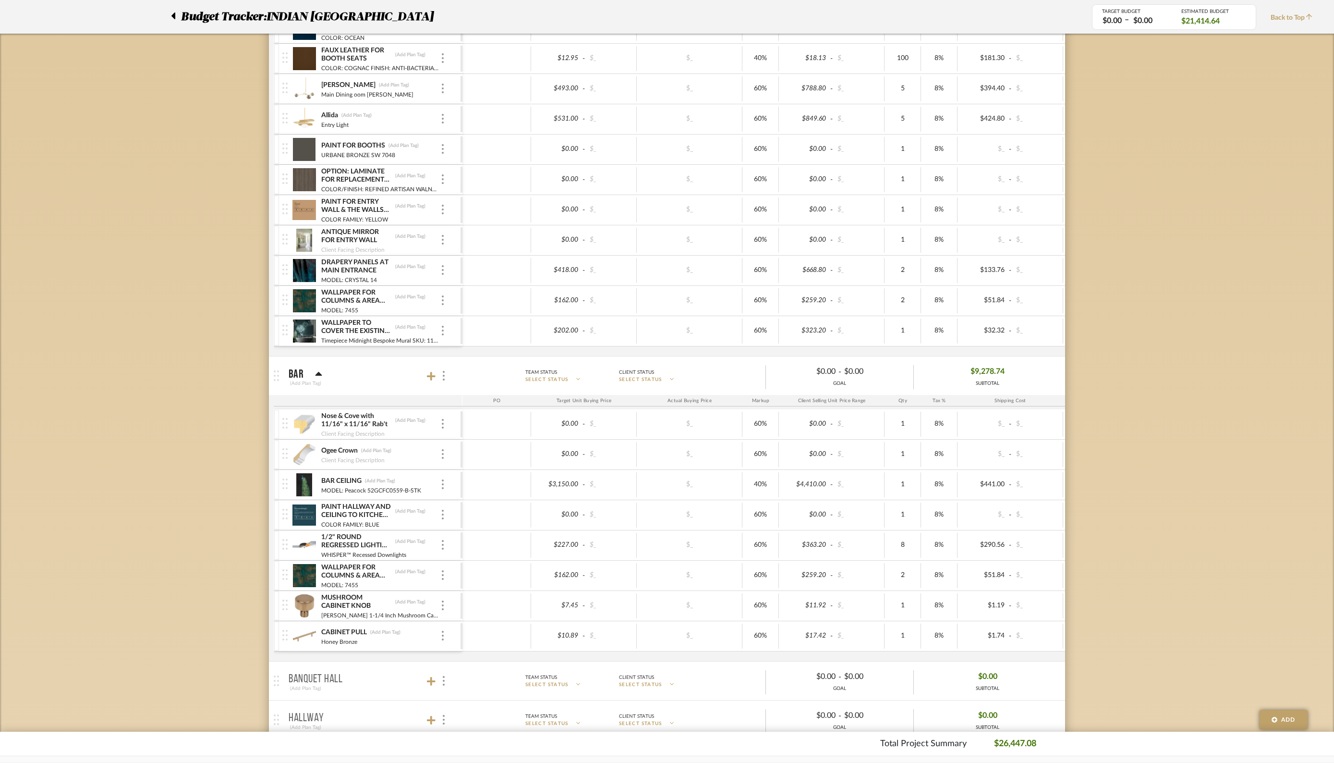
click at [307, 514] on img at bounding box center [304, 514] width 24 height 23
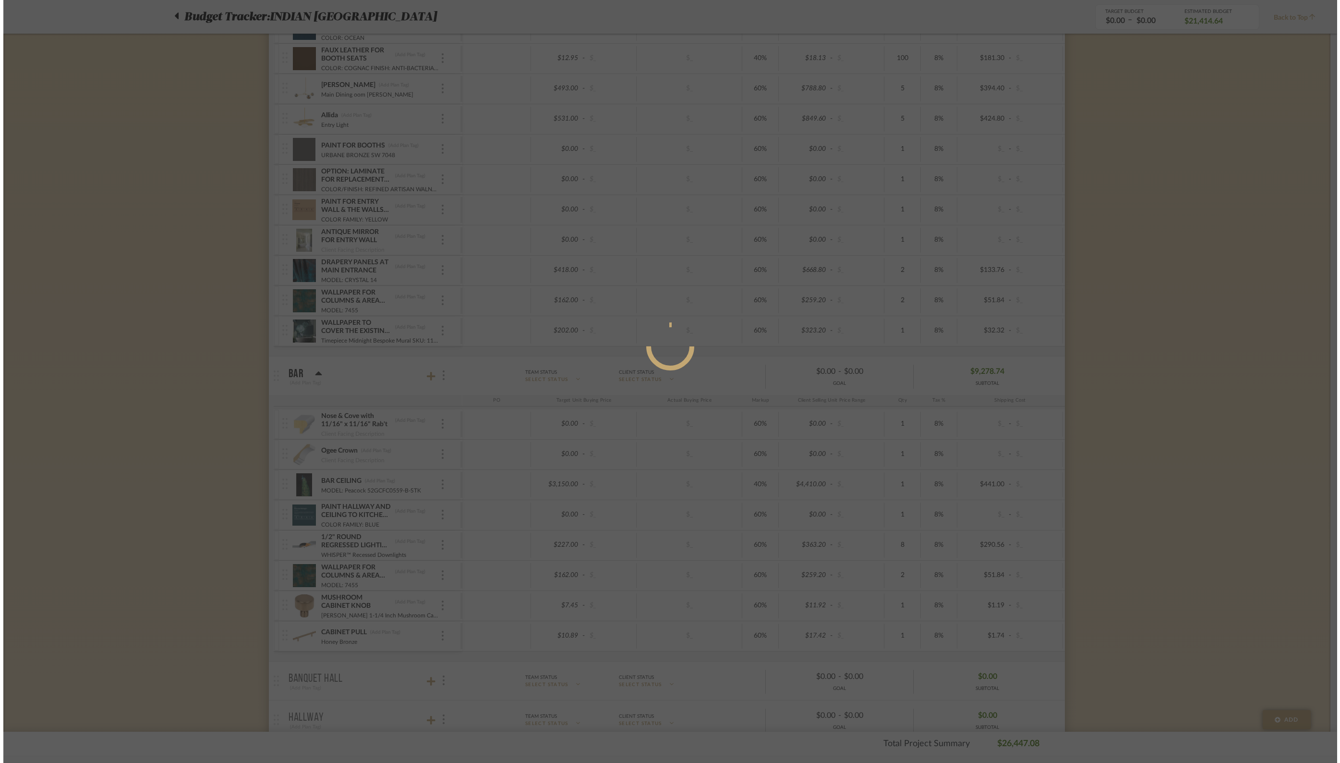
scroll to position [0, 0]
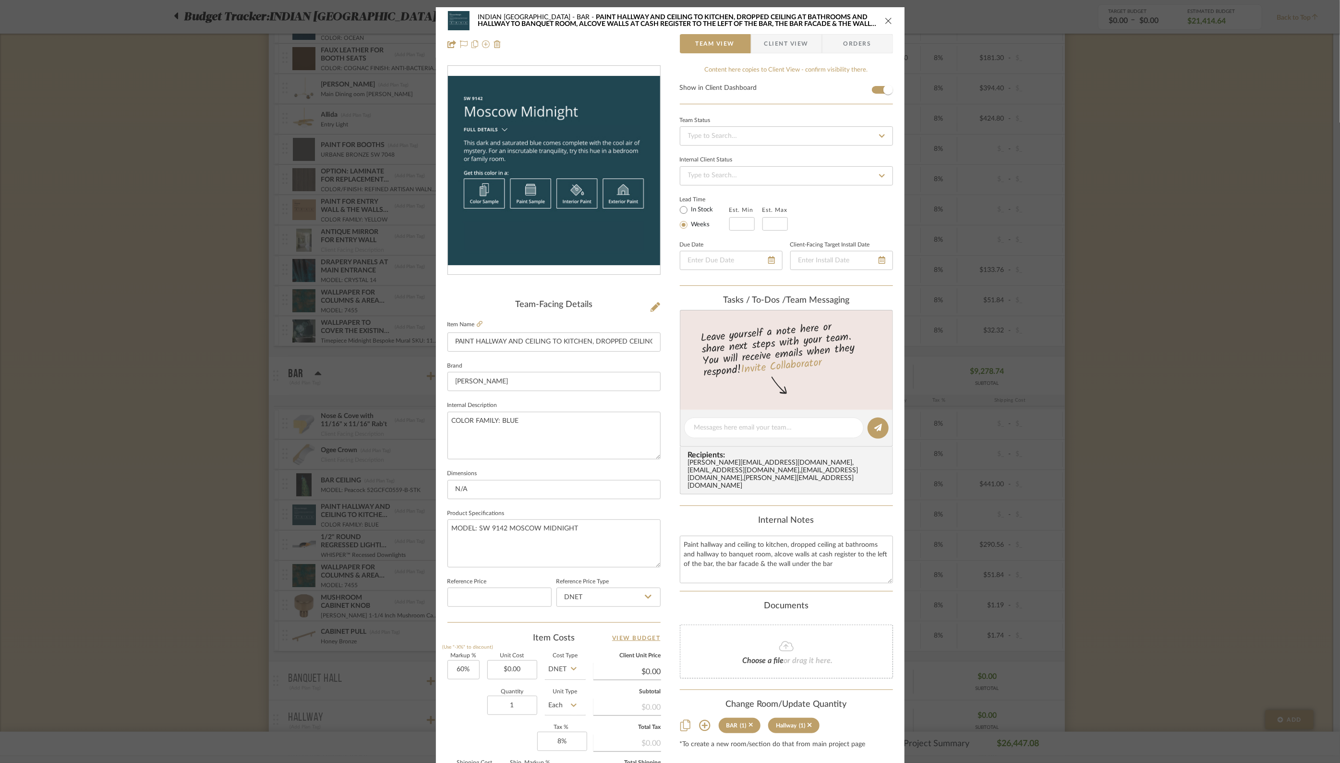
click at [350, 337] on div "INDIAN [GEOGRAPHIC_DATA] AND CEILING TO KITCHEN, DROPPED CEILING AT BATHROOMS A…" at bounding box center [670, 381] width 1340 height 763
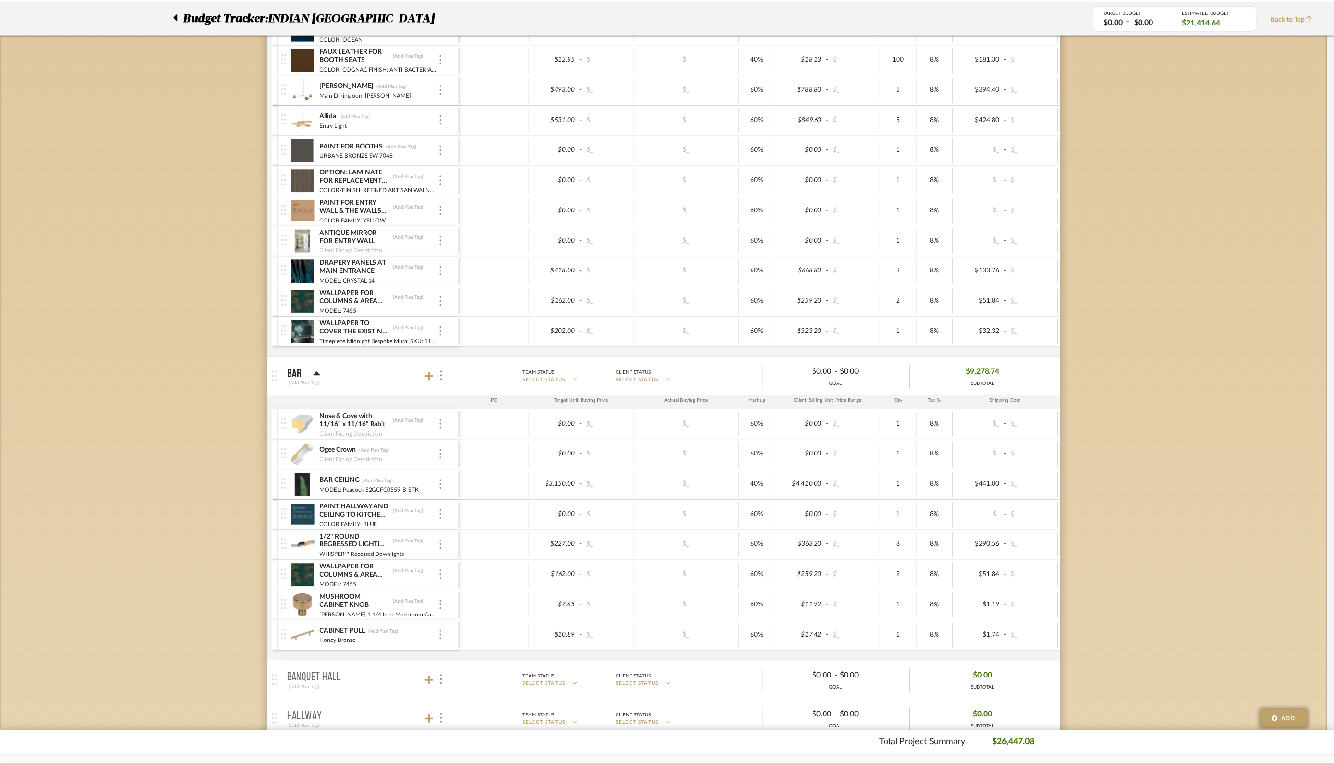
scroll to position [228, 0]
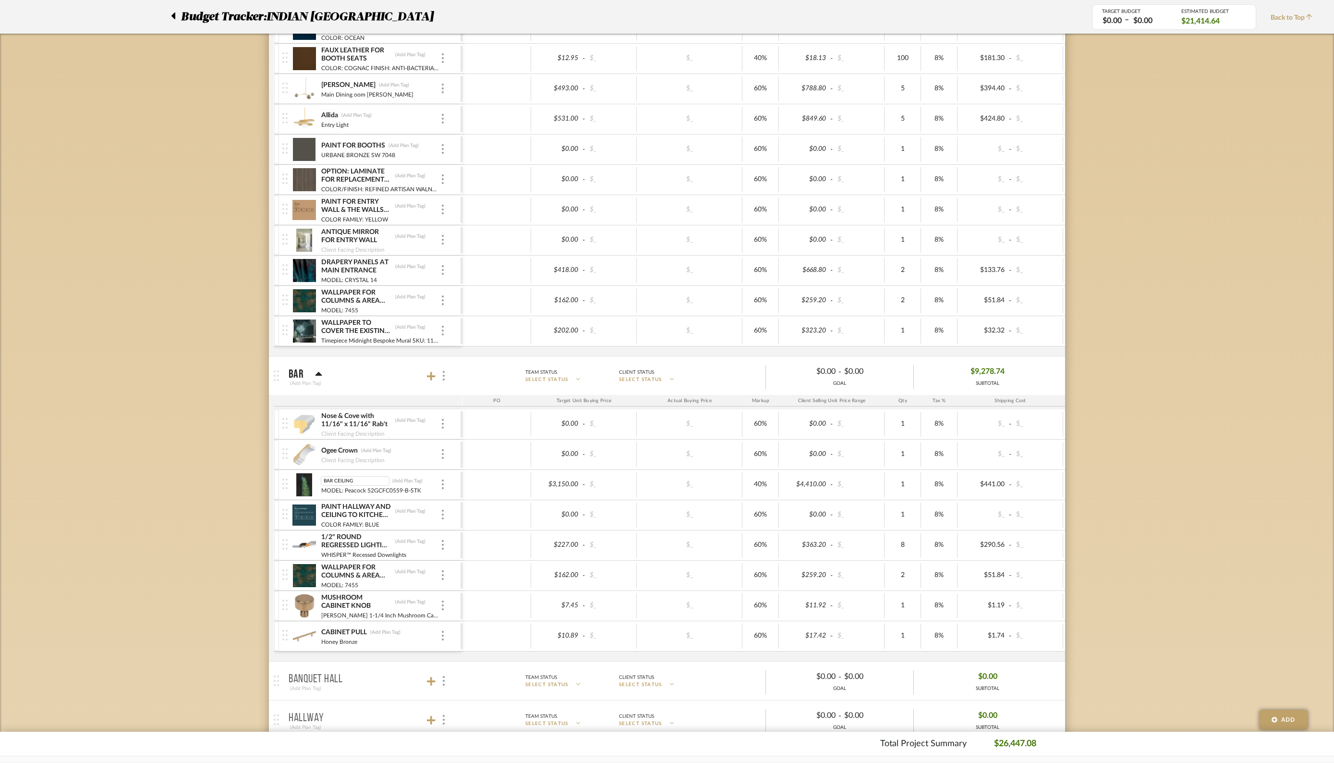
click at [306, 484] on img at bounding box center [304, 484] width 24 height 23
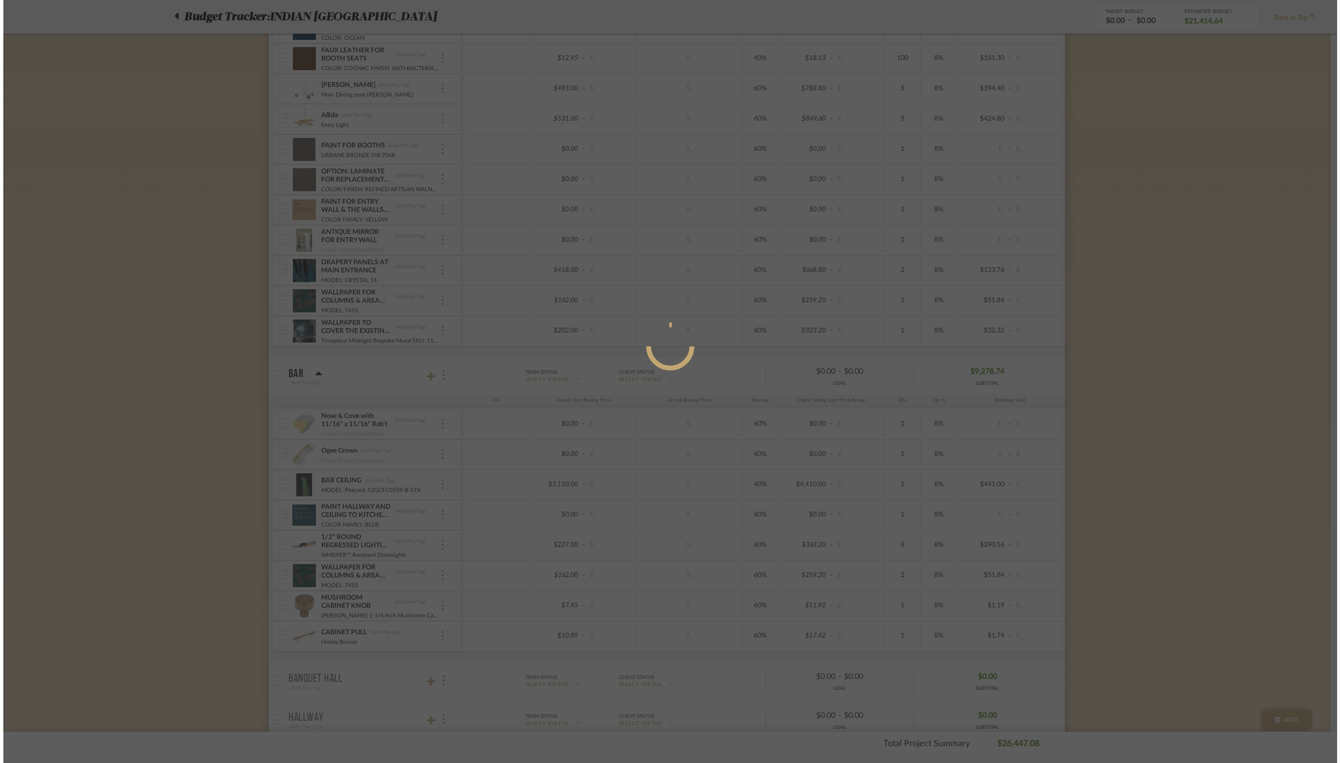
scroll to position [0, 0]
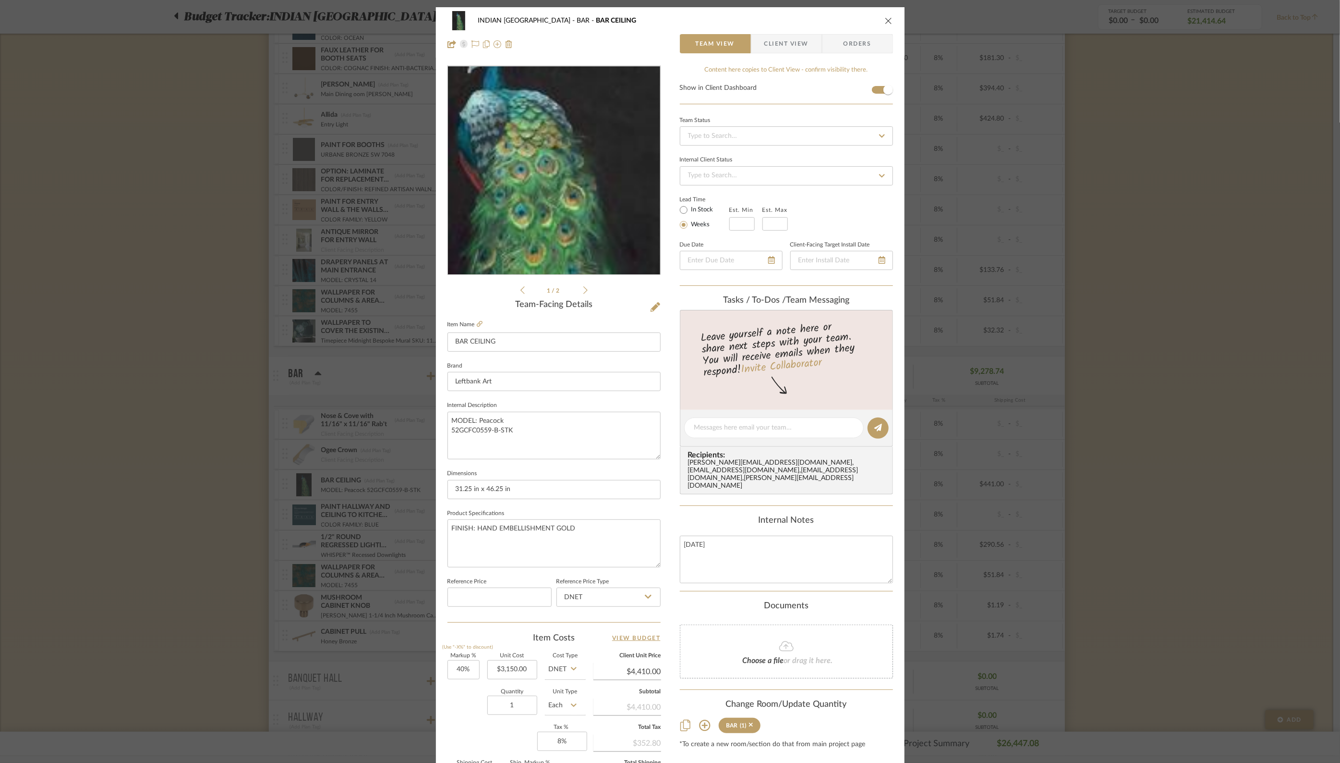
click at [559, 132] on img "0" at bounding box center [554, 170] width 140 height 208
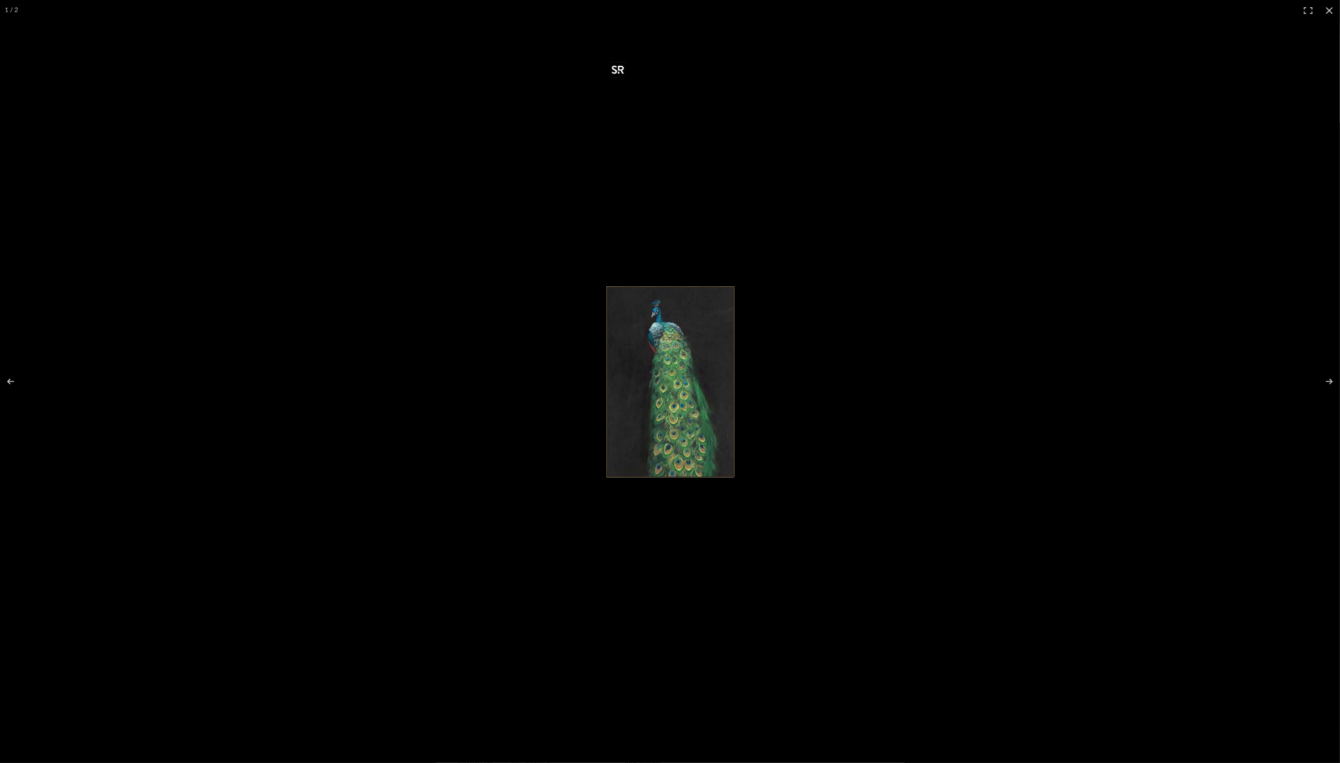
click at [673, 380] on img at bounding box center [671, 381] width 128 height 191
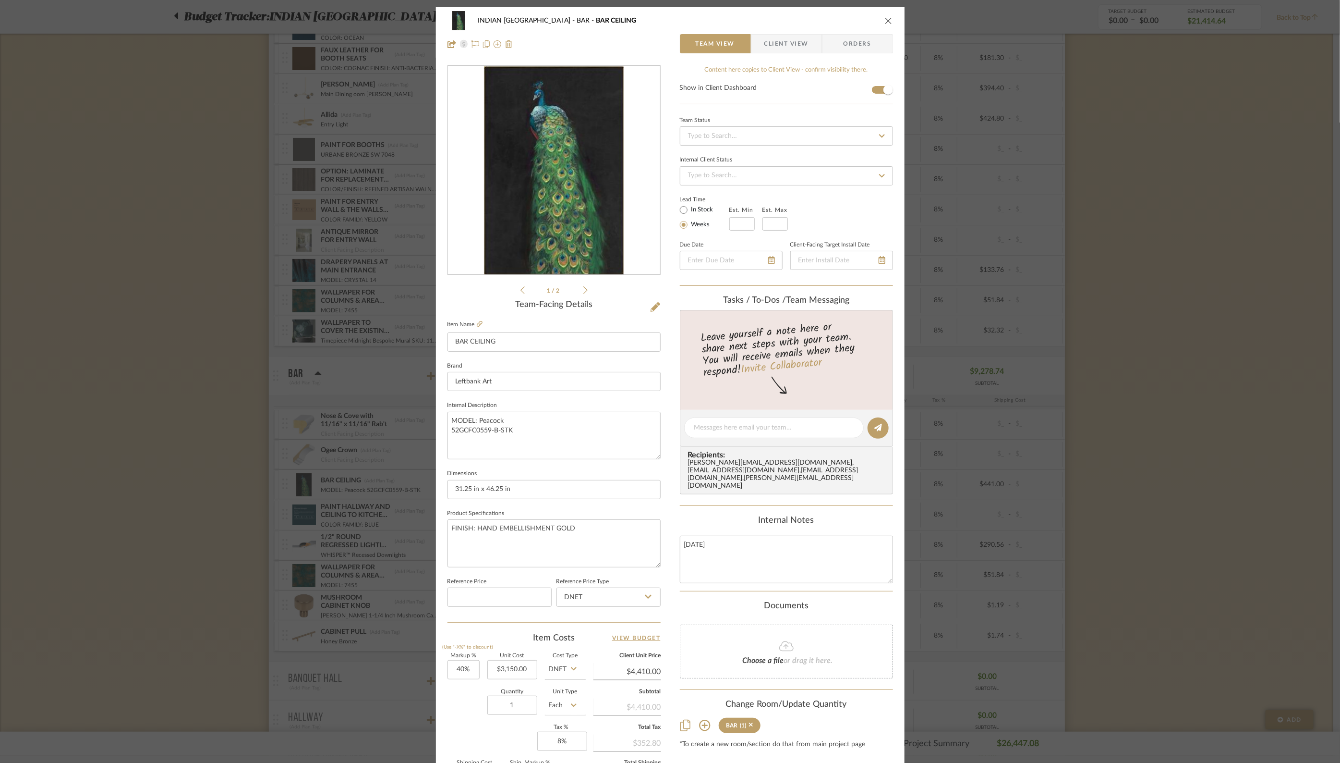
click at [584, 290] on icon at bounding box center [586, 290] width 4 height 9
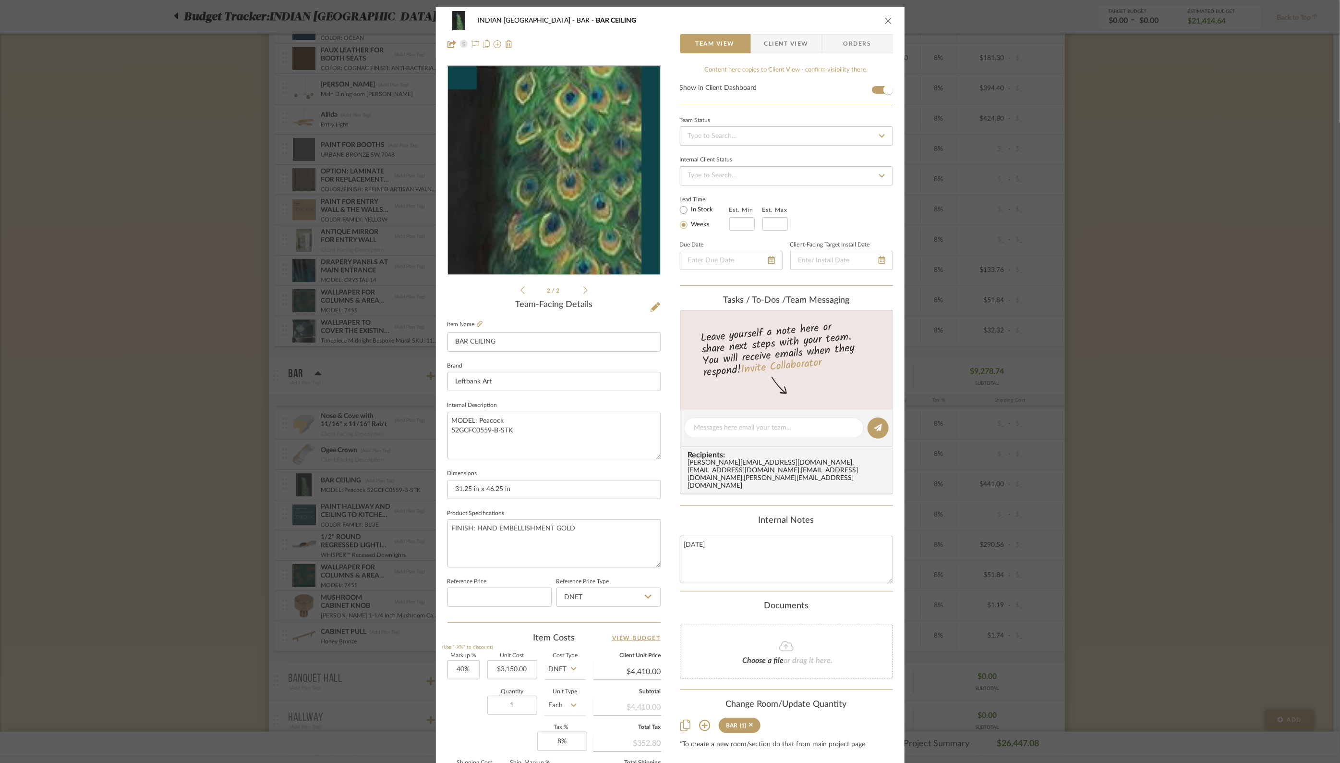
click at [573, 219] on img "1" at bounding box center [554, 170] width 94 height 208
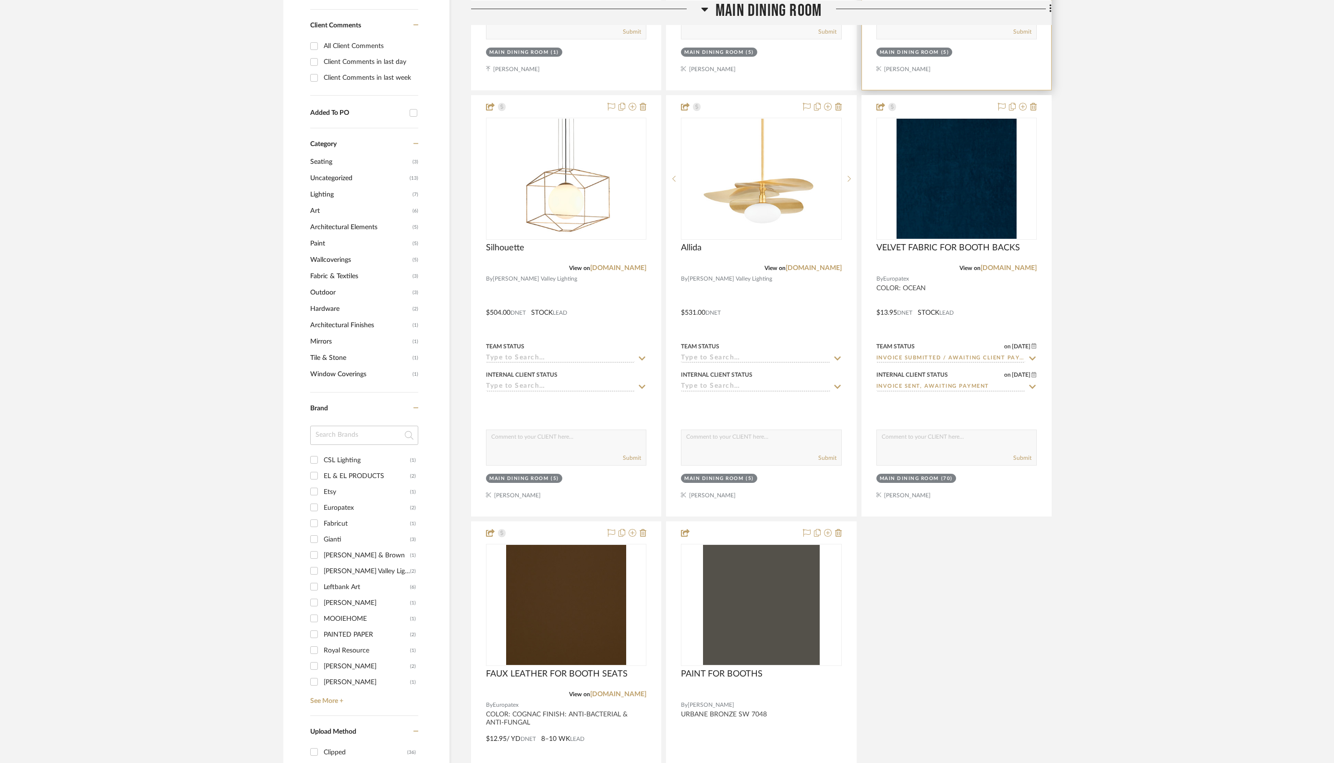
scroll to position [611, 0]
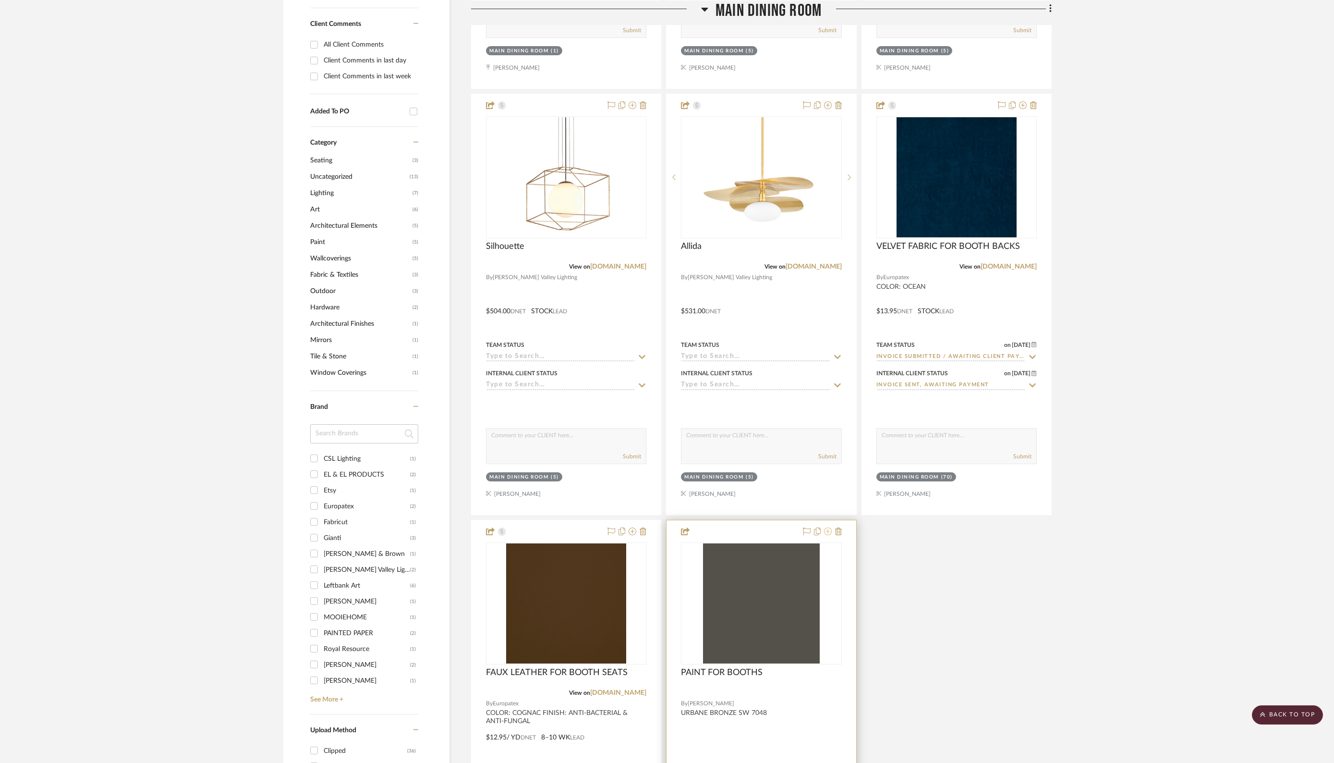
click at [829, 528] on icon at bounding box center [828, 531] width 8 height 8
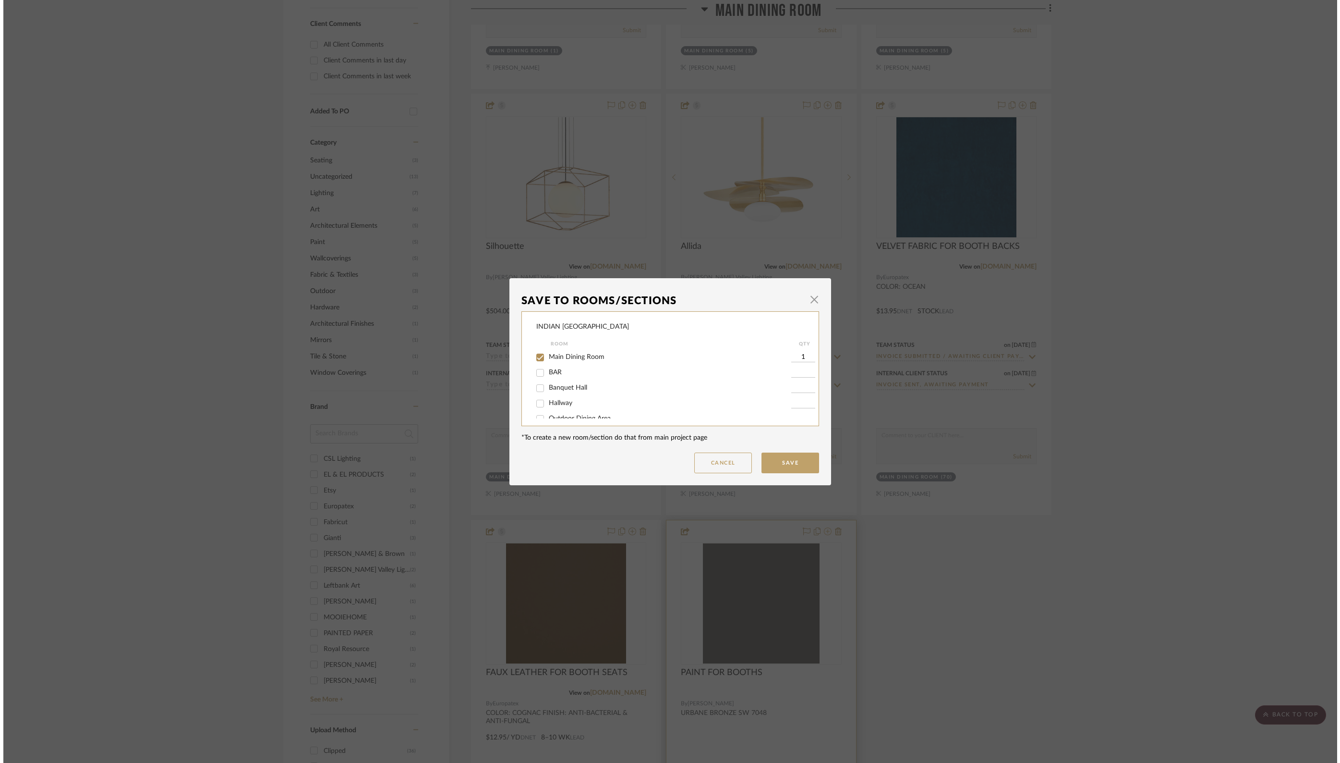
scroll to position [0, 0]
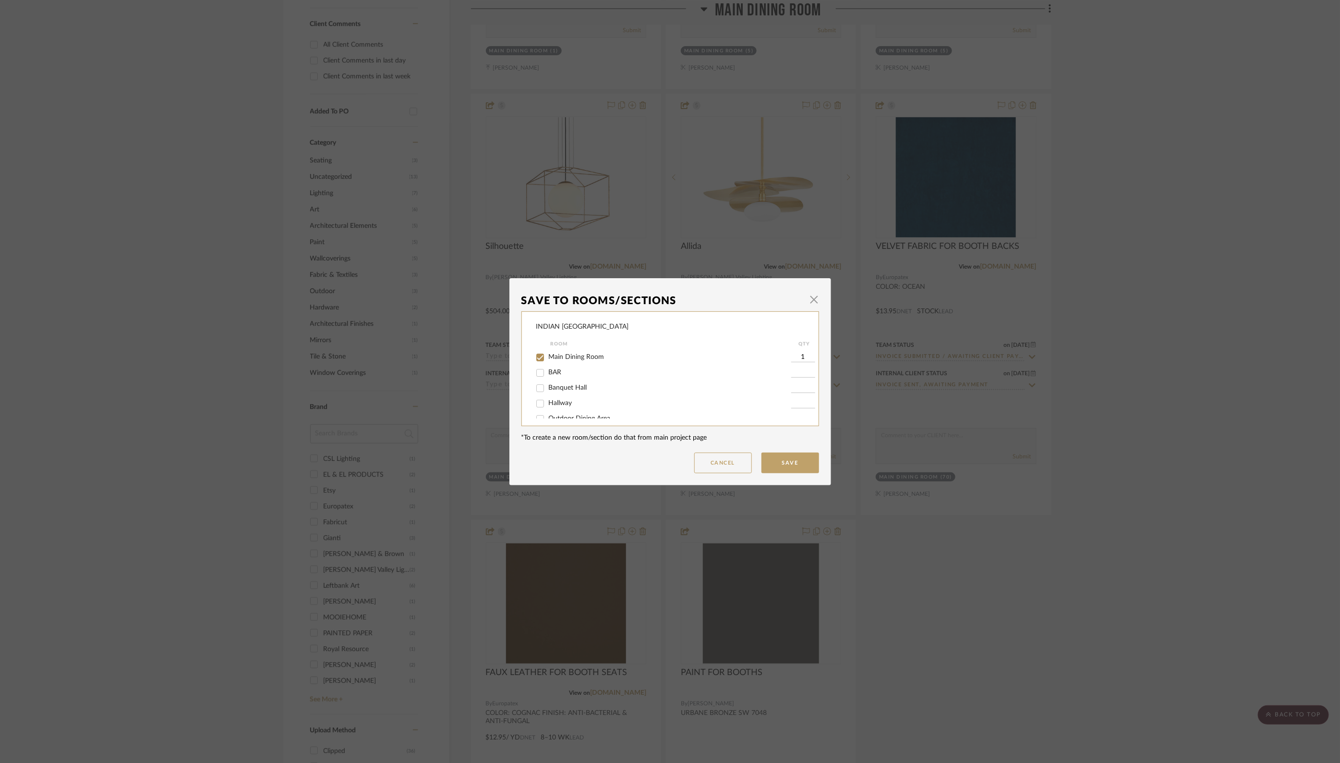
click at [538, 374] on input "BAR" at bounding box center [540, 372] width 15 height 15
checkbox input "true"
type input "1"
click at [793, 464] on button "Save" at bounding box center [791, 462] width 58 height 21
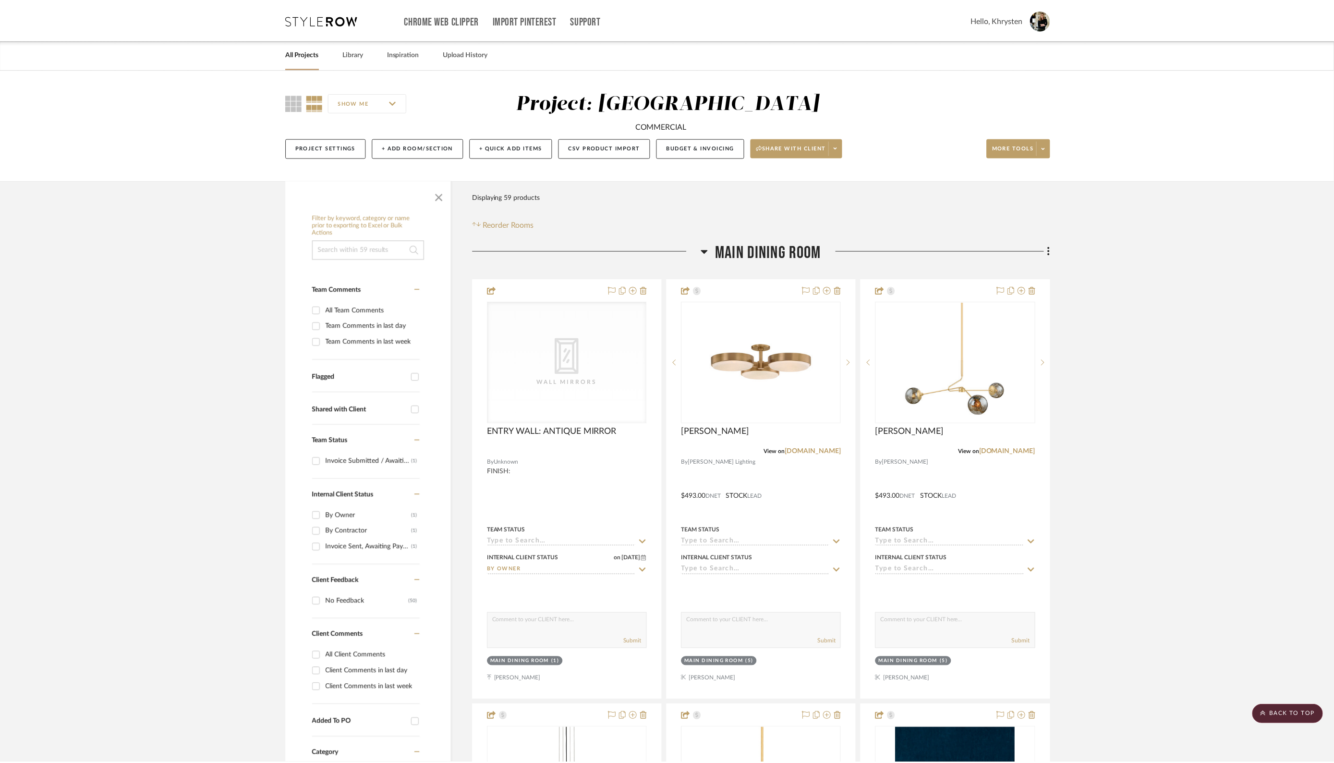
scroll to position [611, 0]
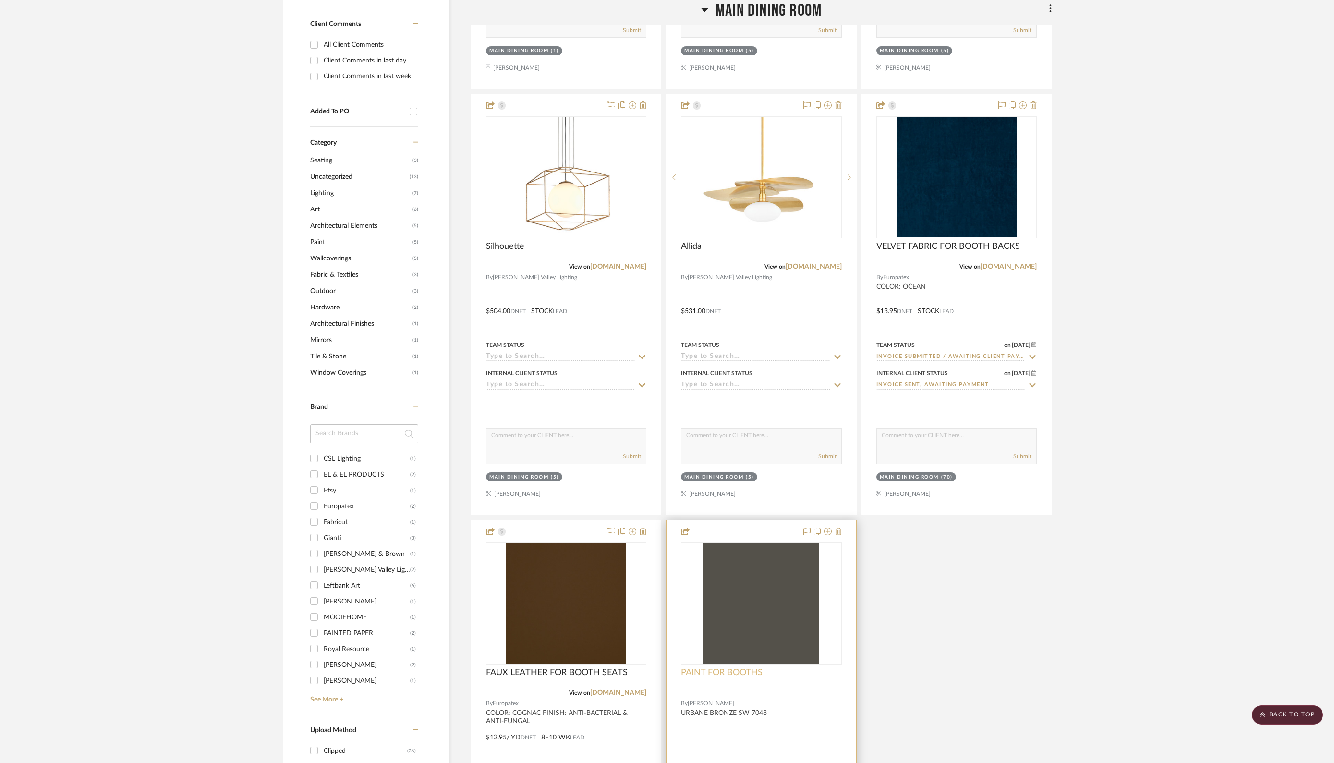
click at [762, 669] on span "PAINT FOR BOOTHS" at bounding box center [722, 672] width 82 height 11
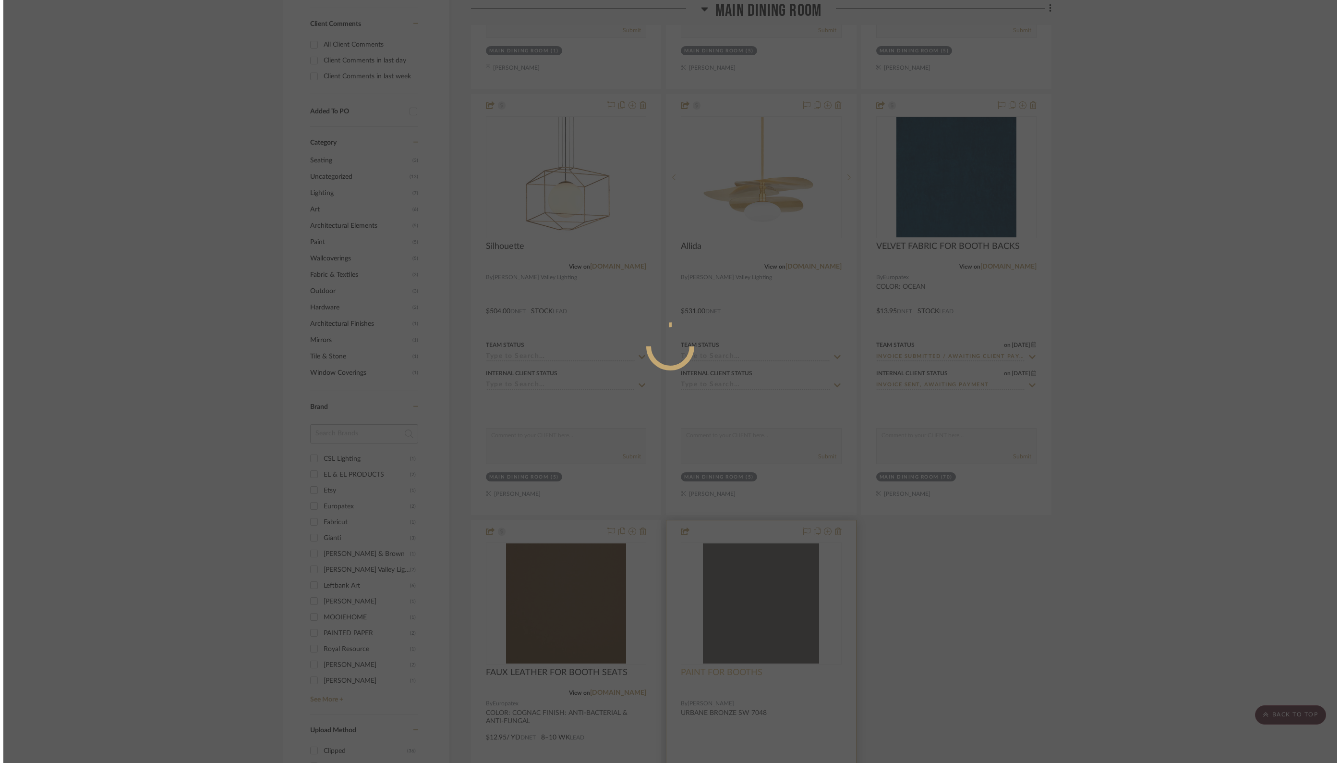
scroll to position [0, 0]
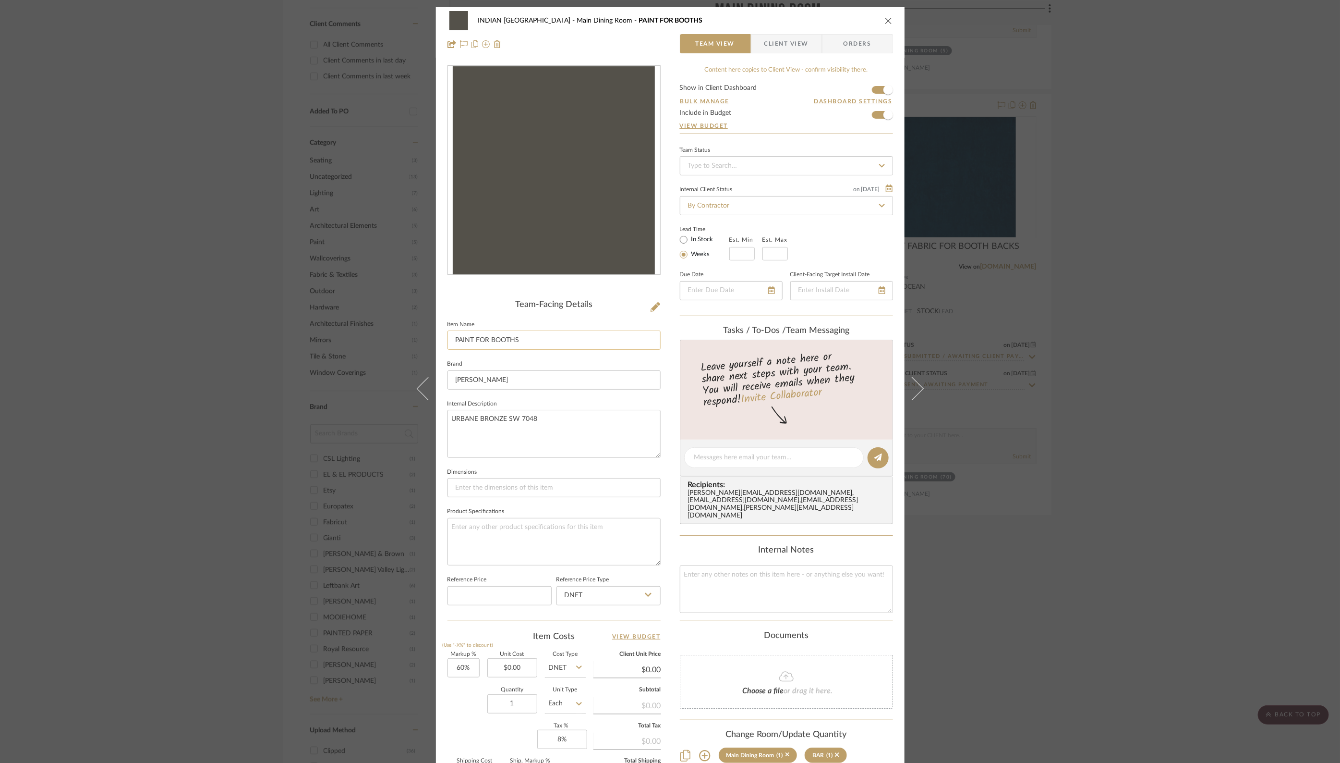
click at [530, 339] on input "PAINT FOR BOOTHS" at bounding box center [554, 339] width 213 height 19
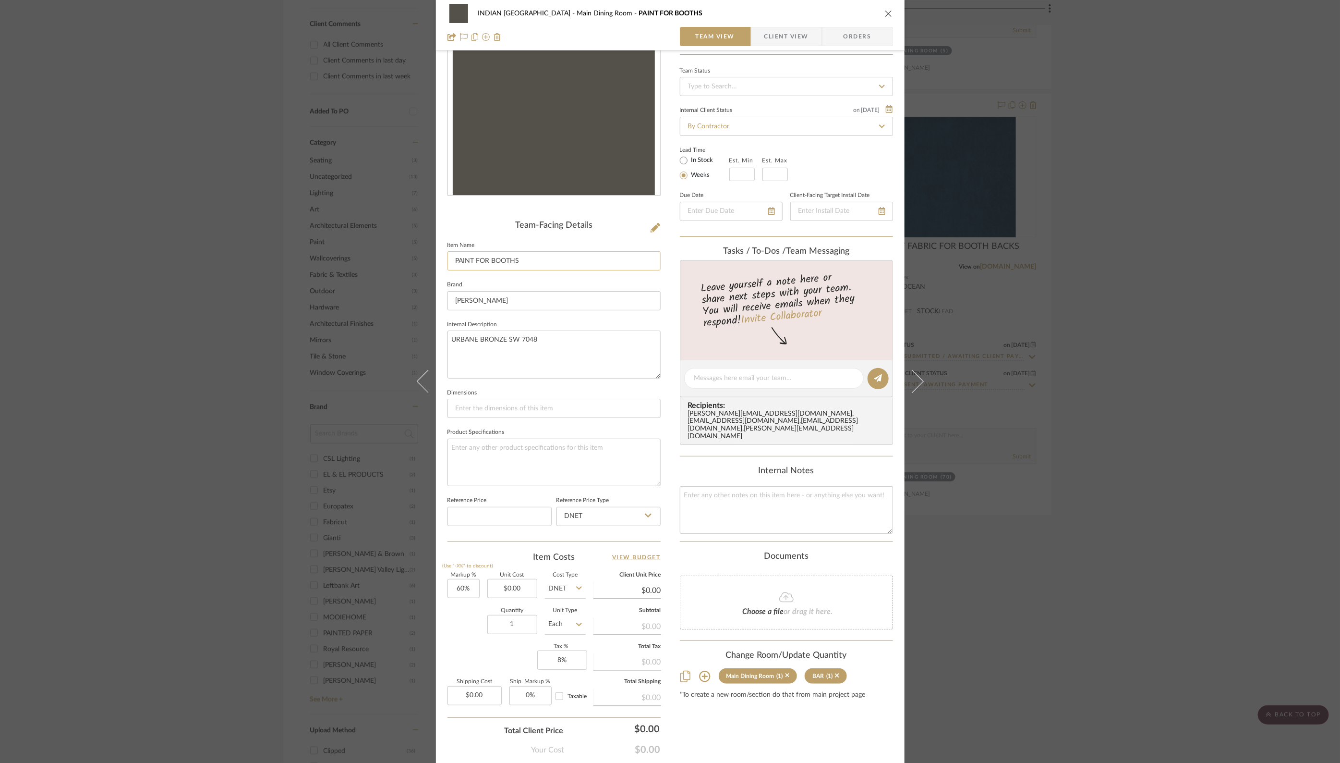
scroll to position [126, 0]
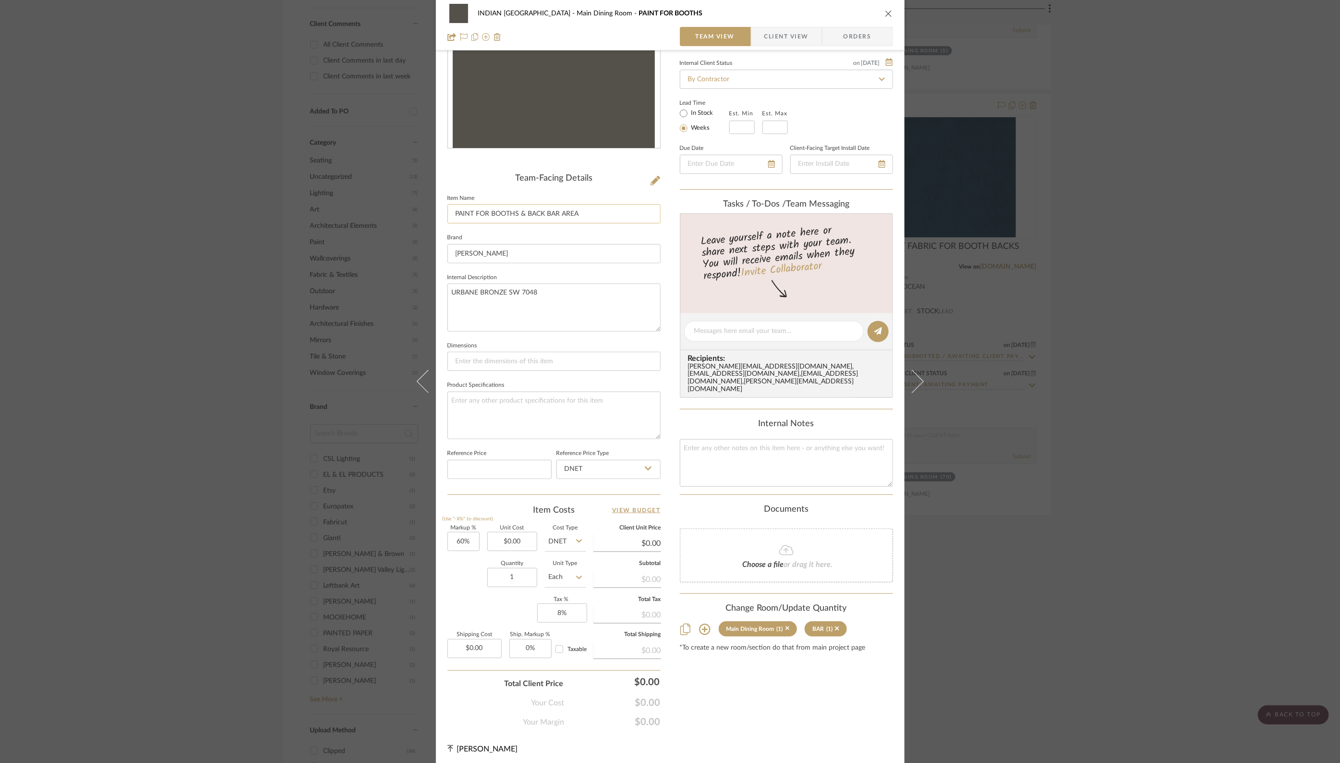
drag, startPoint x: 524, startPoint y: 212, endPoint x: 517, endPoint y: 212, distance: 6.7
click at [517, 212] on input "PAINT FOR BOOTHS & BACK BAR AREA" at bounding box center [554, 213] width 213 height 19
click at [576, 215] on input "PAINT FOR BOOTHS, BACK BAR AREA" at bounding box center [554, 213] width 213 height 19
type input "PAINT FOR BOOTHS, BACK BAR AREA, TRIM AT [GEOGRAPHIC_DATA]"
click at [856, 504] on div "Documents" at bounding box center [786, 509] width 213 height 11
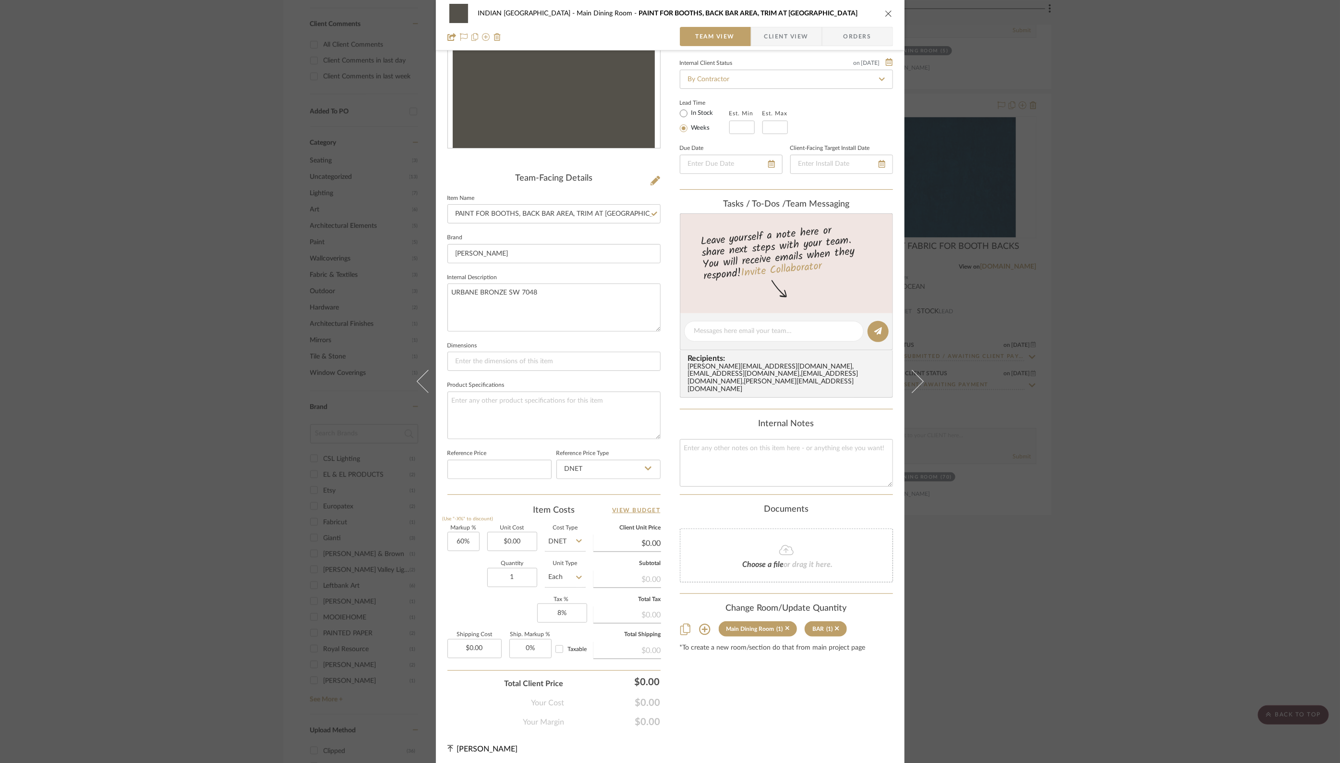
click at [888, 13] on icon "close" at bounding box center [889, 14] width 8 height 8
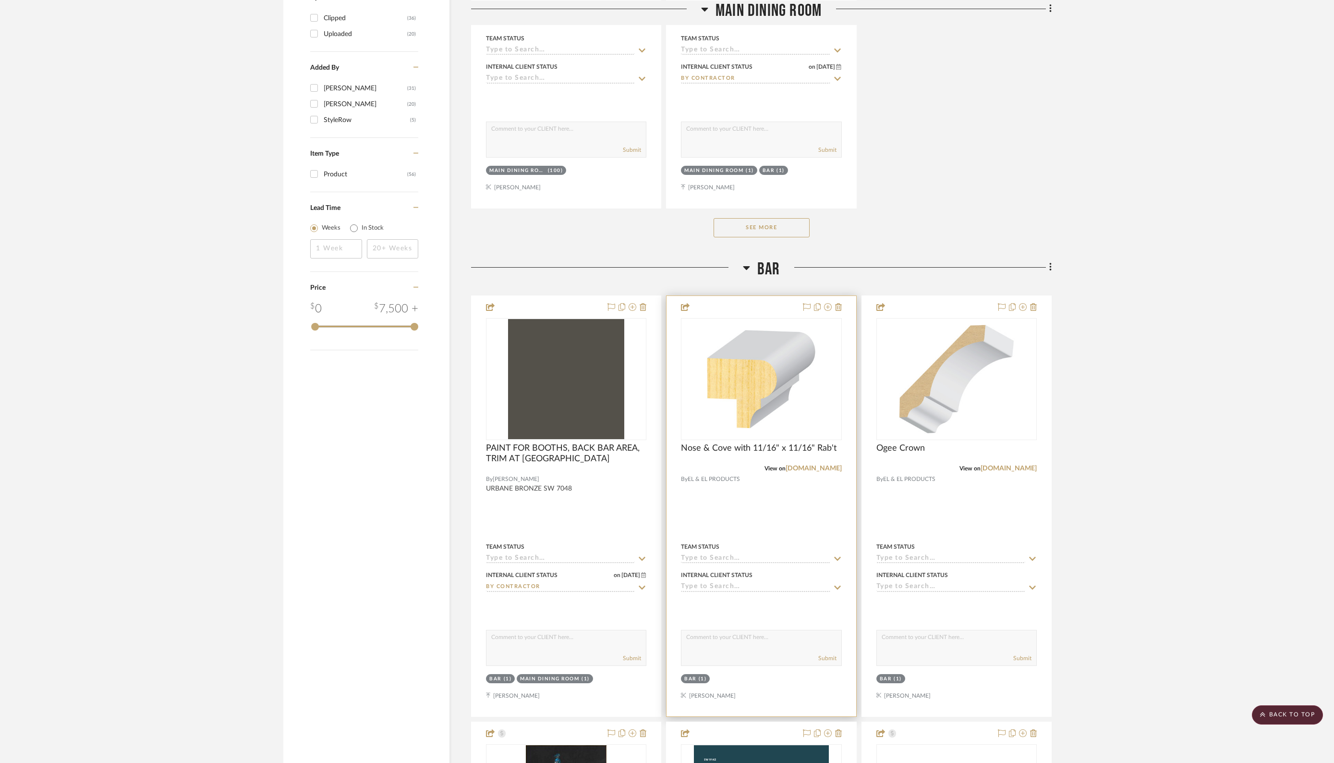
scroll to position [1347, 0]
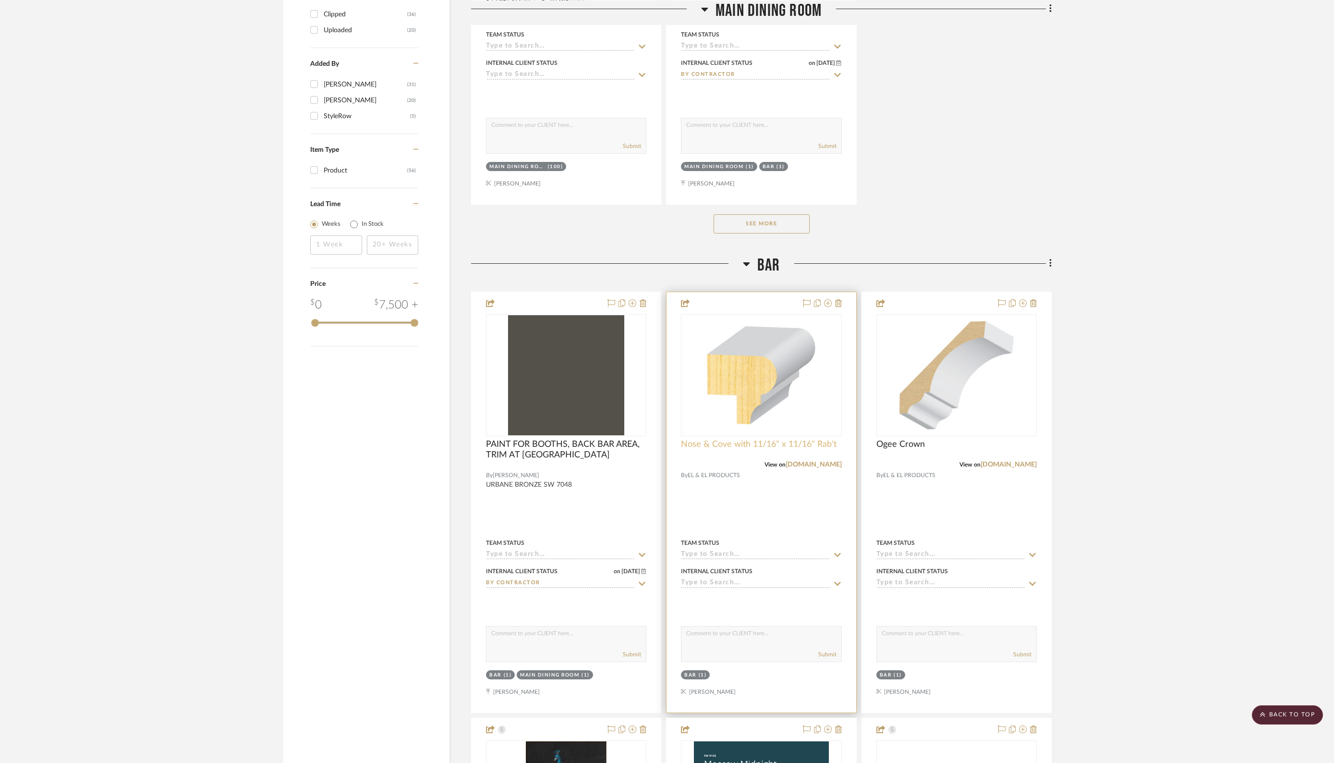
click at [732, 439] on span "Nose & Cove with 11/16" x 11/16" Rab't" at bounding box center [759, 444] width 156 height 11
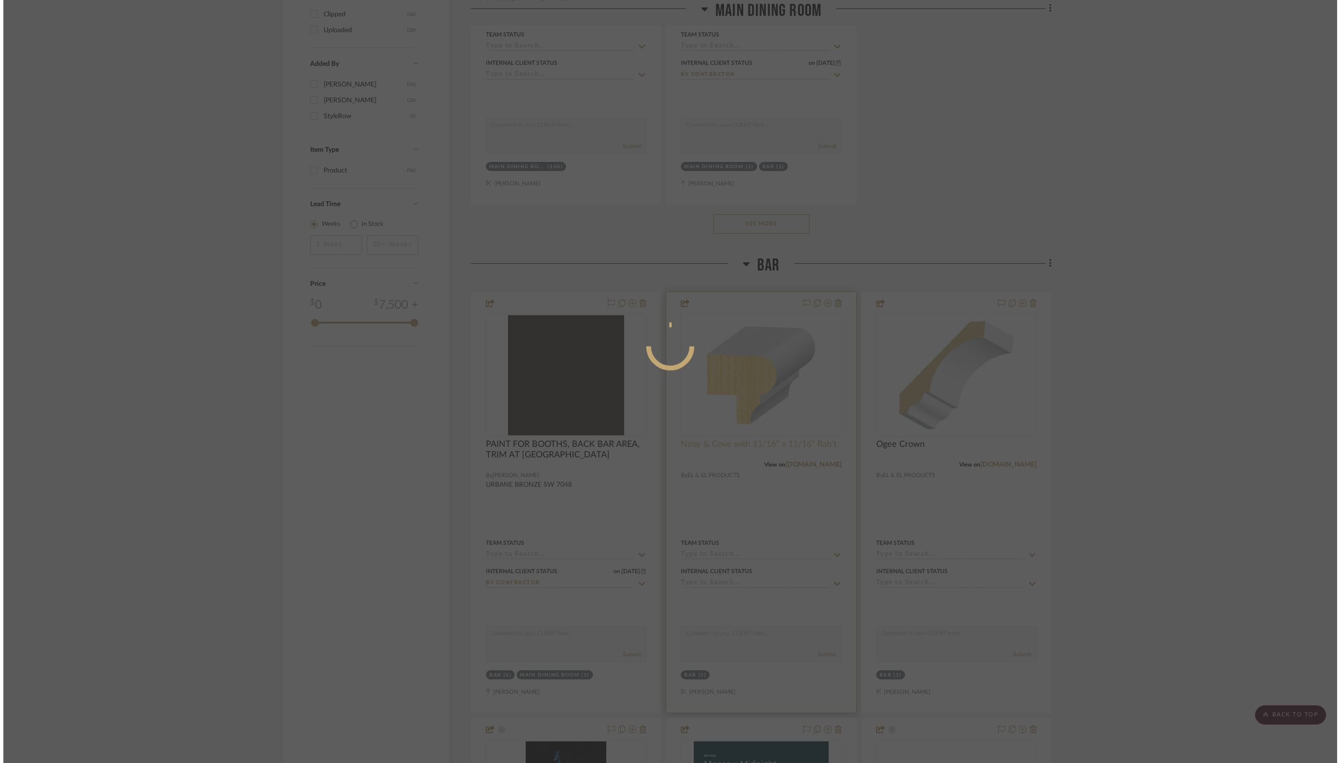
scroll to position [0, 0]
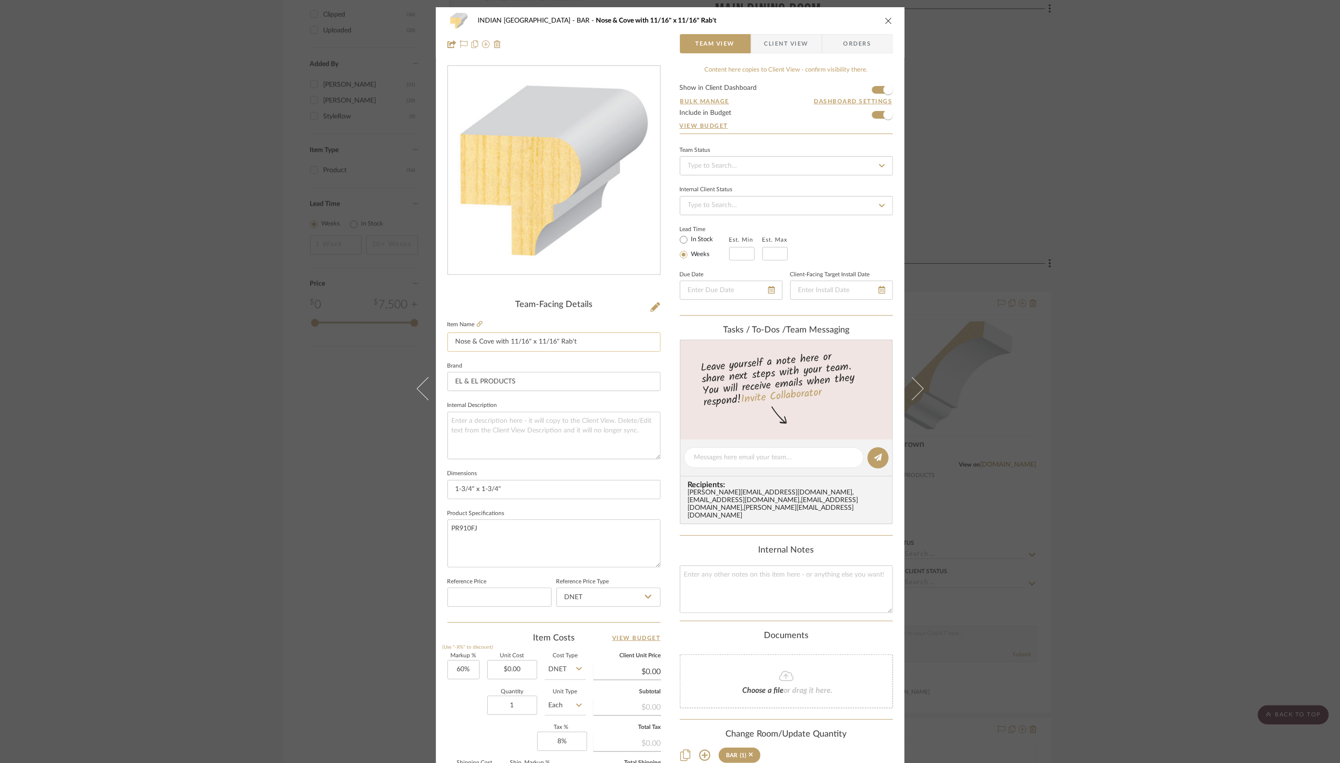
click at [454, 340] on input "Nose & Cove with 11/16" x 11/16" Rab't" at bounding box center [554, 341] width 213 height 19
click at [521, 341] on input "TRIM AT BAR SOFFIT: Nose & Cove with 11/16" x 11/16" Rab't" at bounding box center [554, 341] width 213 height 19
click at [517, 341] on input "TRIM AT BAR SOFFIT: Nose & Cove with 11/16" x 11/16" Rab't" at bounding box center [554, 341] width 213 height 19
drag, startPoint x: 517, startPoint y: 341, endPoint x: 700, endPoint y: 349, distance: 183.6
click at [700, 349] on div "INDIAN KEBAB PALACE BAR Nose & Cove with 11/16" x 11/16" Rab't Team View Client…" at bounding box center [670, 450] width 469 height 887
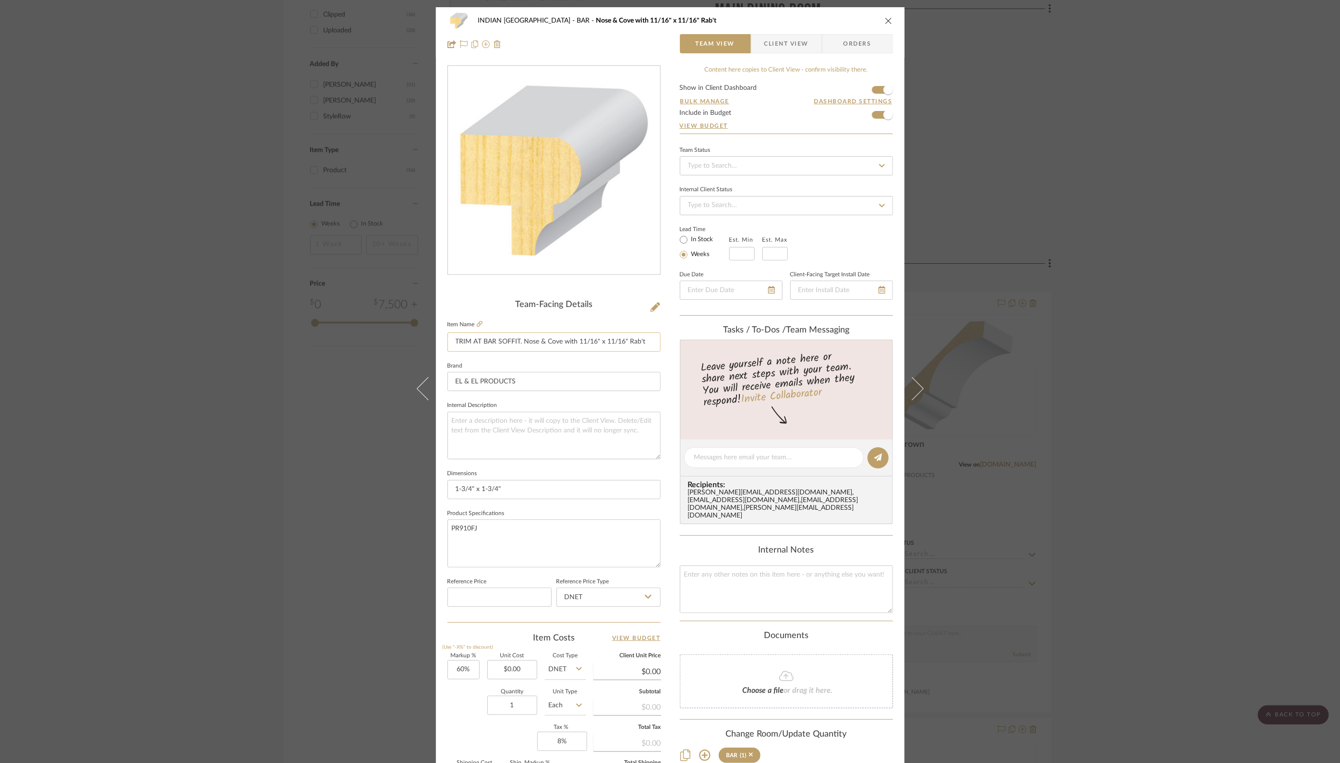
click at [649, 341] on input "TRIM AT BAR SOFFIT. Nose & Cove with 11/16" x 11/16" Rab't" at bounding box center [554, 341] width 213 height 19
type input "TRIM AT BAR SOFFIT"
click at [521, 522] on textarea "PR910FJ" at bounding box center [554, 543] width 213 height 48
click at [459, 433] on textarea at bounding box center [554, 436] width 213 height 48
paste textarea "Nose & Cove with 11/16" x 11/16" Rab't"
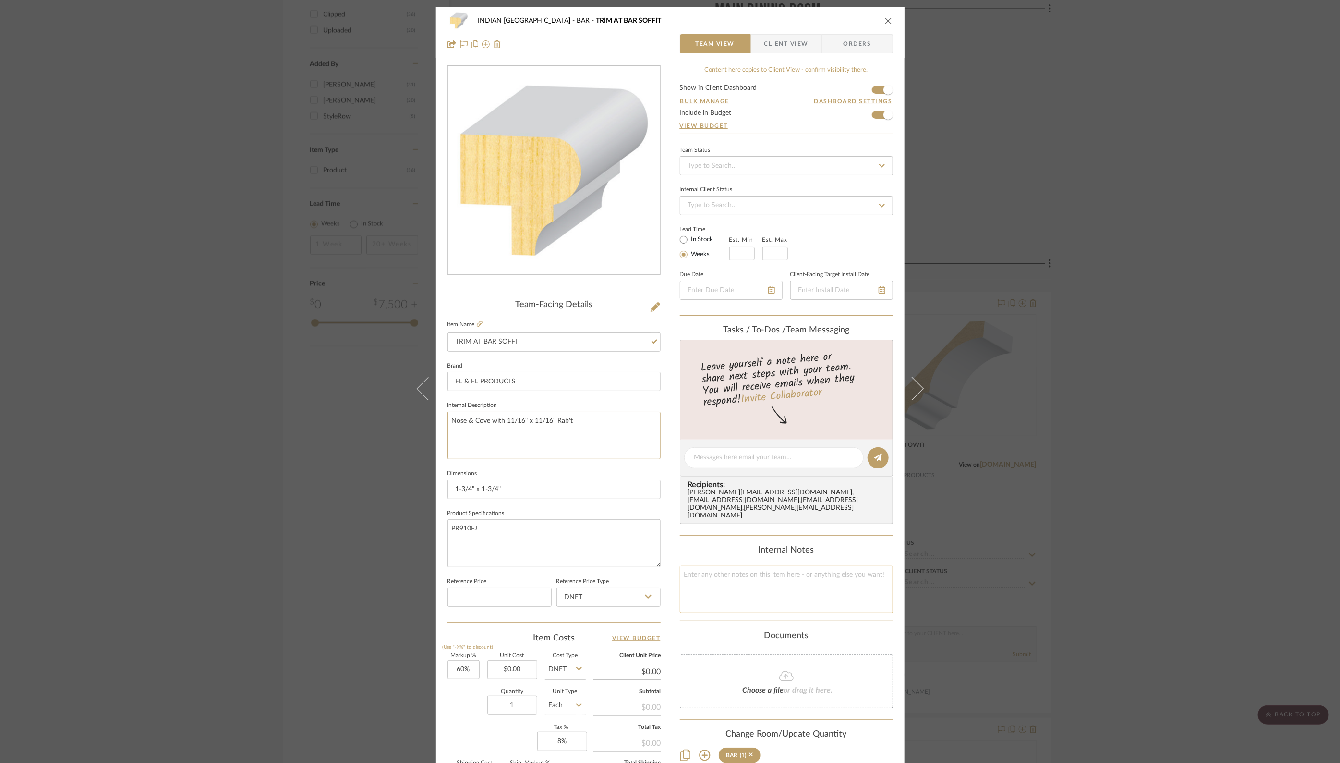
type textarea "Nose & Cove with 11/16" x 11/16" Rab't"
click at [743, 566] on textarea at bounding box center [786, 589] width 213 height 48
click at [885, 18] on icon "close" at bounding box center [889, 21] width 8 height 8
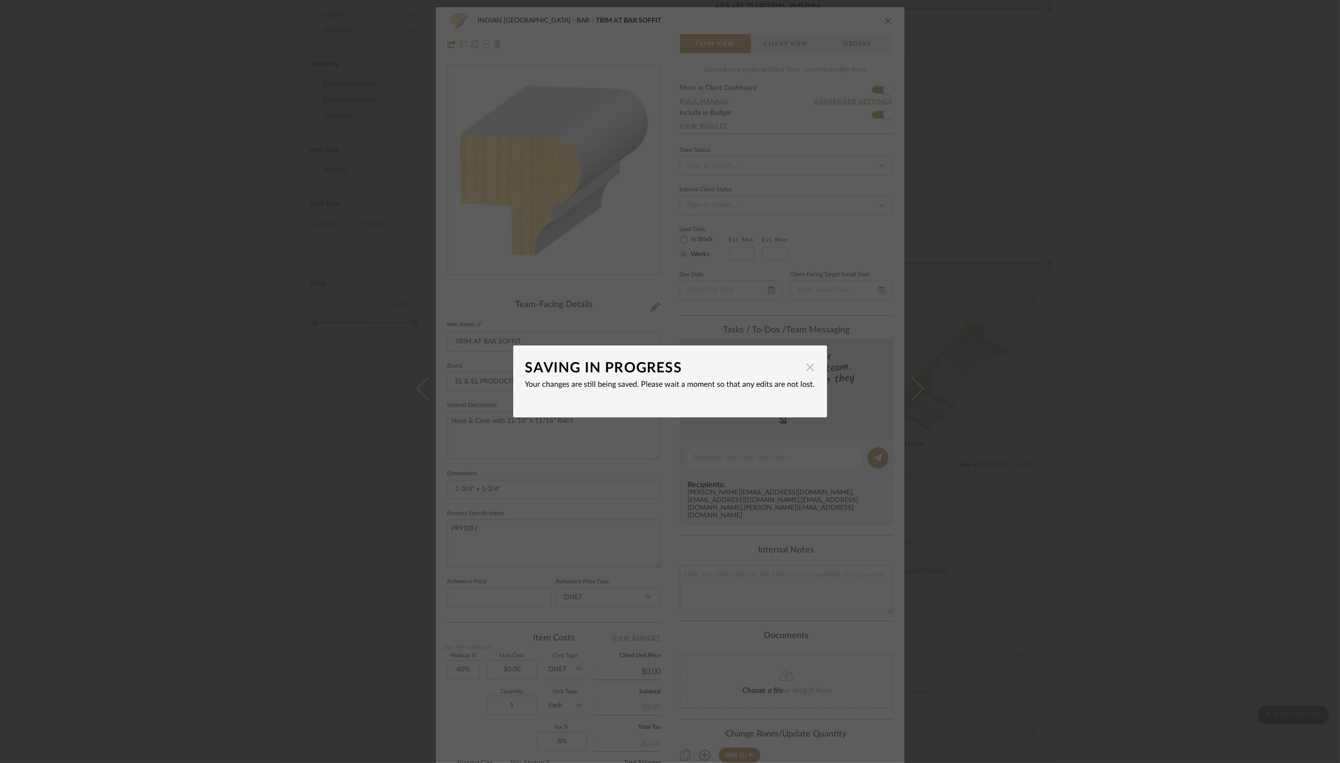
click at [807, 368] on span "button" at bounding box center [810, 366] width 19 height 19
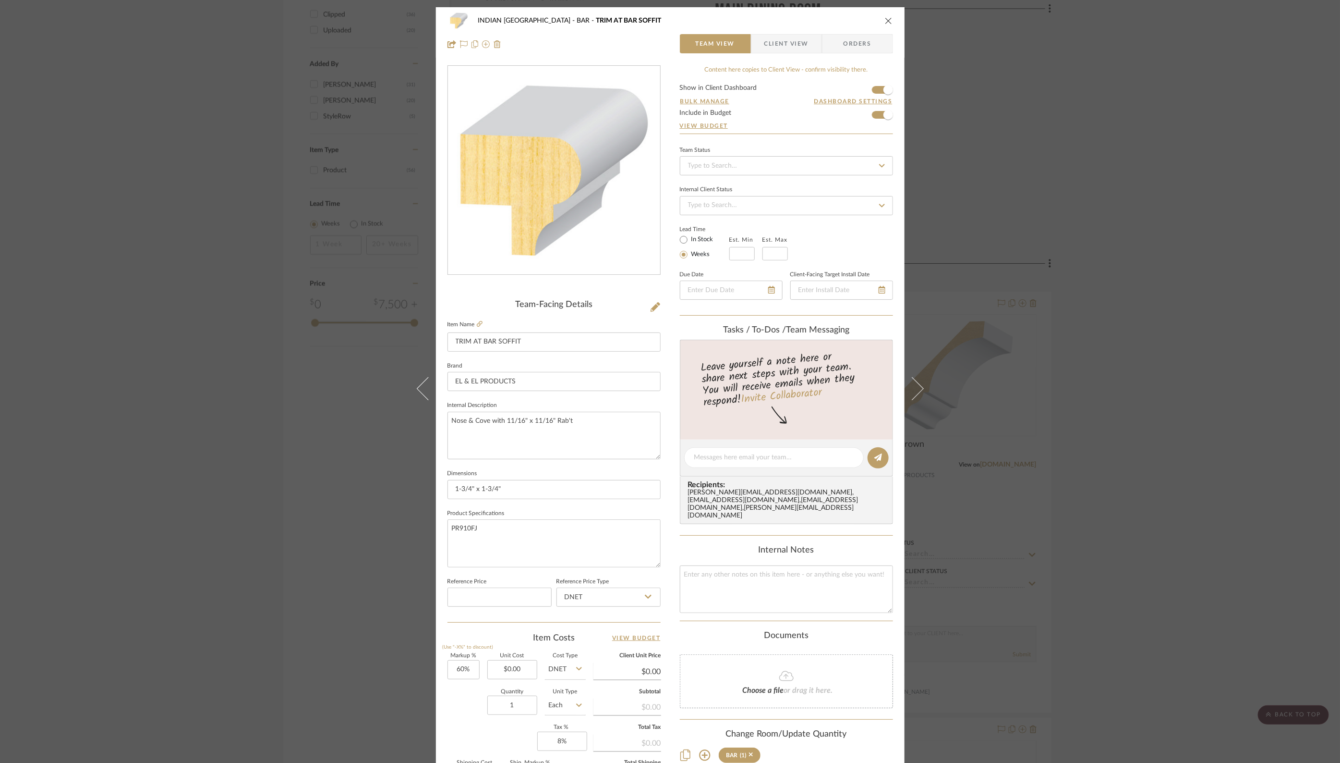
click at [885, 20] on icon "close" at bounding box center [889, 21] width 8 height 8
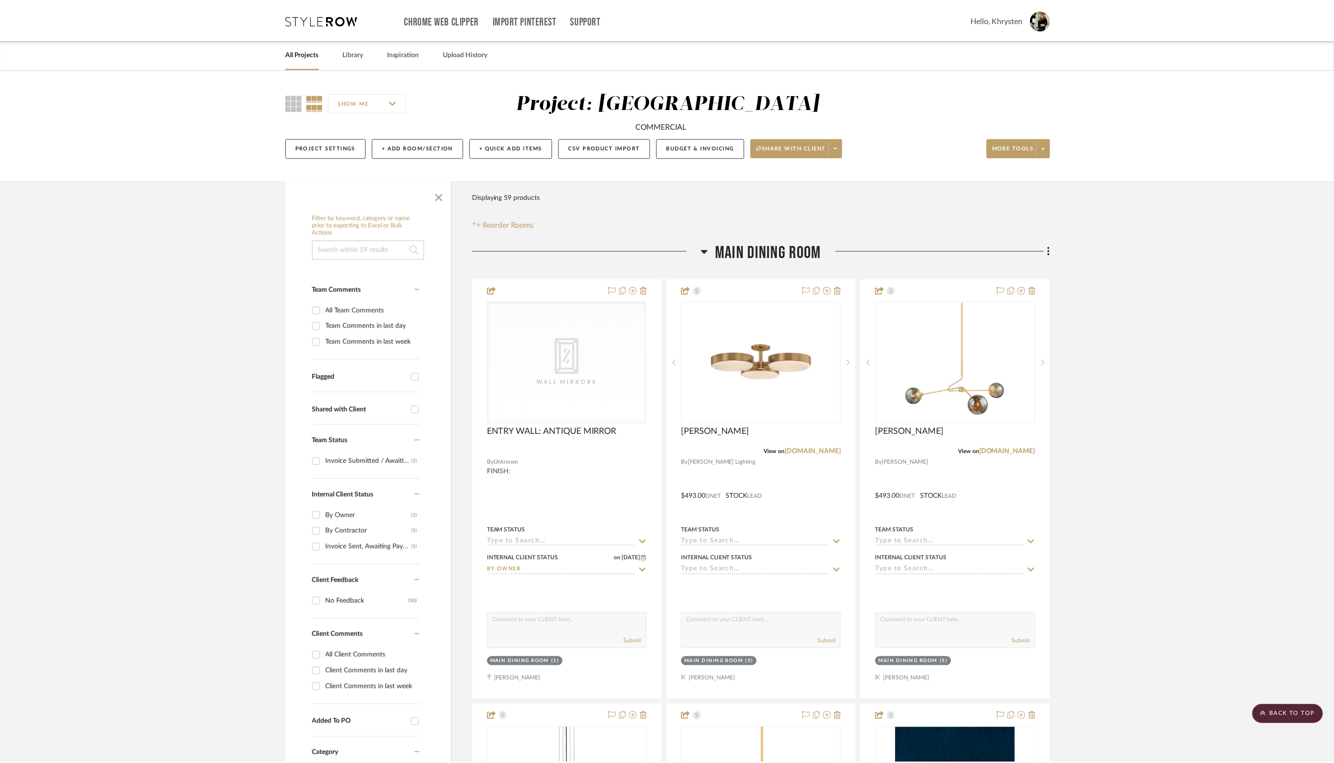
scroll to position [1347, 0]
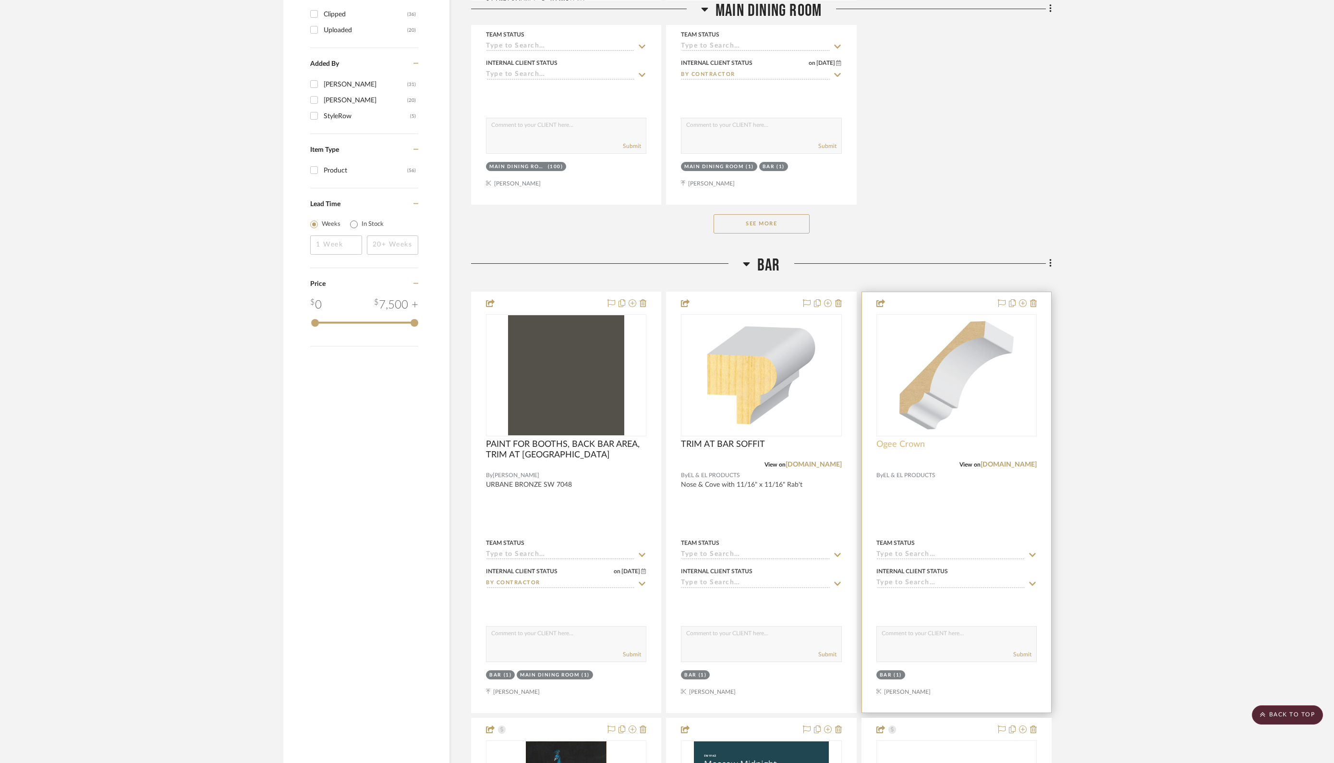
click at [915, 440] on span "Ogee Crown" at bounding box center [900, 444] width 49 height 11
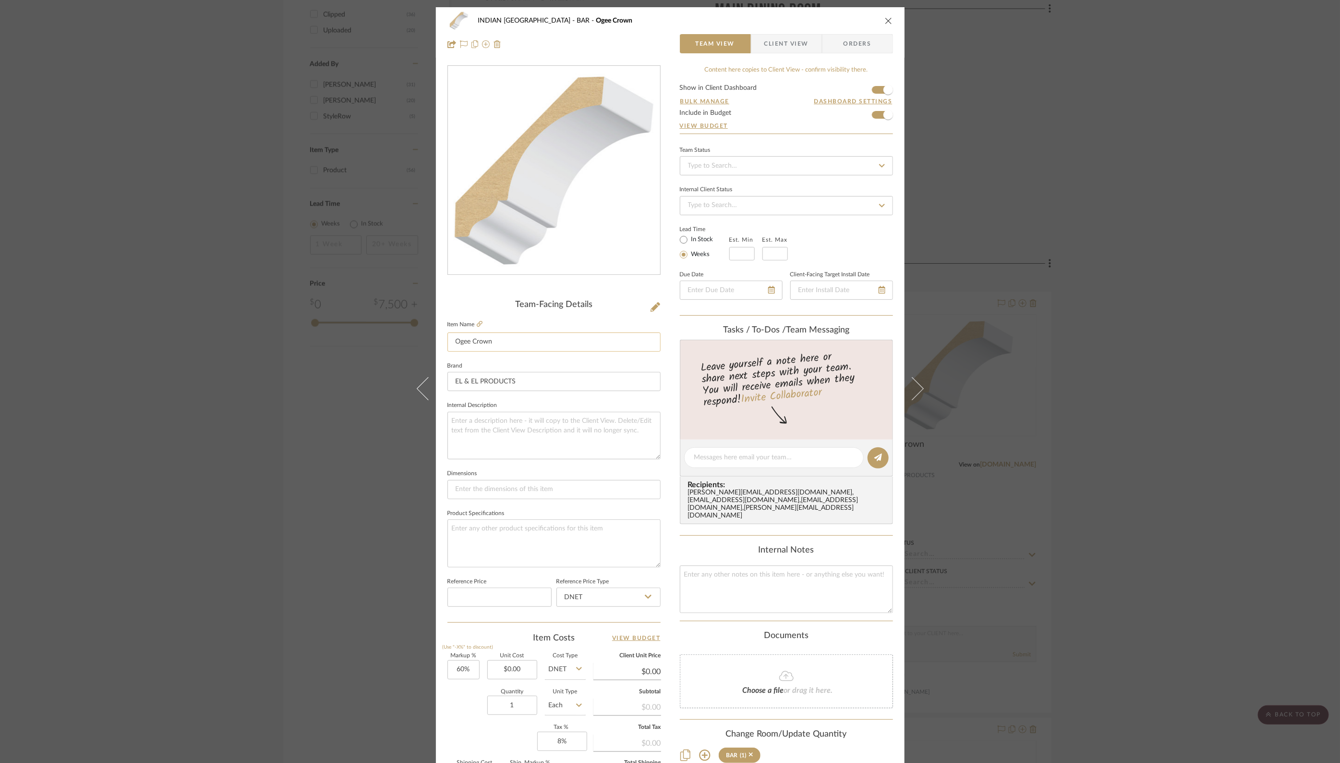
drag, startPoint x: 454, startPoint y: 339, endPoint x: 536, endPoint y: 344, distance: 82.7
click at [536, 344] on input "Ogee Crown" at bounding box center [554, 341] width 213 height 19
type input "CROWN FOR BAR CABINETS"
click at [485, 435] on textarea at bounding box center [554, 436] width 213 height 48
paste textarea "Ogee Crown"
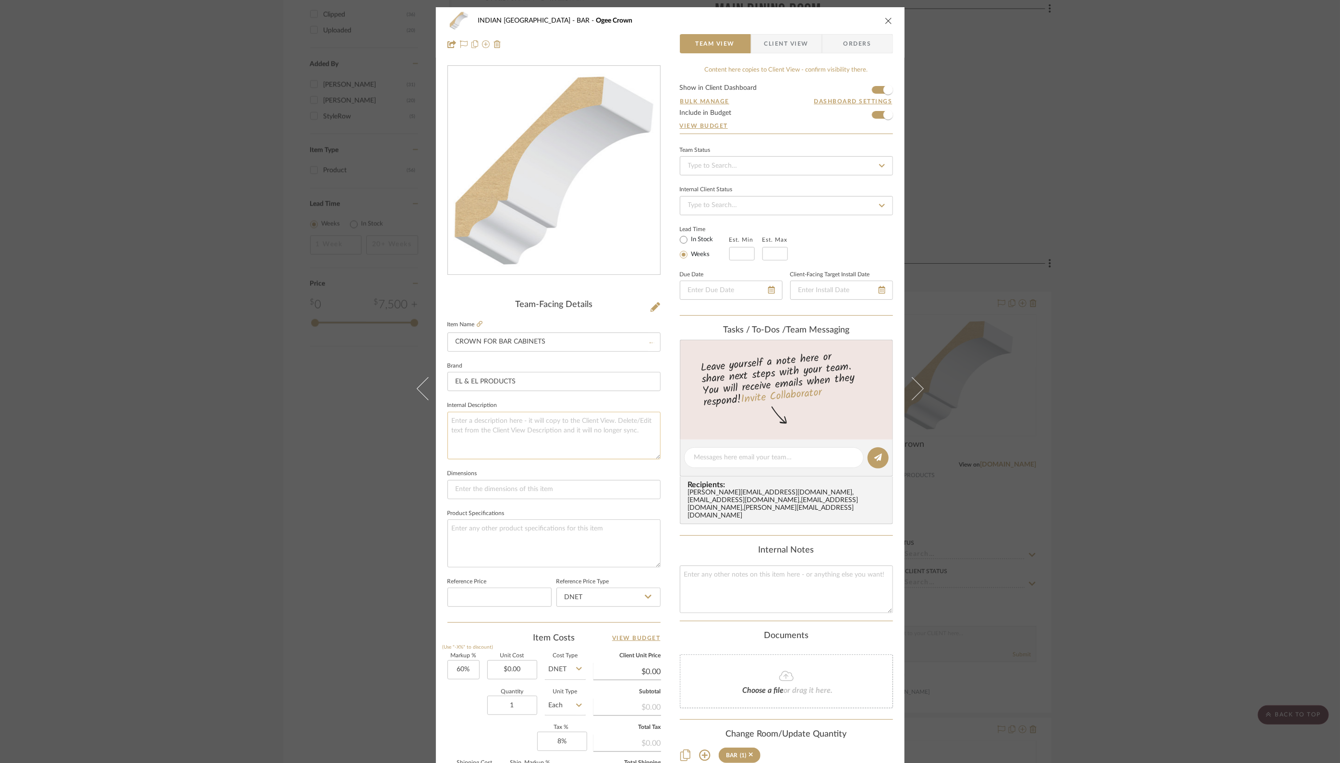
type textarea "Ogee Crown"
click at [539, 426] on textarea at bounding box center [554, 436] width 213 height 48
paste textarea "Ogee Crown"
click at [539, 426] on textarea "Ogee Crown" at bounding box center [554, 436] width 213 height 48
type textarea "Ogee Crown"
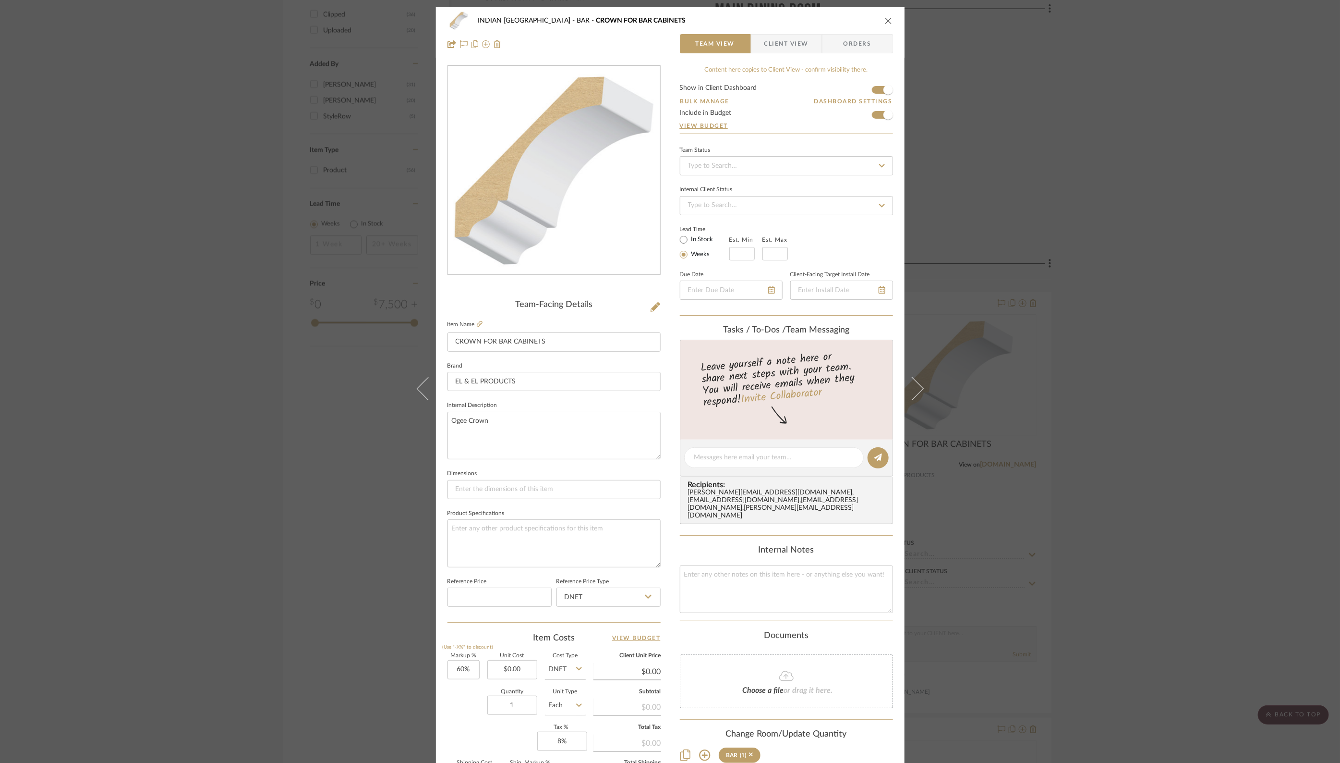
click at [835, 29] on div "INDIAN KEBAB PALACE BAR CROWN FOR BAR CABINETS Team View Client View Orders" at bounding box center [670, 32] width 469 height 50
click at [885, 20] on icon "close" at bounding box center [889, 21] width 8 height 8
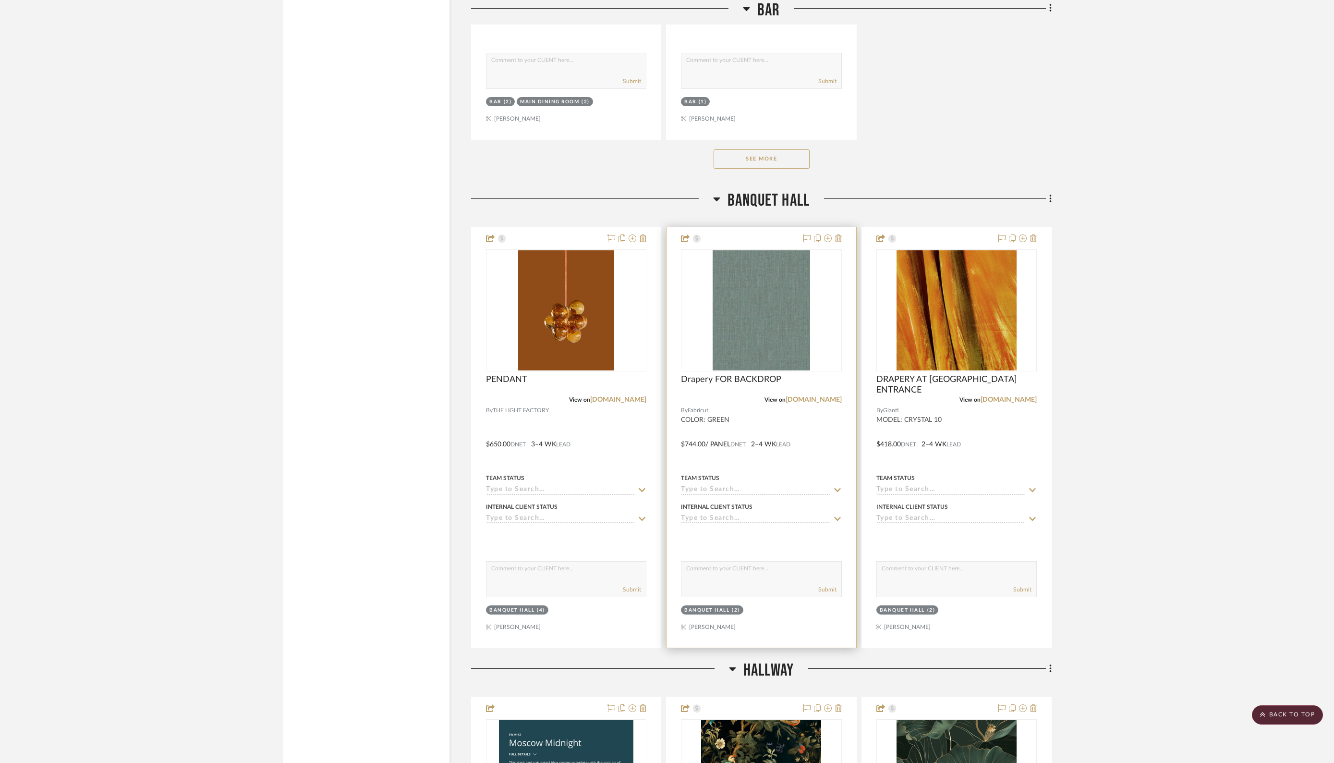
scroll to position [2794, 0]
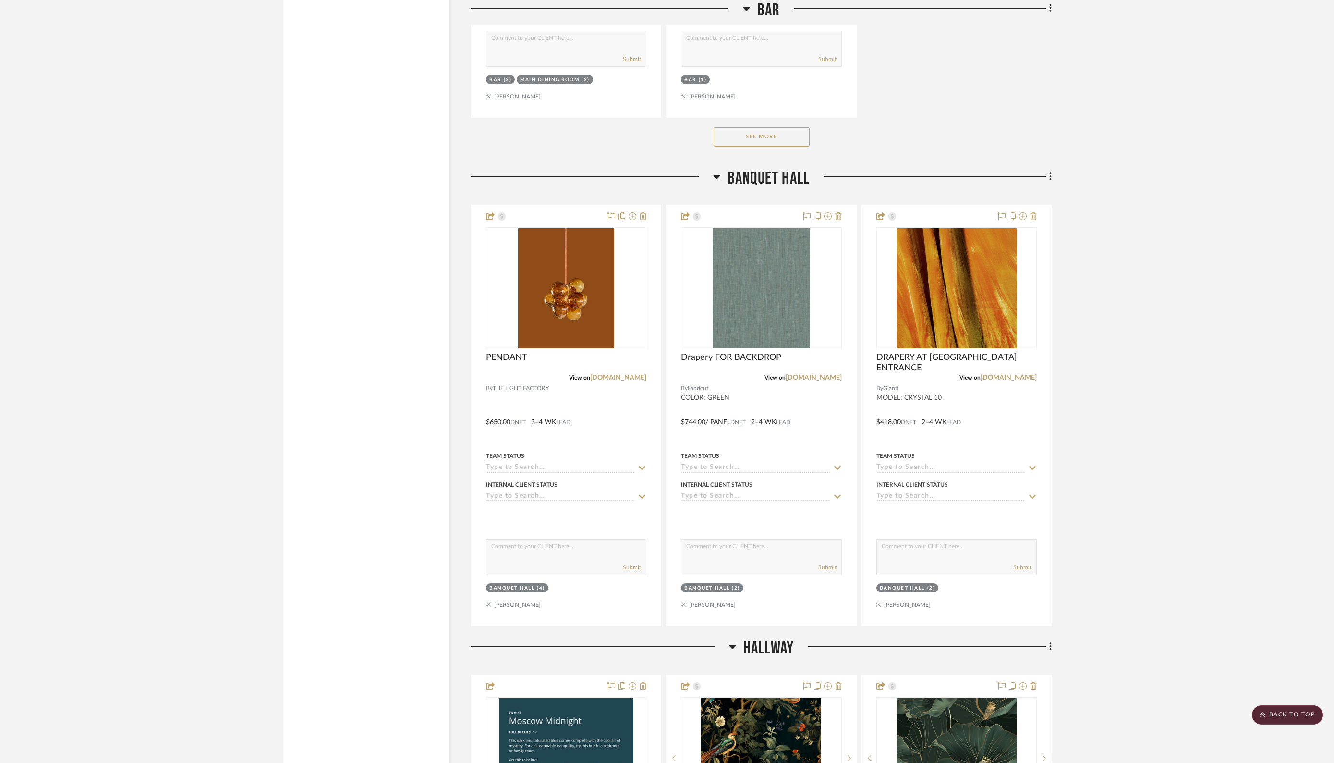
click at [744, 129] on button "See More" at bounding box center [762, 136] width 96 height 19
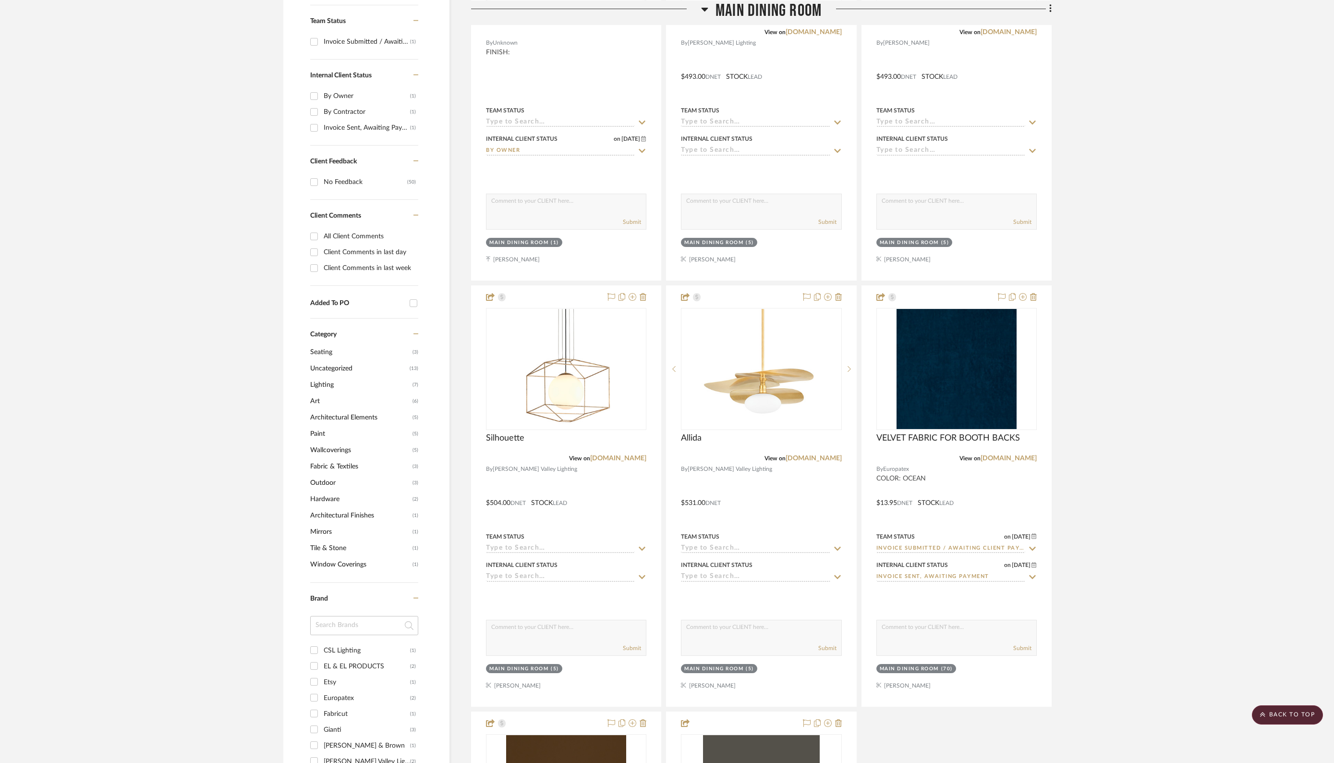
scroll to position [0, 0]
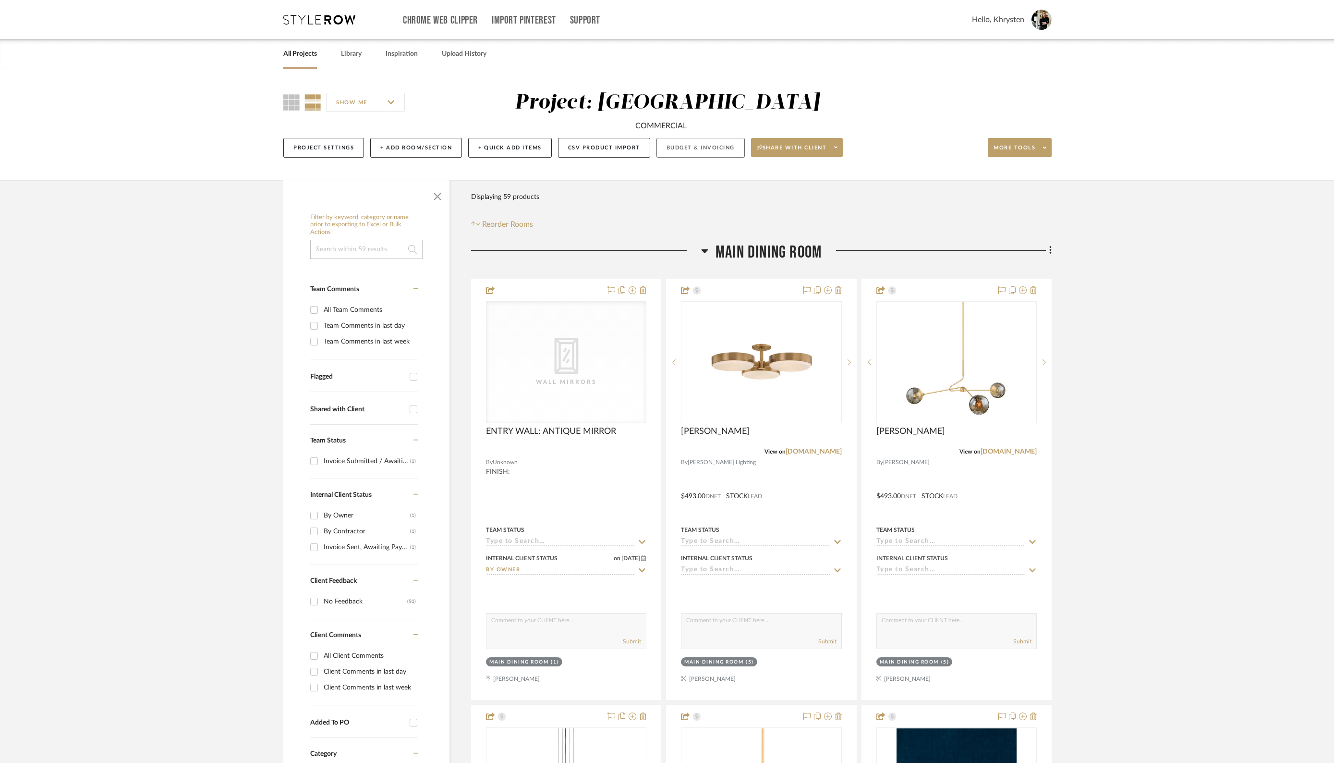
click at [700, 149] on button "Budget & Invoicing" at bounding box center [701, 148] width 88 height 20
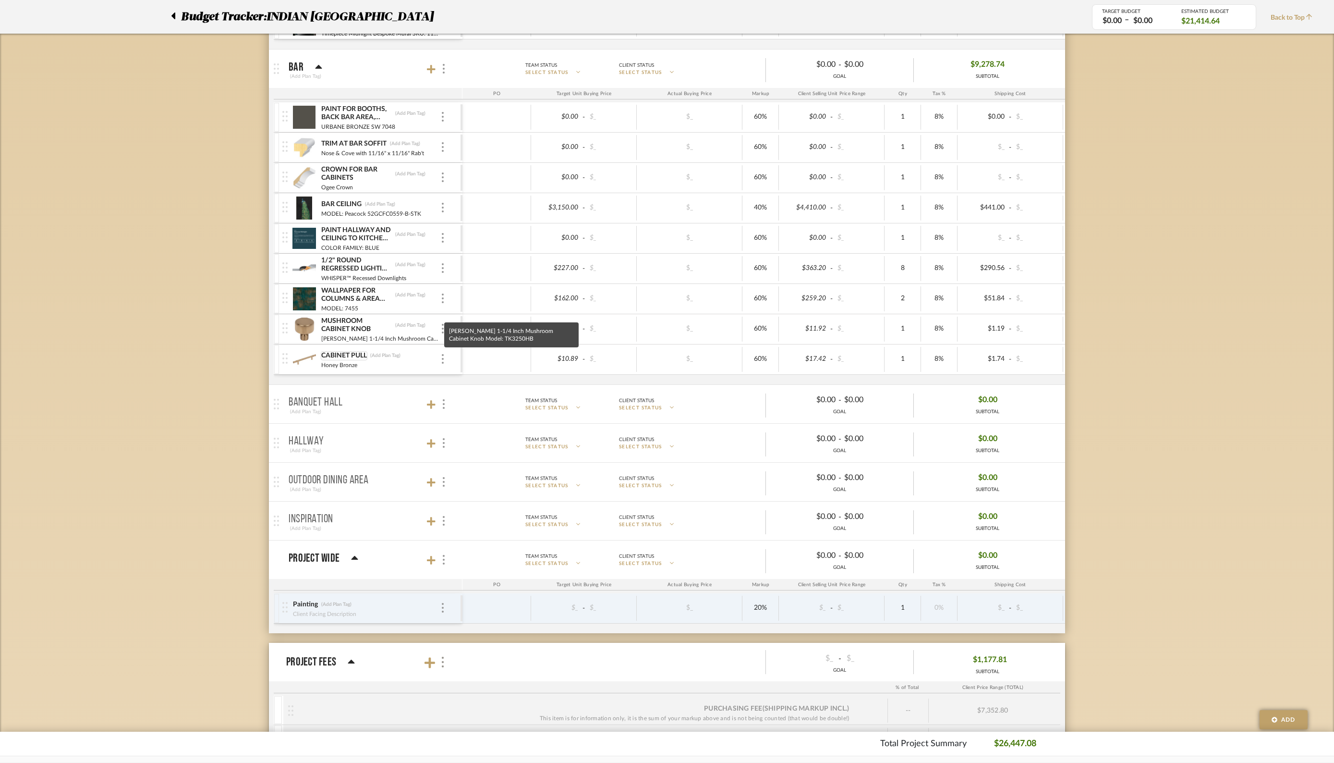
scroll to position [536, 0]
click at [432, 399] on icon at bounding box center [431, 403] width 9 height 9
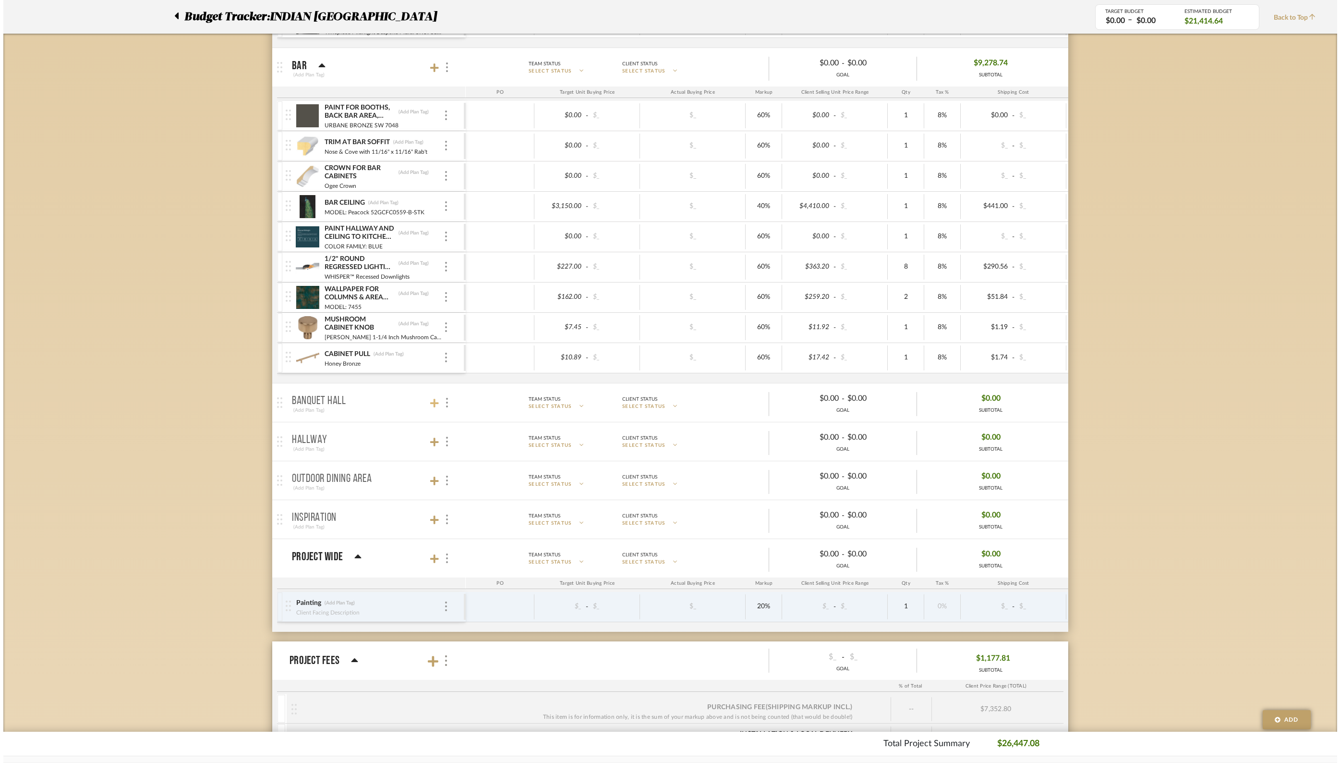
scroll to position [0, 0]
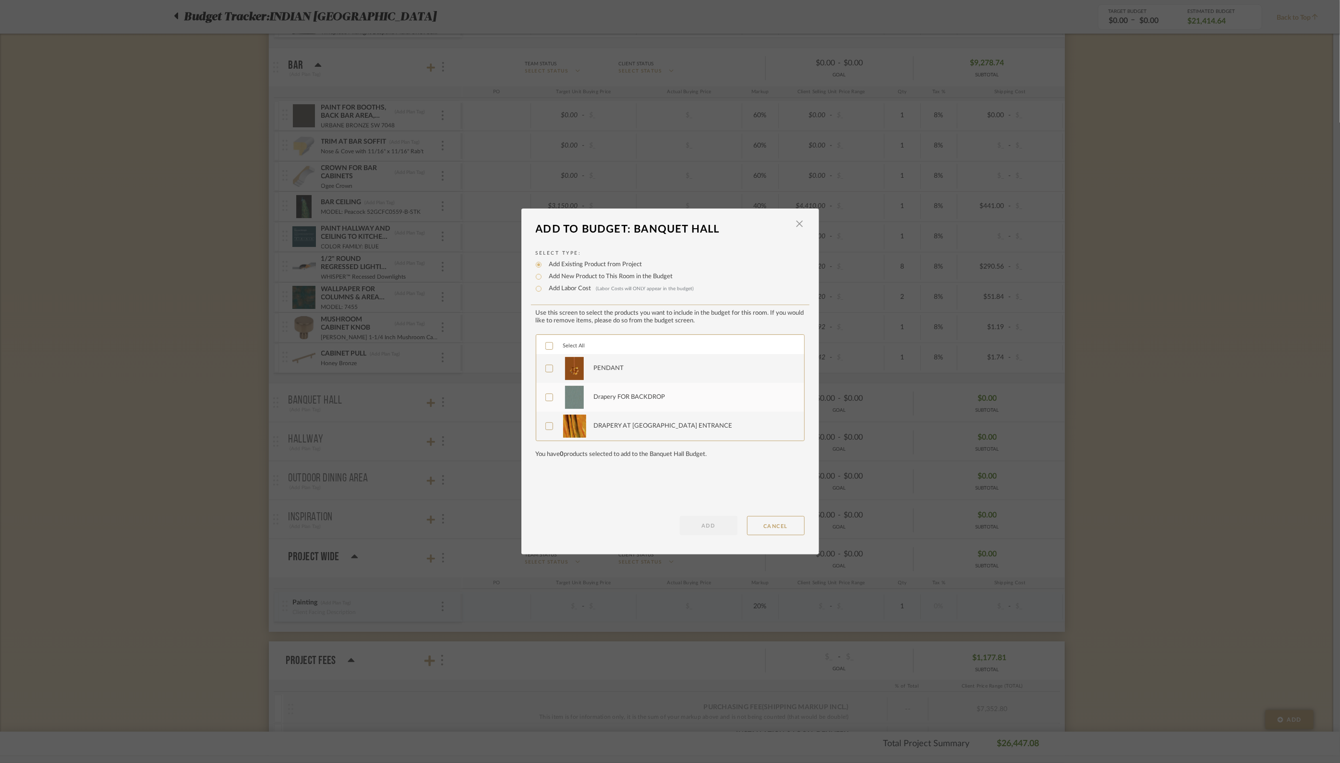
click at [540, 349] on div "Select All" at bounding box center [670, 344] width 268 height 19
click at [546, 345] on icon at bounding box center [549, 345] width 7 height 7
click at [705, 531] on button "ADD" at bounding box center [709, 525] width 58 height 19
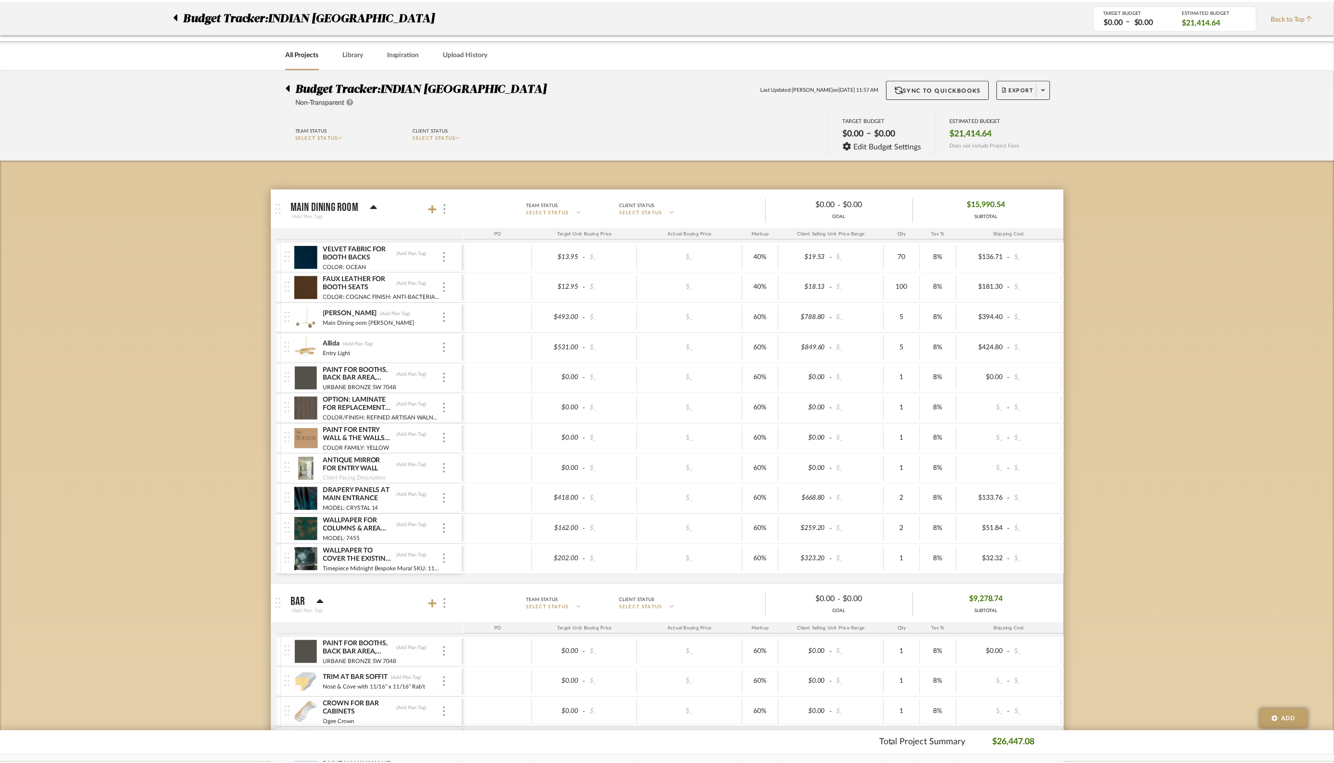
scroll to position [536, 0]
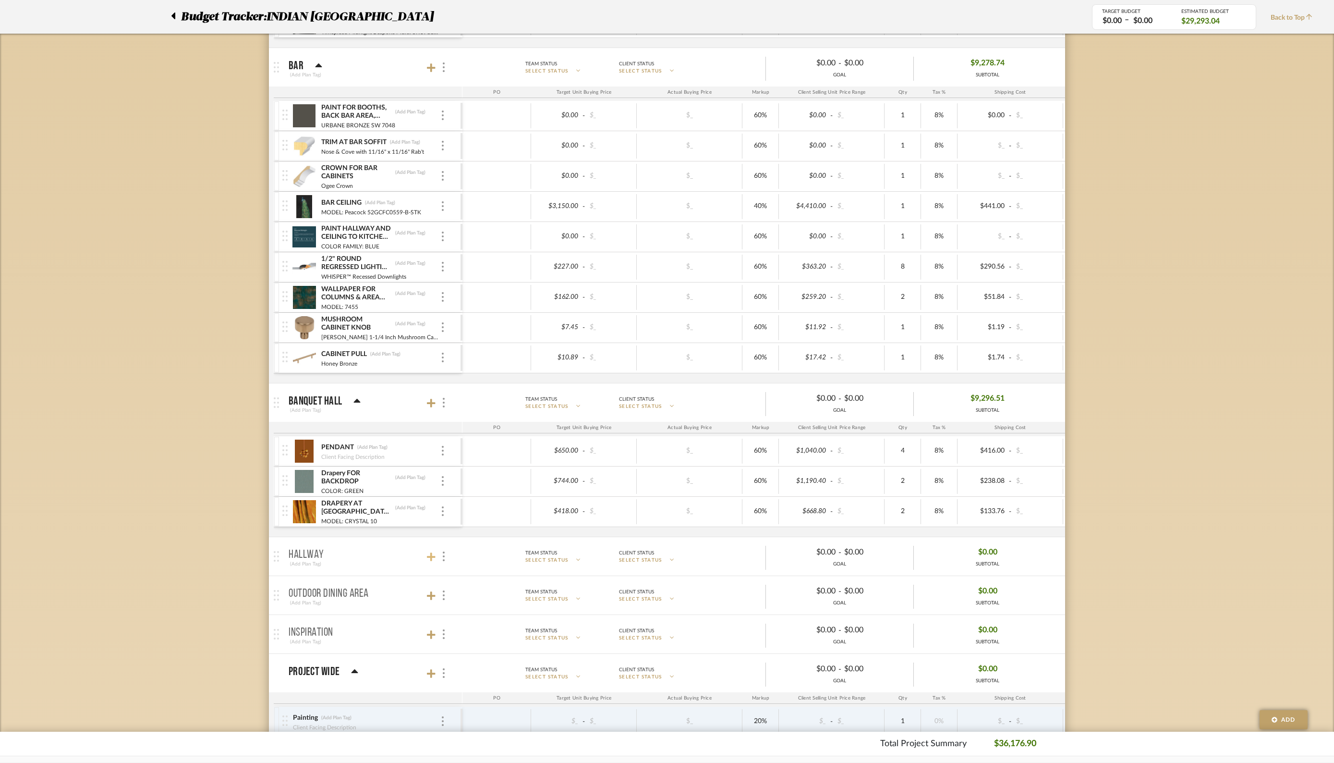
click at [432, 553] on icon at bounding box center [431, 556] width 9 height 9
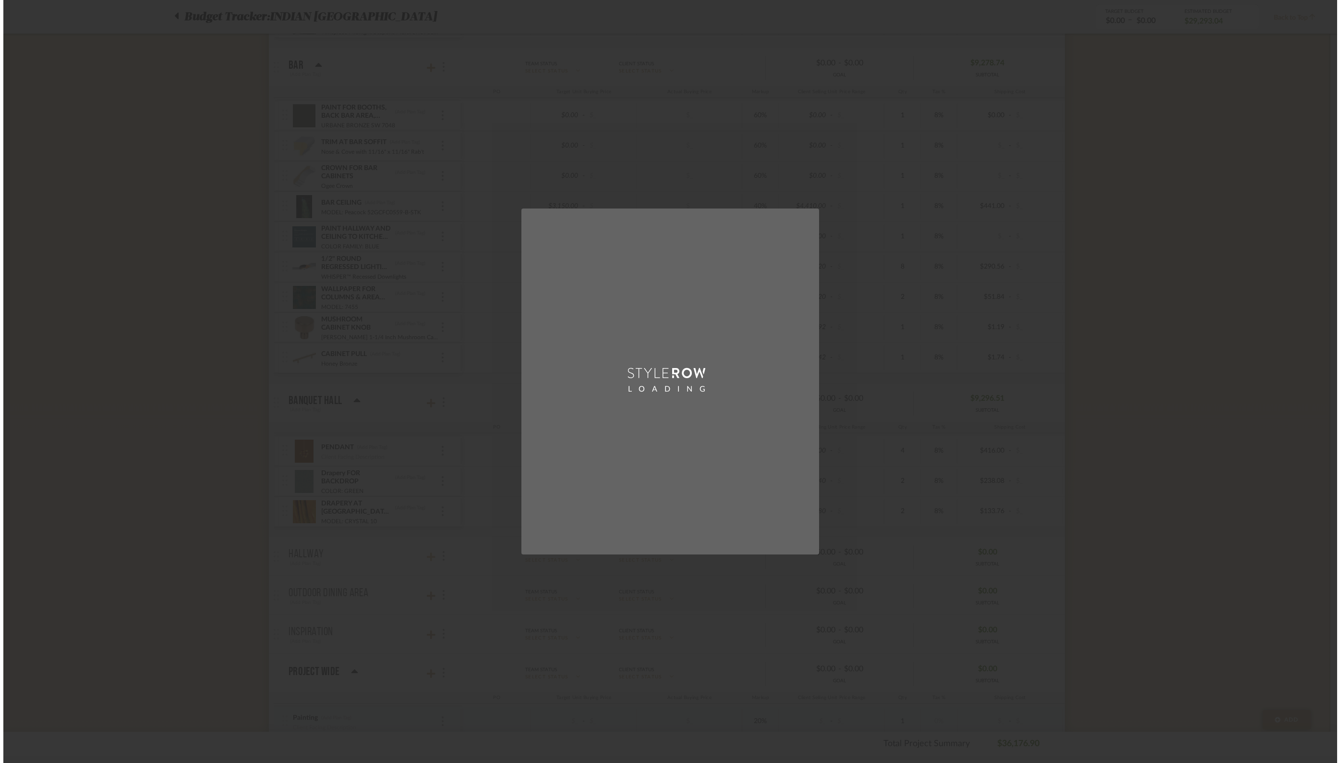
scroll to position [0, 0]
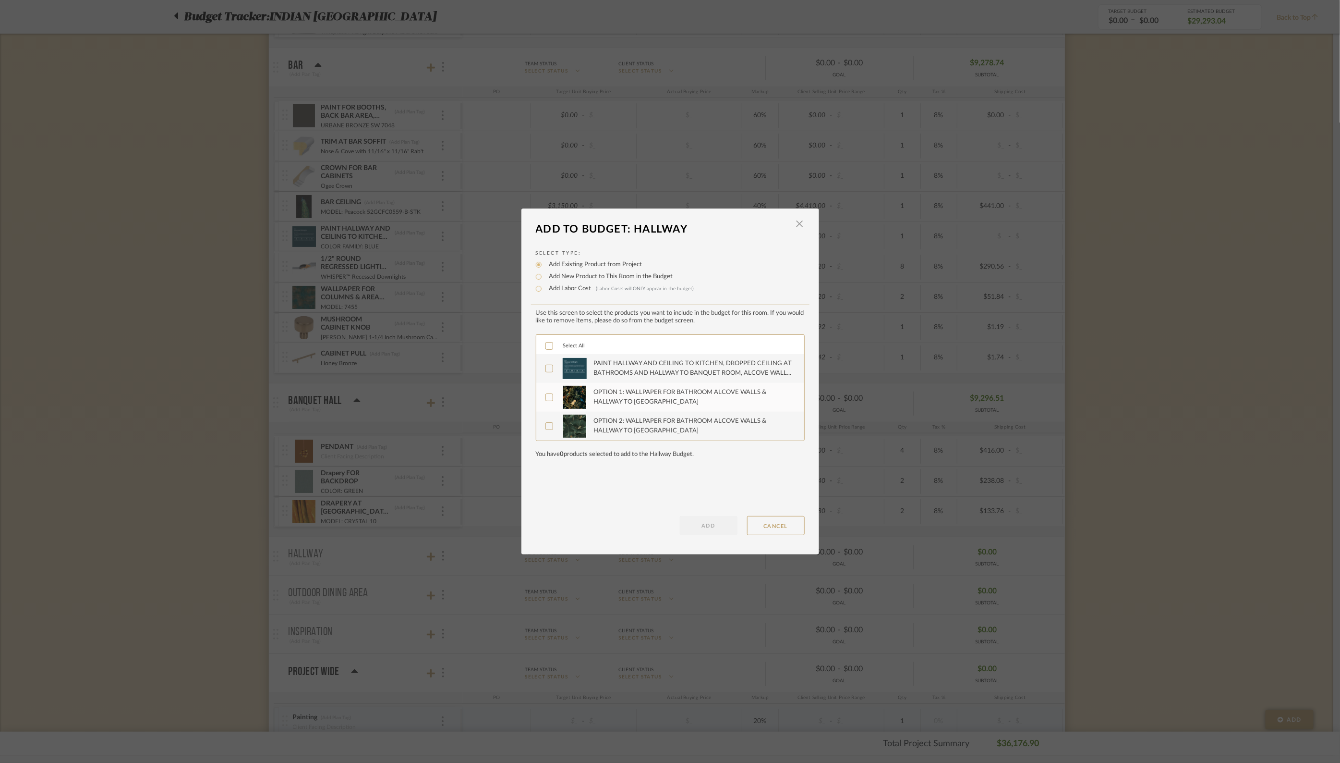
click at [546, 346] on icon at bounding box center [549, 345] width 7 height 7
click at [702, 528] on button "ADD" at bounding box center [709, 525] width 58 height 19
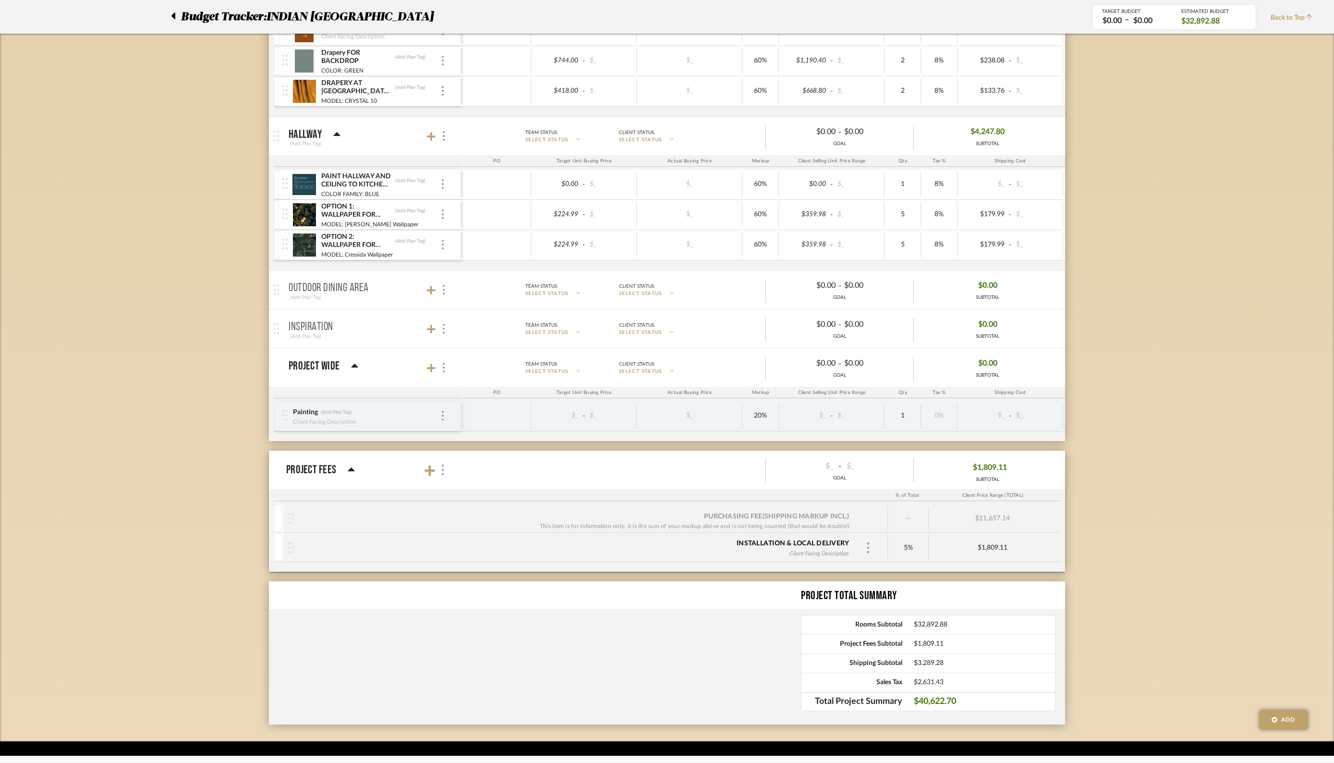
scroll to position [957, 0]
click at [428, 285] on icon at bounding box center [431, 290] width 9 height 10
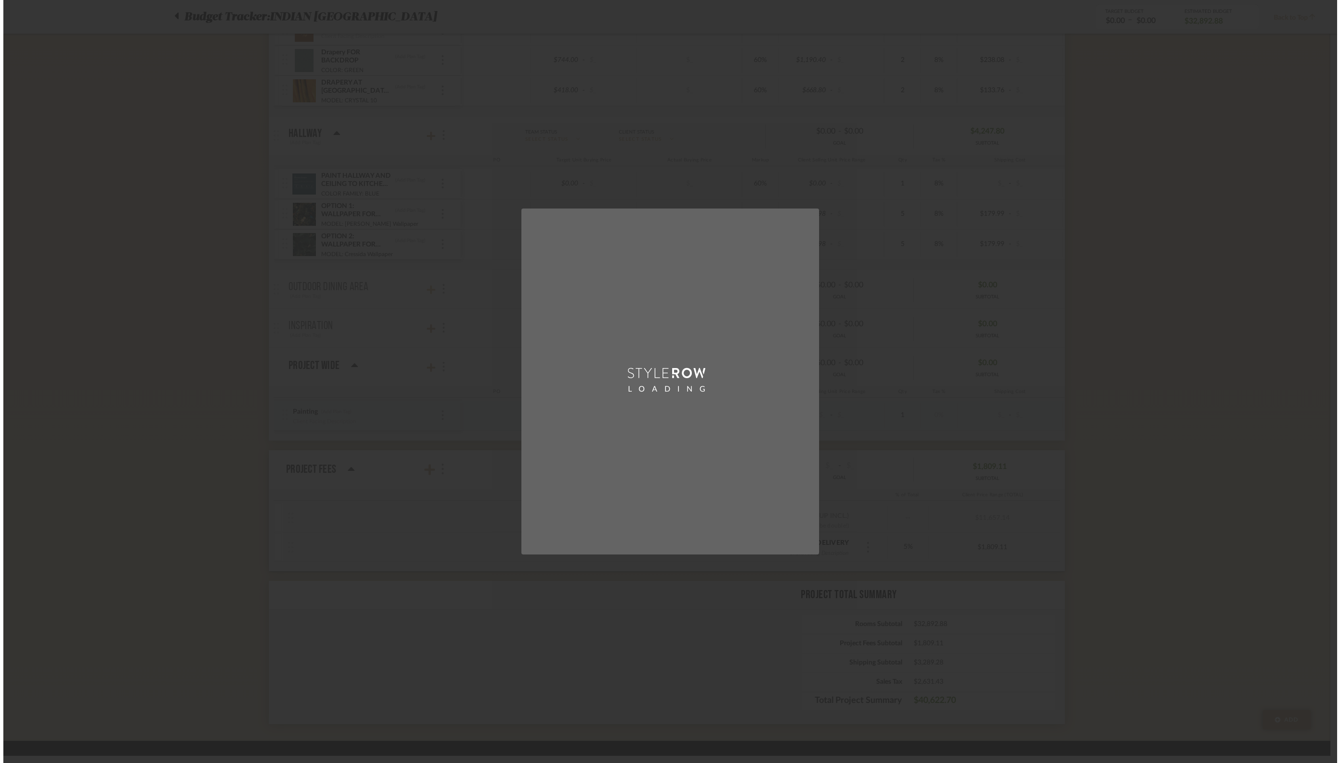
scroll to position [0, 0]
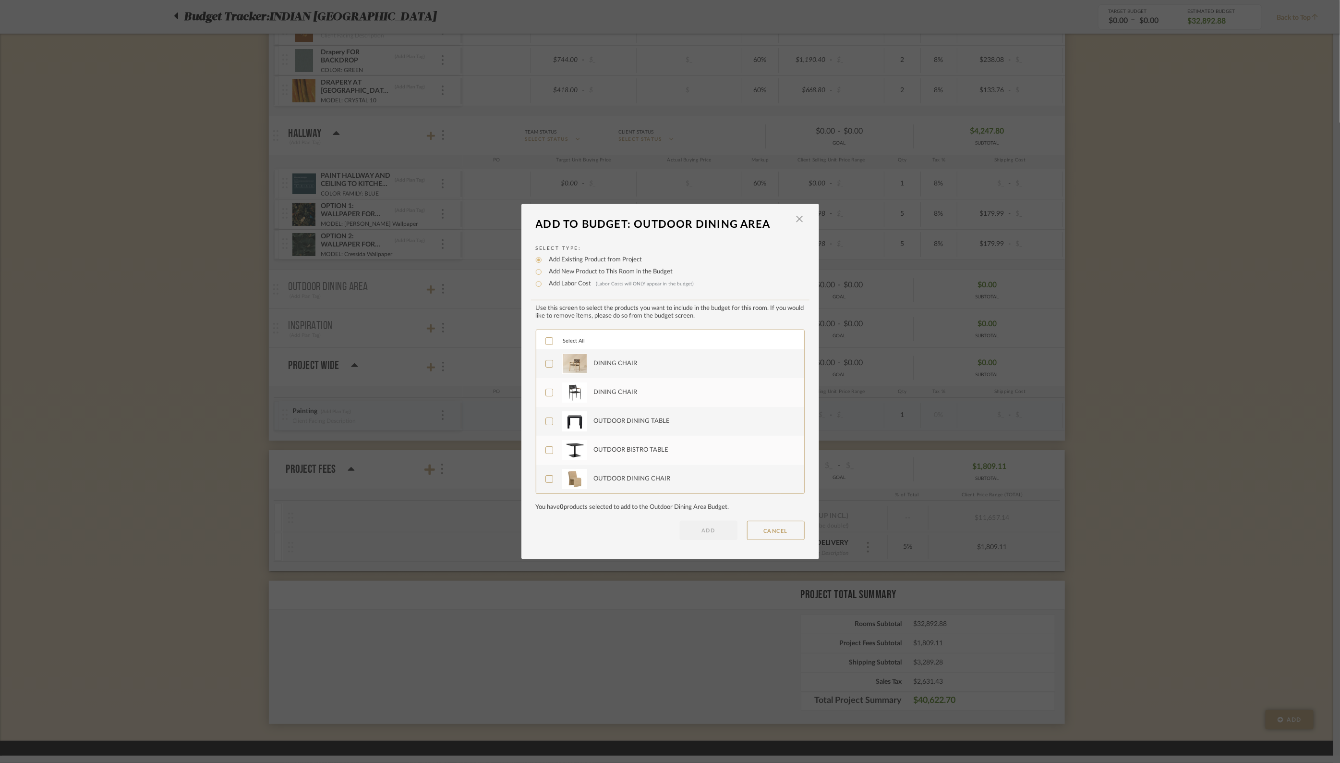
click at [546, 342] on icon at bounding box center [549, 341] width 6 height 5
click at [709, 529] on button "ADD" at bounding box center [709, 530] width 58 height 19
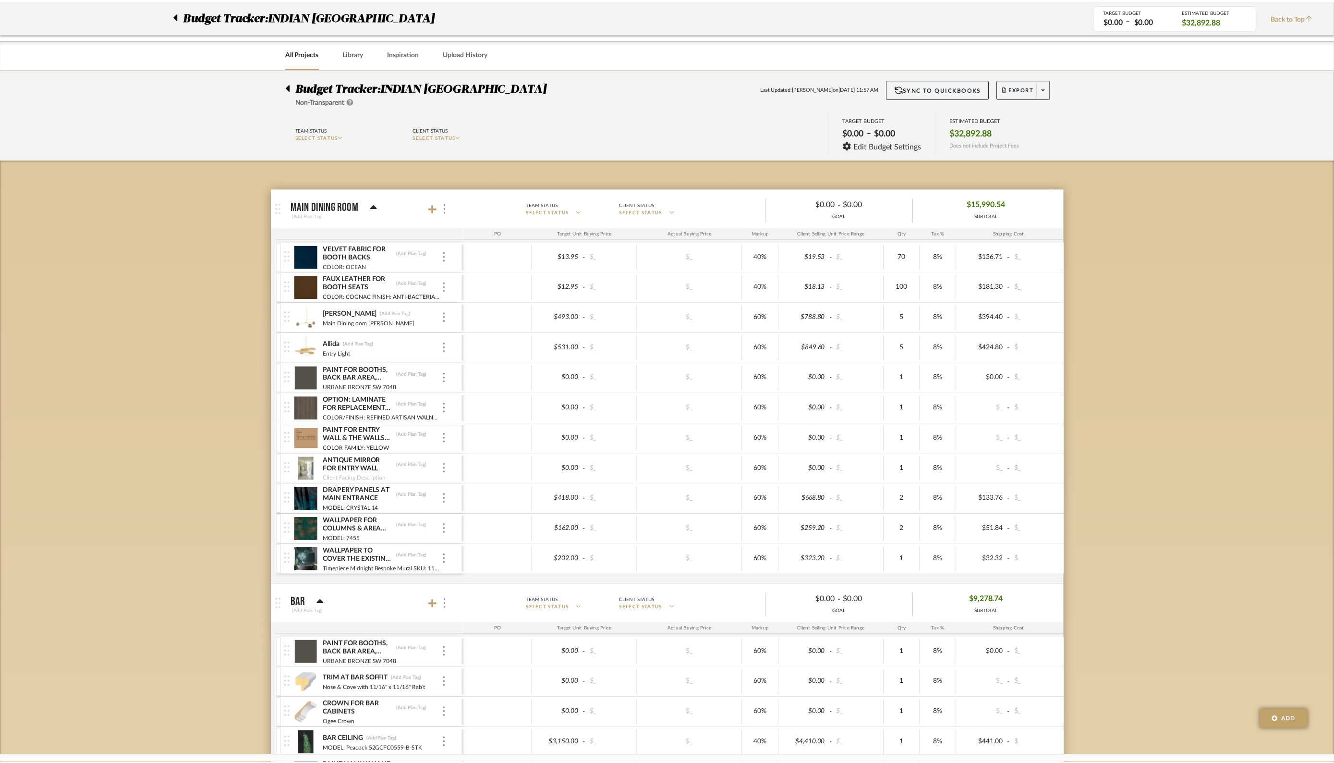
scroll to position [957, 0]
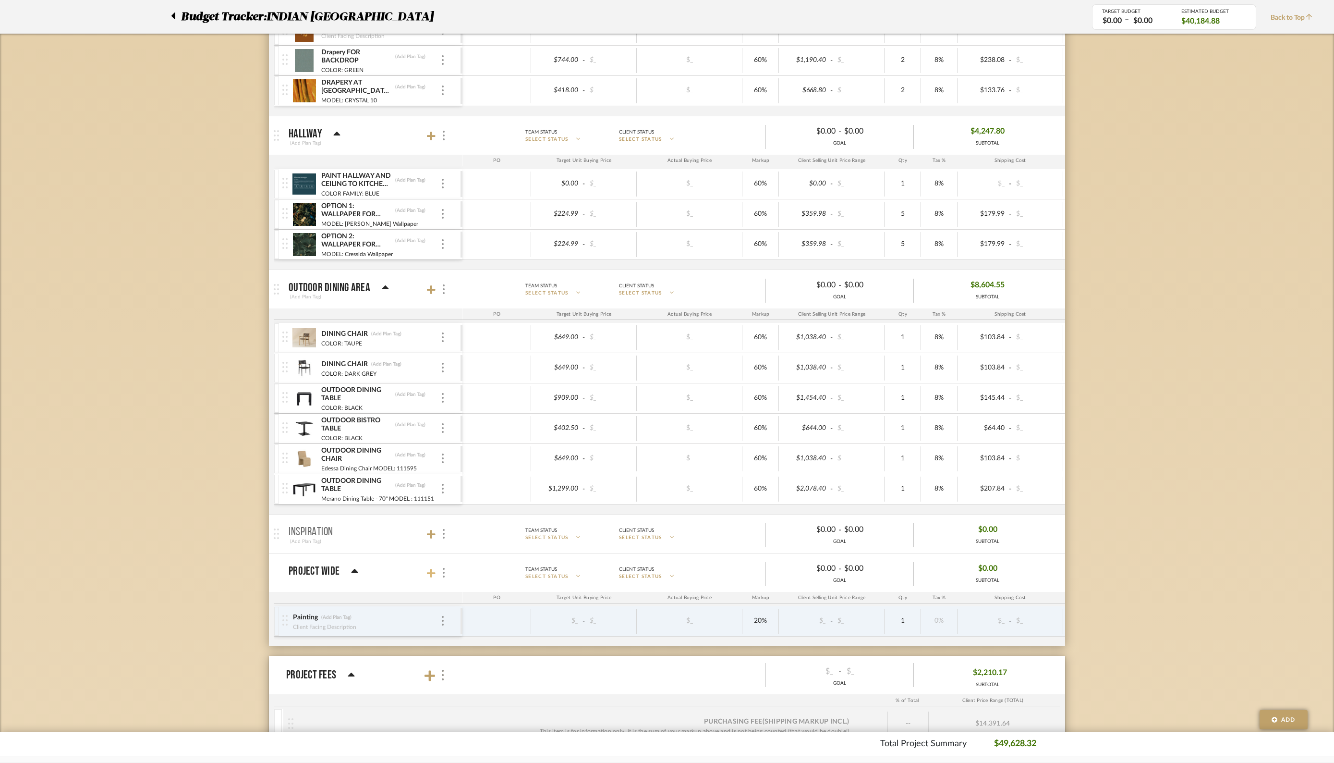
click at [429, 568] on icon at bounding box center [431, 573] width 9 height 10
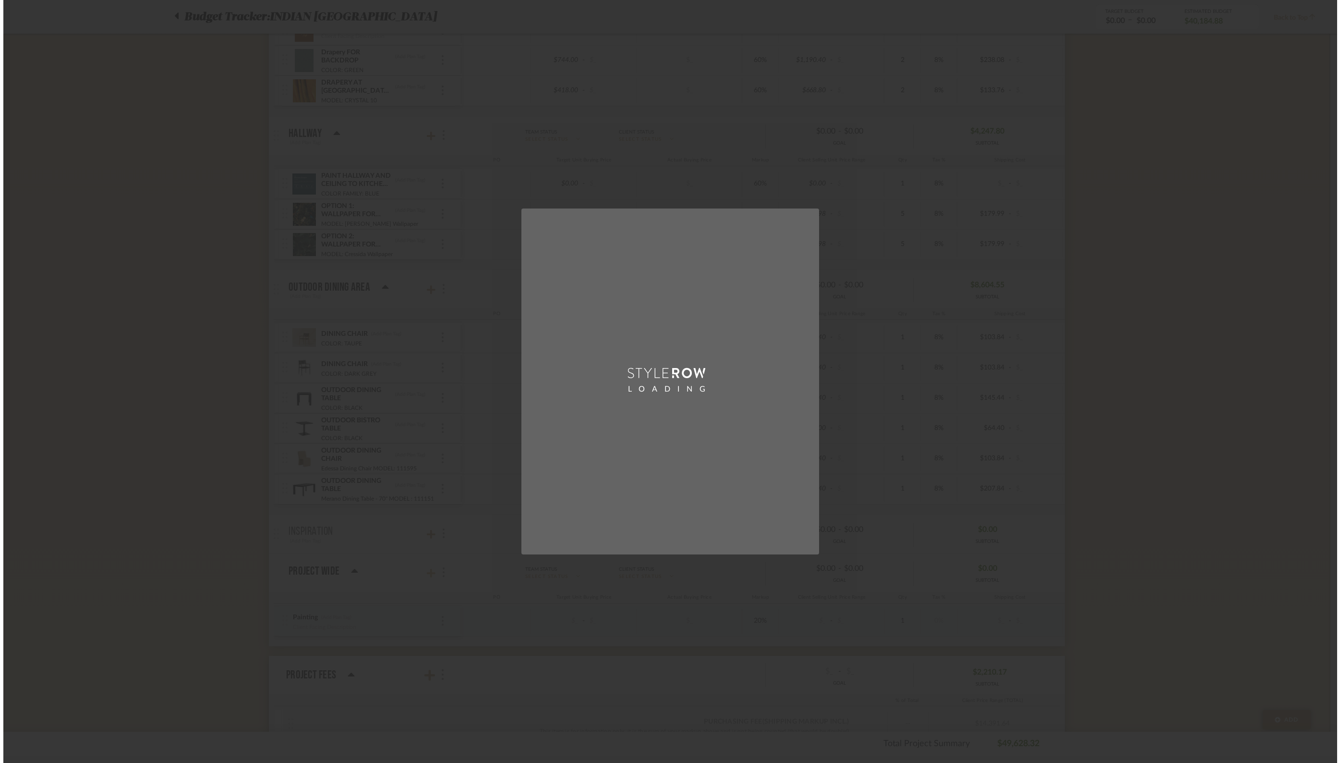
scroll to position [0, 0]
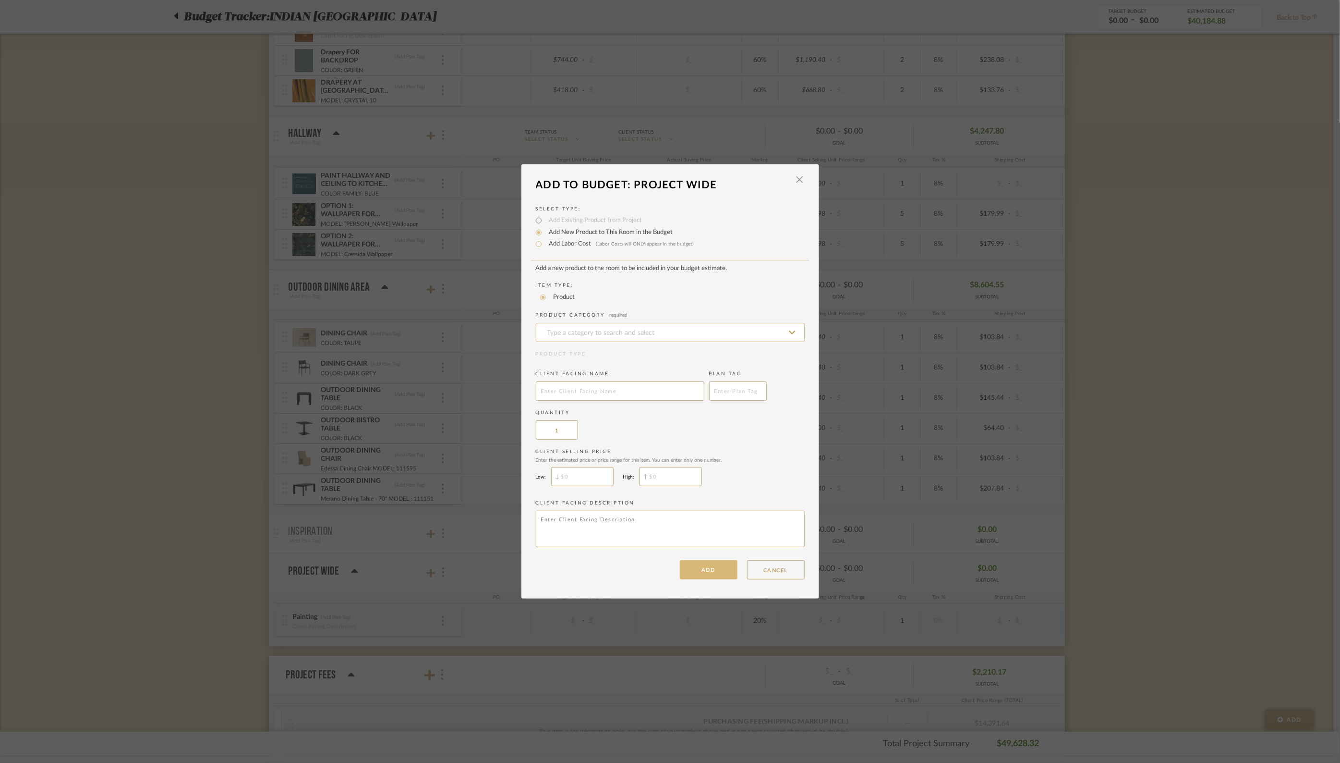
click at [706, 571] on button "ADD" at bounding box center [709, 569] width 58 height 19
click at [712, 570] on button "ADD" at bounding box center [709, 569] width 58 height 19
click at [710, 568] on button "ADD" at bounding box center [709, 569] width 58 height 19
click at [462, 555] on div "LOADING" at bounding box center [670, 381] width 1340 height 763
click at [770, 572] on button "CANCEL" at bounding box center [776, 569] width 58 height 19
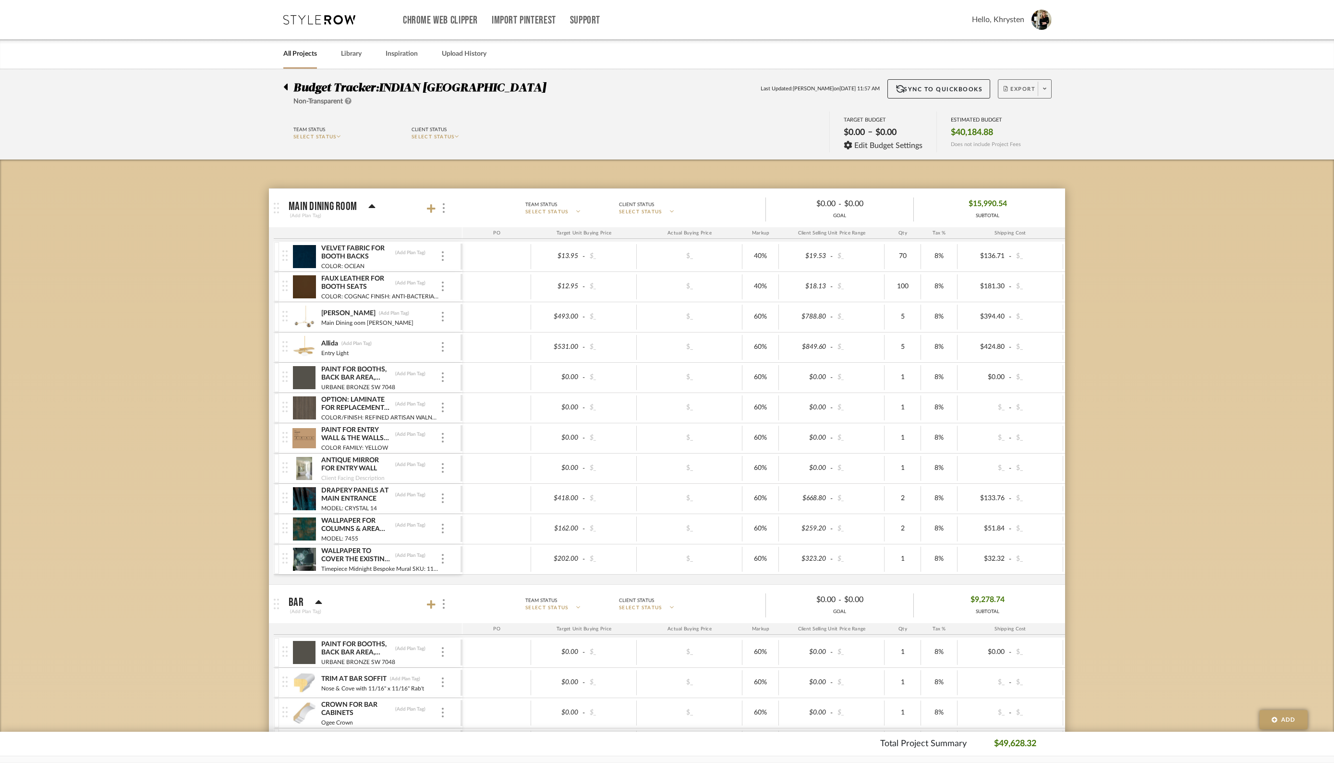
click at [1021, 86] on span "Export" at bounding box center [1020, 92] width 32 height 14
click at [1024, 115] on span "Export PDF" at bounding box center [1042, 116] width 72 height 8
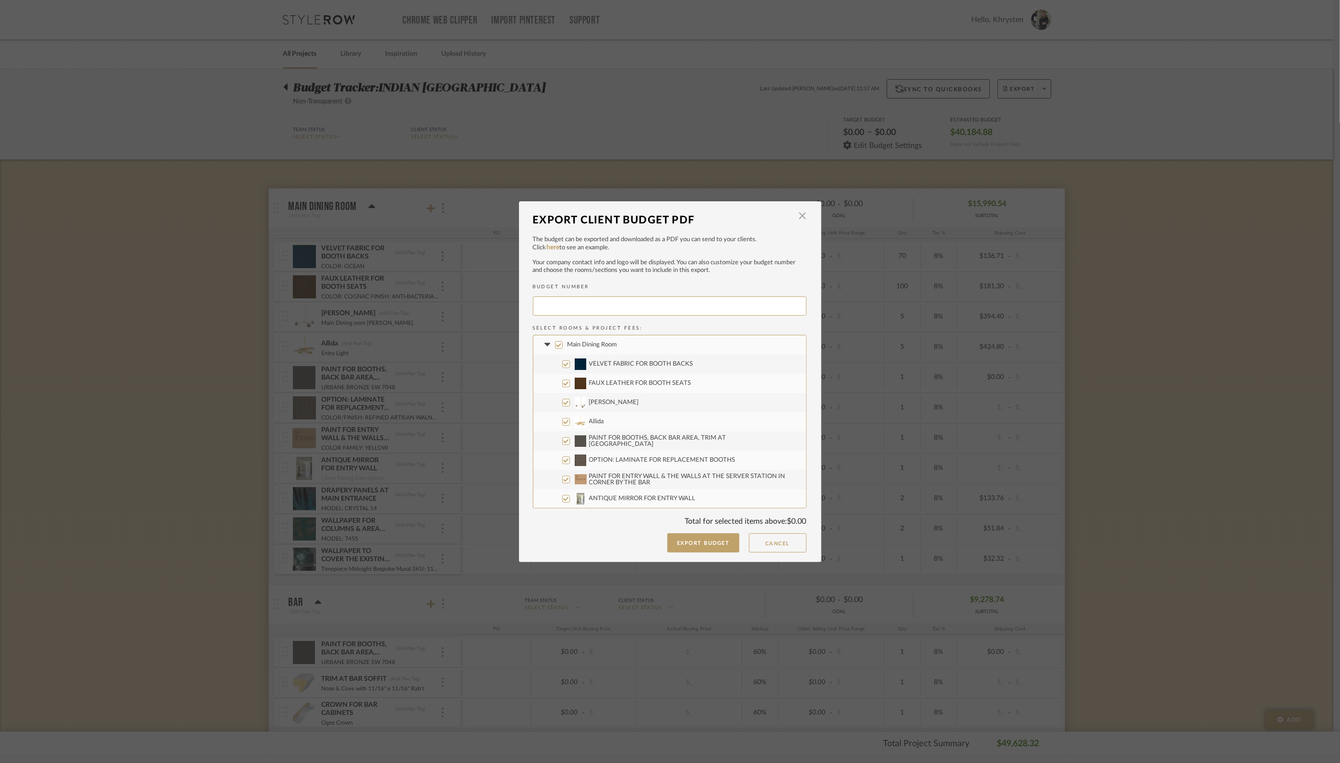
type input "INDIAN-003"
click at [710, 543] on button "Export Budget" at bounding box center [704, 542] width 72 height 19
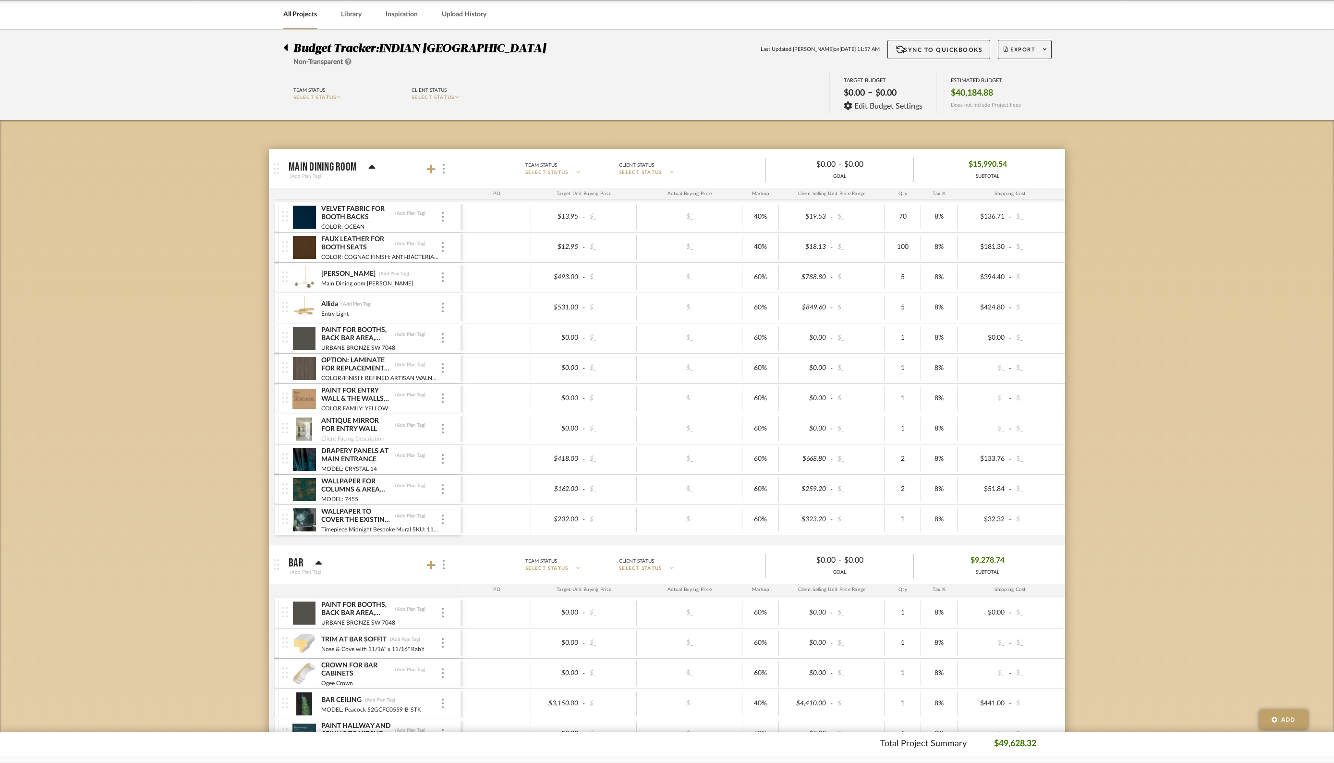
scroll to position [57, 0]
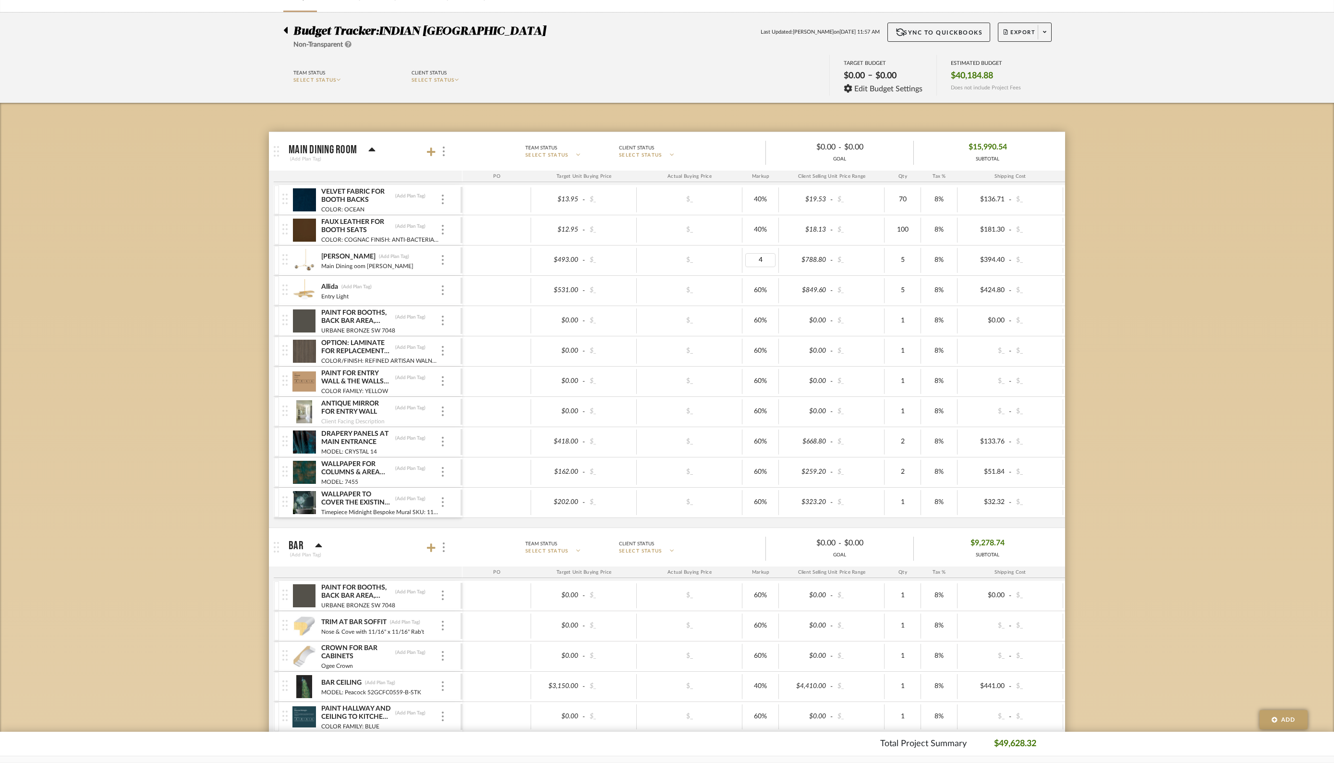
type input "40"
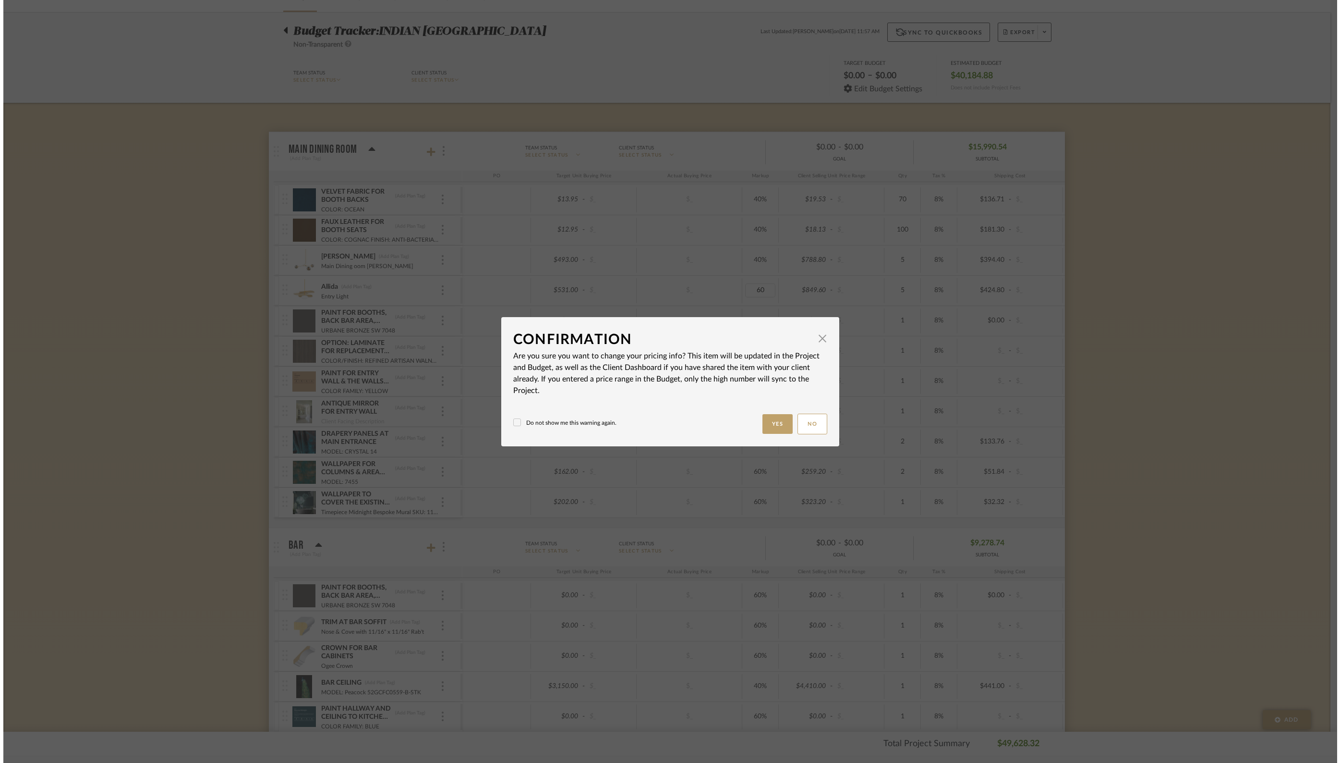
scroll to position [0, 0]
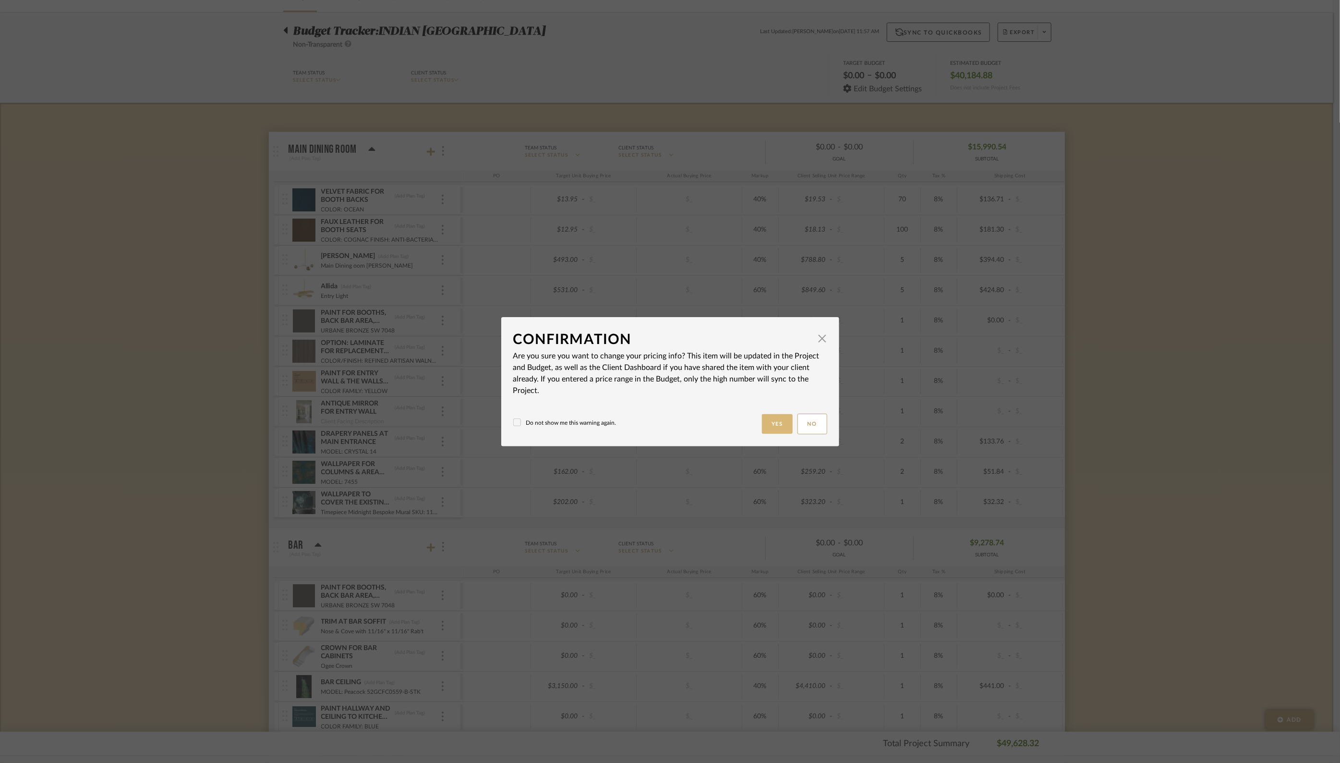
click at [768, 422] on button "Yes" at bounding box center [777, 424] width 31 height 20
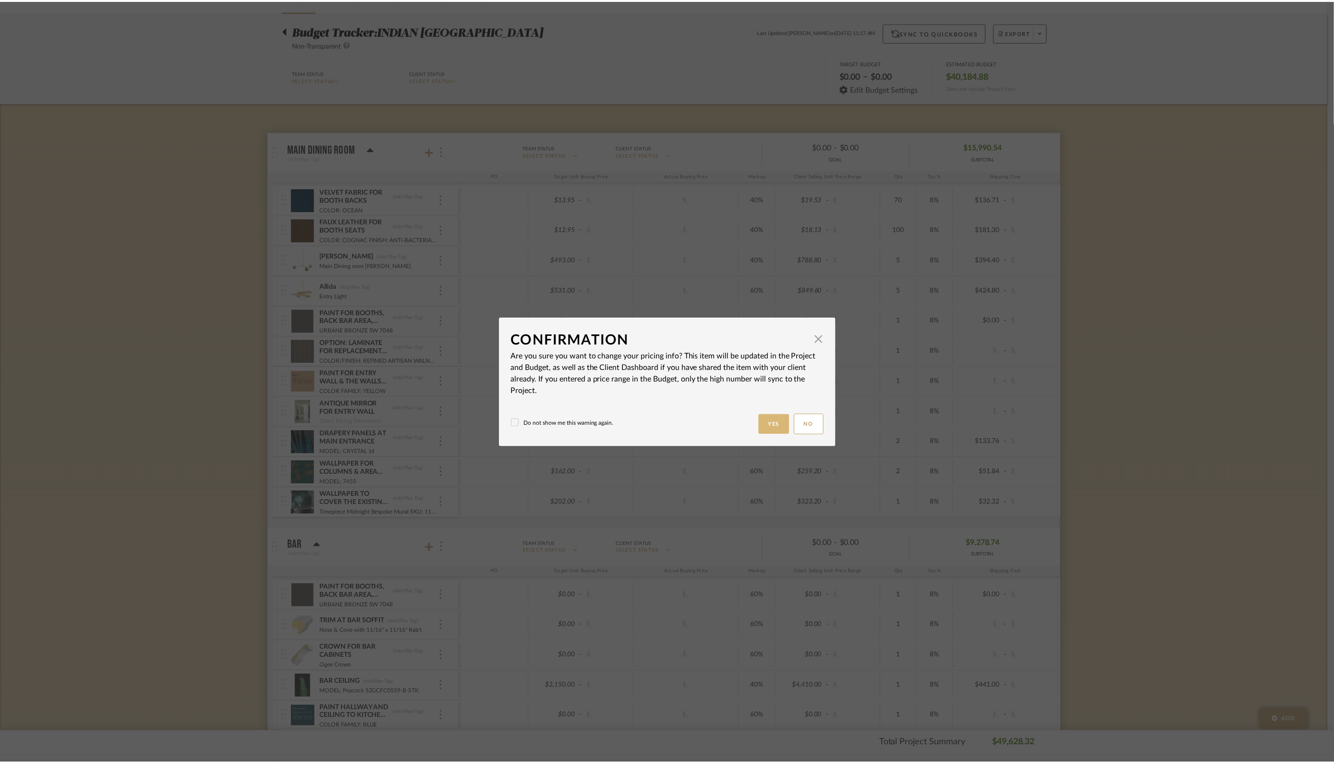
scroll to position [57, 0]
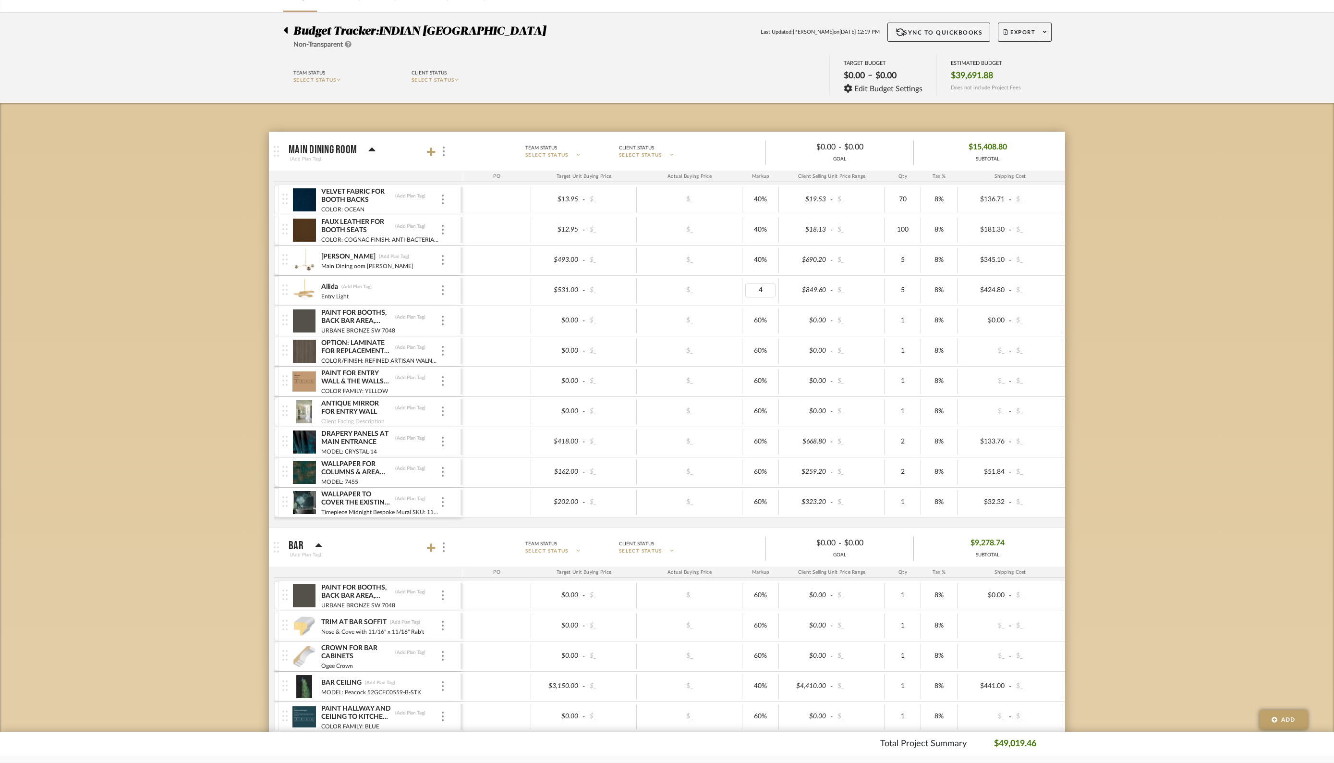
type input "40"
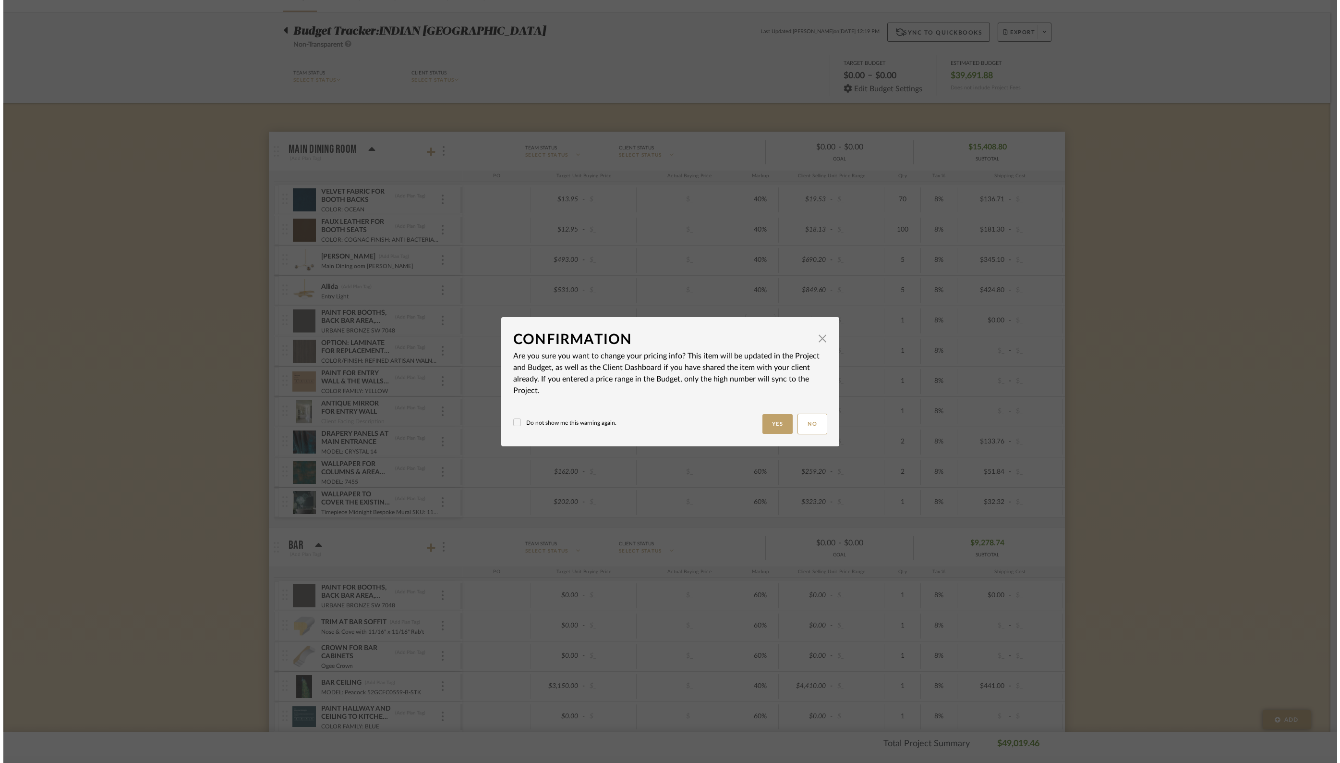
scroll to position [0, 0]
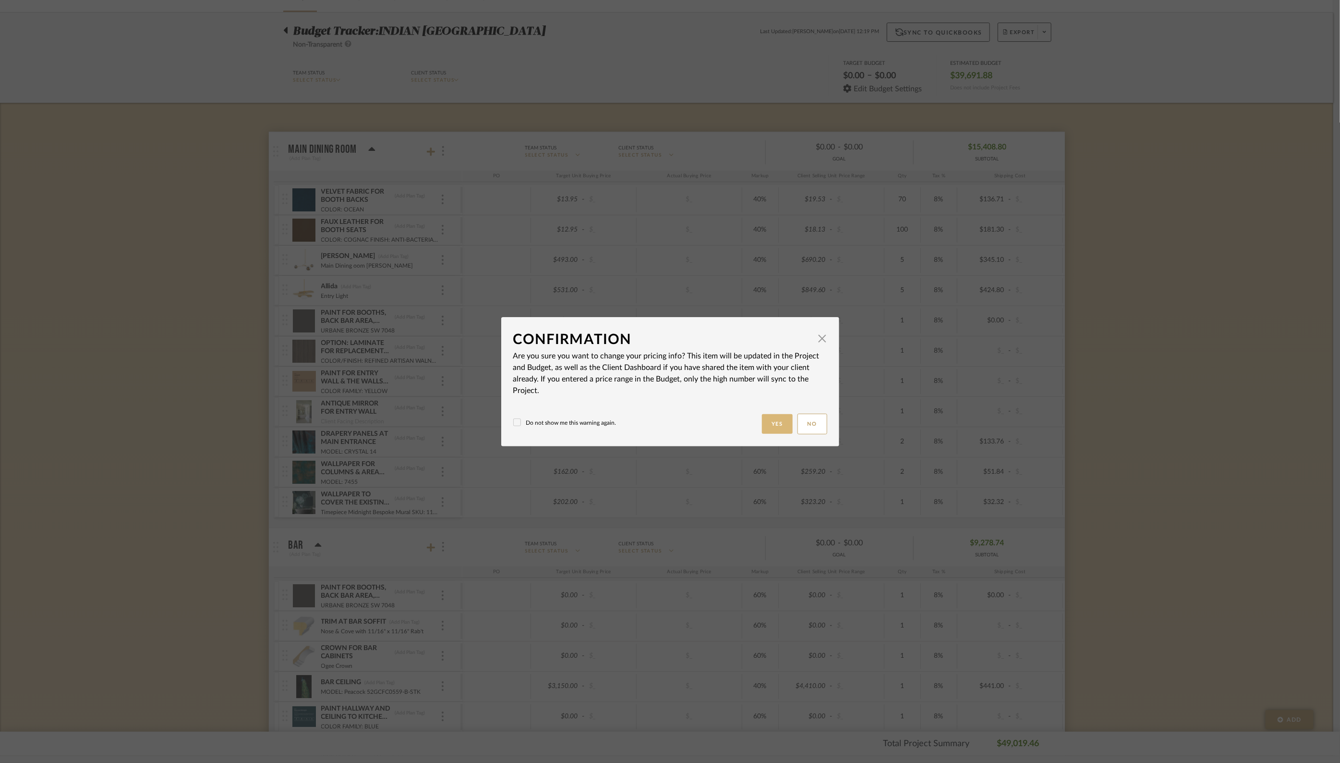
click at [774, 420] on button "Yes" at bounding box center [777, 424] width 31 height 20
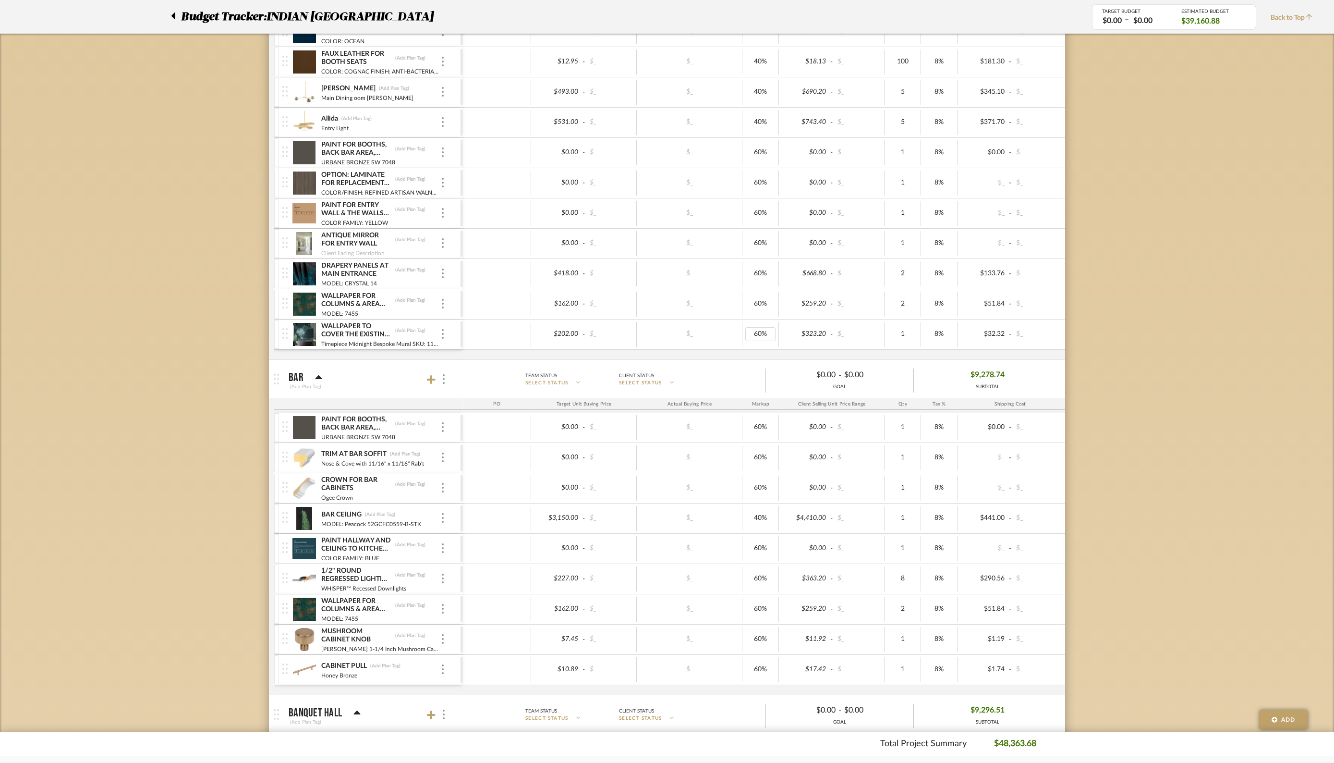
scroll to position [227, 0]
type input "40"
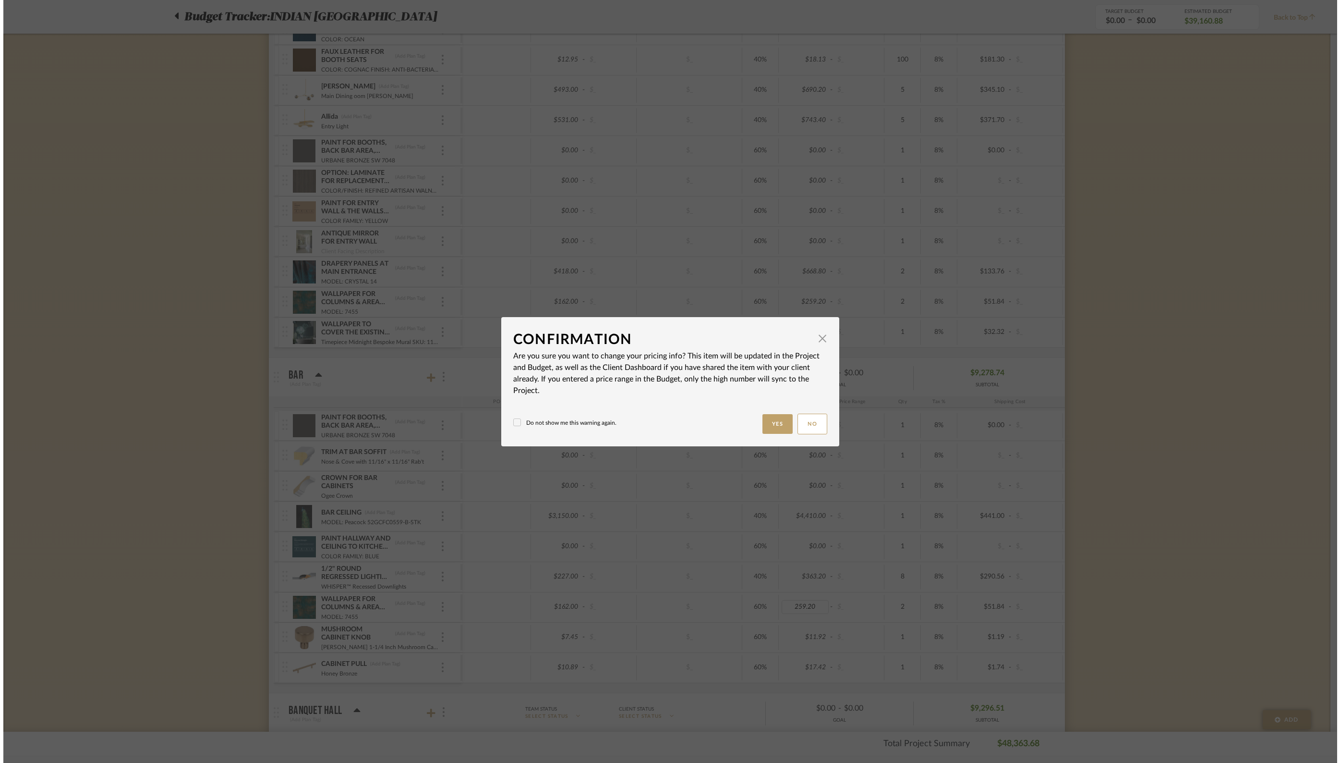
scroll to position [0, 0]
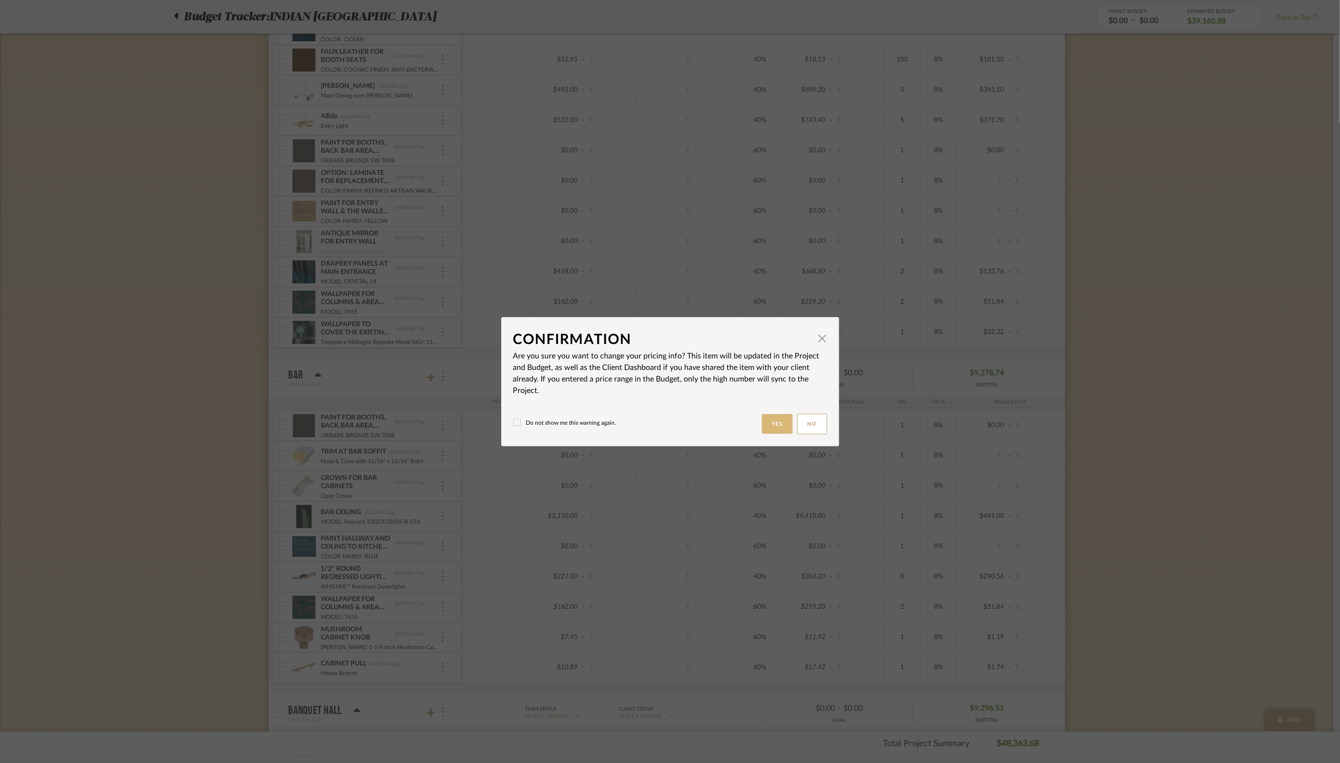
click at [773, 423] on button "Yes" at bounding box center [777, 424] width 31 height 20
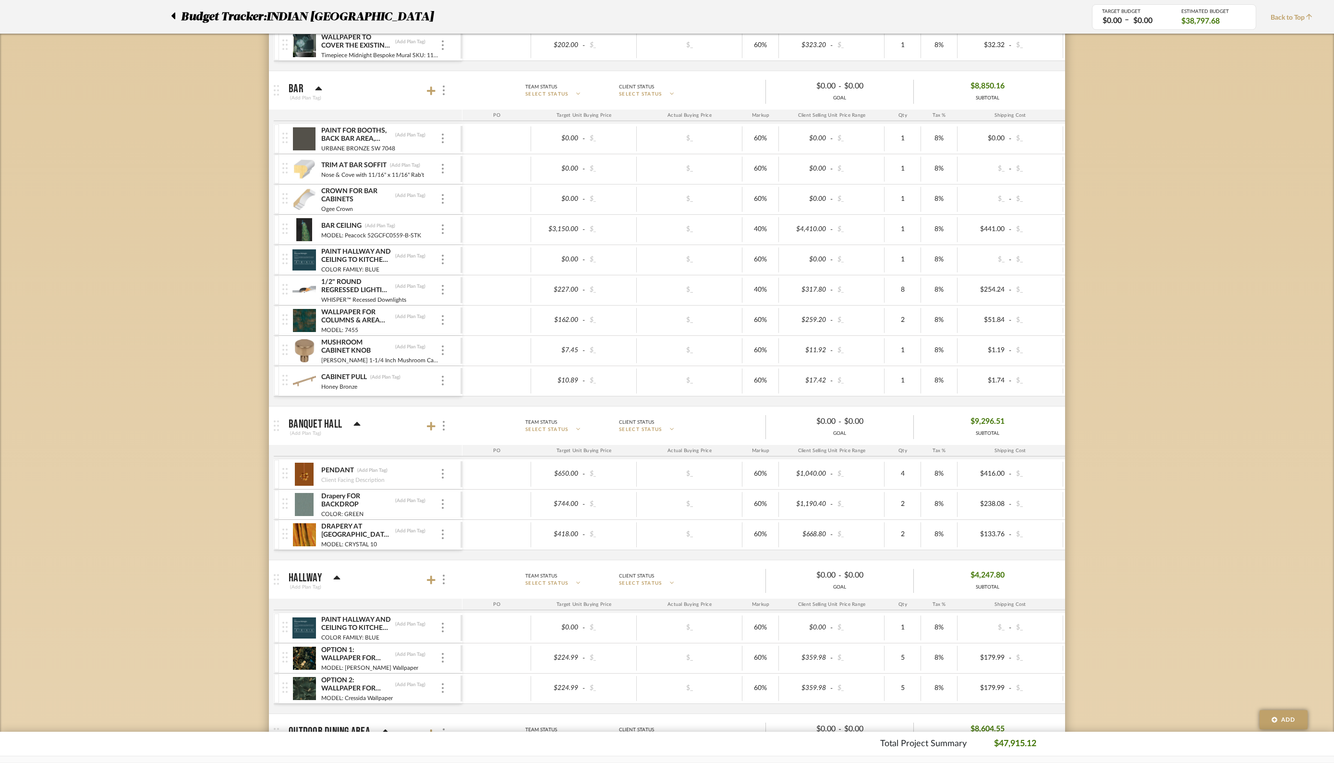
scroll to position [515, 0]
type input "40"
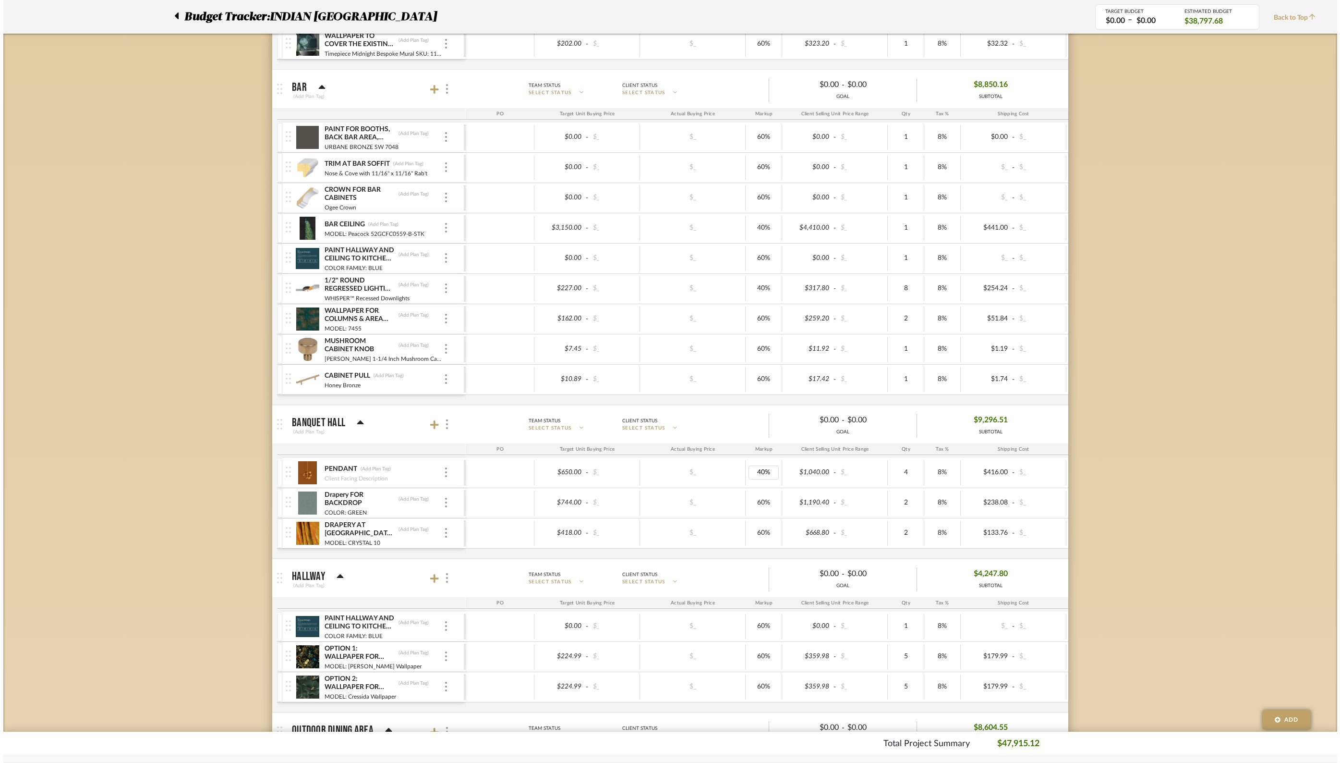
scroll to position [0, 0]
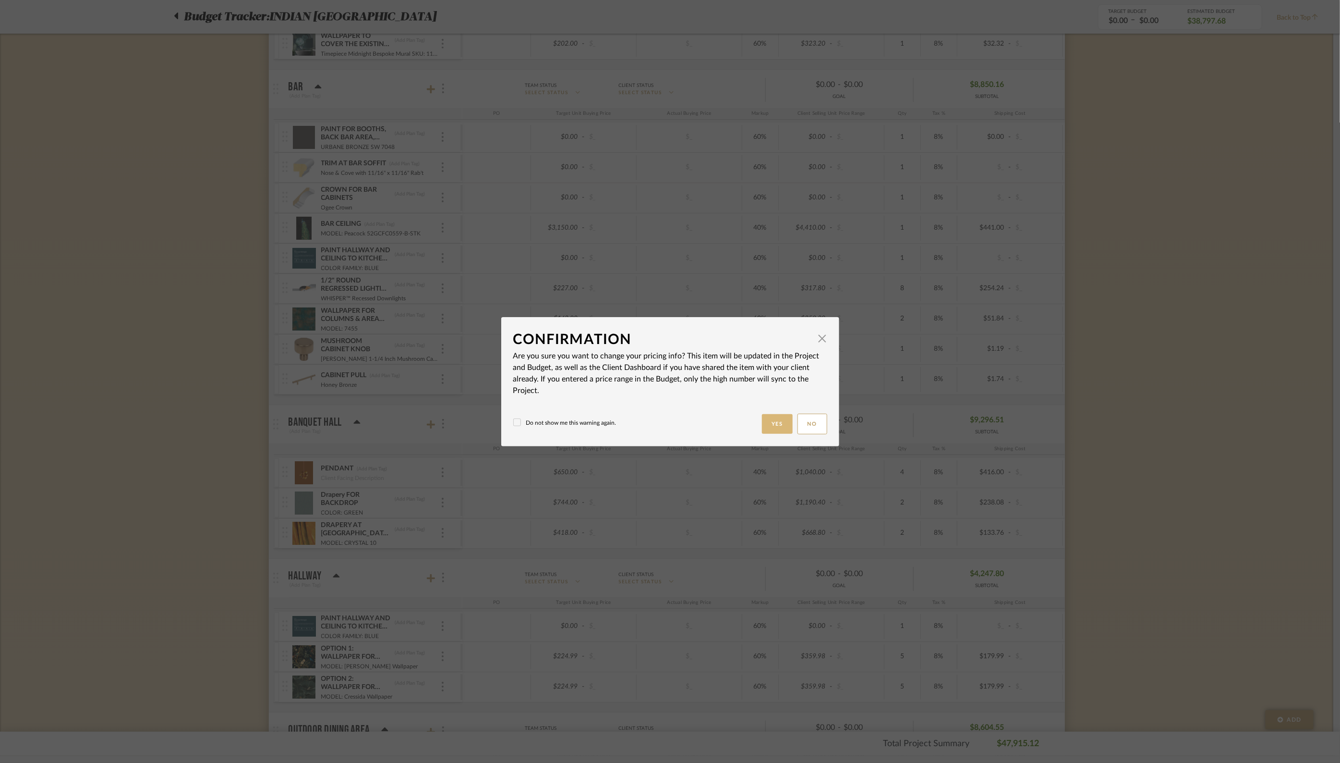
click at [775, 423] on button "Yes" at bounding box center [777, 424] width 31 height 20
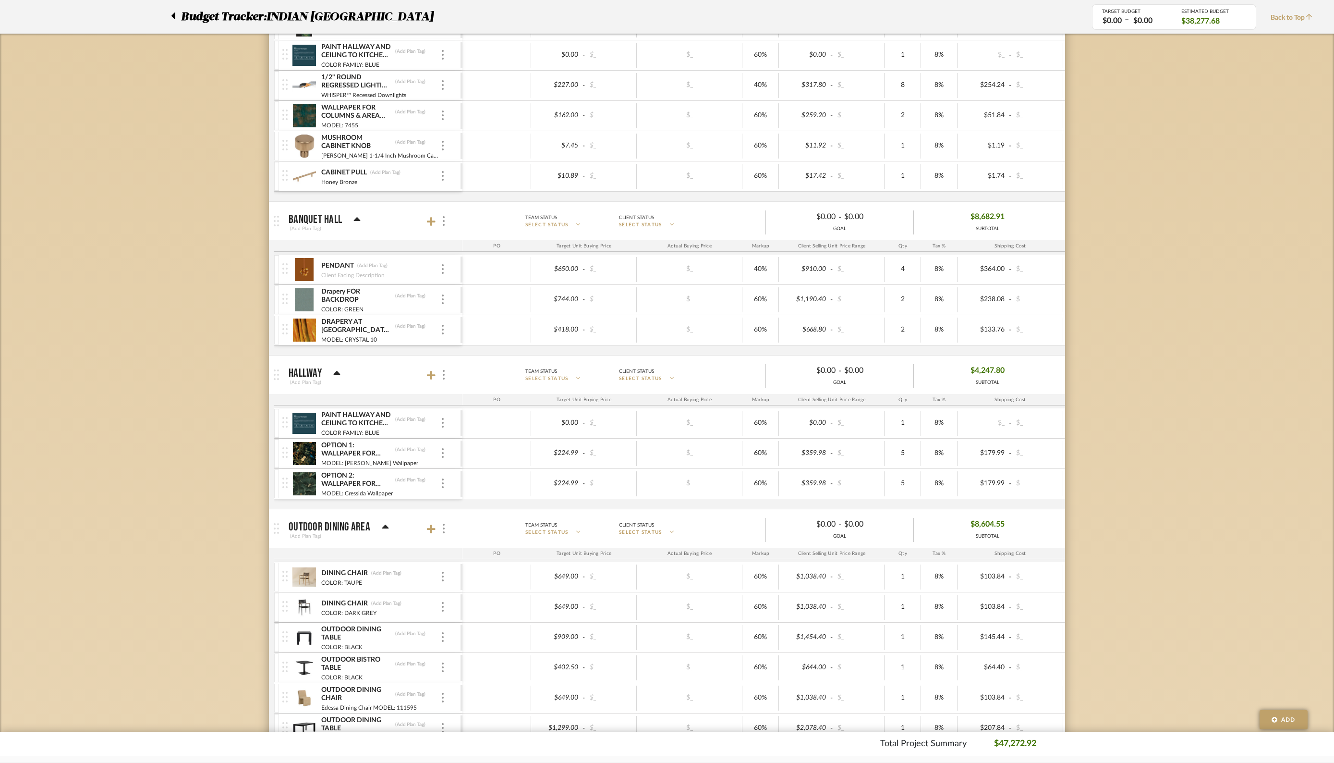
scroll to position [737, 0]
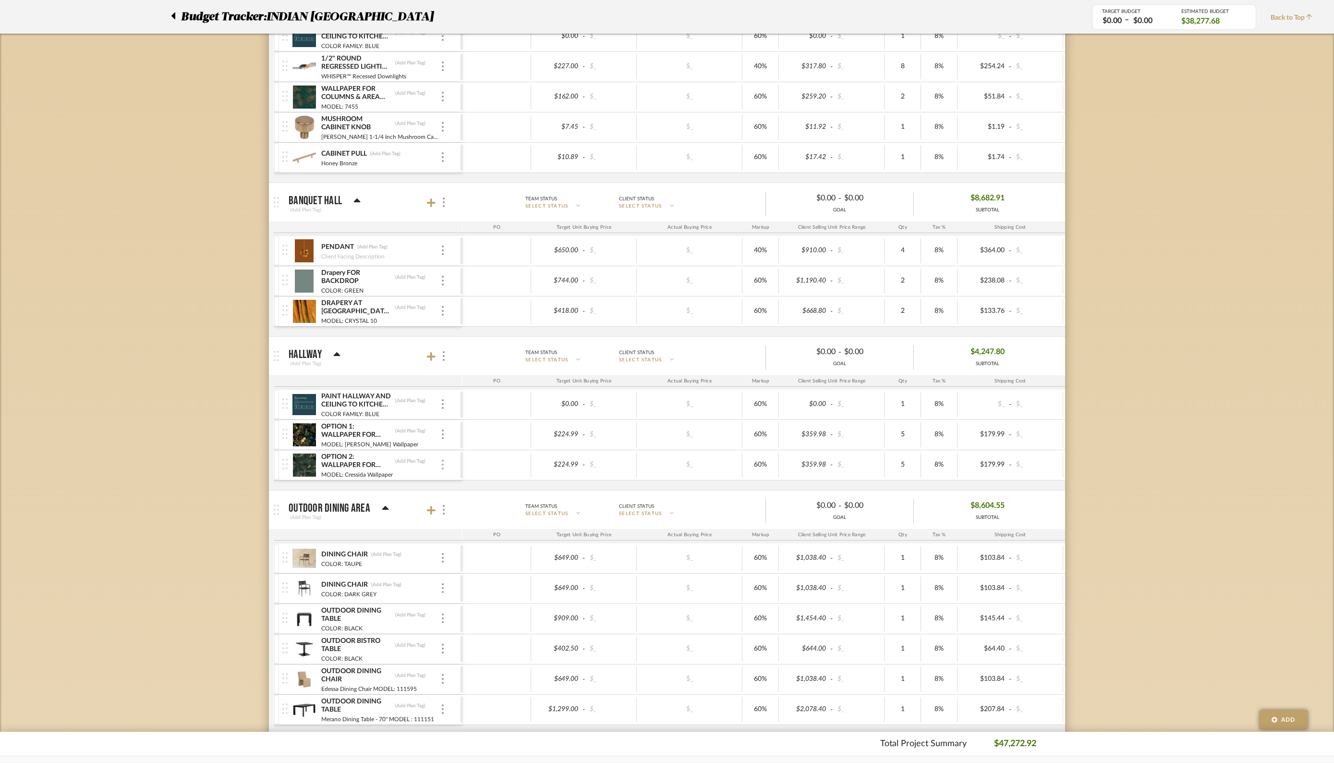
click at [444, 461] on div at bounding box center [442, 465] width 5 height 11
click at [475, 532] on span "Remove Item" at bounding box center [490, 532] width 60 height 8
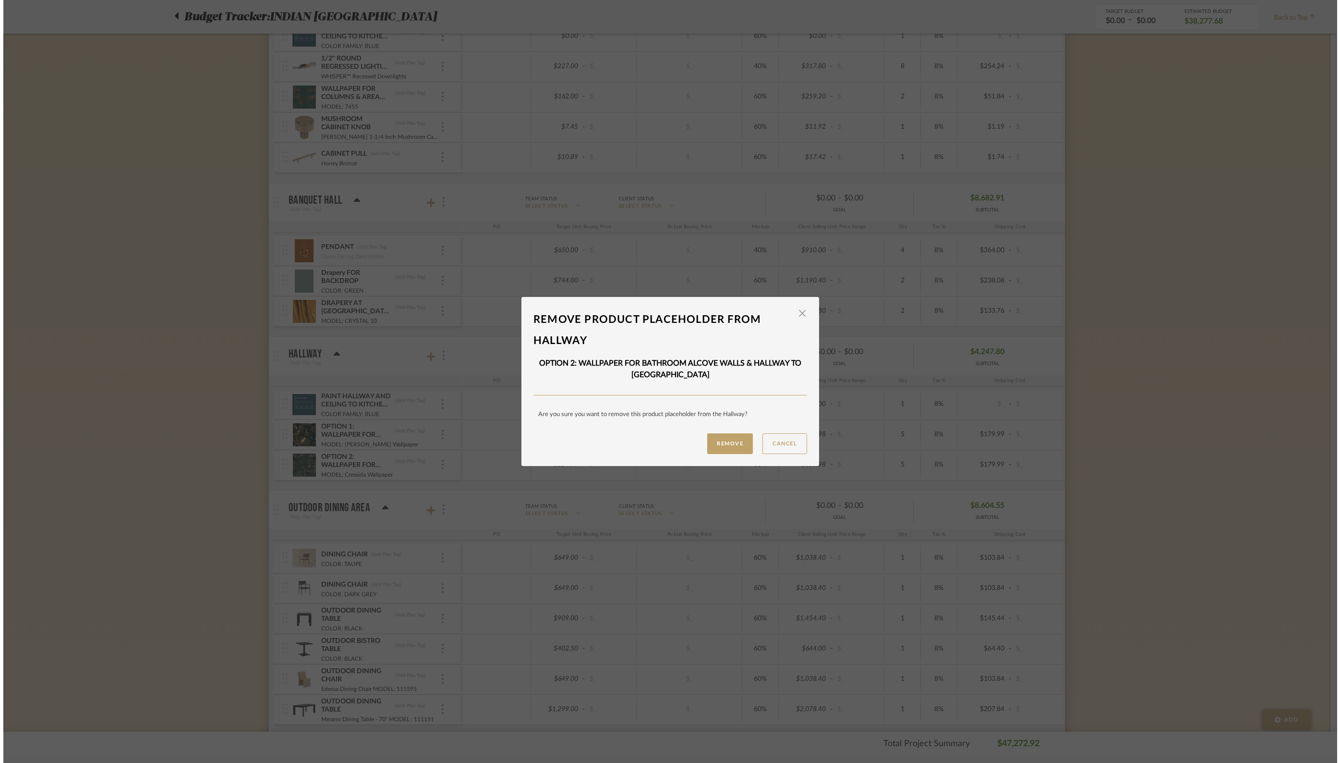
scroll to position [0, 0]
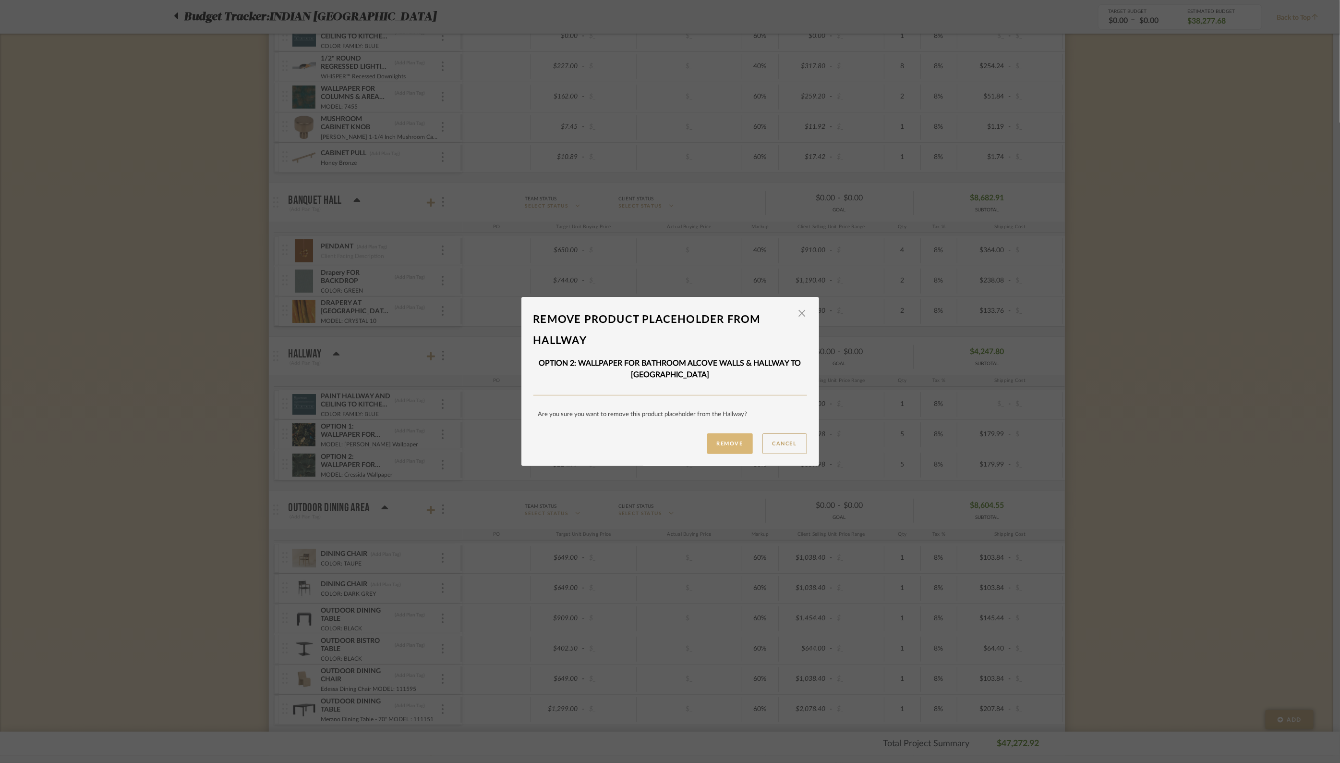
click at [722, 440] on button "Remove" at bounding box center [730, 443] width 46 height 21
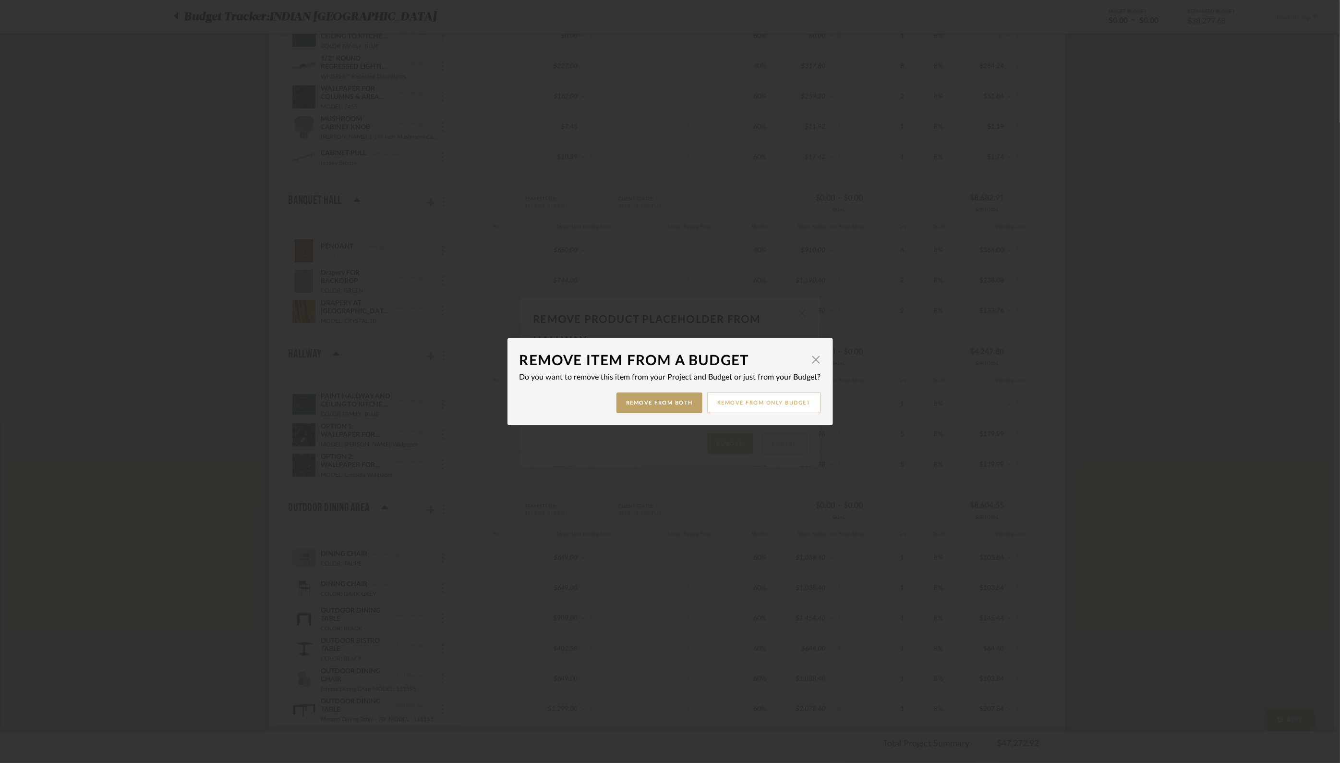
click at [777, 407] on button "Remove from only Budget" at bounding box center [764, 402] width 114 height 21
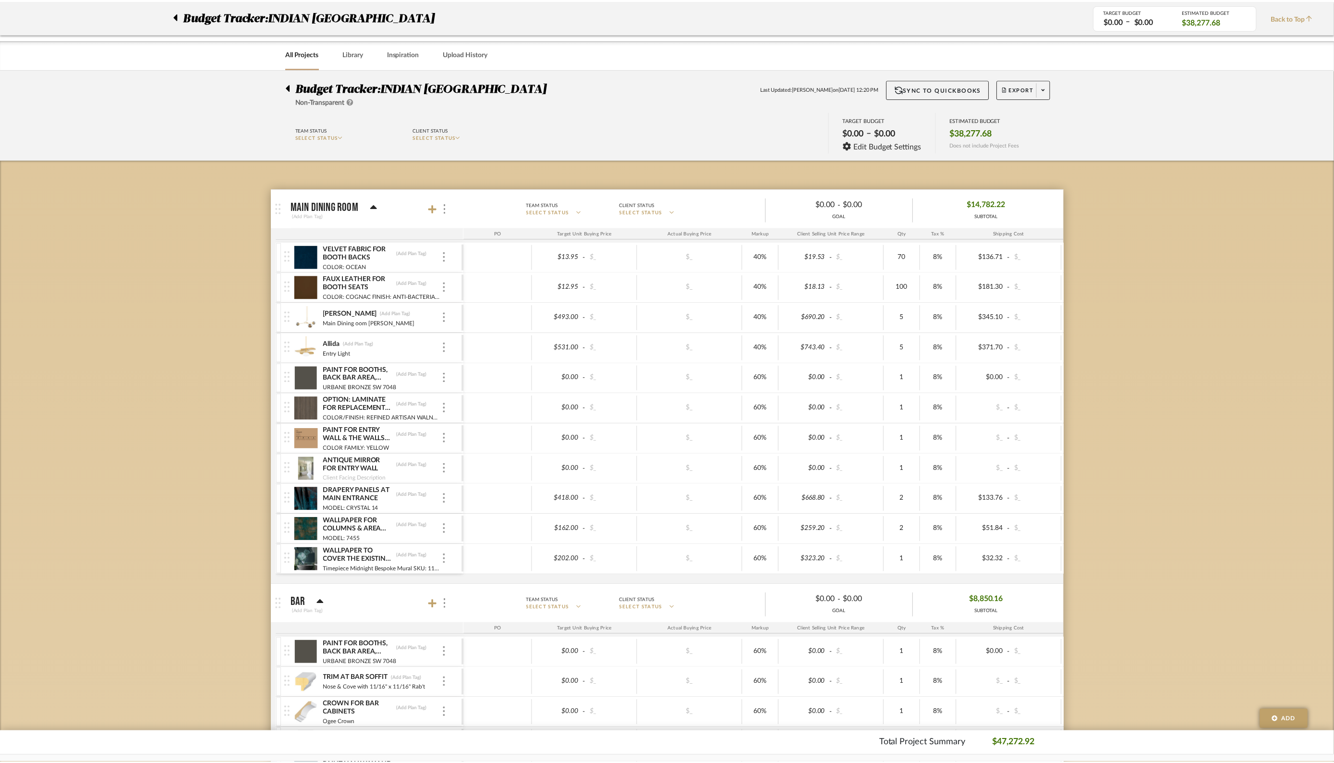
scroll to position [737, 0]
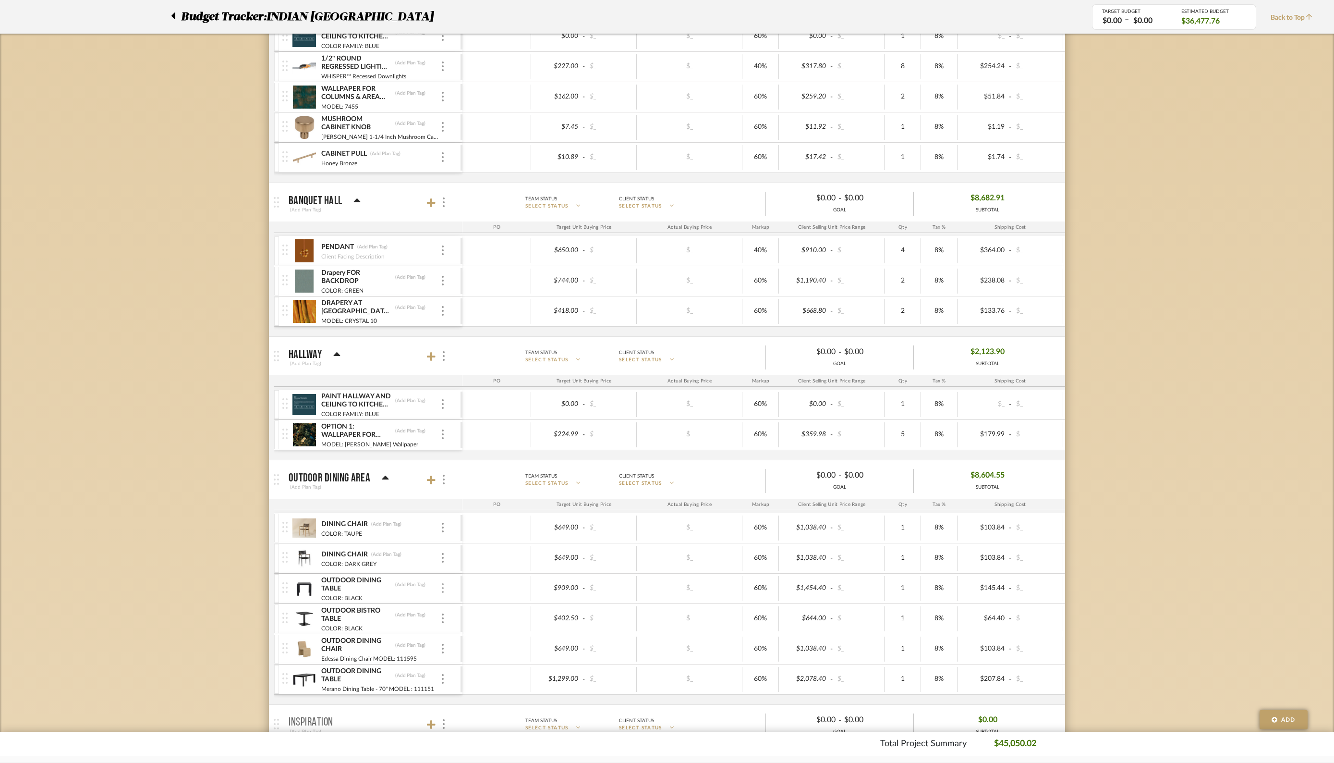
click at [442, 584] on img at bounding box center [443, 588] width 2 height 10
click at [473, 656] on span "Remove Item" at bounding box center [490, 655] width 60 height 8
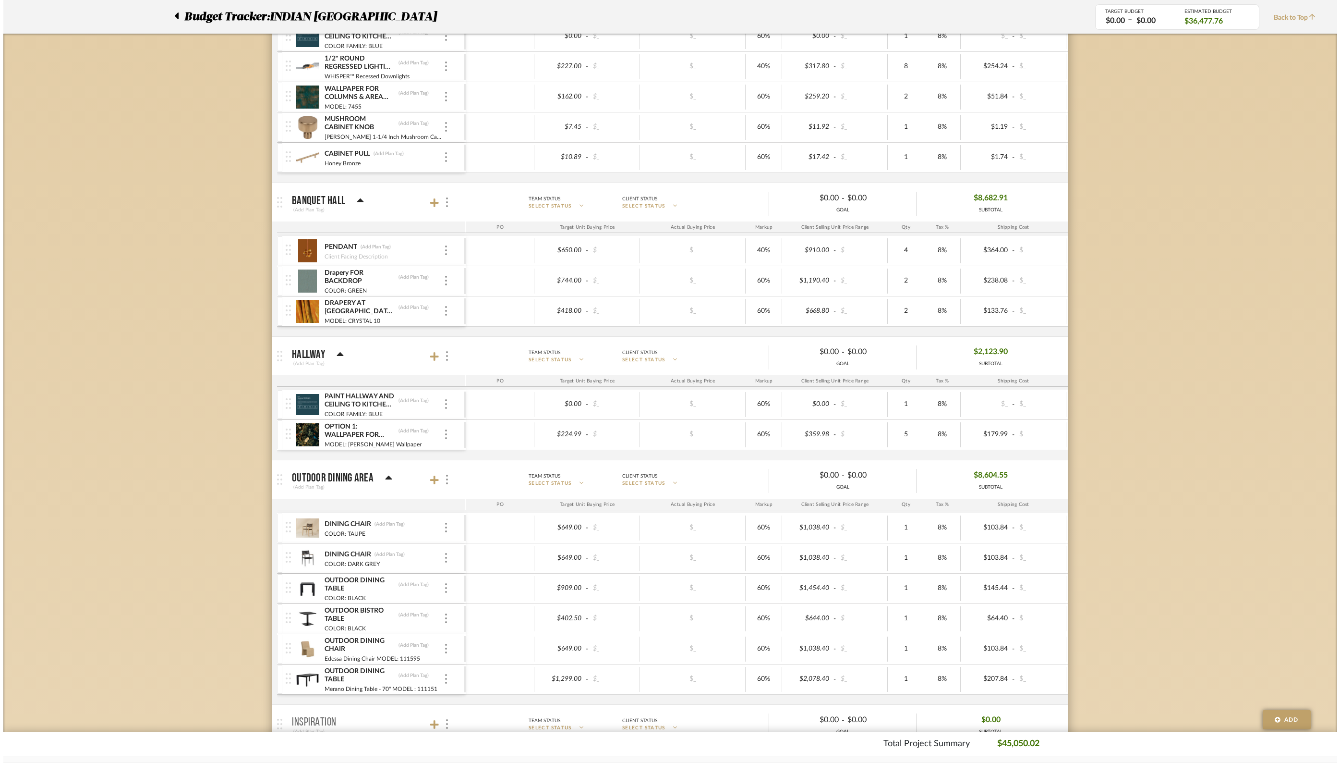
scroll to position [0, 0]
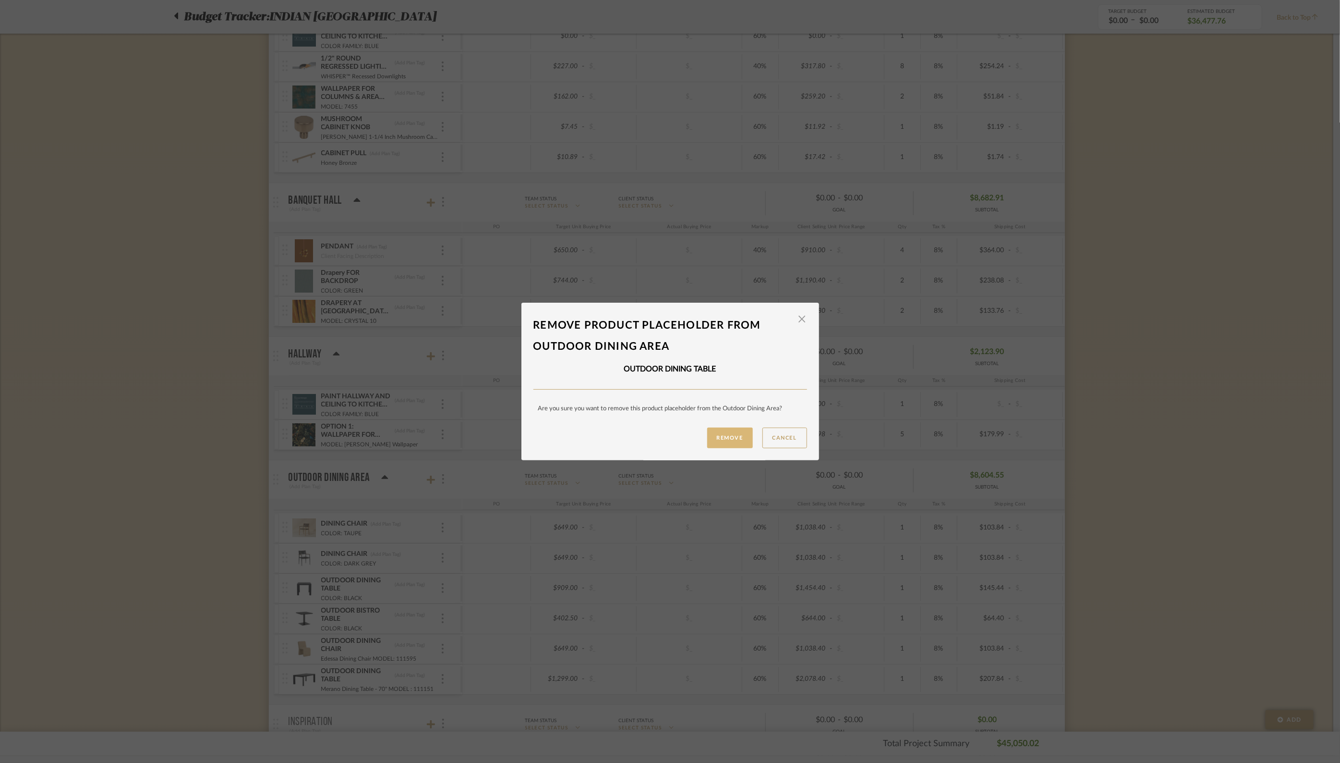
click at [719, 437] on button "Remove" at bounding box center [730, 437] width 46 height 21
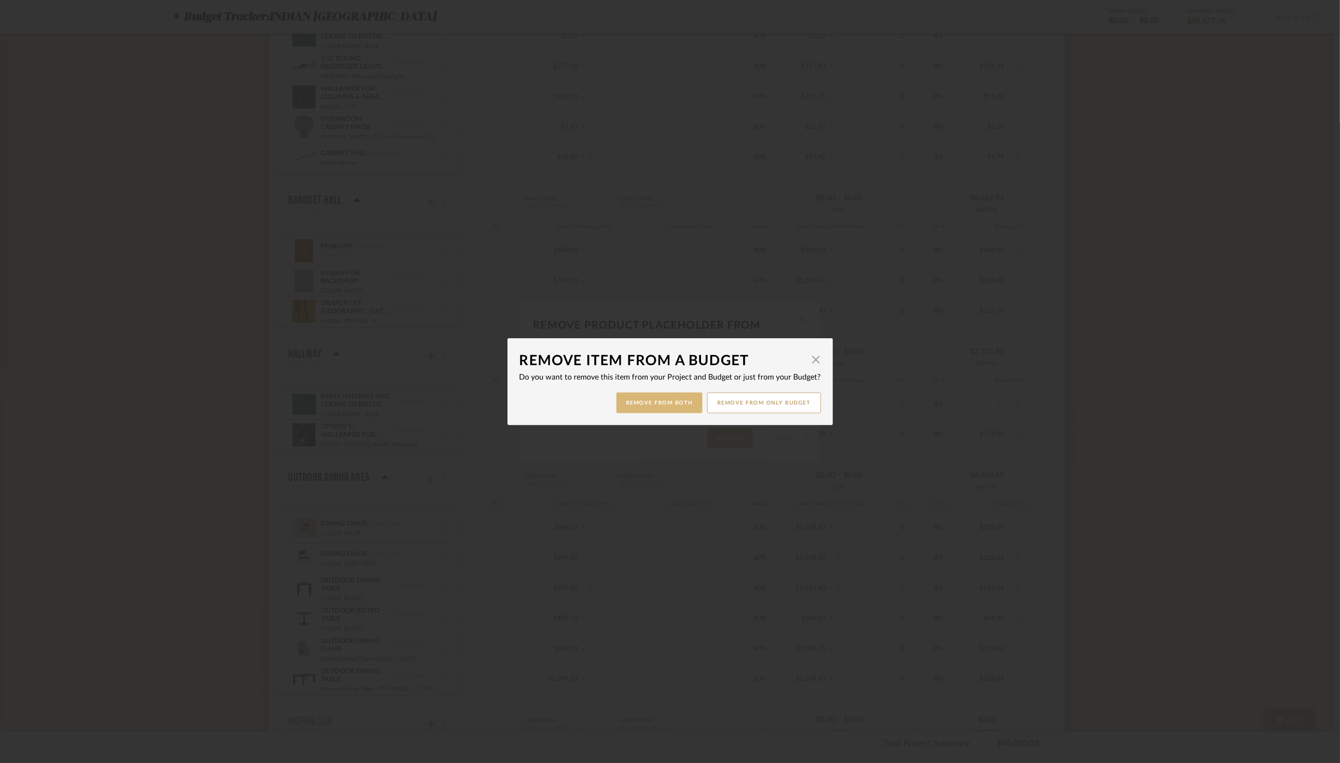
click at [637, 403] on button "Remove from Both" at bounding box center [660, 402] width 86 height 21
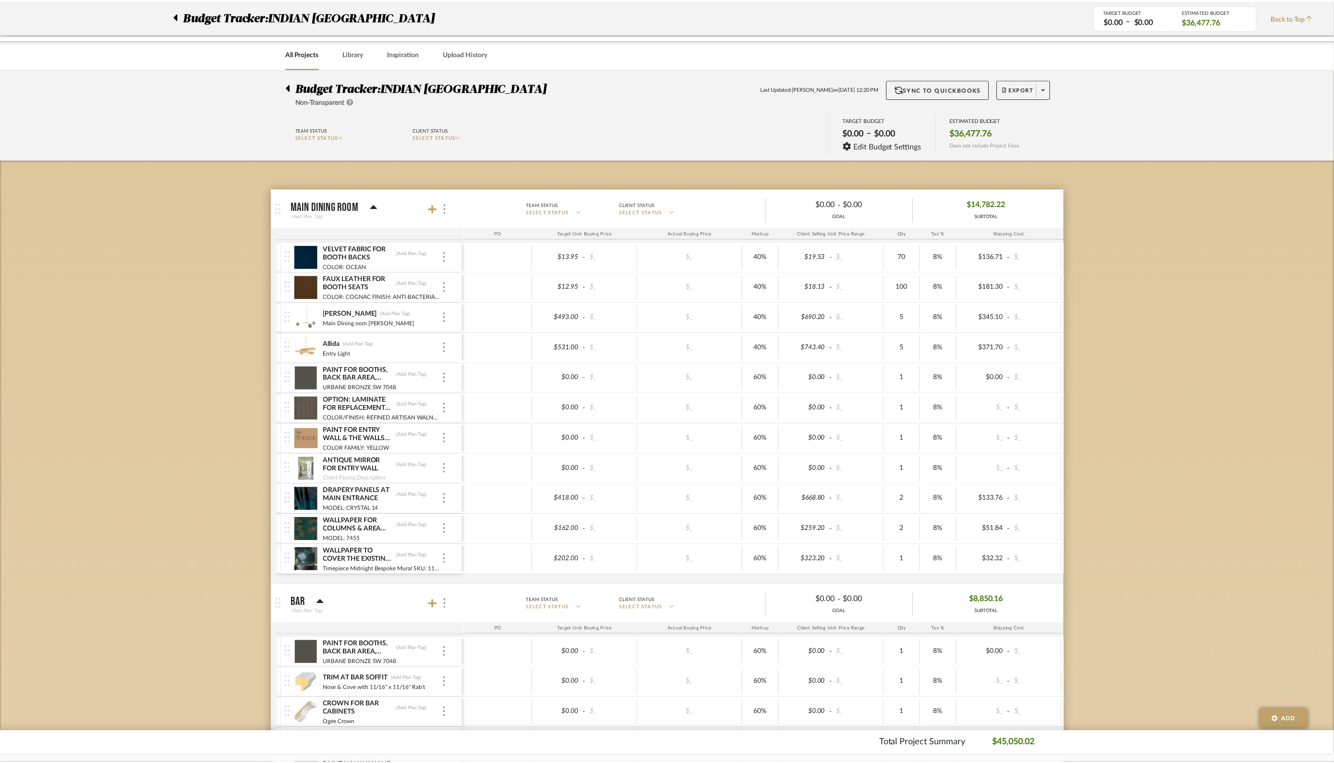
scroll to position [737, 0]
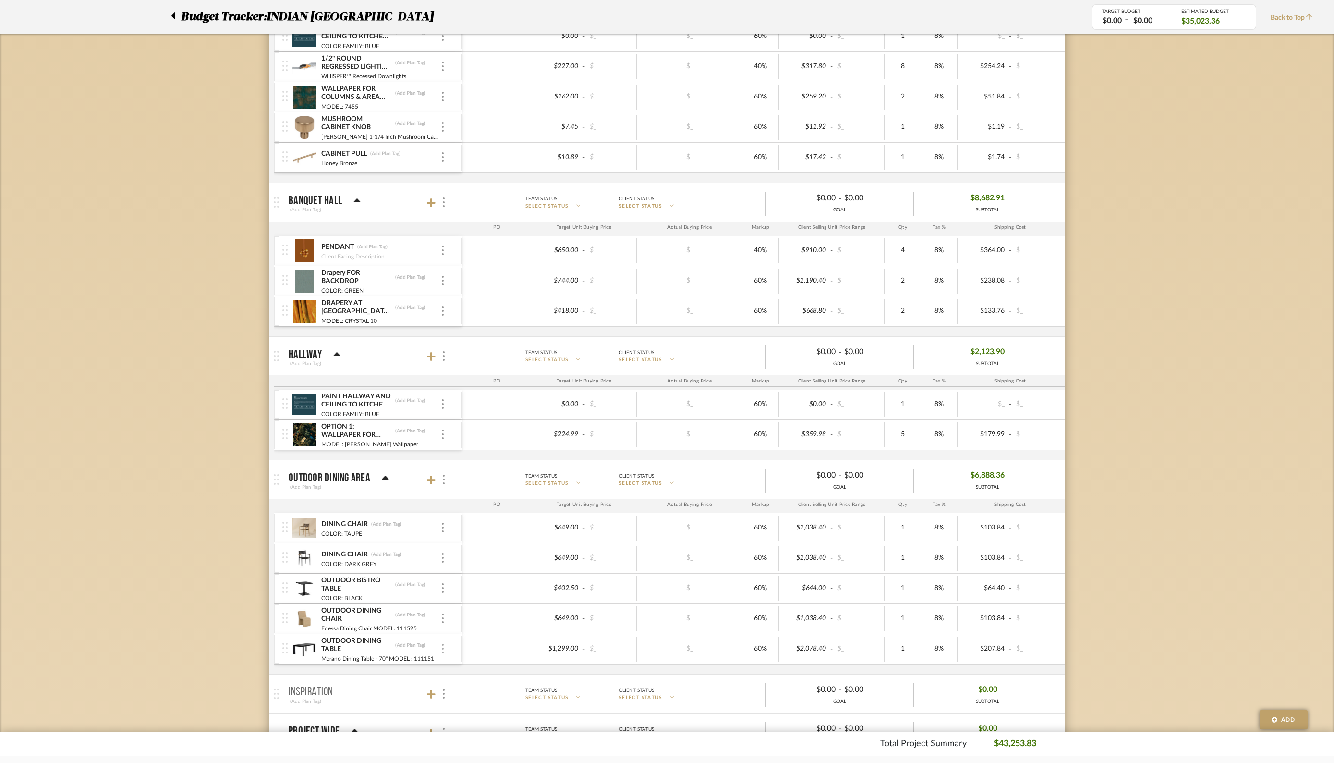
click at [443, 645] on img at bounding box center [443, 649] width 2 height 10
click at [465, 715] on span "Remove Item" at bounding box center [490, 715] width 60 height 8
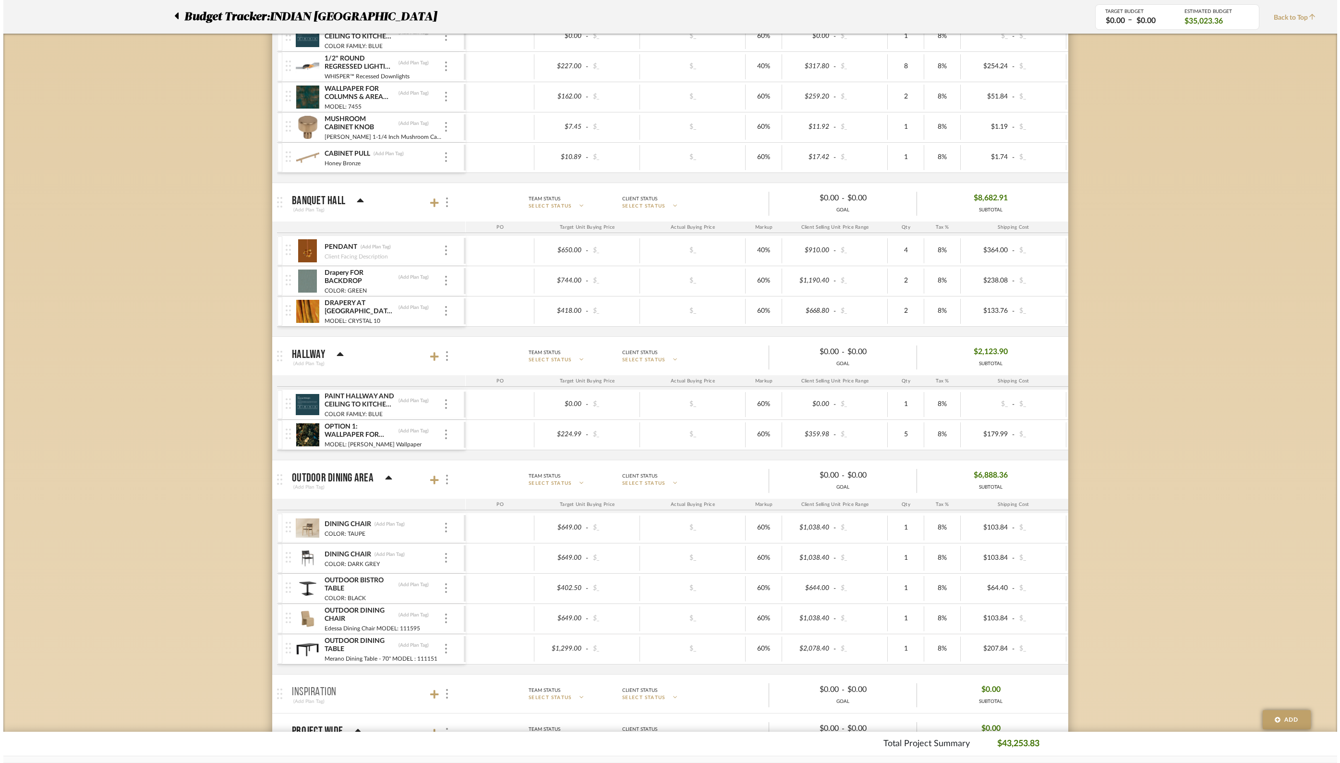
scroll to position [0, 0]
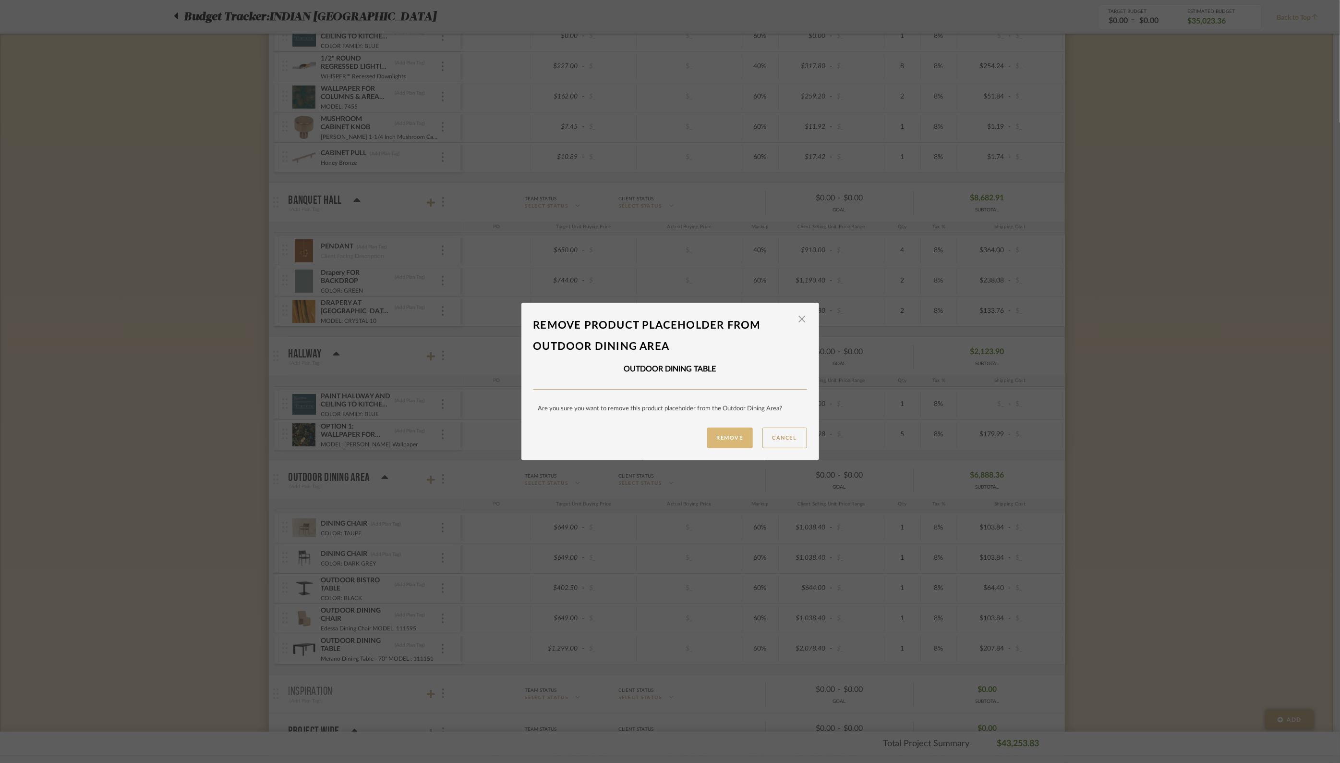
click at [729, 438] on button "Remove" at bounding box center [730, 437] width 46 height 21
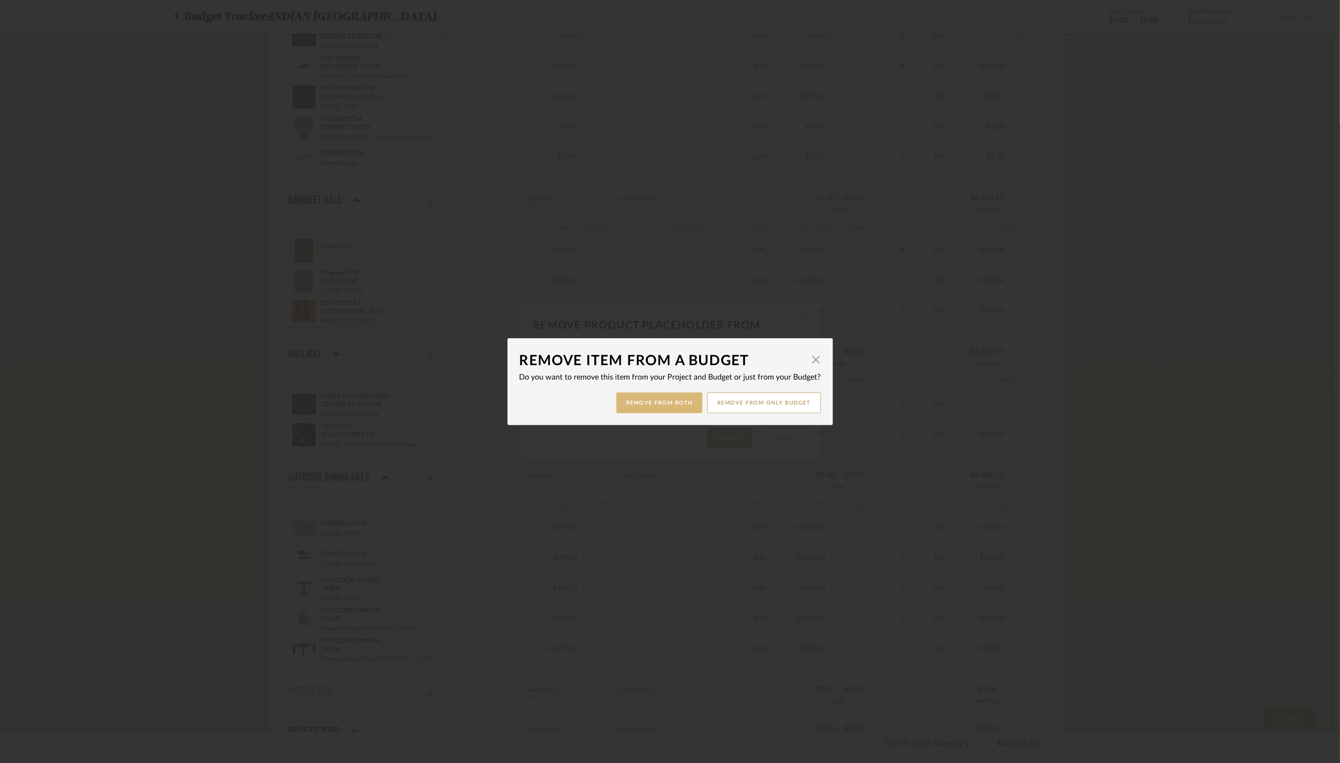
click at [655, 401] on button "Remove from Both" at bounding box center [660, 402] width 86 height 21
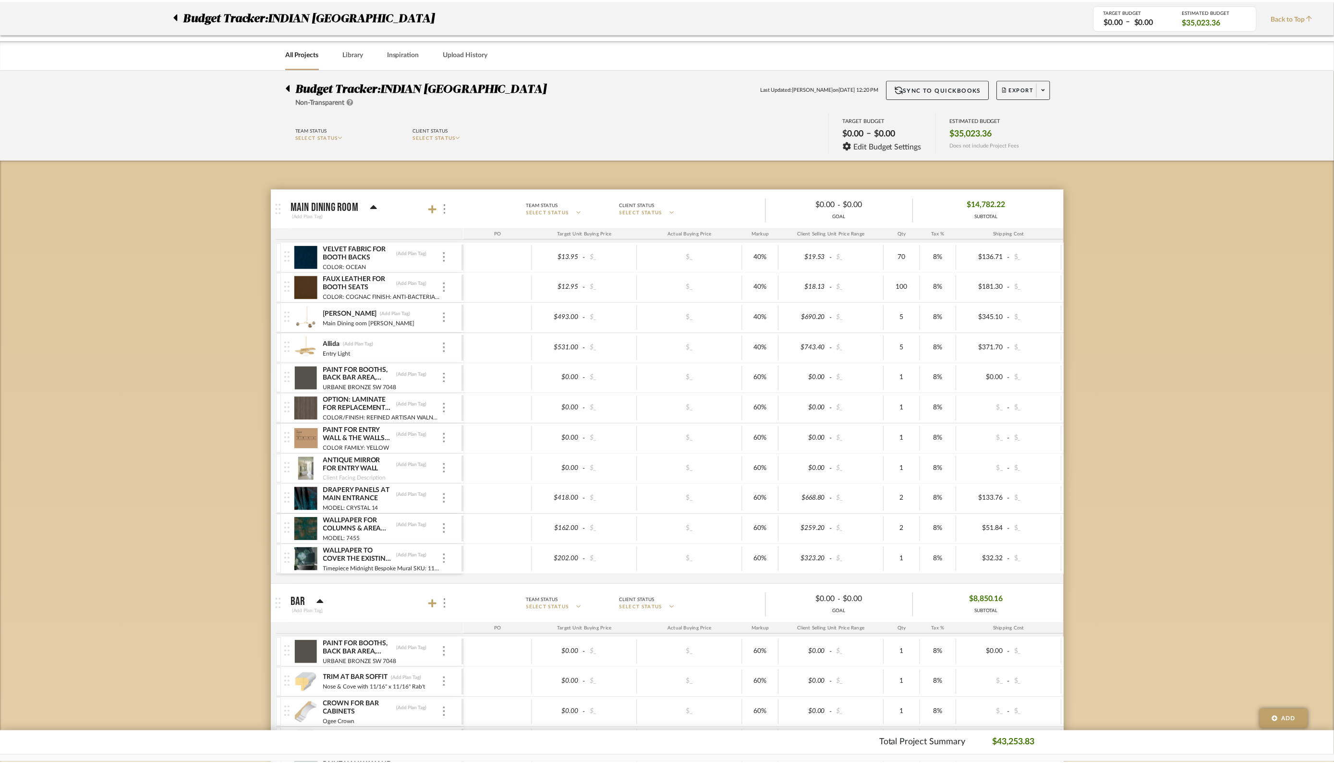
scroll to position [737, 0]
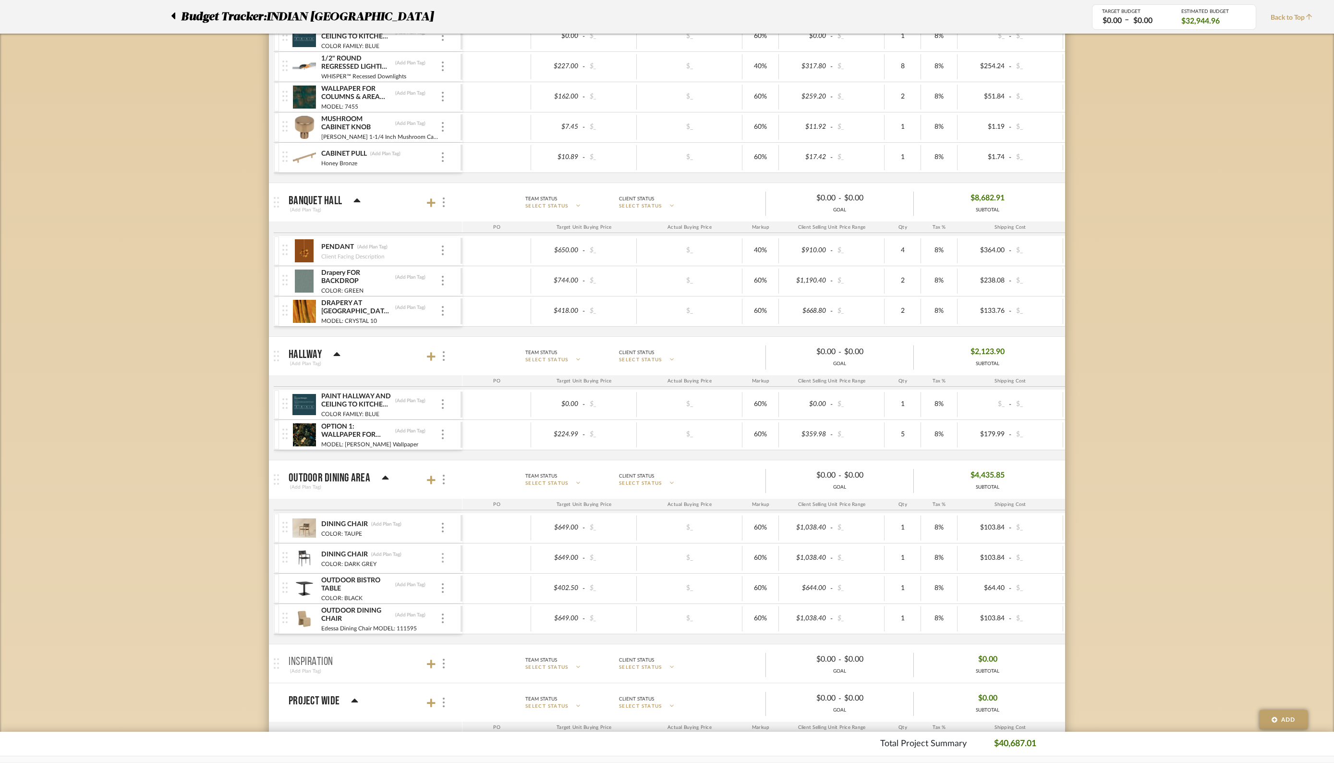
click at [443, 554] on img at bounding box center [443, 558] width 2 height 10
click at [469, 625] on span "Remove Item" at bounding box center [490, 625] width 60 height 8
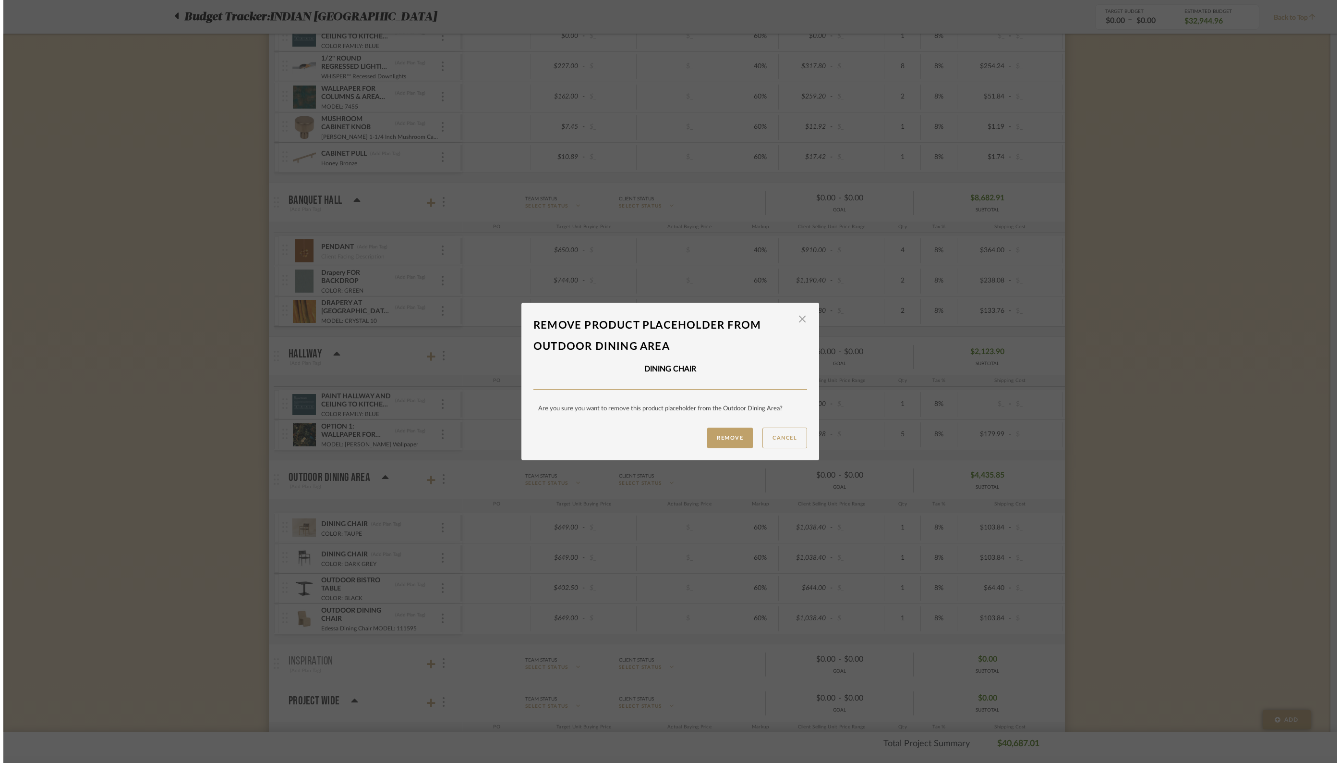
scroll to position [0, 0]
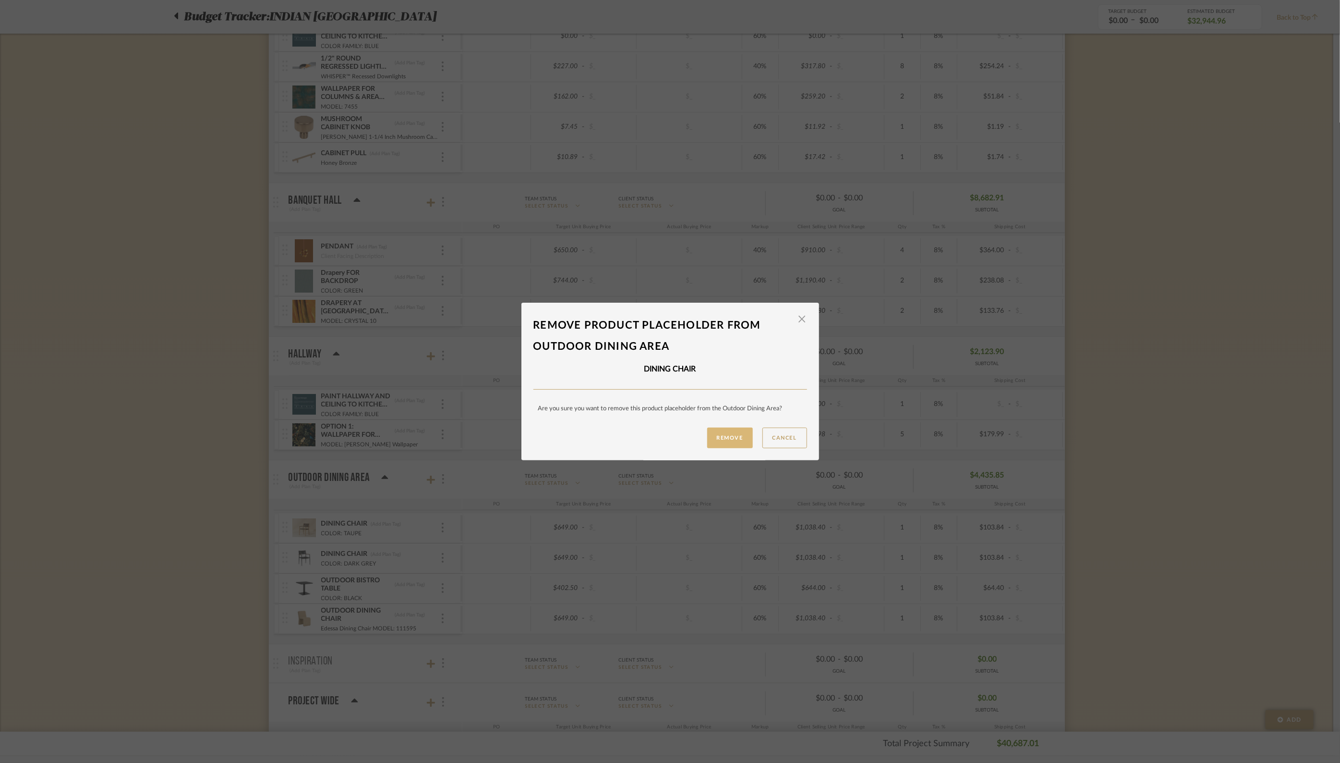
click at [727, 439] on button "Remove" at bounding box center [730, 437] width 46 height 21
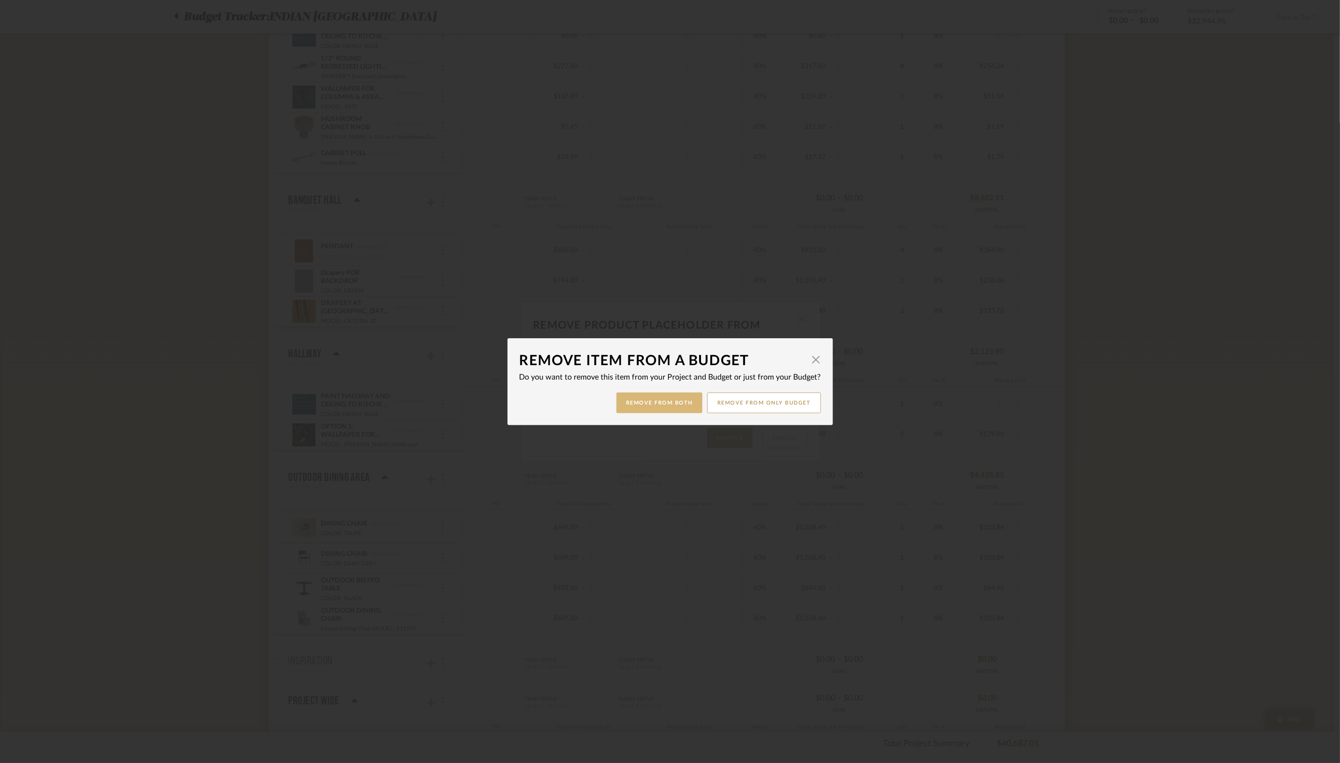
click at [638, 403] on button "Remove from Both" at bounding box center [660, 402] width 86 height 21
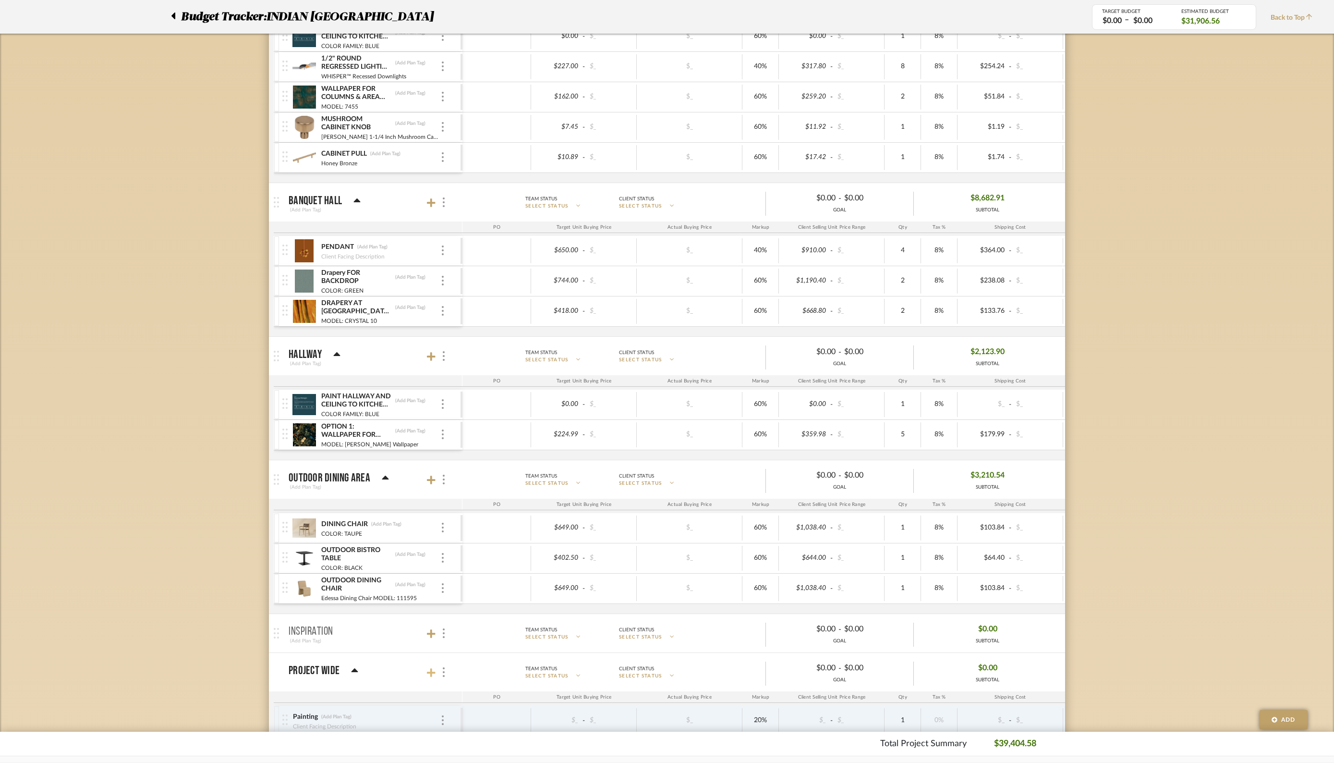
click at [433, 669] on icon at bounding box center [431, 673] width 9 height 10
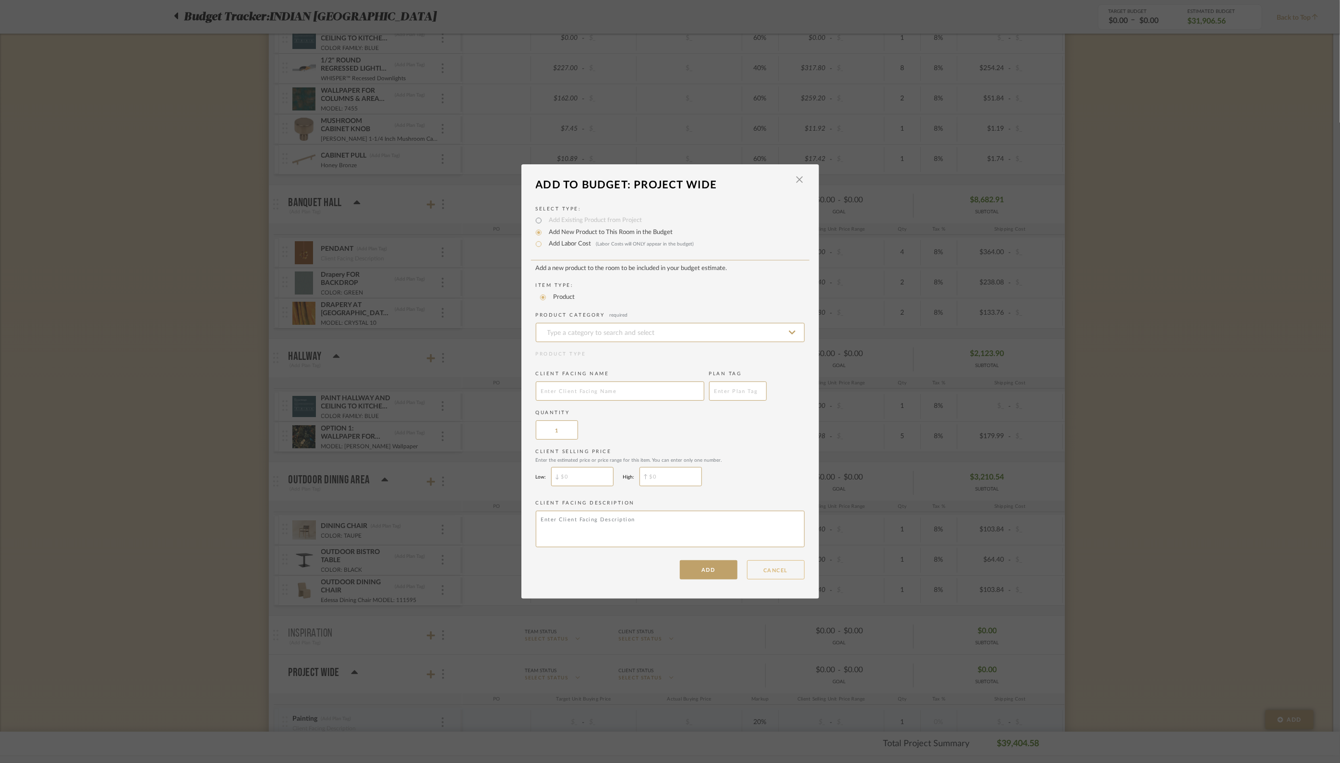
click at [791, 569] on button "CANCEL" at bounding box center [776, 569] width 58 height 19
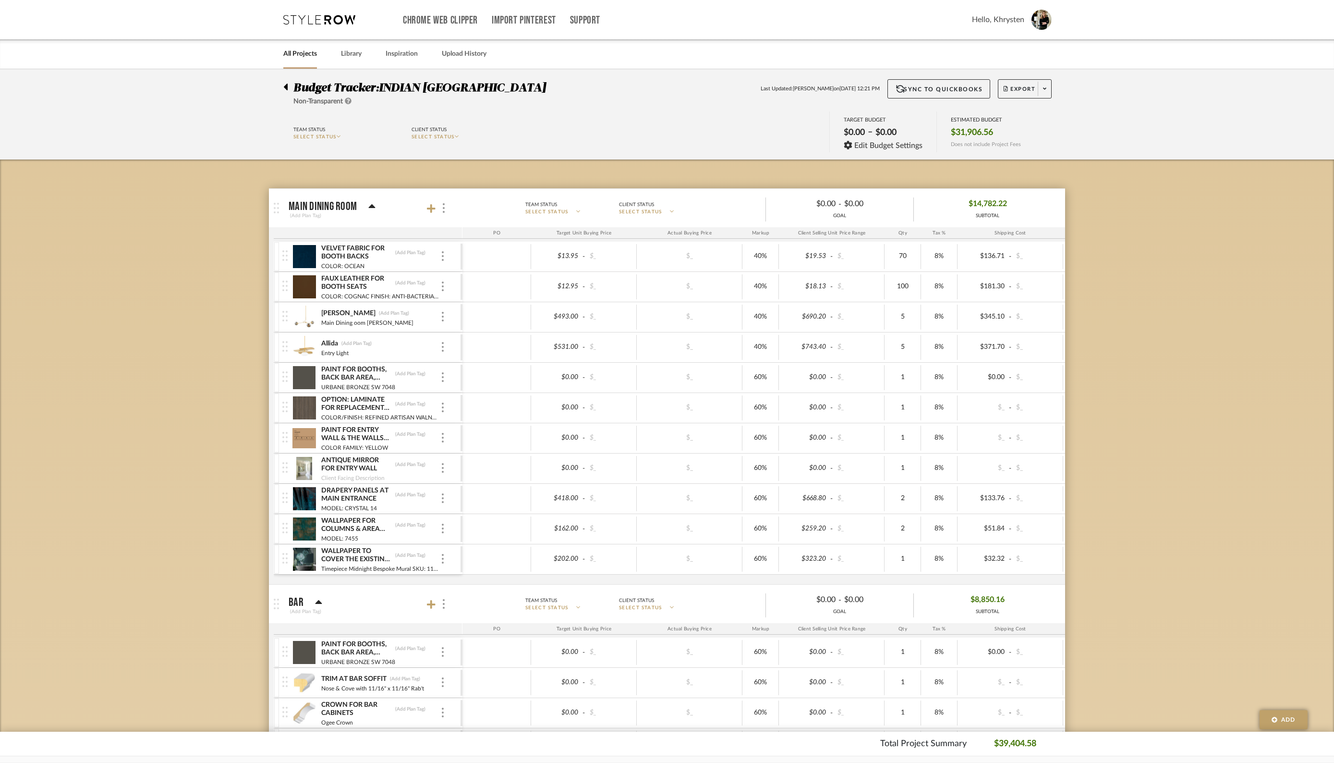
click at [287, 85] on icon at bounding box center [286, 87] width 4 height 7
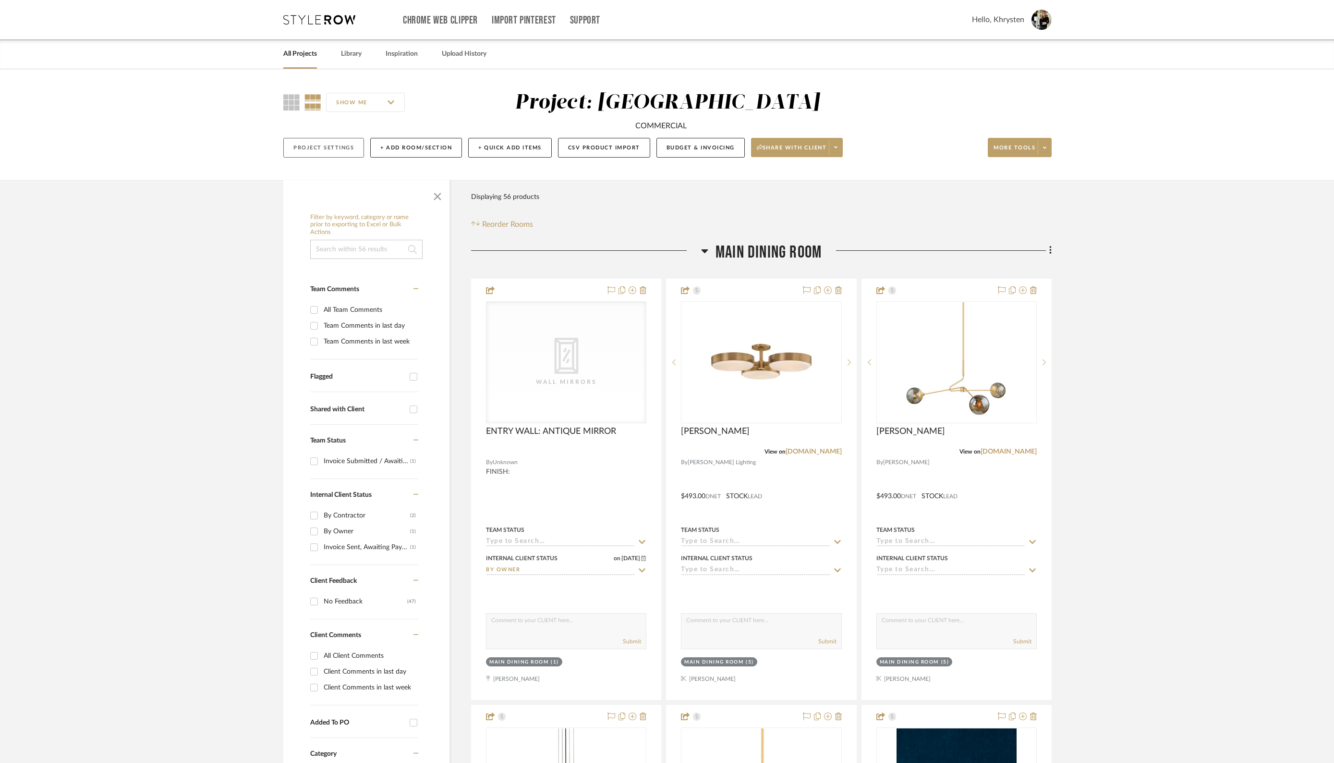
click at [312, 149] on button "Project Settings" at bounding box center [323, 148] width 81 height 20
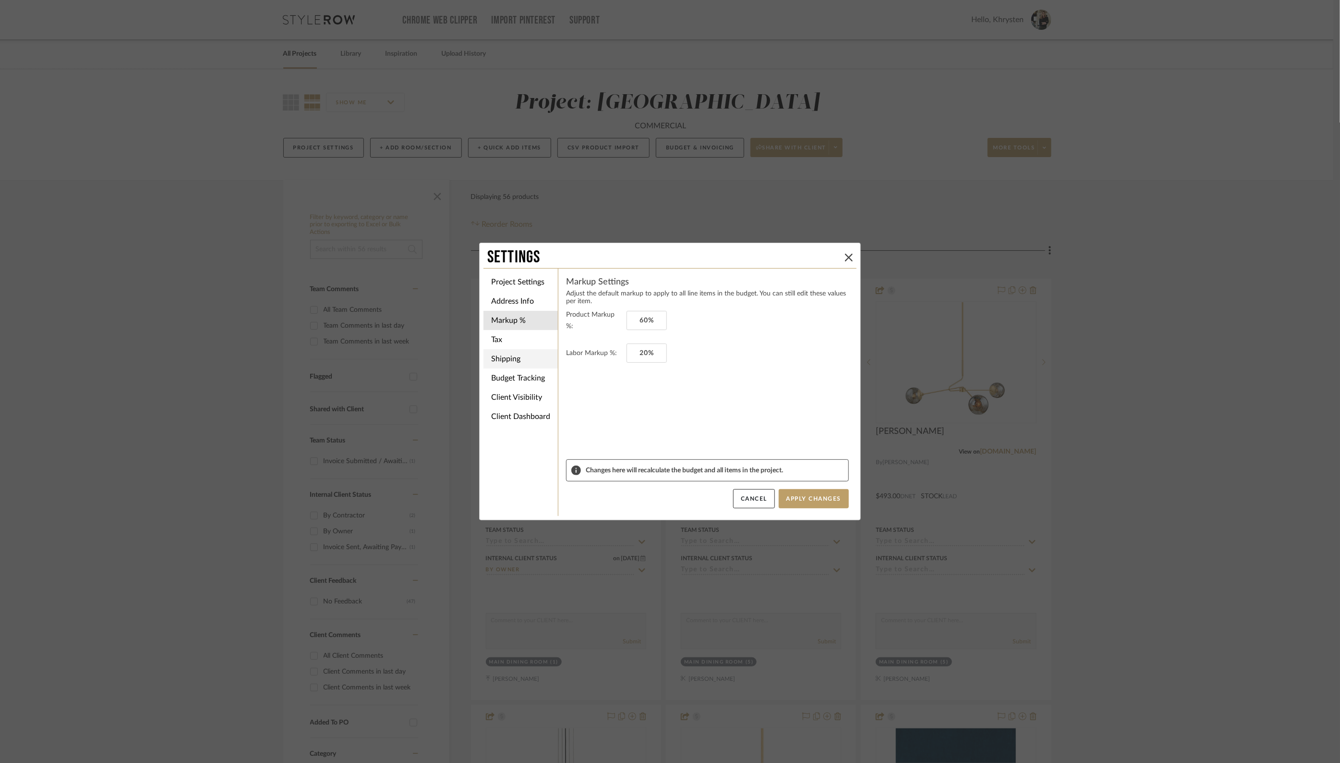
click at [506, 359] on li "Shipping" at bounding box center [521, 358] width 74 height 19
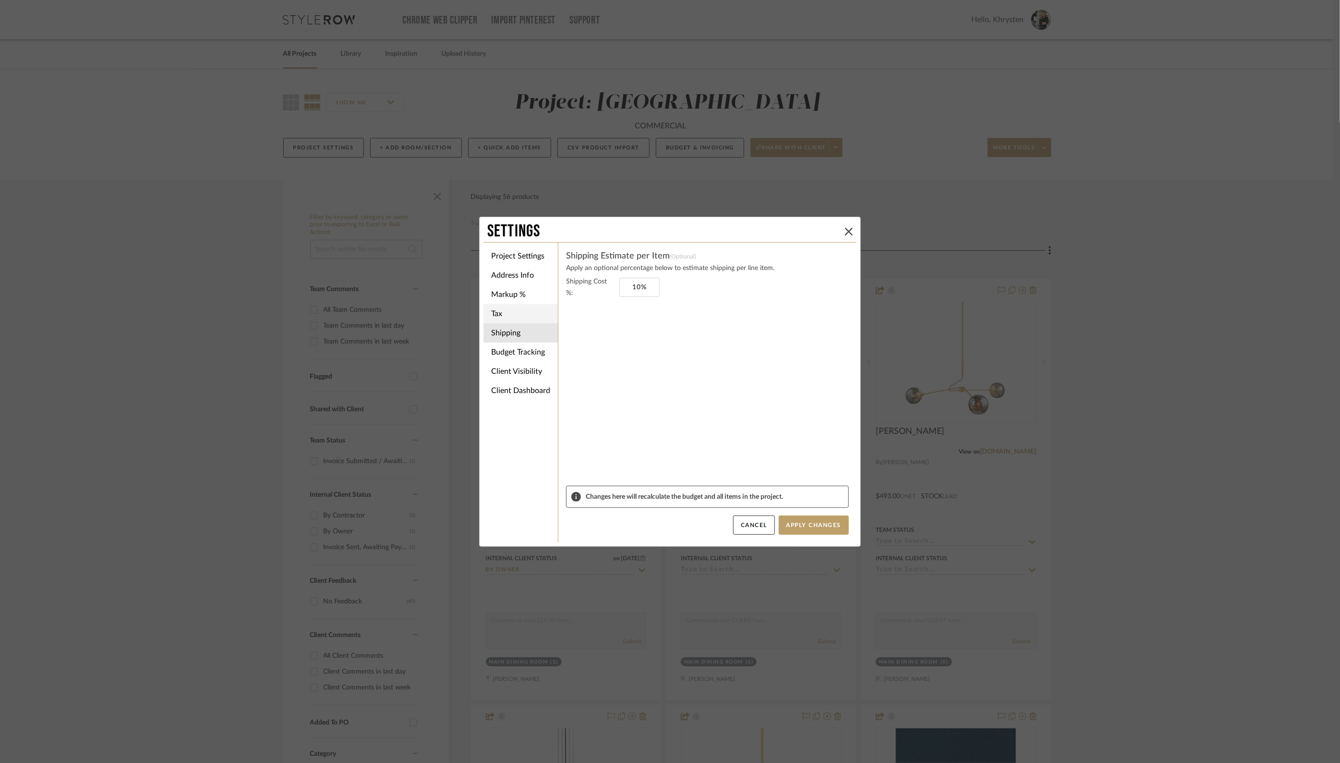
click at [495, 312] on li "Tax" at bounding box center [521, 313] width 74 height 19
type input "[US_STATE]"
click at [845, 230] on icon at bounding box center [849, 232] width 8 height 8
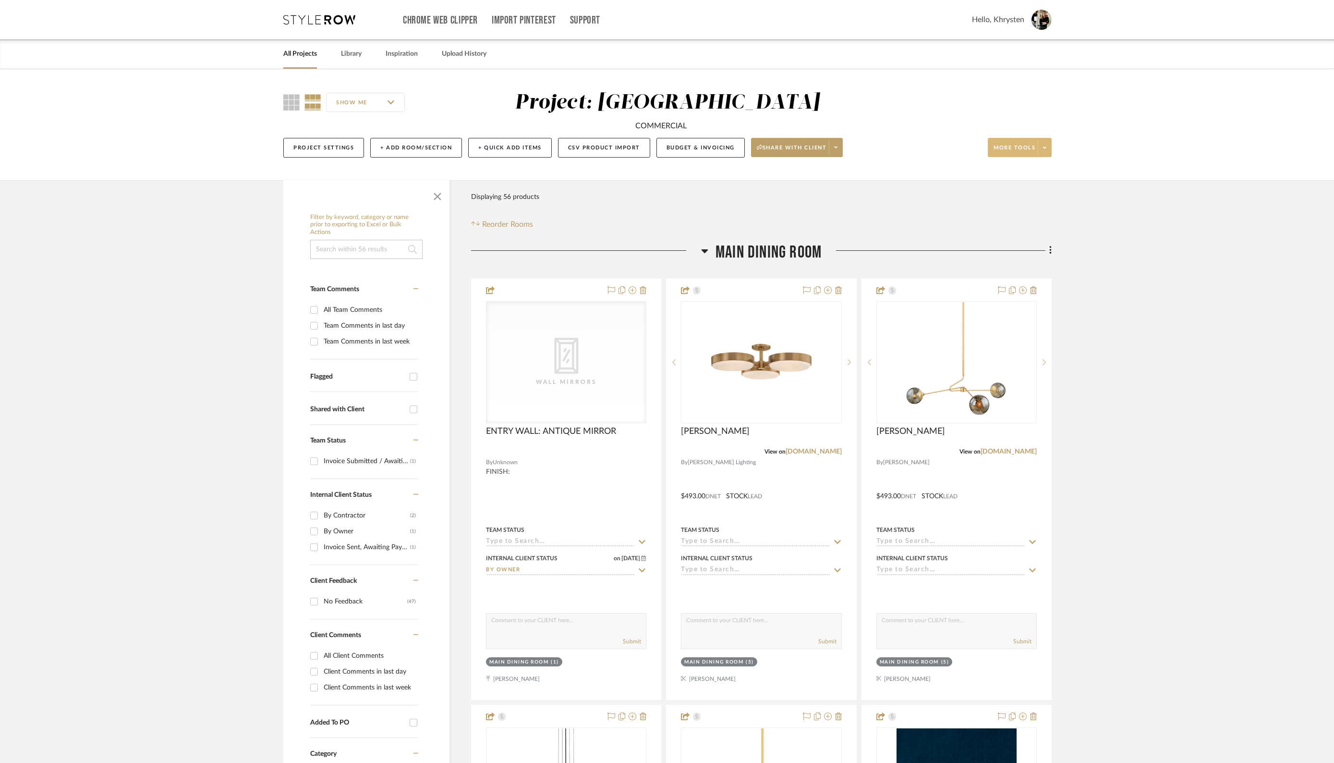
click at [1007, 150] on span "More tools" at bounding box center [1015, 151] width 42 height 14
click at [1022, 312] on span "PDF Estimate Export" at bounding box center [1029, 313] width 62 height 8
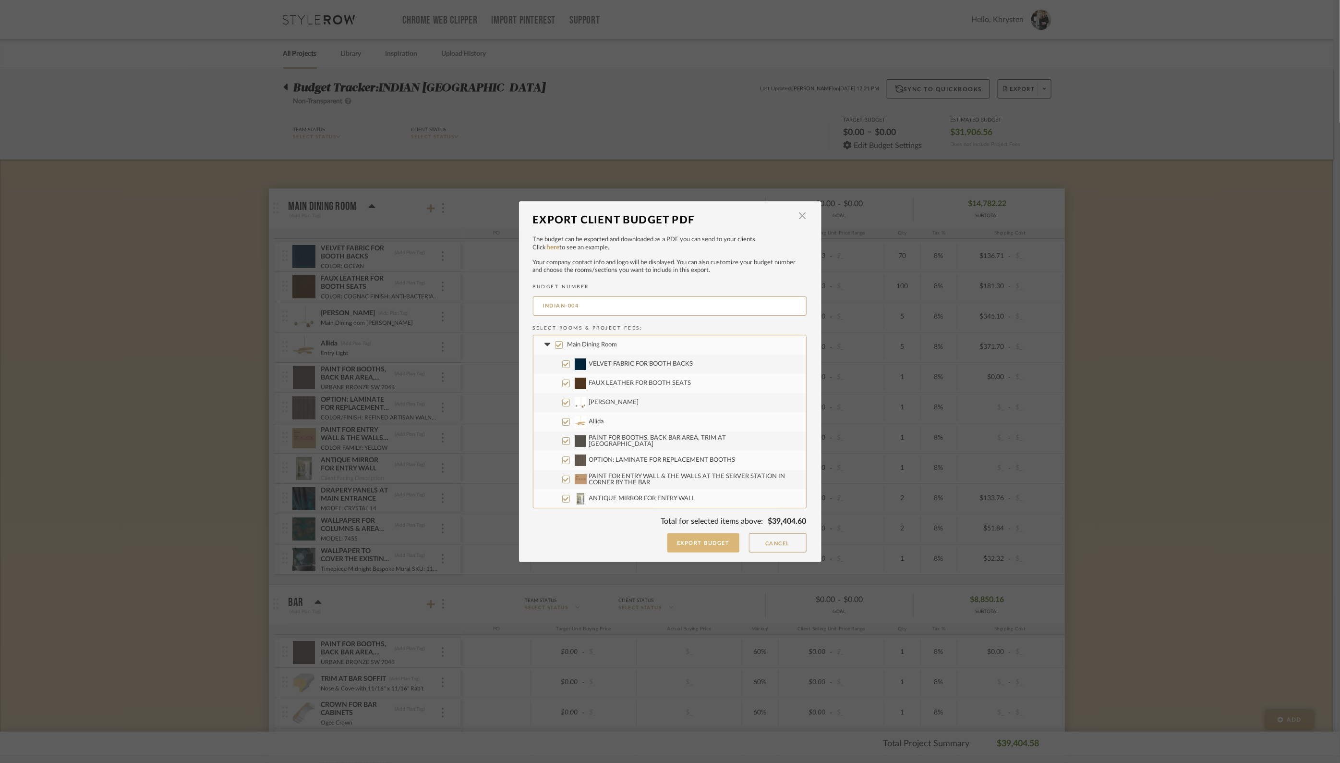
click at [709, 538] on button "Export Budget" at bounding box center [704, 542] width 72 height 19
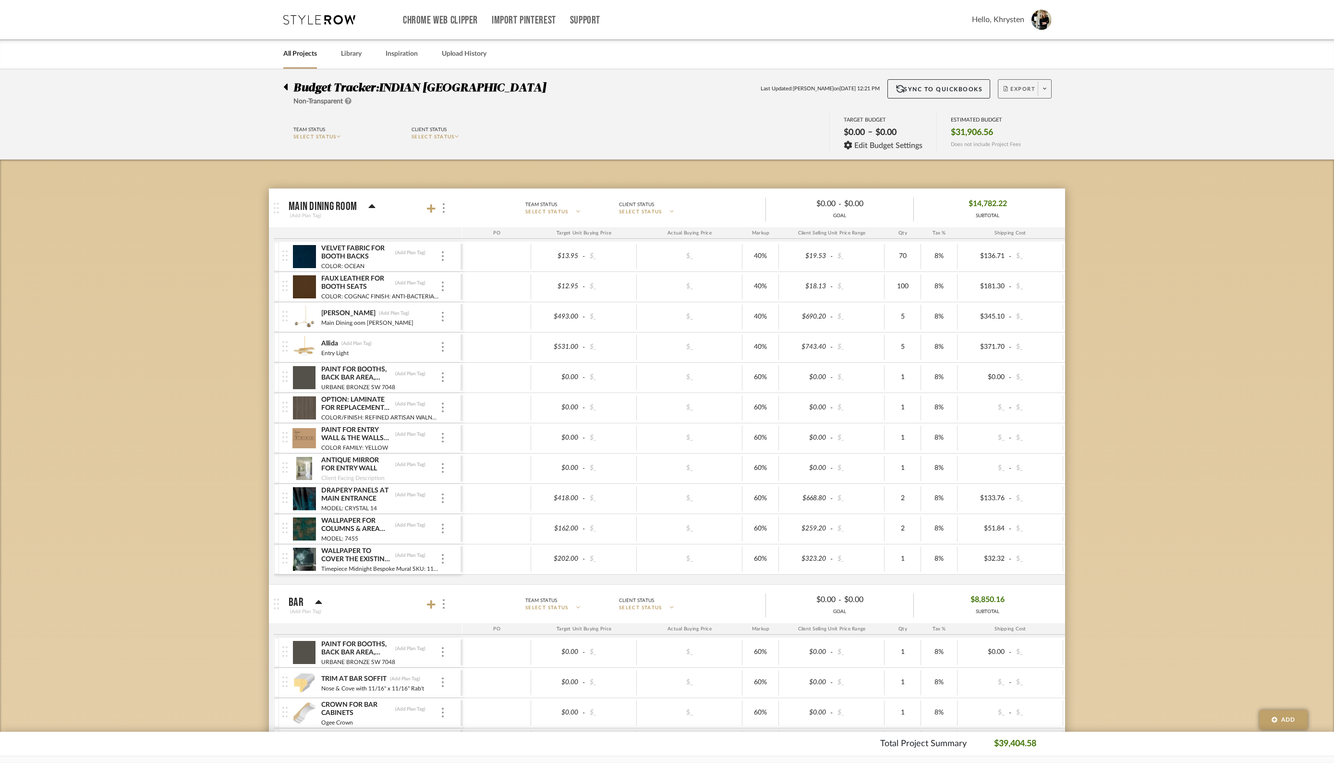
scroll to position [9, 0]
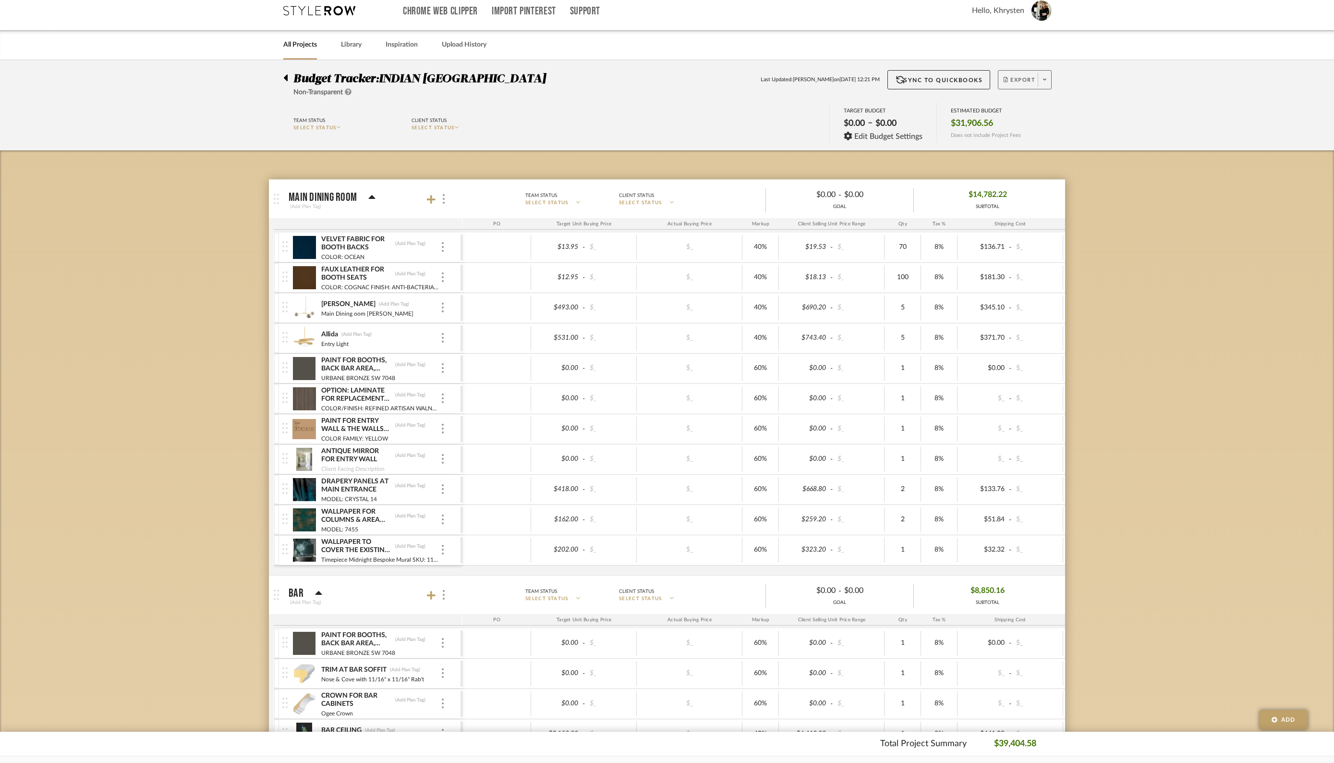
click at [1046, 89] on button "Export" at bounding box center [1025, 79] width 54 height 19
click at [1025, 105] on span "Export PDF" at bounding box center [1042, 107] width 72 height 8
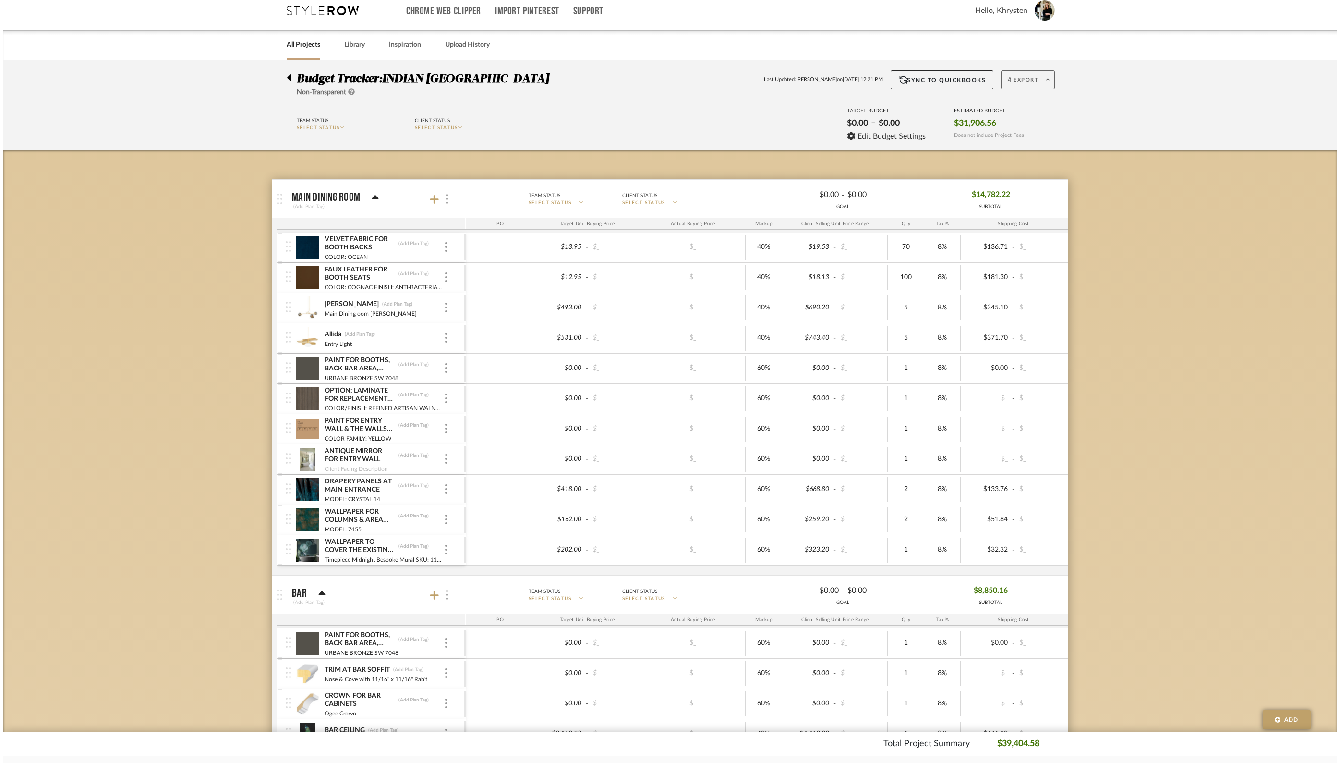
scroll to position [0, 0]
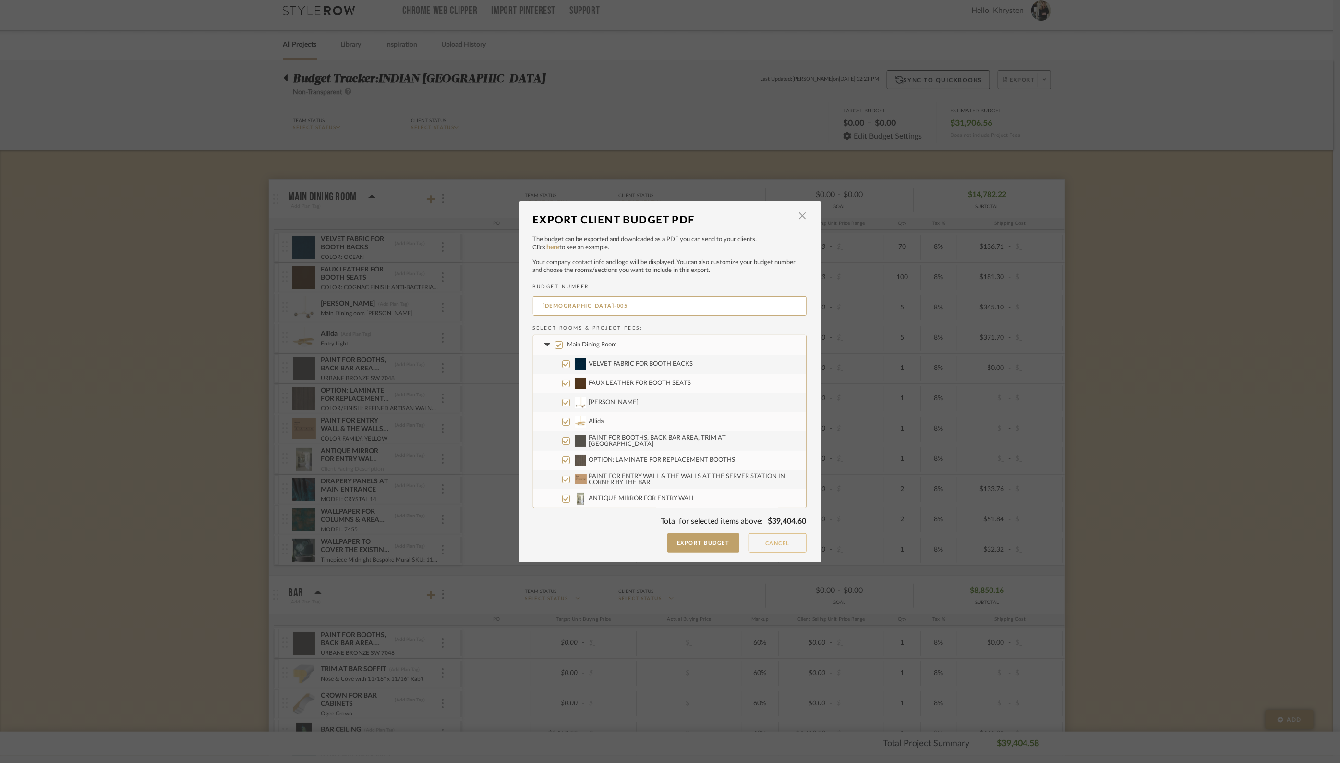
click at [767, 547] on button "Cancel" at bounding box center [778, 542] width 58 height 19
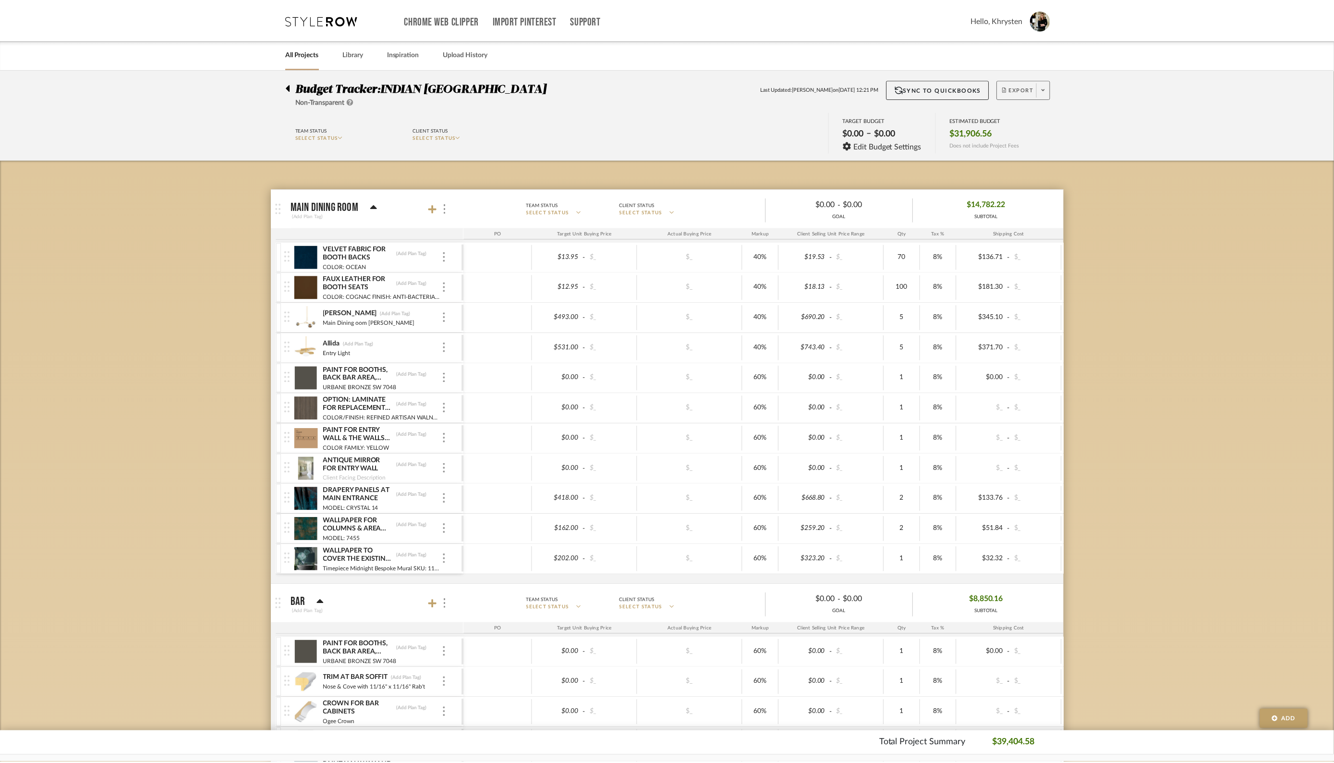
scroll to position [9, 0]
